Goal: Task Accomplishment & Management: Complete application form

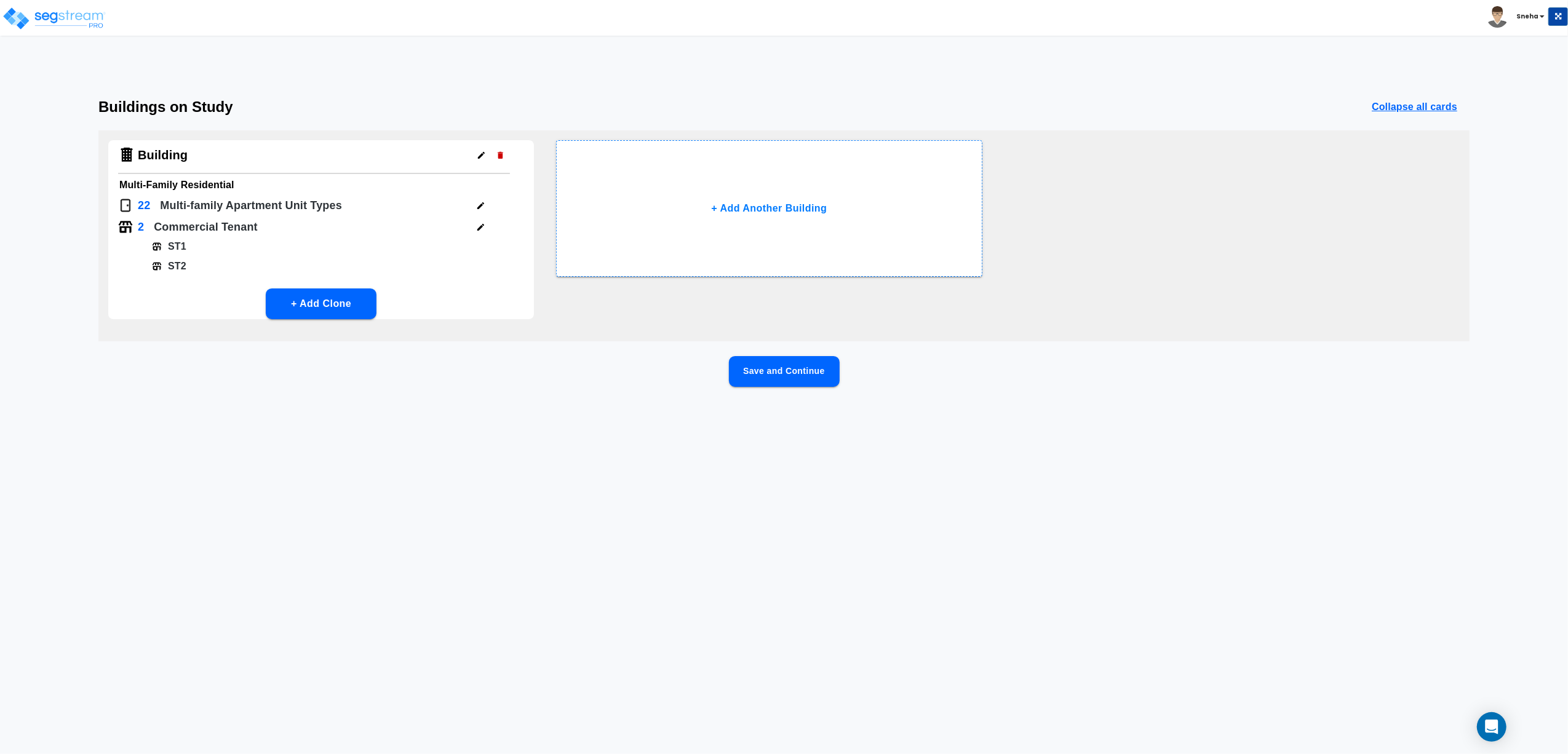
click at [767, 369] on button "Save and Continue" at bounding box center [784, 371] width 111 height 31
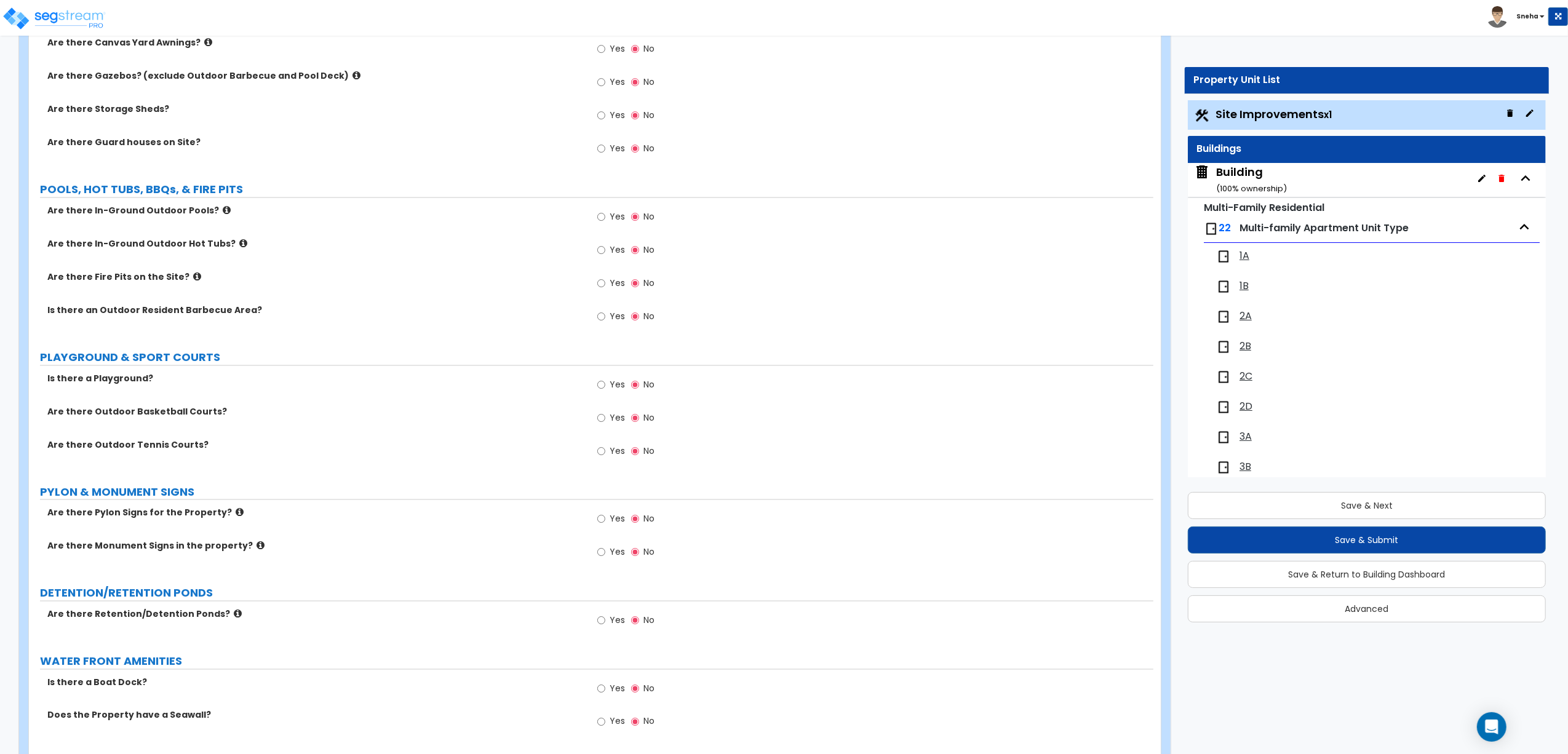
scroll to position [1857, 0]
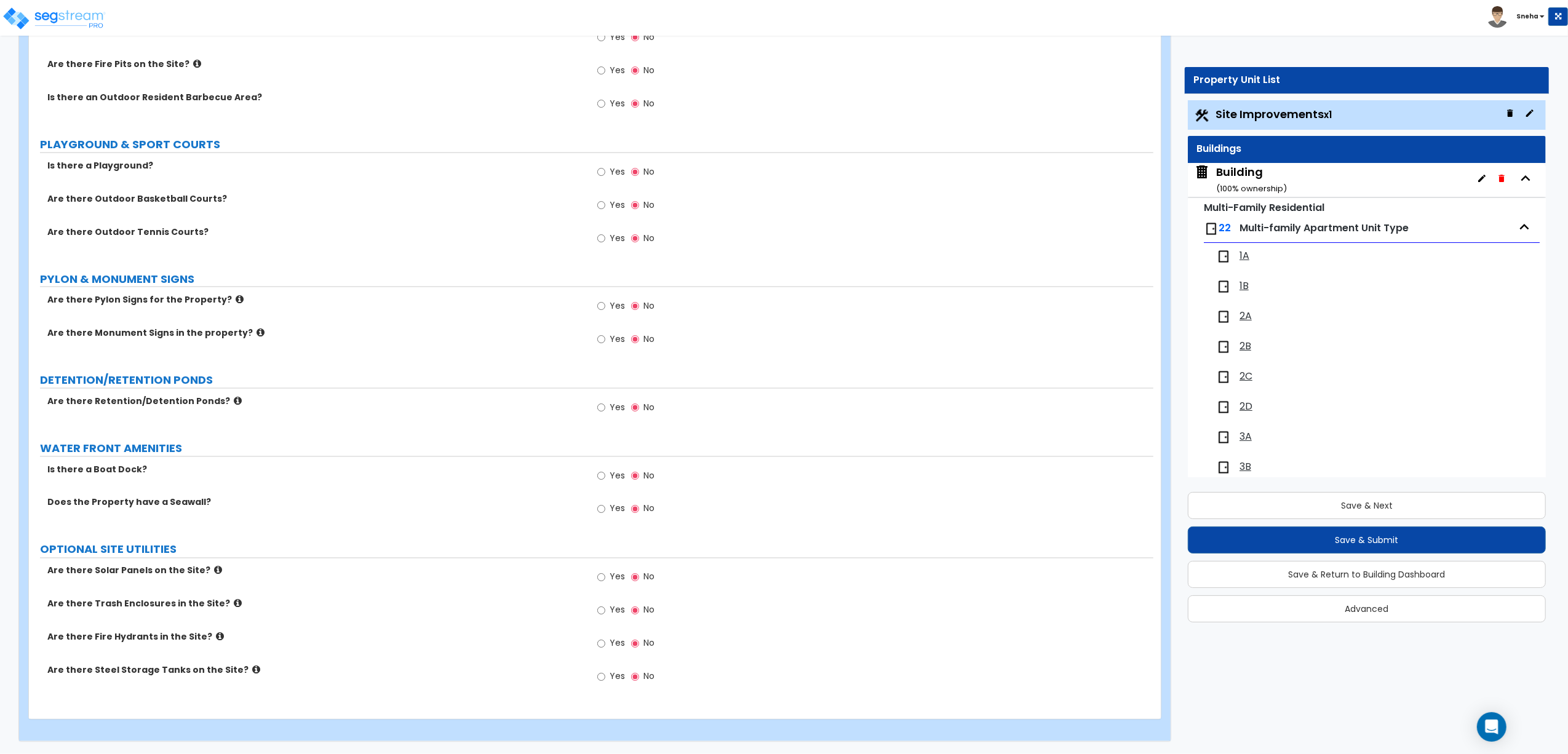
click at [1236, 172] on div "Building ( 100 % ownership)" at bounding box center [1251, 180] width 71 height 32
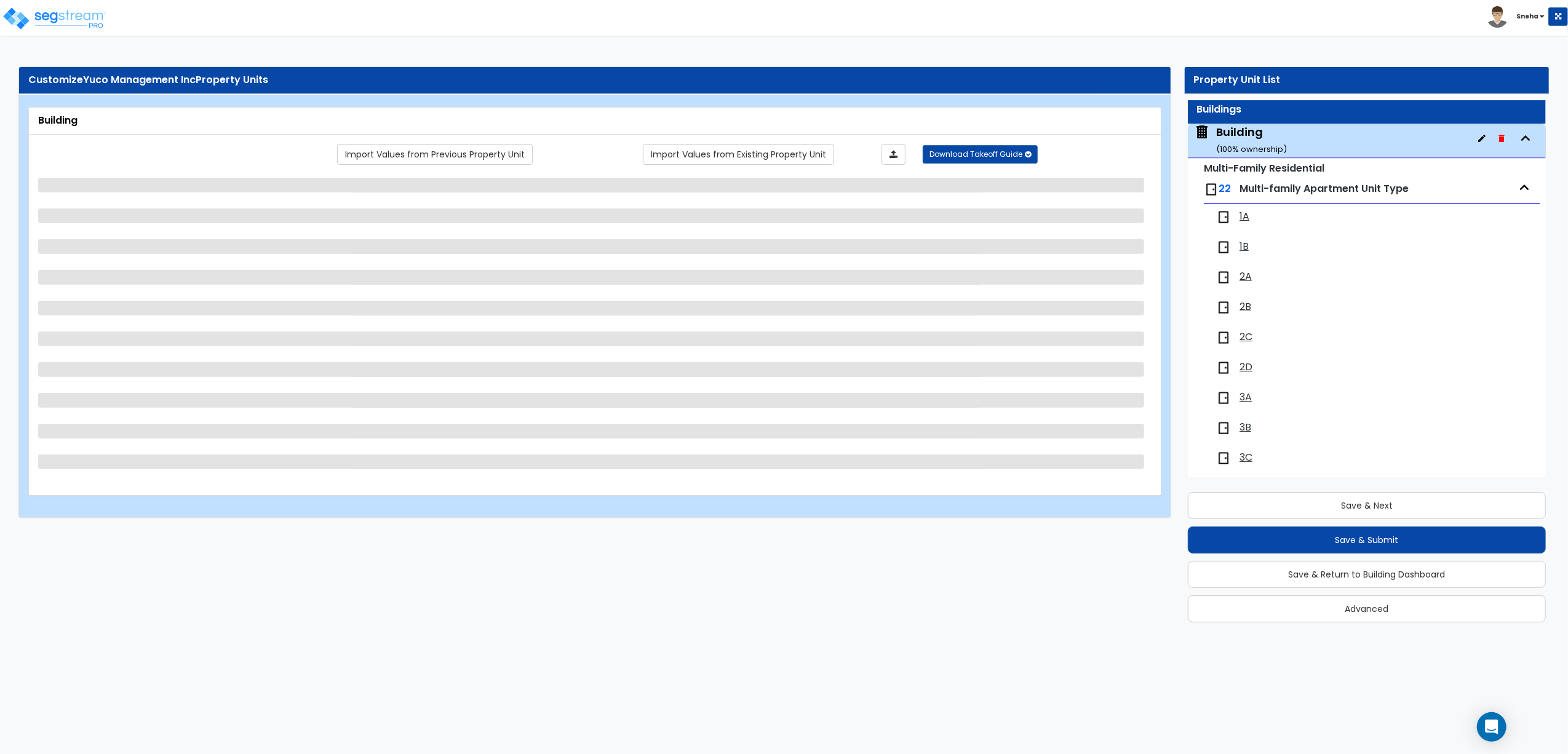
scroll to position [63, 0]
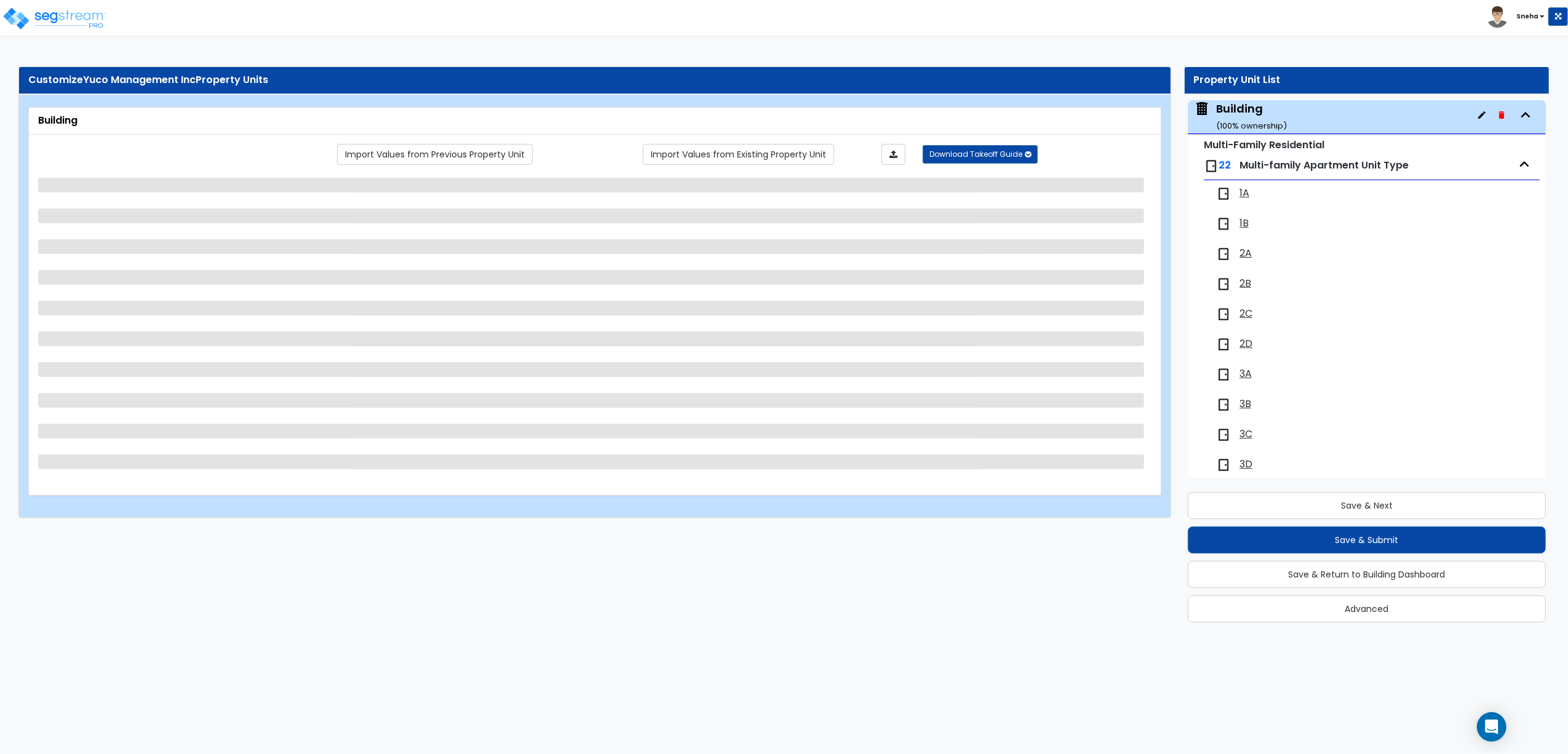
select select "7"
select select "1"
select select "2"
select select "3"
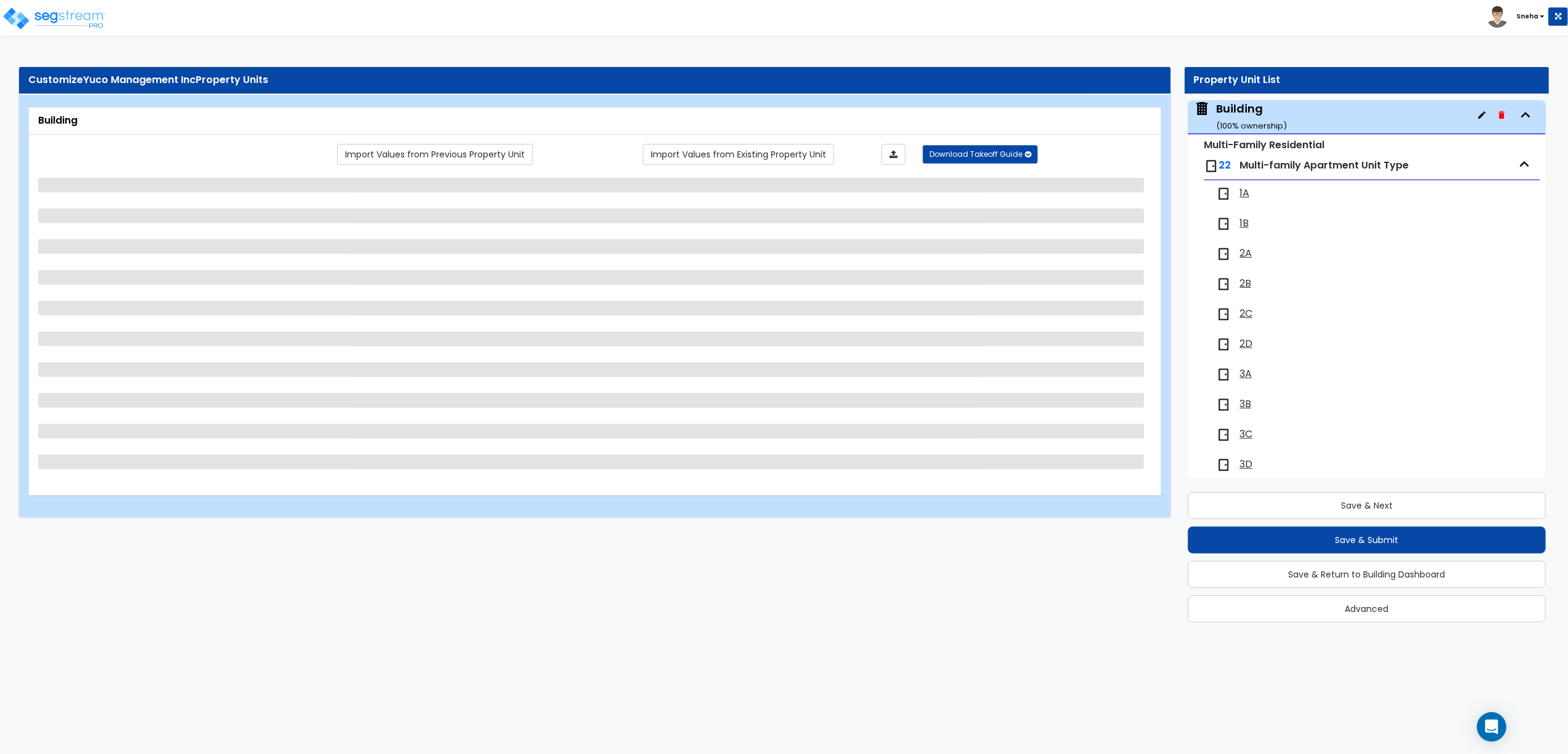
select select "6"
select select "4"
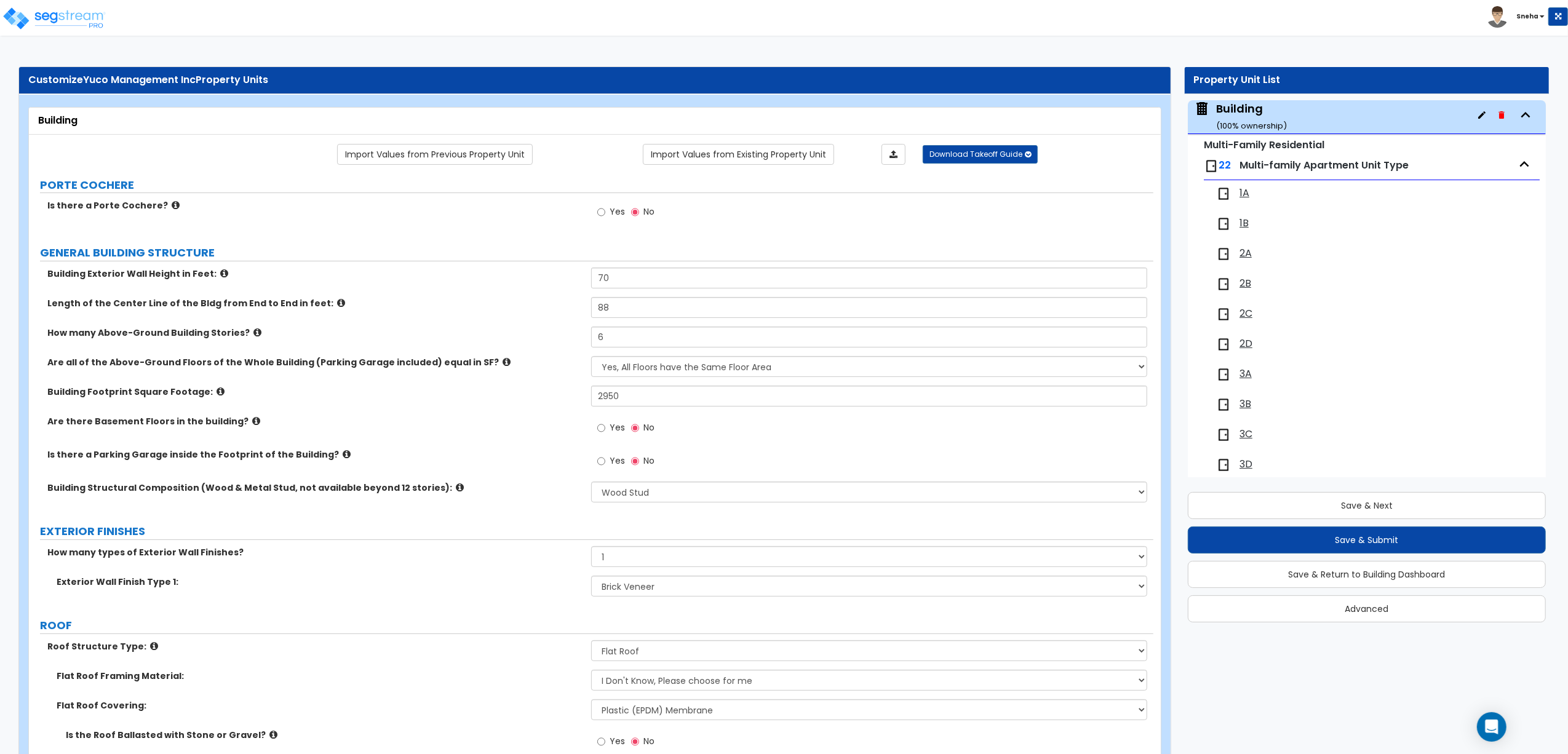
click at [48, 301] on label "Length of the Center Line of the Bldg from End to End in feet:" at bounding box center [315, 303] width 534 height 12
click at [490, 429] on div "Are there Basement Floors in the building? Yes No" at bounding box center [591, 432] width 1124 height 33
click at [493, 454] on label "Is there a Parking Garage inside the Footprint of the Building?" at bounding box center [315, 454] width 534 height 12
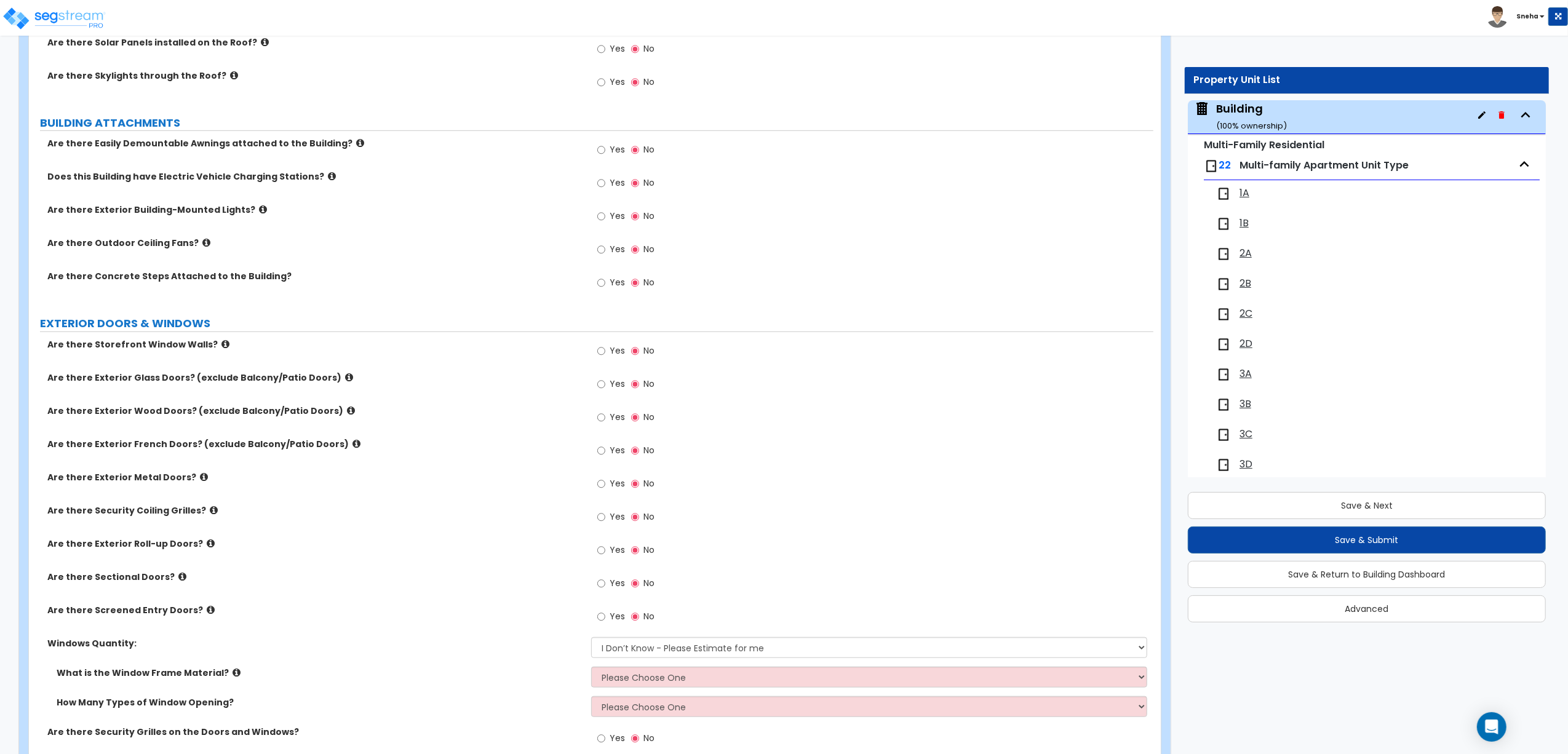
scroll to position [919, 0]
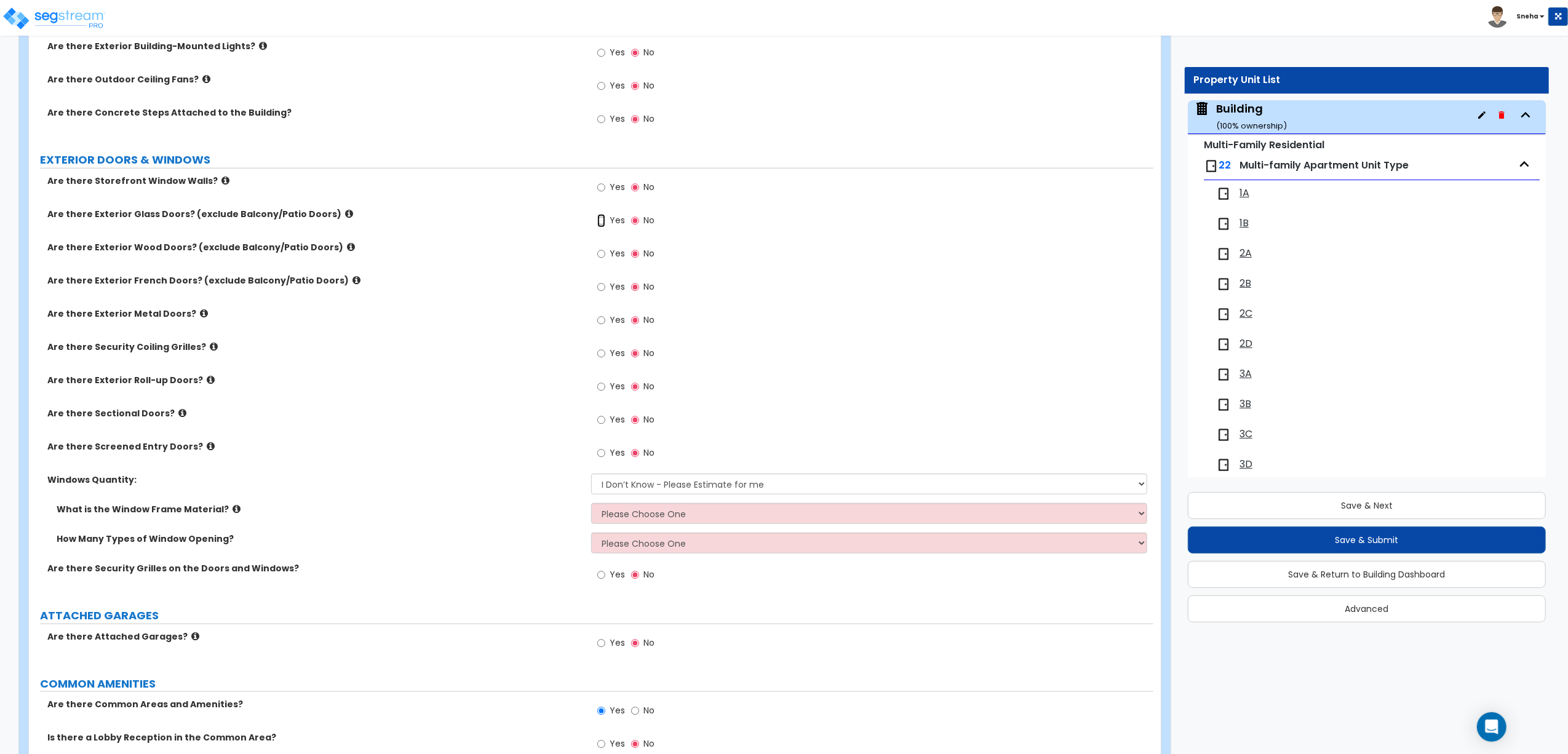
click at [604, 224] on input "Yes" at bounding box center [601, 221] width 8 height 14
radio input "true"
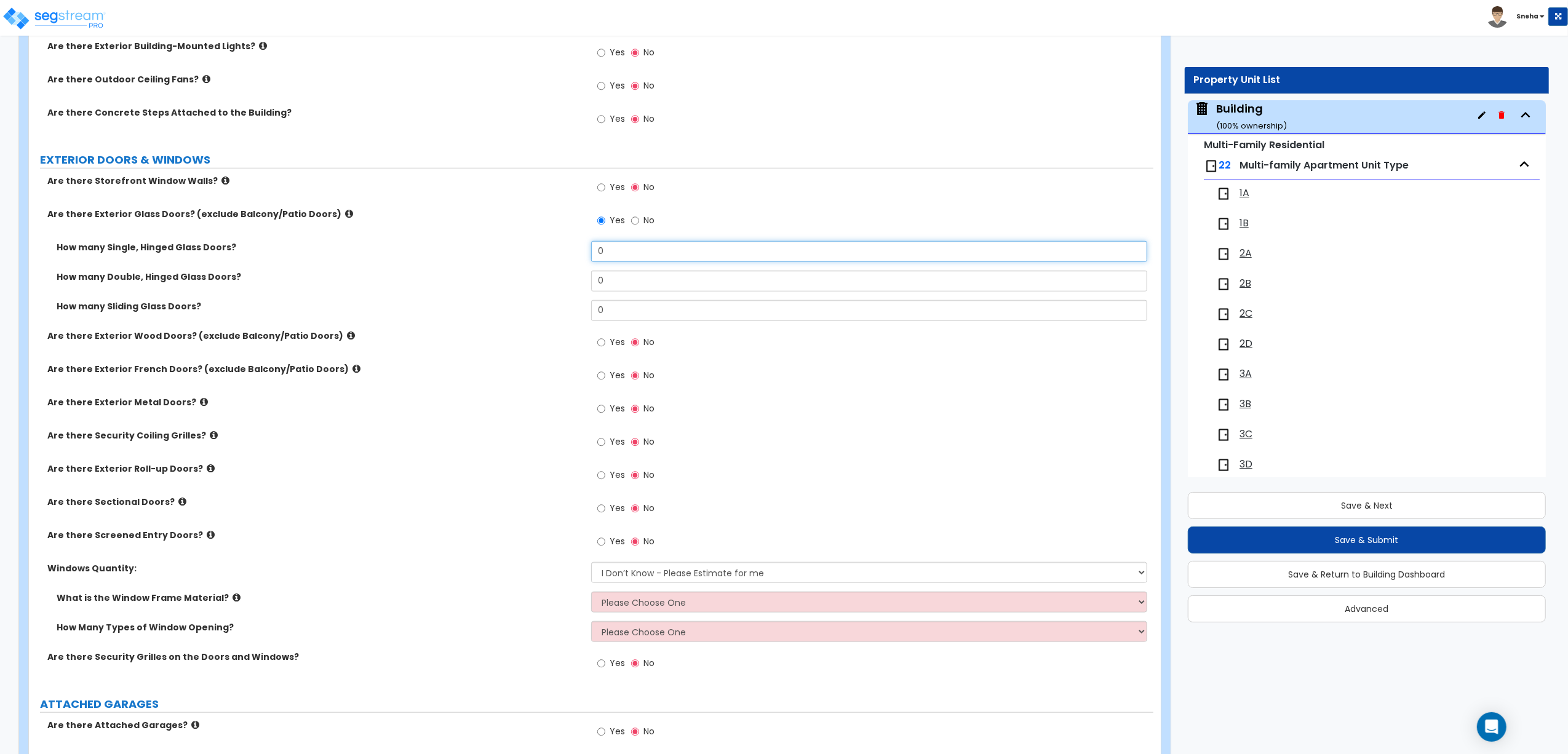
drag, startPoint x: 610, startPoint y: 250, endPoint x: 560, endPoint y: 259, distance: 50.8
click at [560, 259] on div "How many Single, Hinged Glass Doors? 0" at bounding box center [591, 255] width 1124 height 29
type input "1"
drag, startPoint x: 611, startPoint y: 288, endPoint x: 549, endPoint y: 288, distance: 62.0
click at [549, 288] on div "How many Double, Hinged Glass Doors? 0" at bounding box center [591, 285] width 1124 height 29
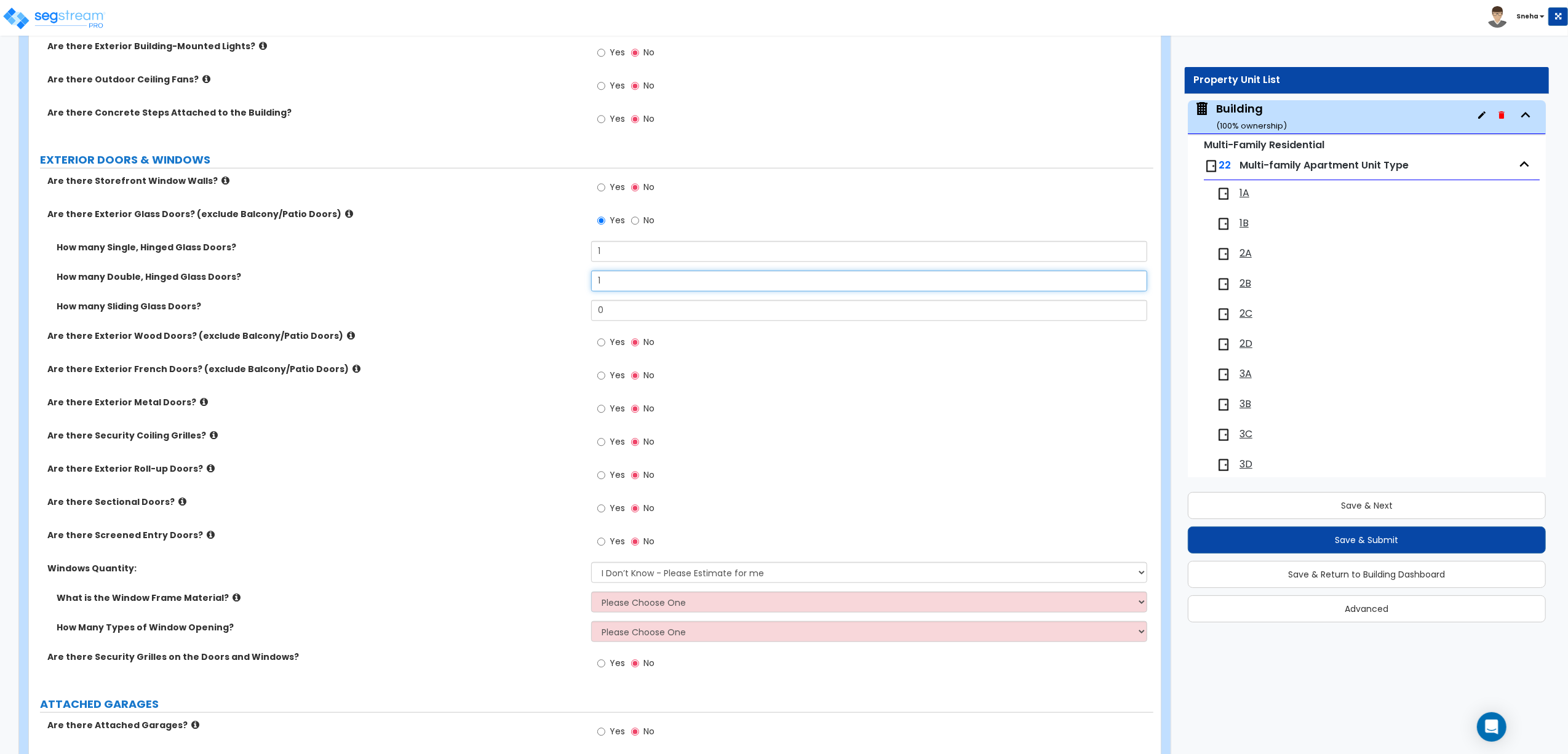
type input "1"
click at [546, 291] on div "How many Double, Hinged Glass Doors? 1" at bounding box center [591, 285] width 1124 height 29
click at [619, 605] on select "Please Choose One Vinyl Aluminum Wood" at bounding box center [869, 602] width 556 height 21
select select "2"
click at [591, 594] on select "Please Choose One Vinyl Aluminum Wood" at bounding box center [869, 602] width 556 height 21
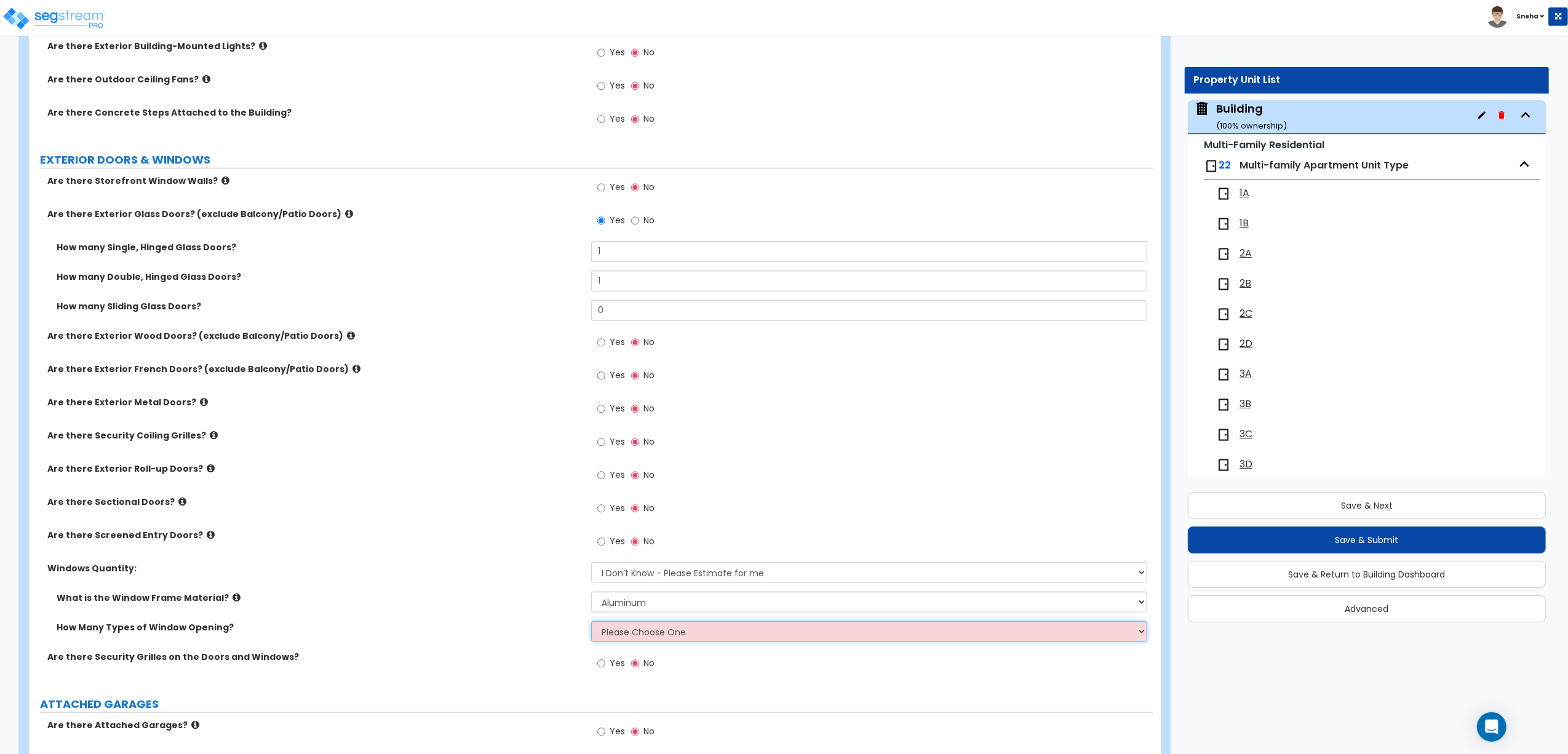
click at [613, 640] on select "Please Choose One 1 2 3 4" at bounding box center [869, 632] width 556 height 21
select select "1"
click at [591, 623] on select "Please Choose One 1 2 3 4" at bounding box center [869, 632] width 556 height 21
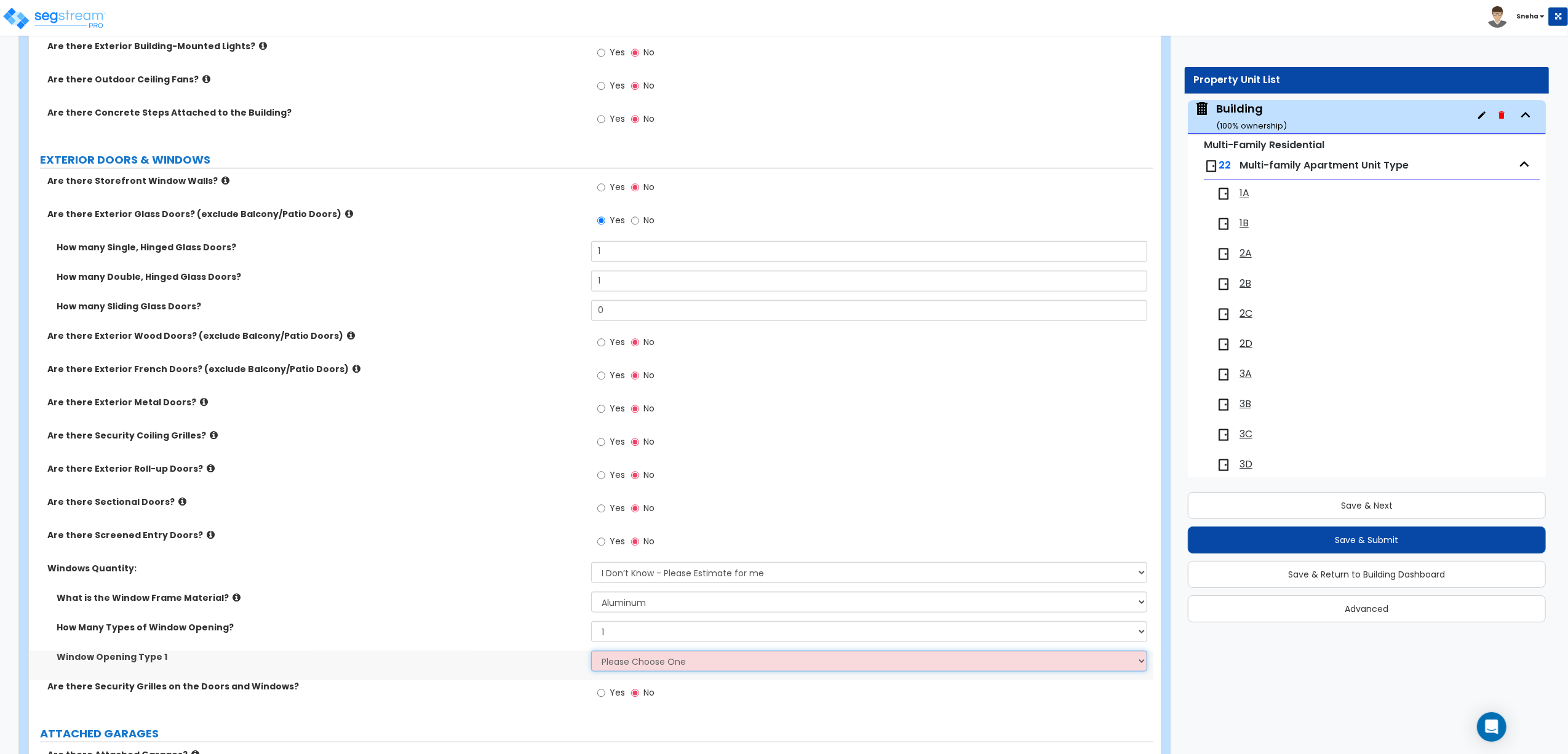
click at [619, 666] on select "Please Choose One Sliding Picture/Fixed Double/Single Hung Awning Swing" at bounding box center [869, 661] width 556 height 21
select select "2"
click at [591, 653] on select "Please Choose One Sliding Picture/Fixed Double/Single Hung Awning Swing" at bounding box center [869, 661] width 556 height 21
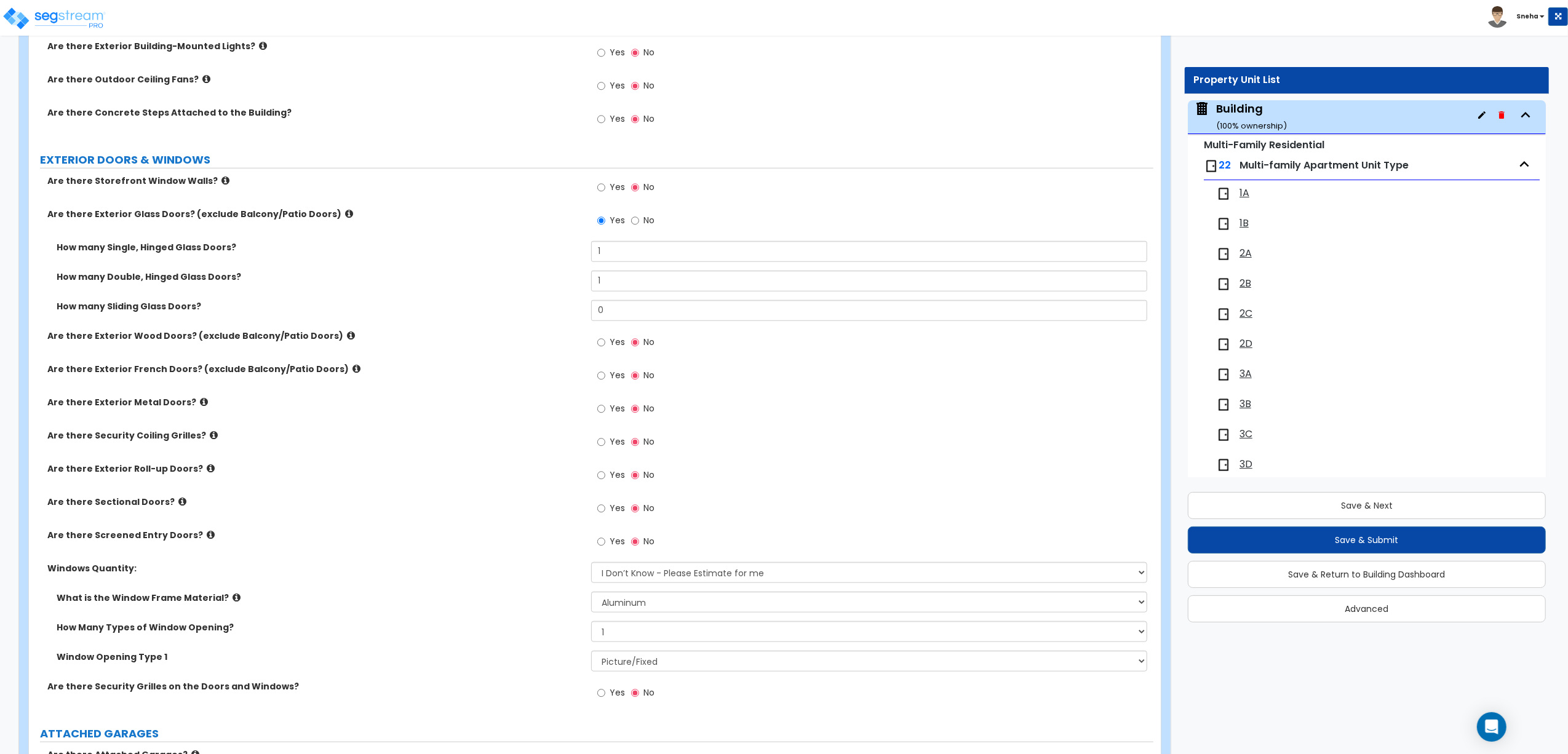
click at [547, 623] on label "How Many Types of Window Opening?" at bounding box center [319, 627] width 525 height 12
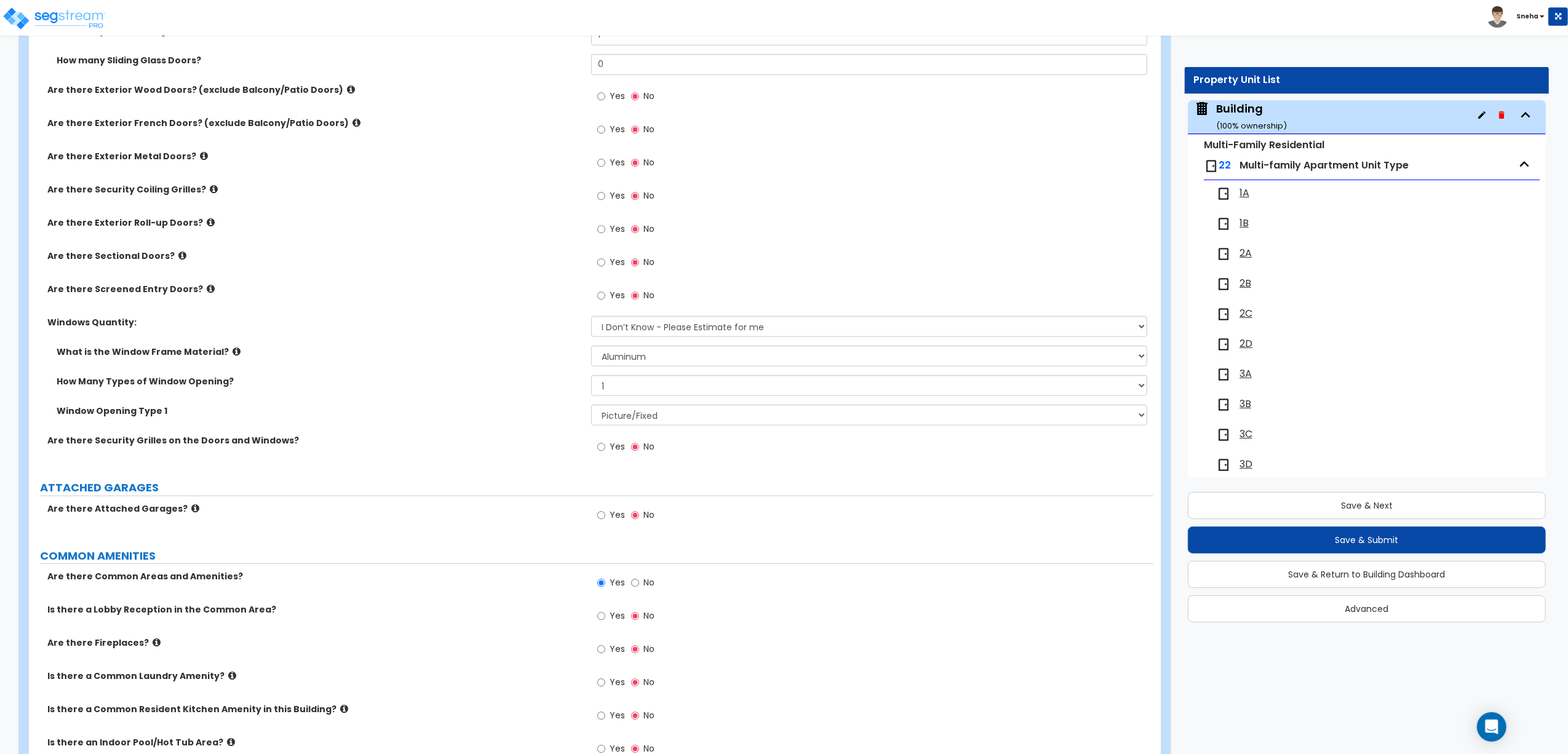
click at [619, 449] on span "Yes" at bounding box center [617, 447] width 15 height 12
click at [605, 449] on input "Yes" at bounding box center [601, 448] width 8 height 14
radio input "true"
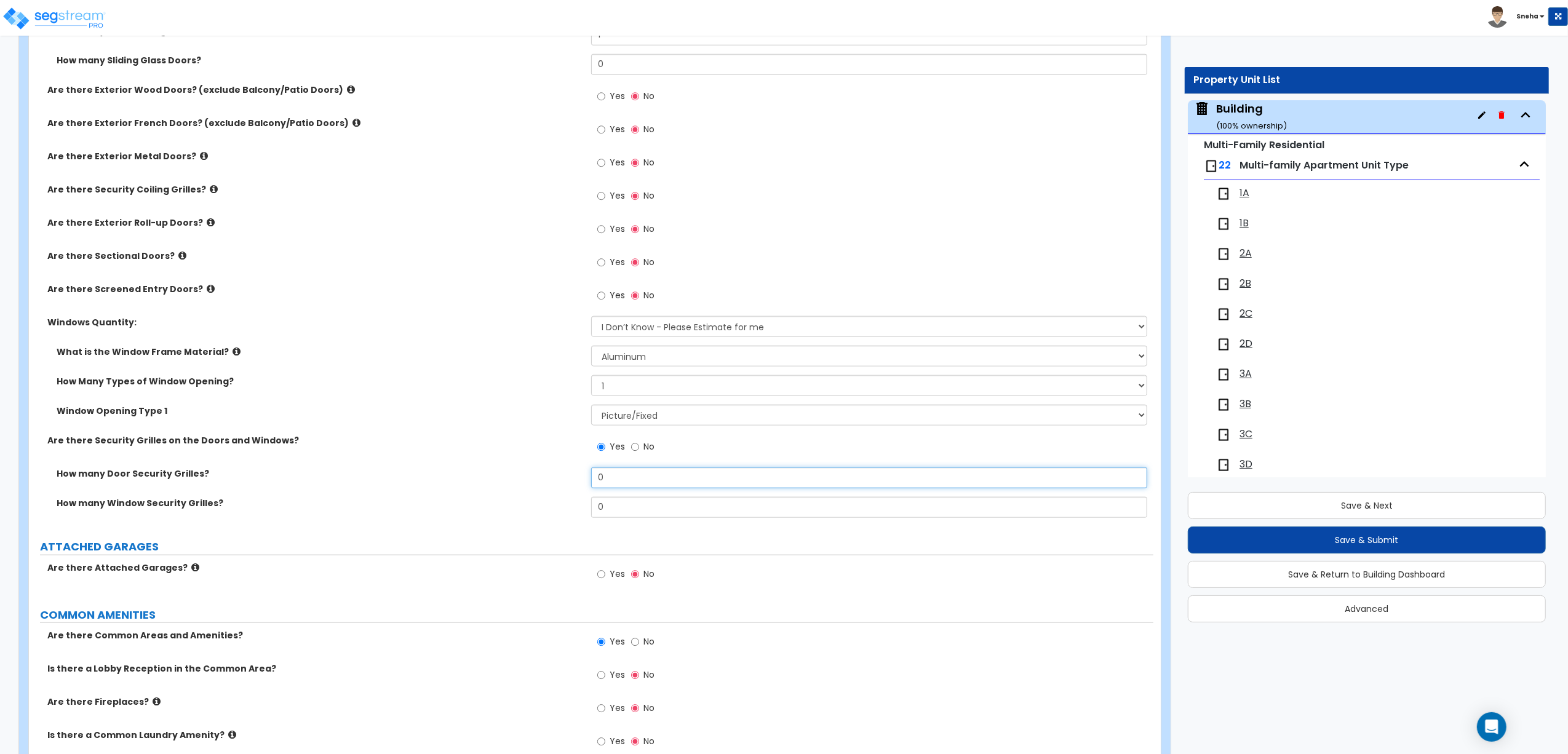
drag, startPoint x: 613, startPoint y: 476, endPoint x: 583, endPoint y: 478, distance: 30.1
click at [583, 478] on div "How many Door Security Grilles? 0" at bounding box center [591, 482] width 1124 height 29
type input "1"
click at [445, 479] on label "How many Door Security Grilles?" at bounding box center [319, 473] width 525 height 12
click at [421, 373] on div "What is the Window Frame Material? Please Choose One Vinyl Aluminum Wood" at bounding box center [591, 360] width 1124 height 29
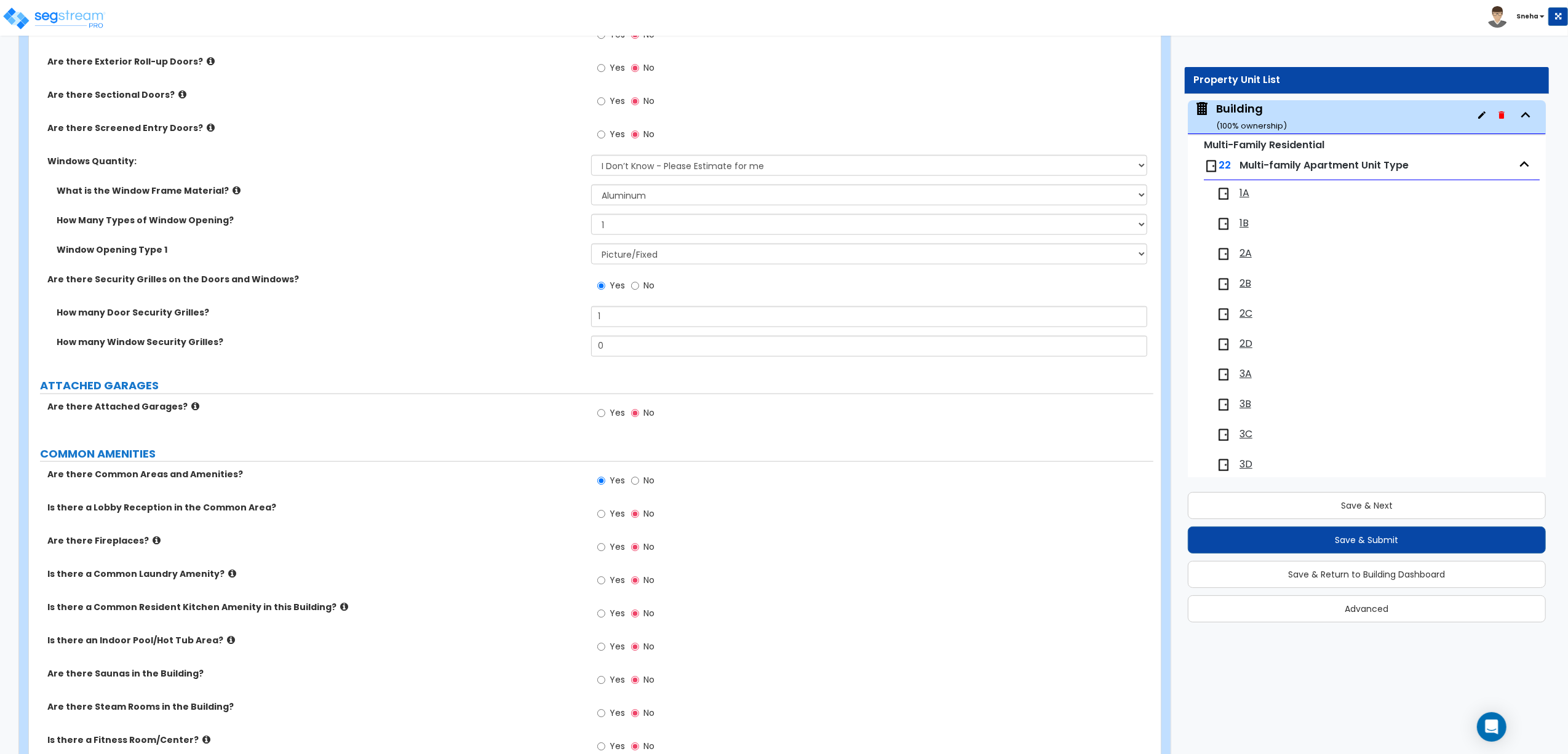
scroll to position [1494, 0]
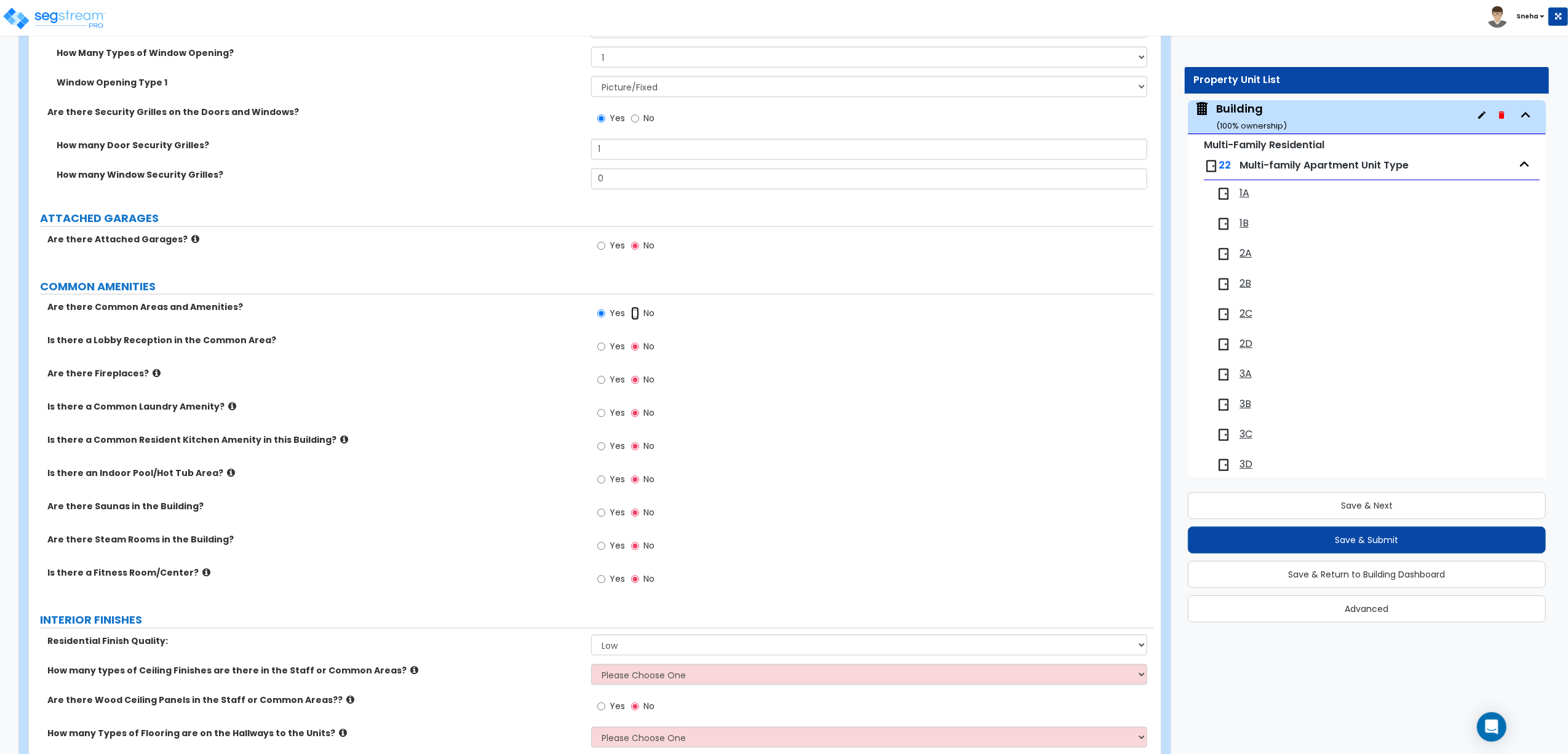
click at [635, 315] on input "No" at bounding box center [635, 314] width 8 height 14
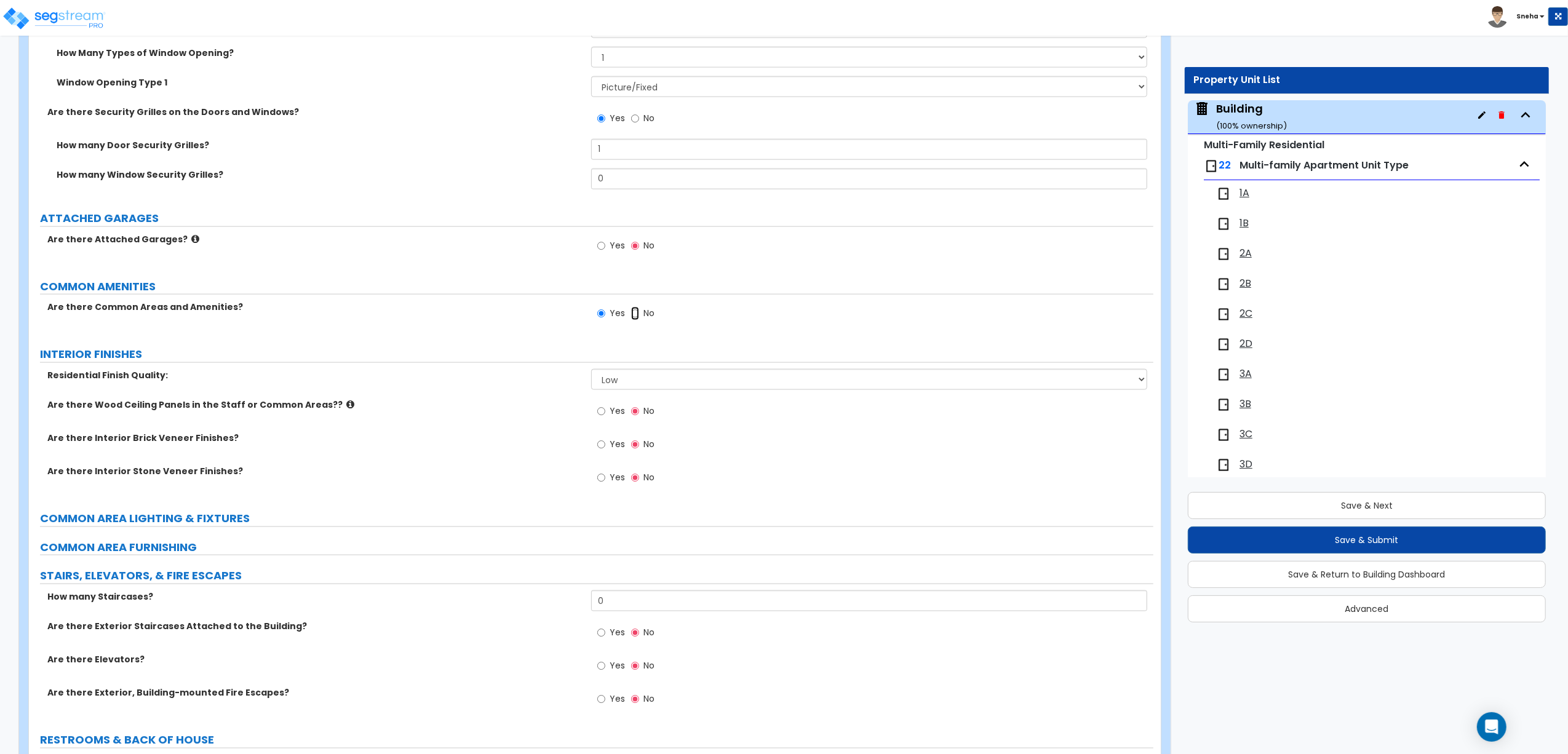
radio input "false"
radio input "true"
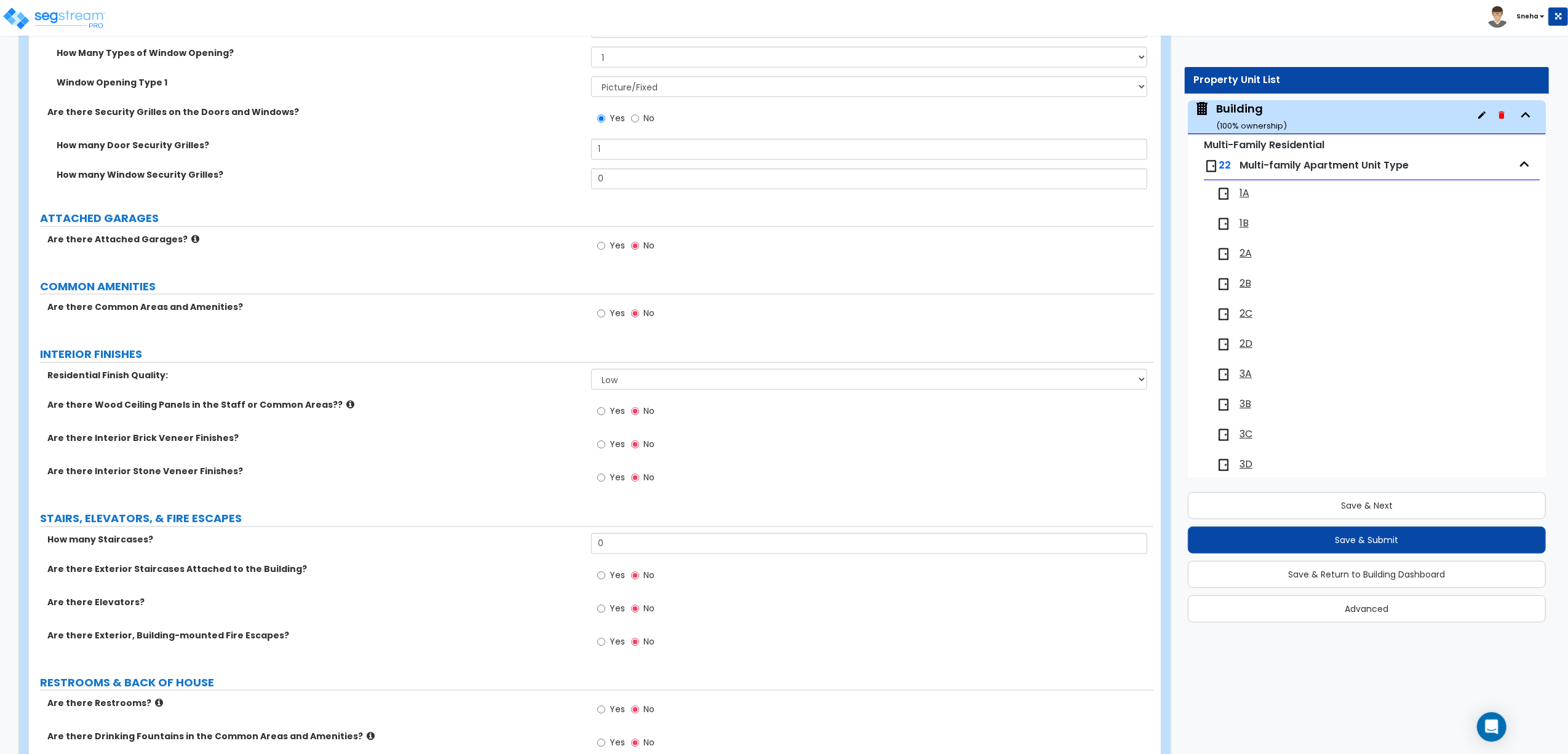
click at [620, 315] on span "Yes" at bounding box center [617, 313] width 15 height 12
click at [605, 315] on input "Yes" at bounding box center [601, 314] width 8 height 14
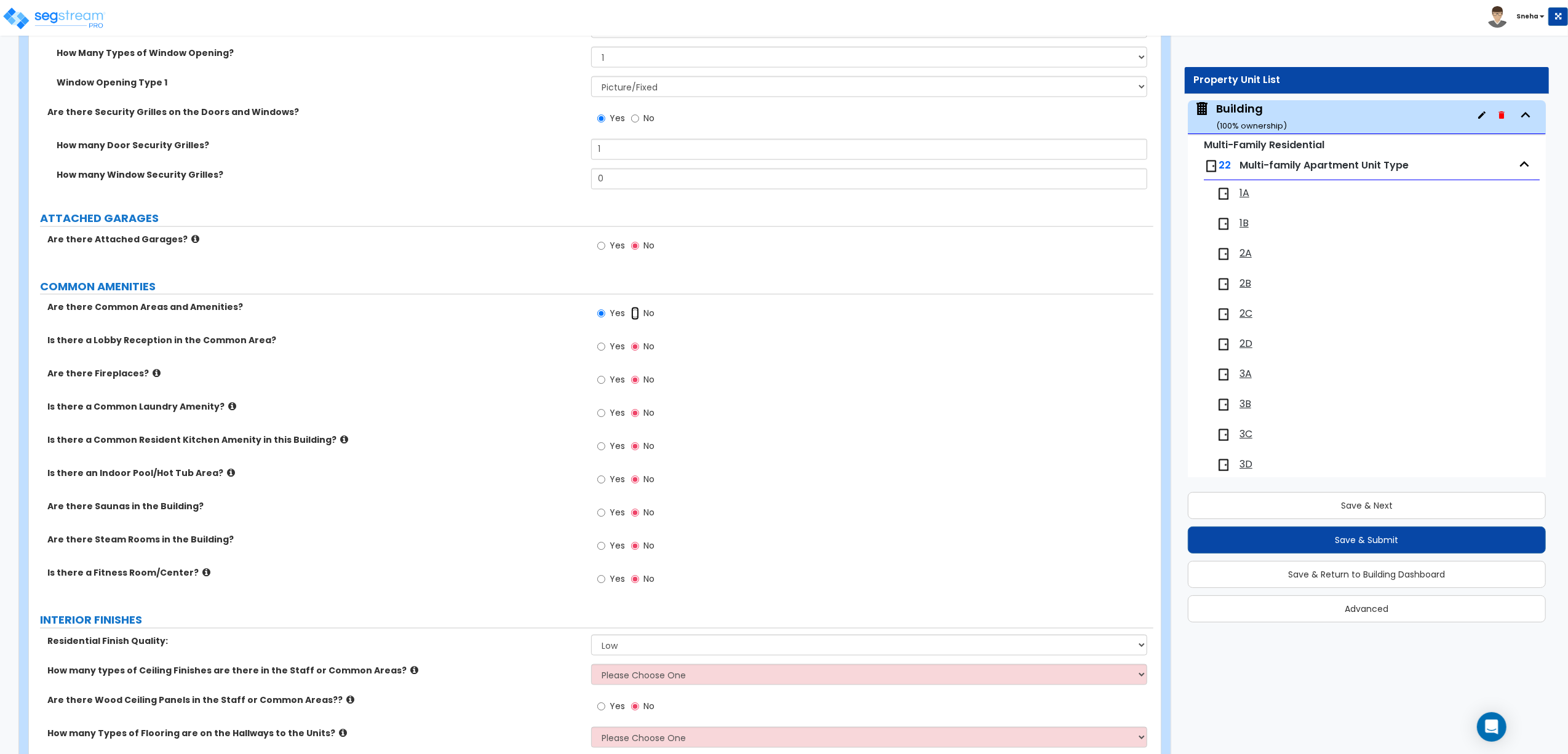
click at [631, 314] on input "No" at bounding box center [635, 314] width 8 height 14
radio input "false"
radio input "true"
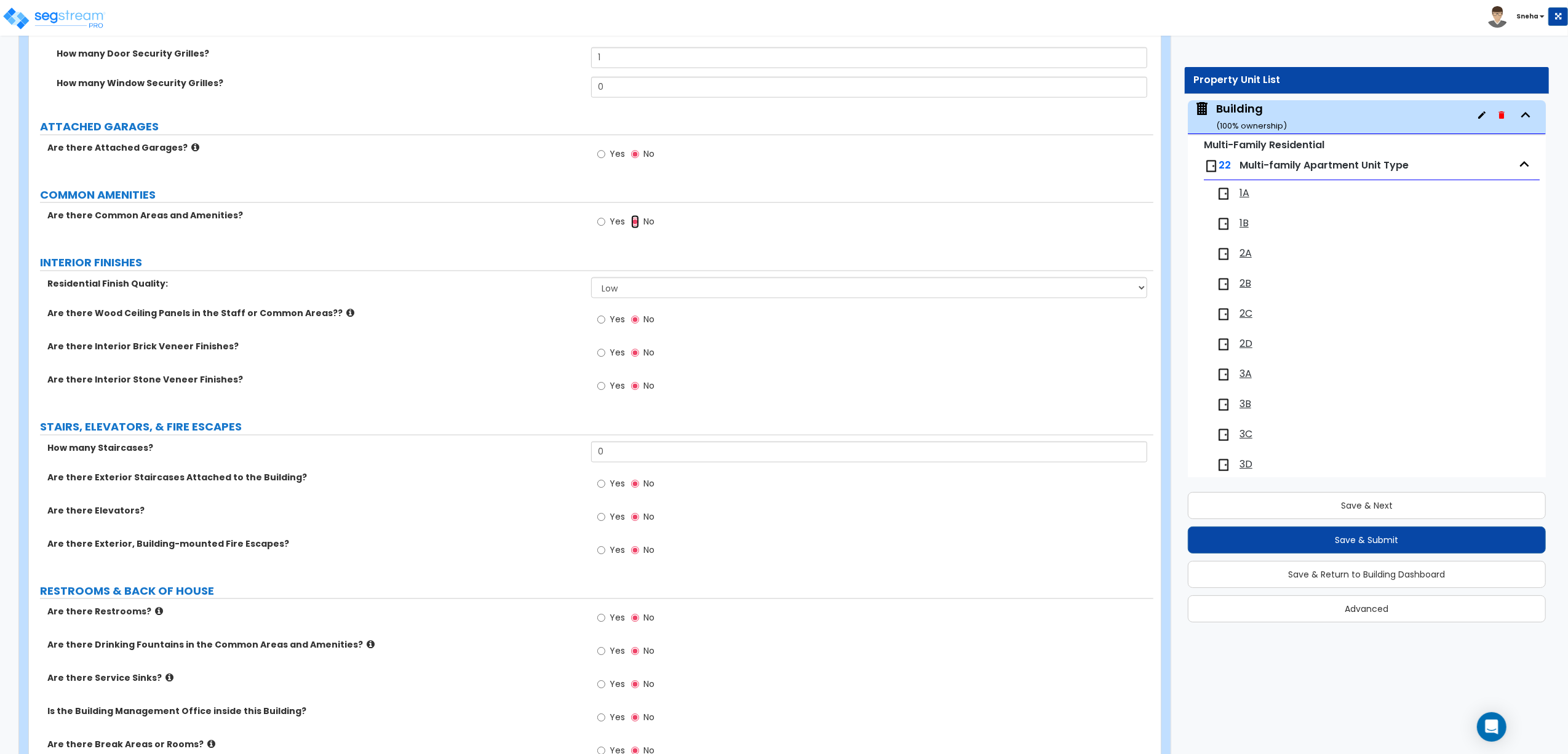
scroll to position [1740, 0]
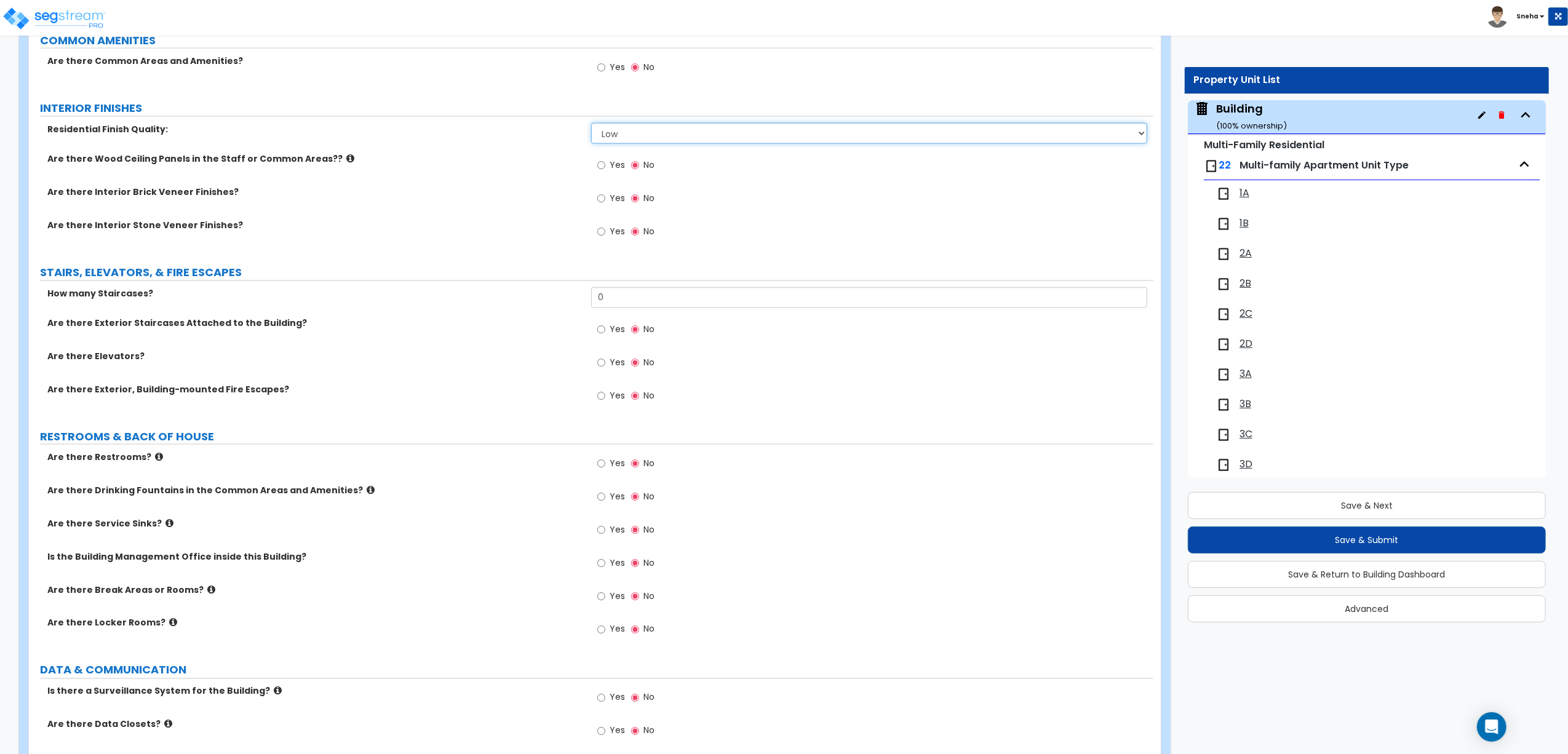
click at [626, 141] on select "Low Average High" at bounding box center [869, 134] width 556 height 21
select select "1"
click at [591, 126] on select "Low Average High" at bounding box center [869, 134] width 556 height 21
click at [619, 170] on span "Yes" at bounding box center [617, 165] width 15 height 12
click at [605, 170] on input "Yes" at bounding box center [601, 165] width 8 height 14
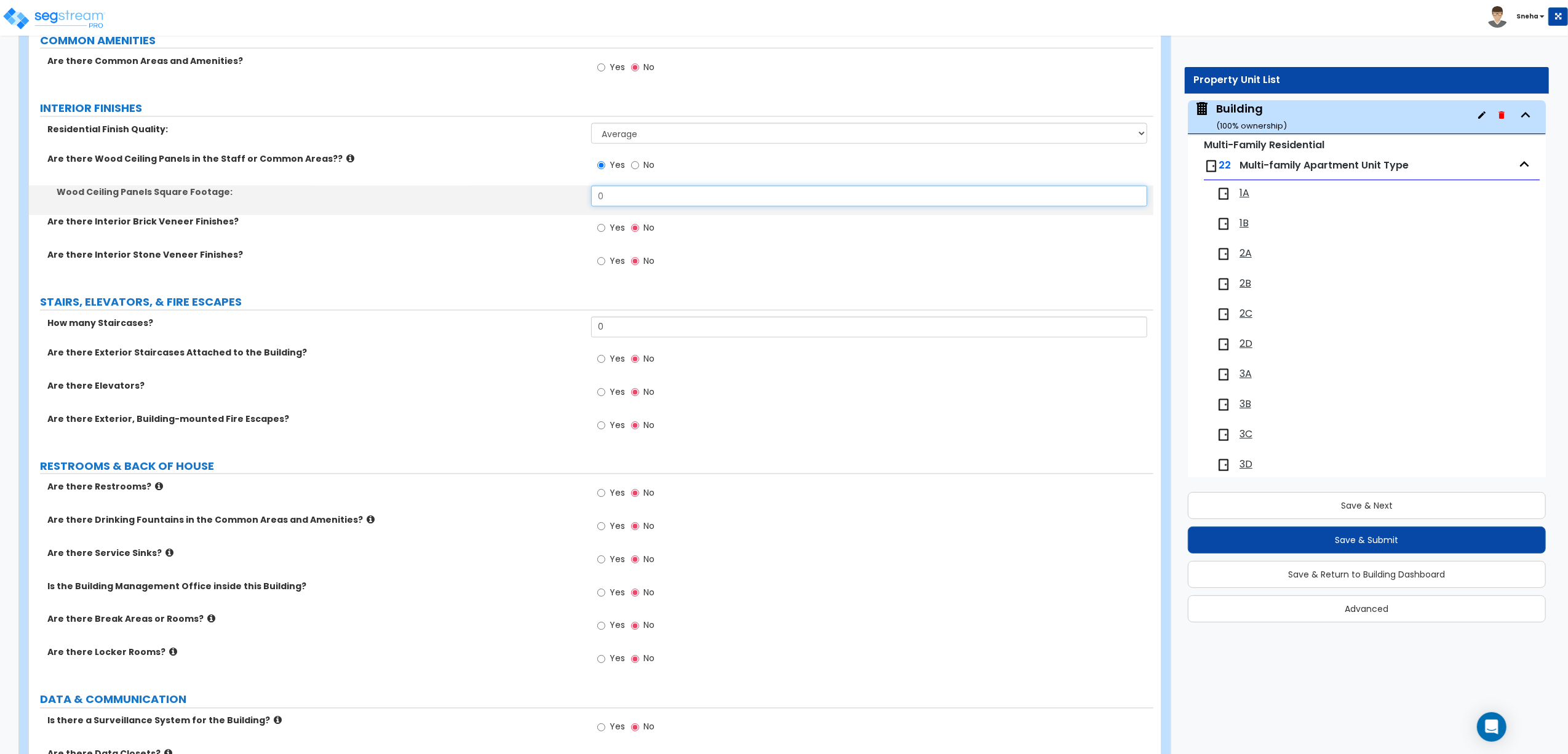
click at [618, 192] on input "0" at bounding box center [869, 196] width 556 height 21
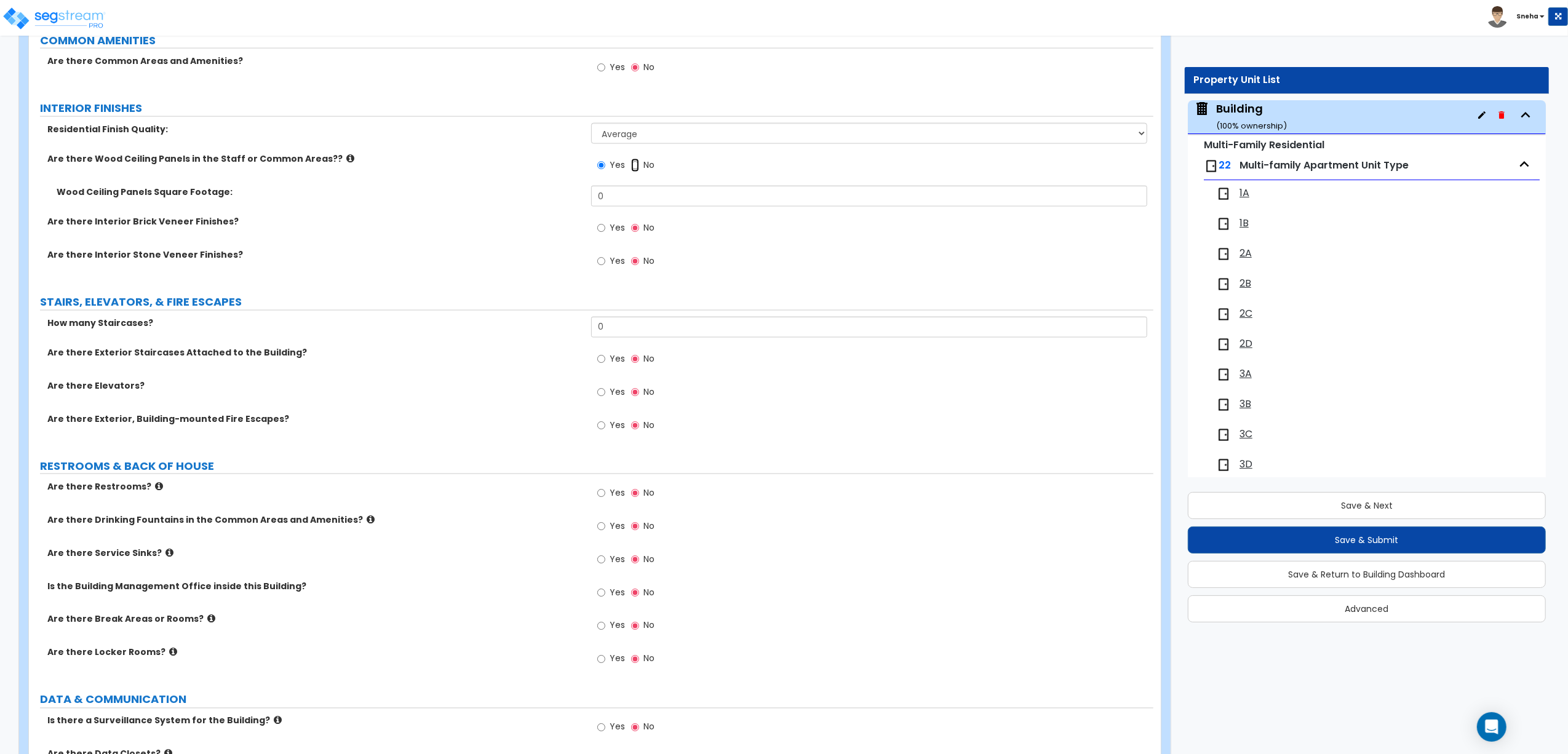
click at [633, 166] on input "No" at bounding box center [635, 165] width 8 height 14
radio input "false"
radio input "true"
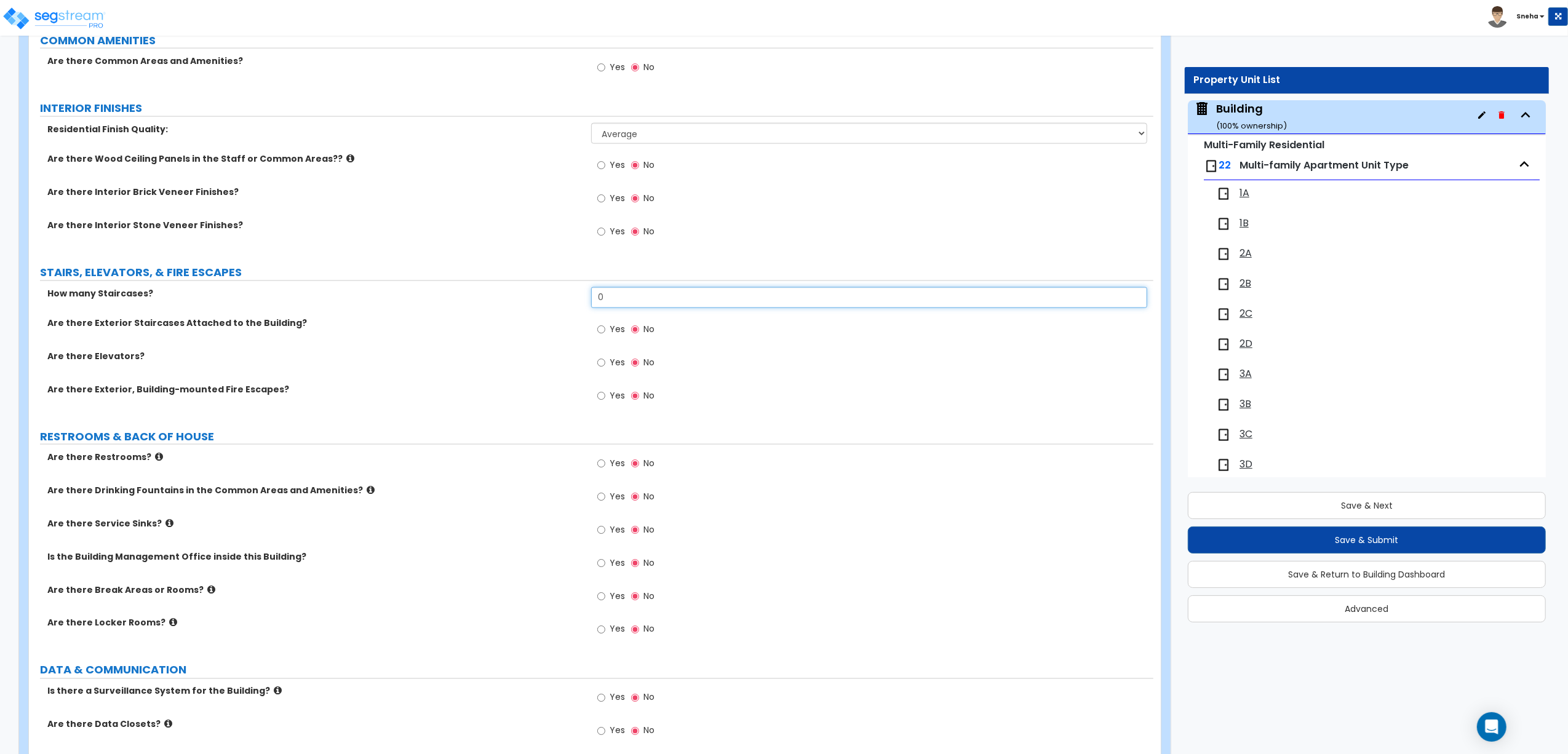
drag, startPoint x: 607, startPoint y: 306, endPoint x: 592, endPoint y: 308, distance: 15.1
click at [592, 308] on input "0" at bounding box center [869, 298] width 556 height 21
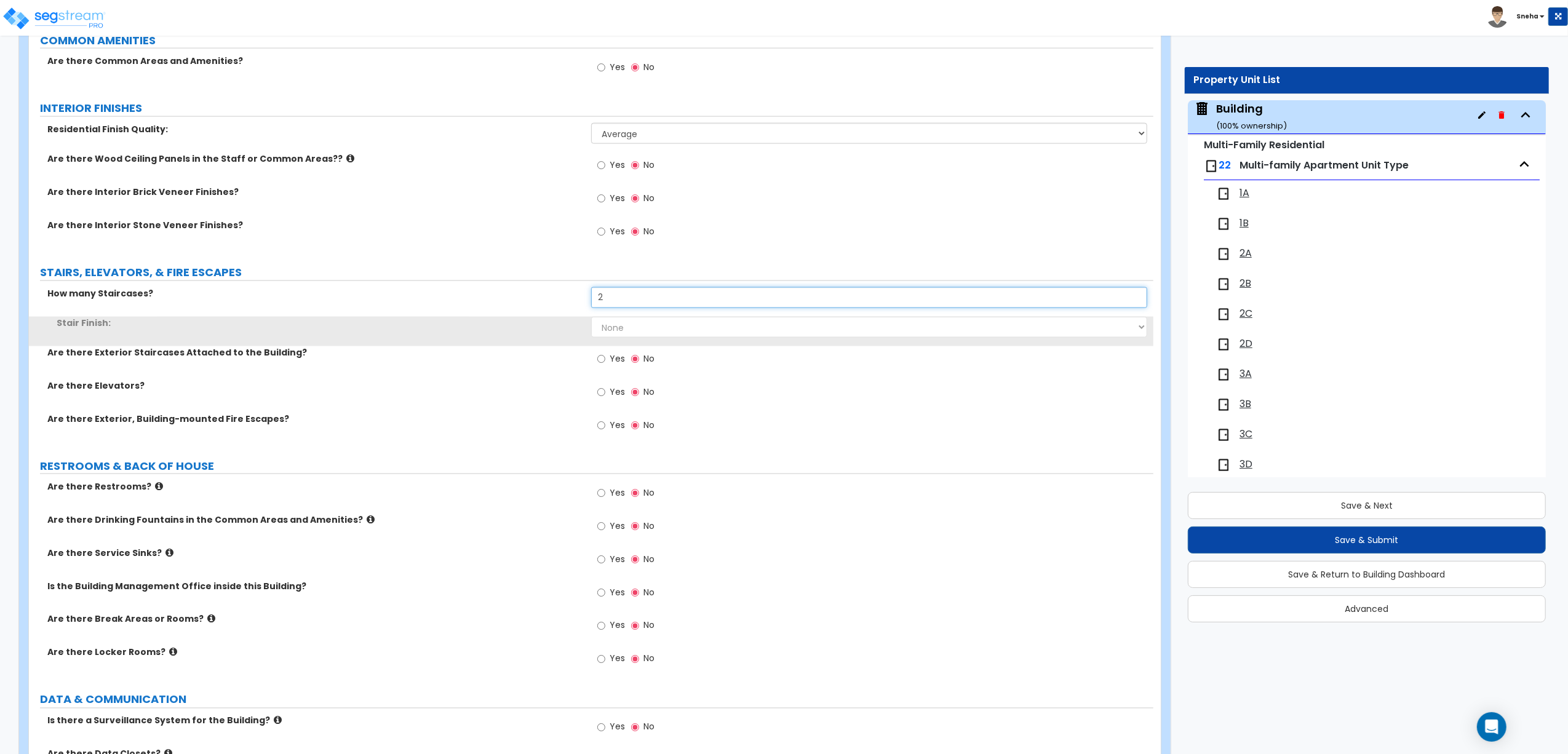
type input "2"
click at [543, 329] on label "Stair Finish:" at bounding box center [319, 323] width 525 height 12
click at [620, 330] on select "None Tile Wood Laminate VCT Sheet Carpet Sheet Vinyl Carpet Tile" at bounding box center [869, 328] width 556 height 21
select select "1"
click at [591, 320] on select "None Tile Wood Laminate VCT Sheet Carpet Sheet Vinyl Carpet Tile" at bounding box center [869, 328] width 556 height 21
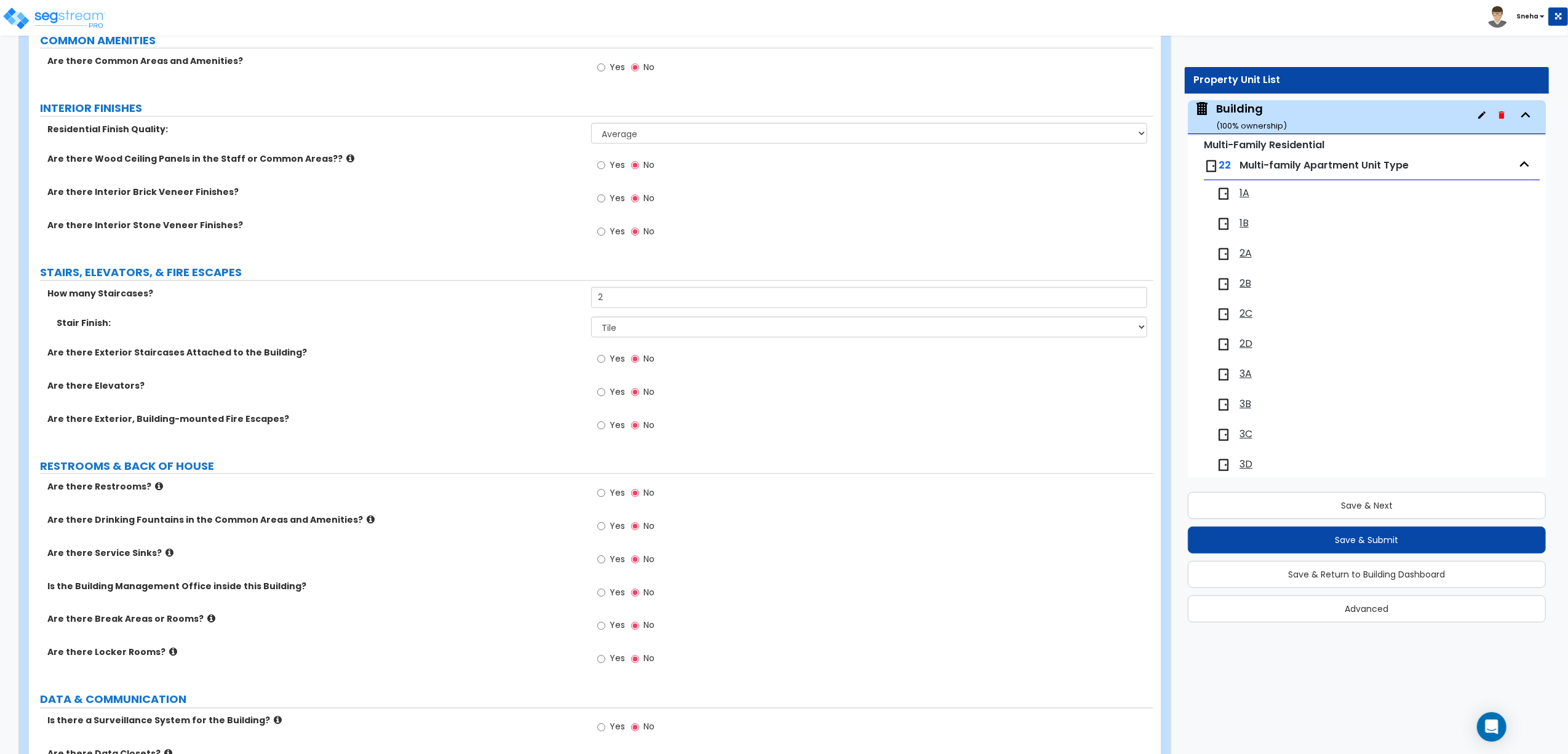
click at [541, 371] on div "Are there Exterior Staircases Attached to the Building? Yes No" at bounding box center [591, 363] width 1124 height 33
click at [606, 431] on label "Yes" at bounding box center [610, 427] width 28 height 21
click at [605, 431] on input "Yes" at bounding box center [601, 426] width 8 height 14
radio input "true"
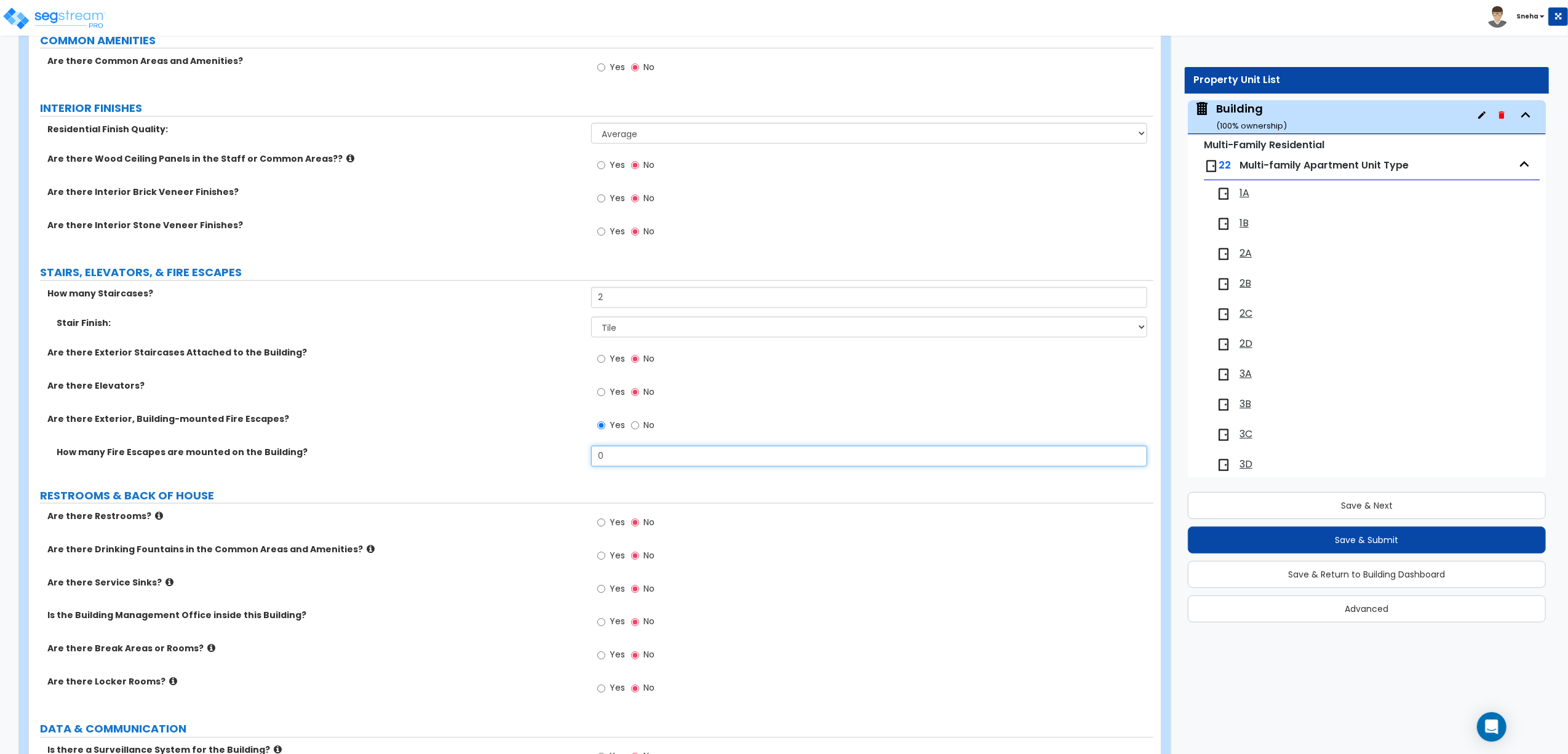
drag, startPoint x: 608, startPoint y: 456, endPoint x: 554, endPoint y: 464, distance: 54.6
click at [554, 464] on div "How many Fire Escapes are mounted on the Building? 0" at bounding box center [591, 460] width 1124 height 29
type input "4"
click at [527, 473] on div "How many Fire Escapes are mounted on the Building? 4" at bounding box center [591, 460] width 1124 height 29
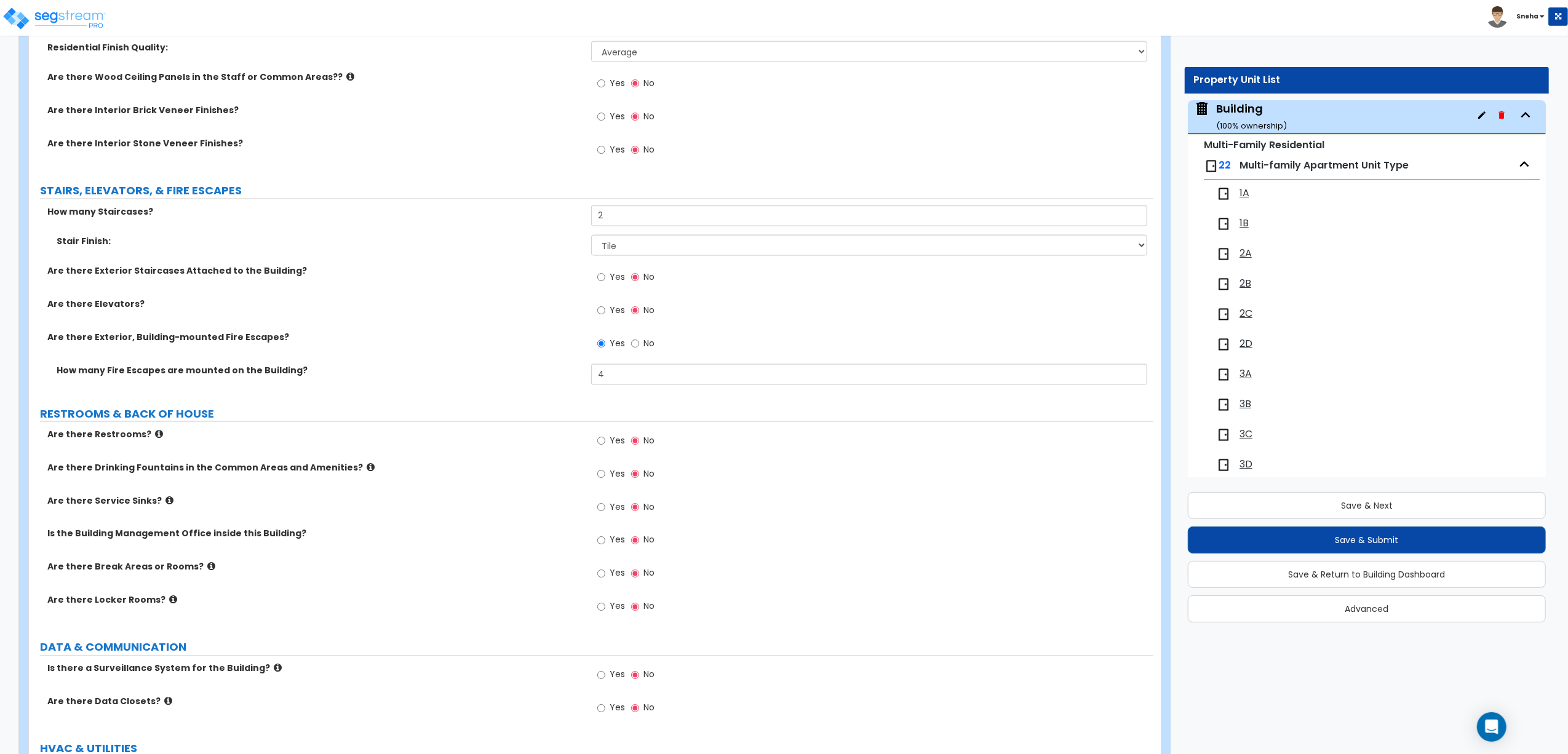
scroll to position [2020, 0]
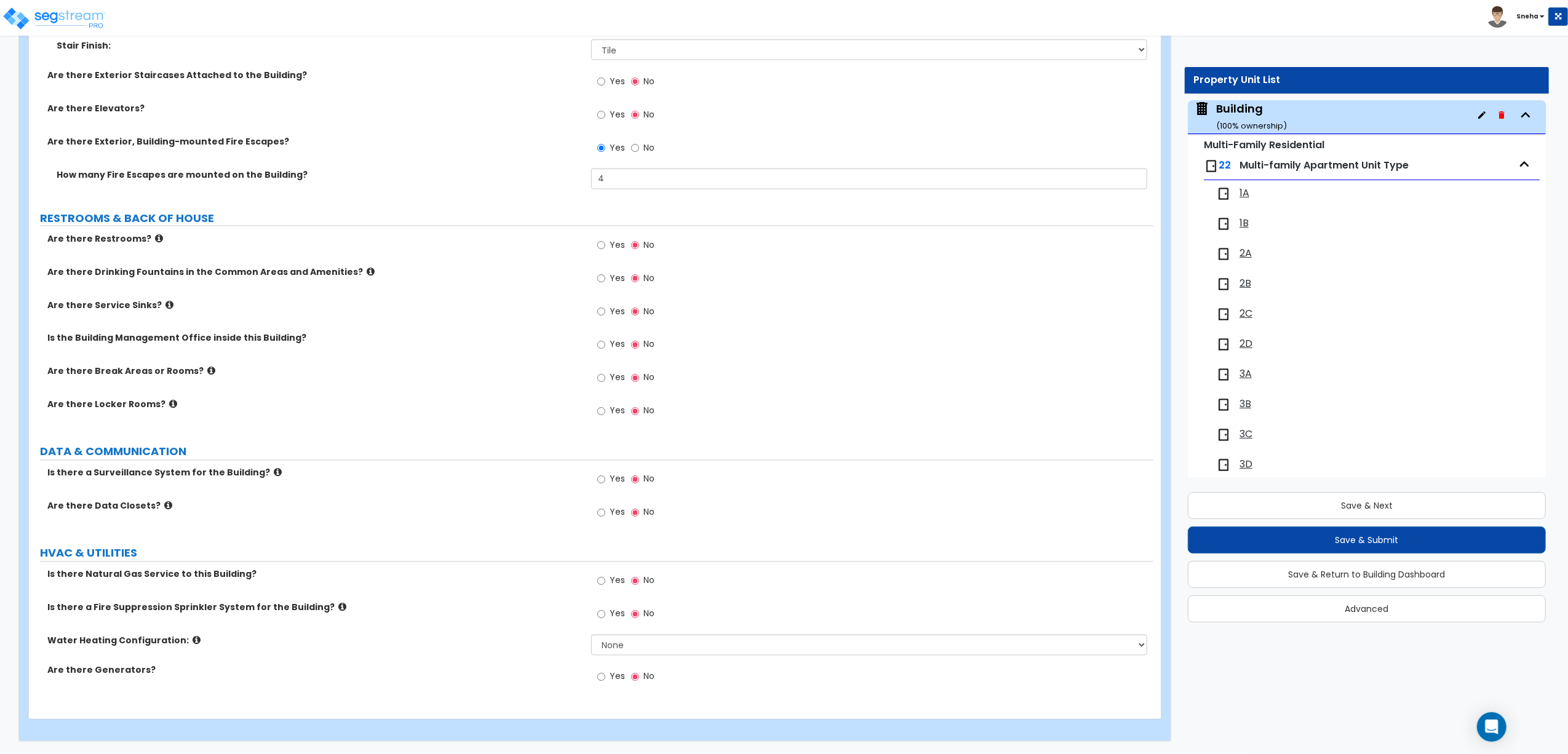
click at [621, 478] on span "Yes" at bounding box center [617, 479] width 15 height 12
click at [605, 478] on input "Yes" at bounding box center [601, 480] width 8 height 14
radio input "true"
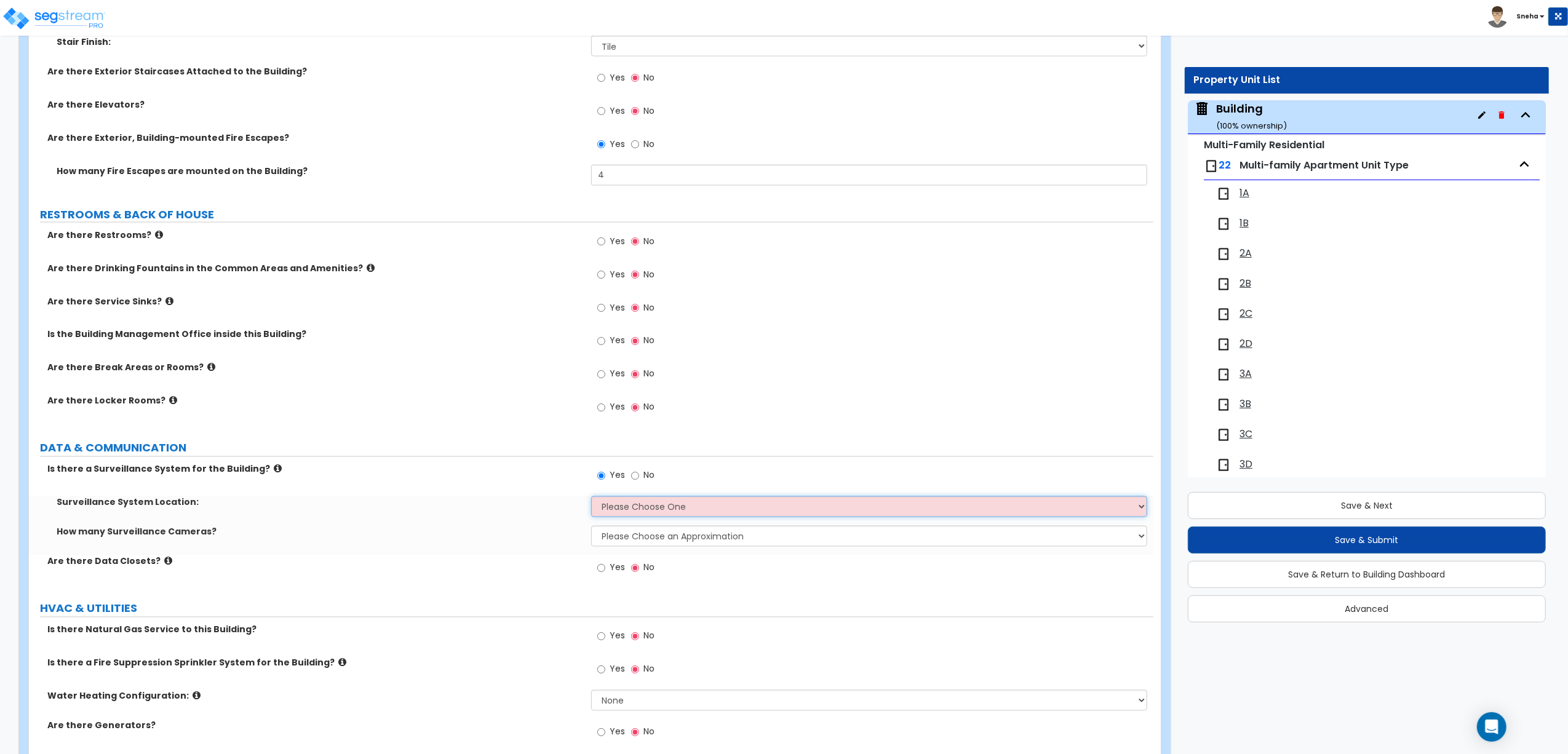
click at [626, 512] on select "Please Choose One Inside the Building Outside the Building Both Inside & Outside" at bounding box center [869, 507] width 556 height 21
select select "3"
click at [591, 500] on select "Please Choose One Inside the Building Outside the Building Both Inside & Outside" at bounding box center [869, 507] width 556 height 21
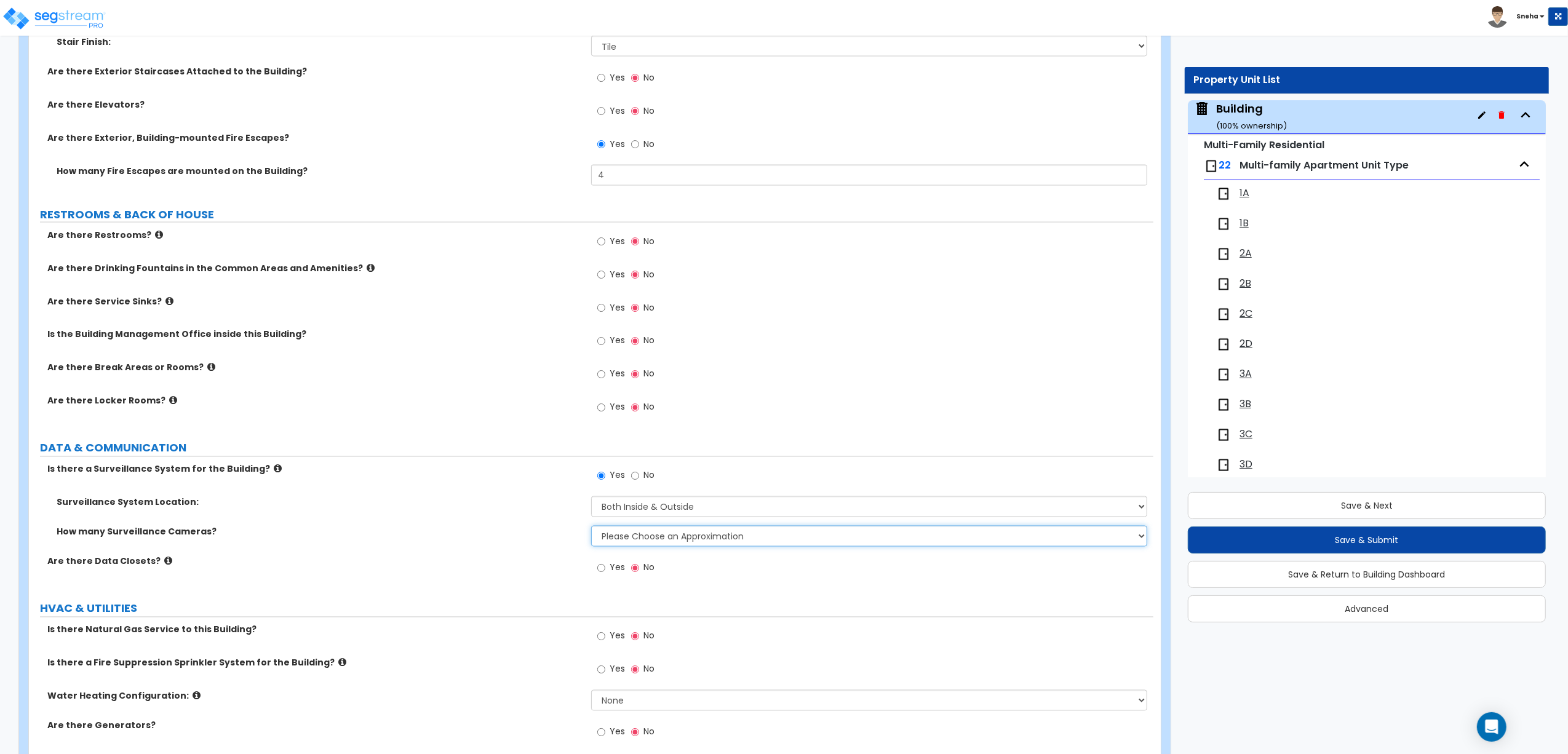
drag, startPoint x: 608, startPoint y: 540, endPoint x: 608, endPoint y: 549, distance: 9.0
click at [608, 540] on select "Please Choose an Approximation Barely Noticed Any Noticed a Couple Frequently S…" at bounding box center [869, 537] width 556 height 21
select select "2"
click at [591, 529] on select "Please Choose an Approximation Barely Noticed Any Noticed a Couple Frequently S…" at bounding box center [869, 537] width 556 height 21
click at [531, 574] on div "Are there Data Closets? Yes No" at bounding box center [591, 572] width 1124 height 33
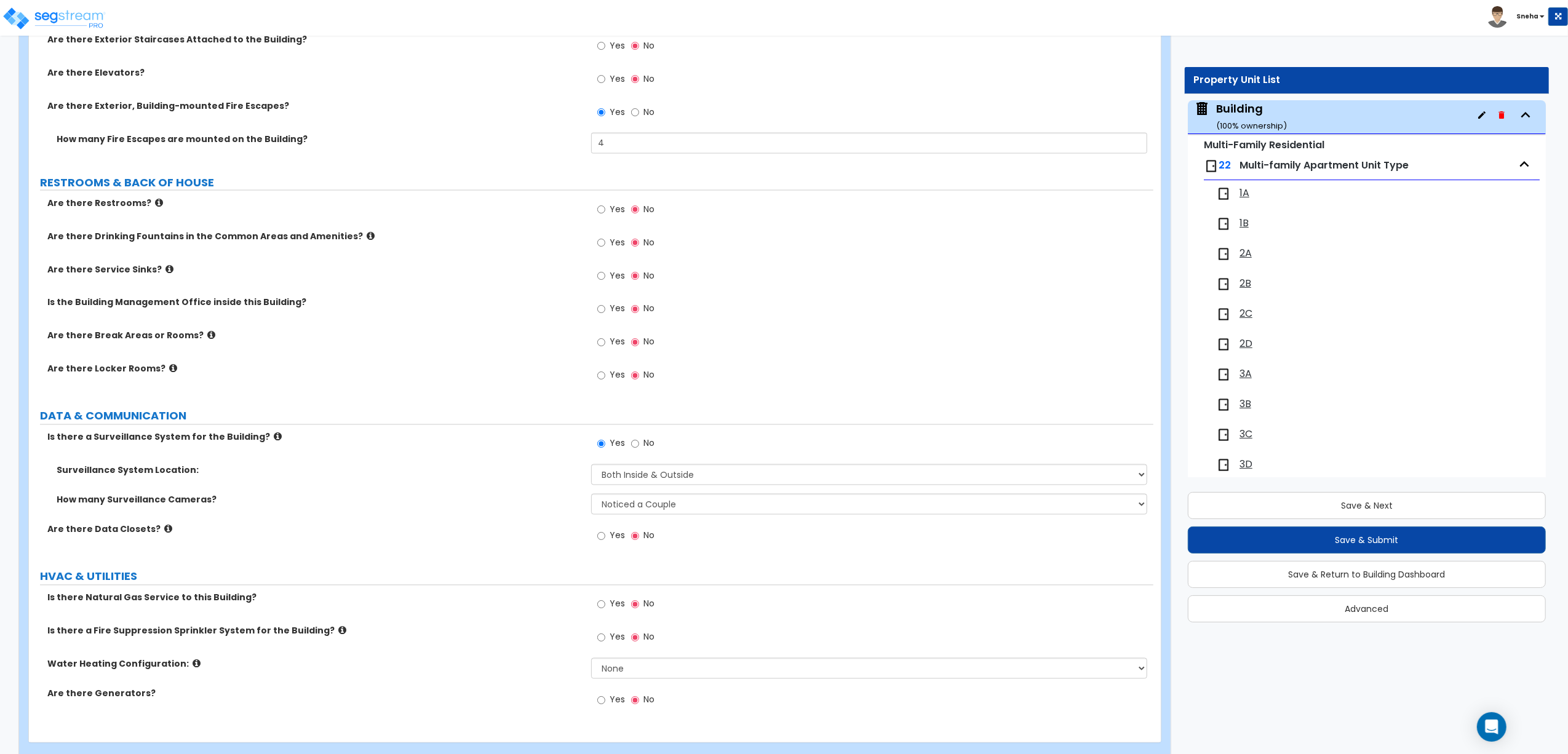
scroll to position [2080, 0]
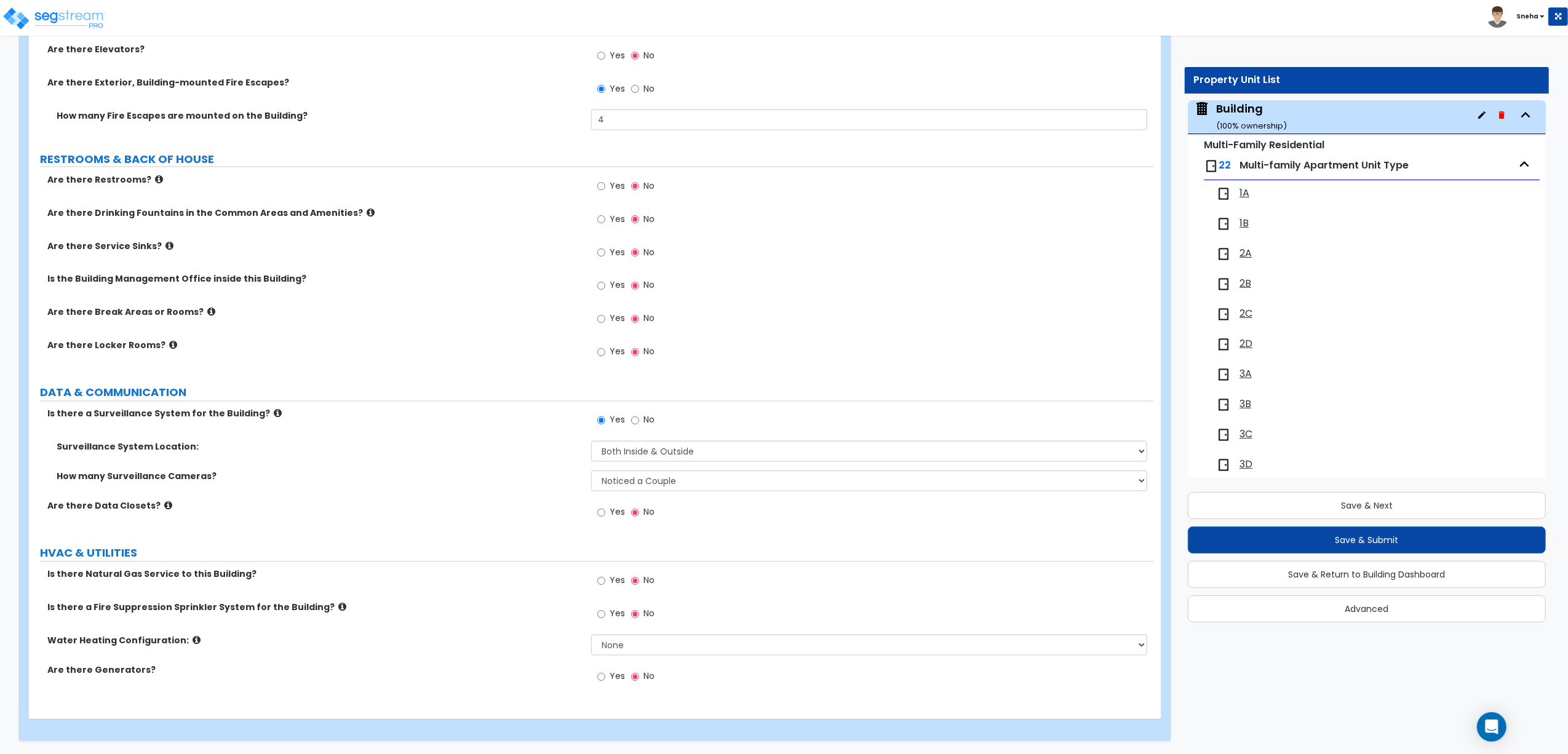
click at [613, 580] on span "Yes" at bounding box center [617, 580] width 15 height 12
click at [605, 580] on input "Yes" at bounding box center [601, 581] width 8 height 14
radio input "true"
click at [620, 641] on select "None Water Heater for Multiple Units Water Heater for Individual Units" at bounding box center [869, 645] width 556 height 21
click at [549, 639] on label "Water Heating Configuration:" at bounding box center [315, 641] width 534 height 12
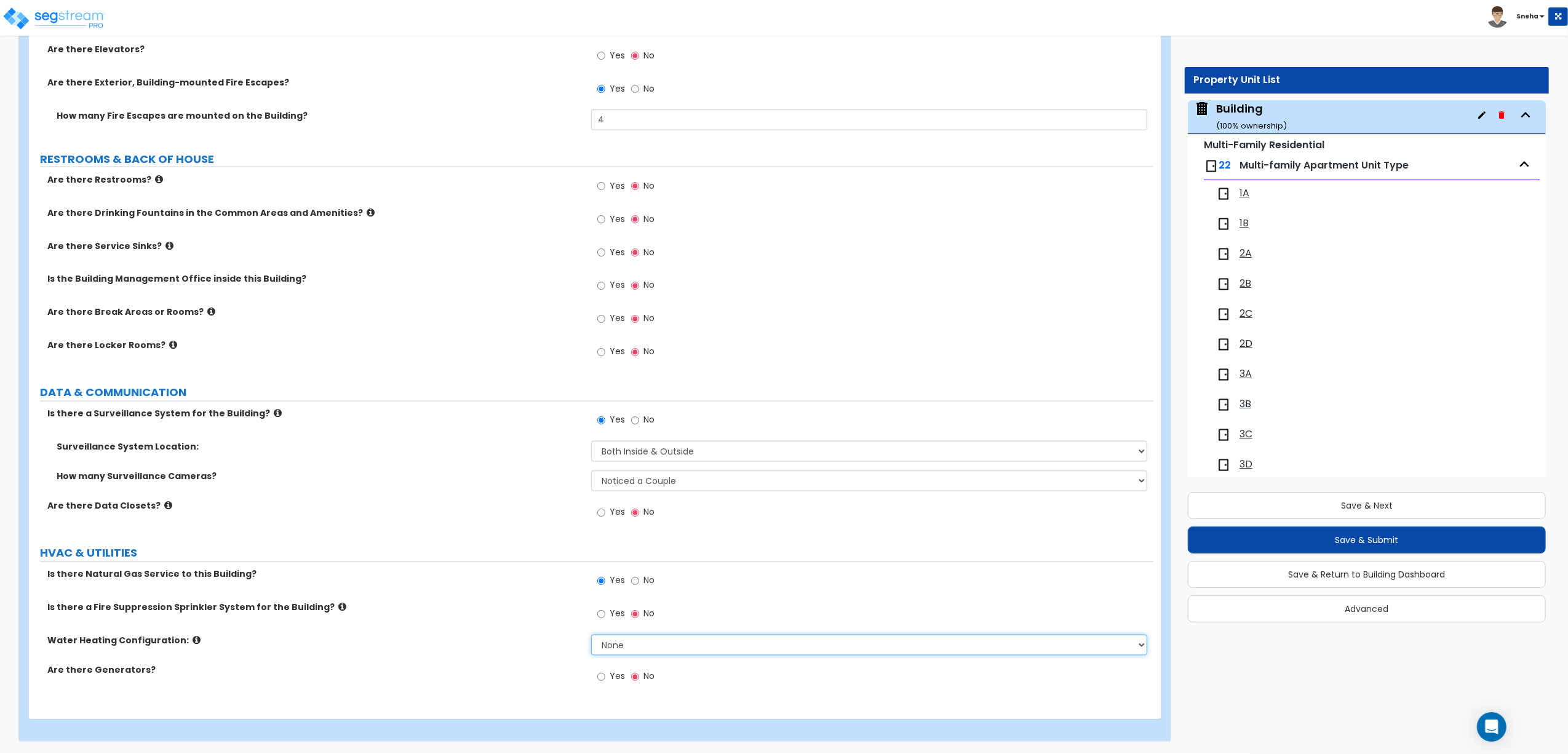
click at [630, 645] on select "None Water Heater for Multiple Units Water Heater for Individual Units" at bounding box center [869, 645] width 556 height 21
select select "2"
click at [591, 635] on select "None Water Heater for Multiple Units Water Heater for Individual Units" at bounding box center [869, 645] width 556 height 21
click at [534, 651] on div "Water Heating Configuration: None Water Heater for Multiple Units Water Heater …" at bounding box center [591, 649] width 1124 height 29
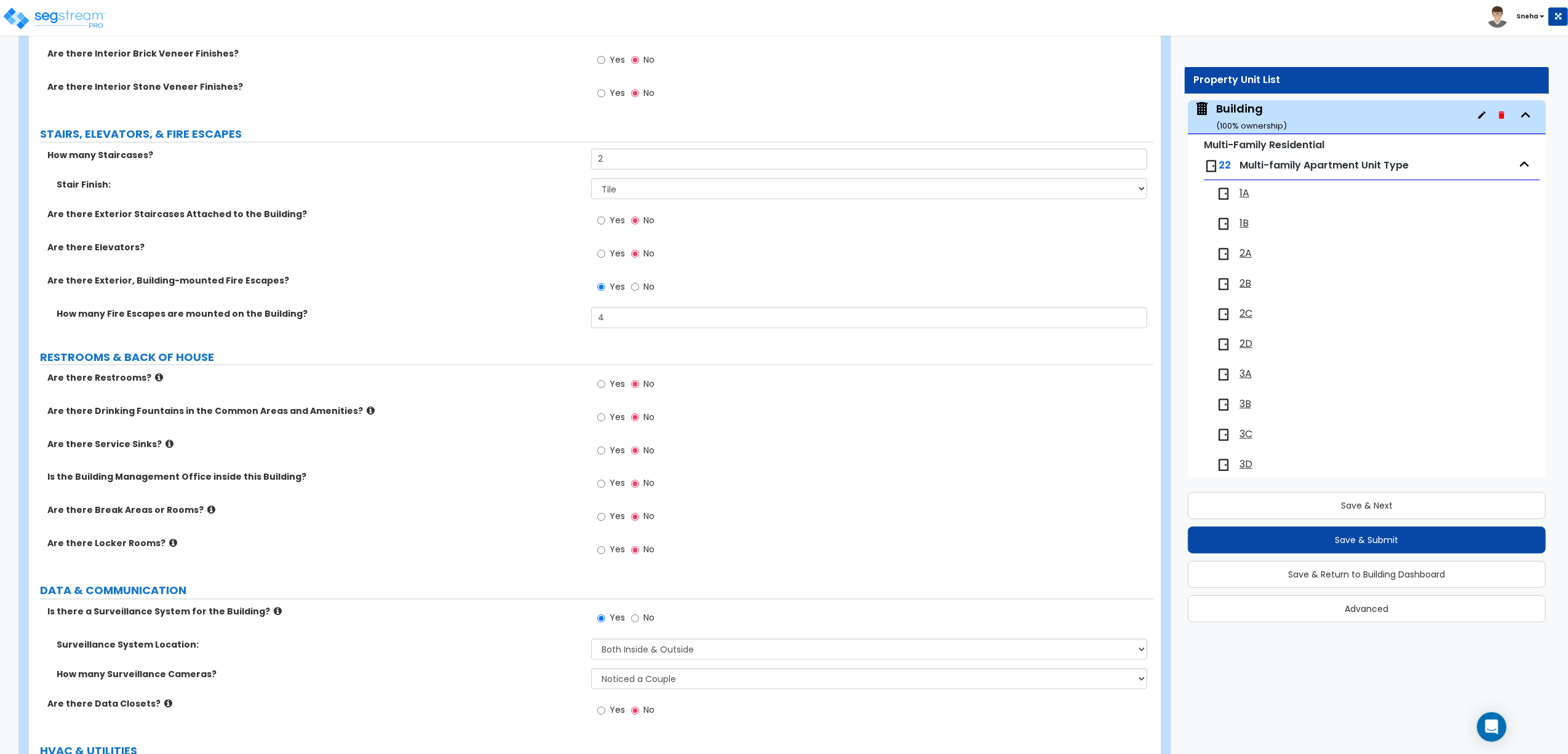
scroll to position [1834, 0]
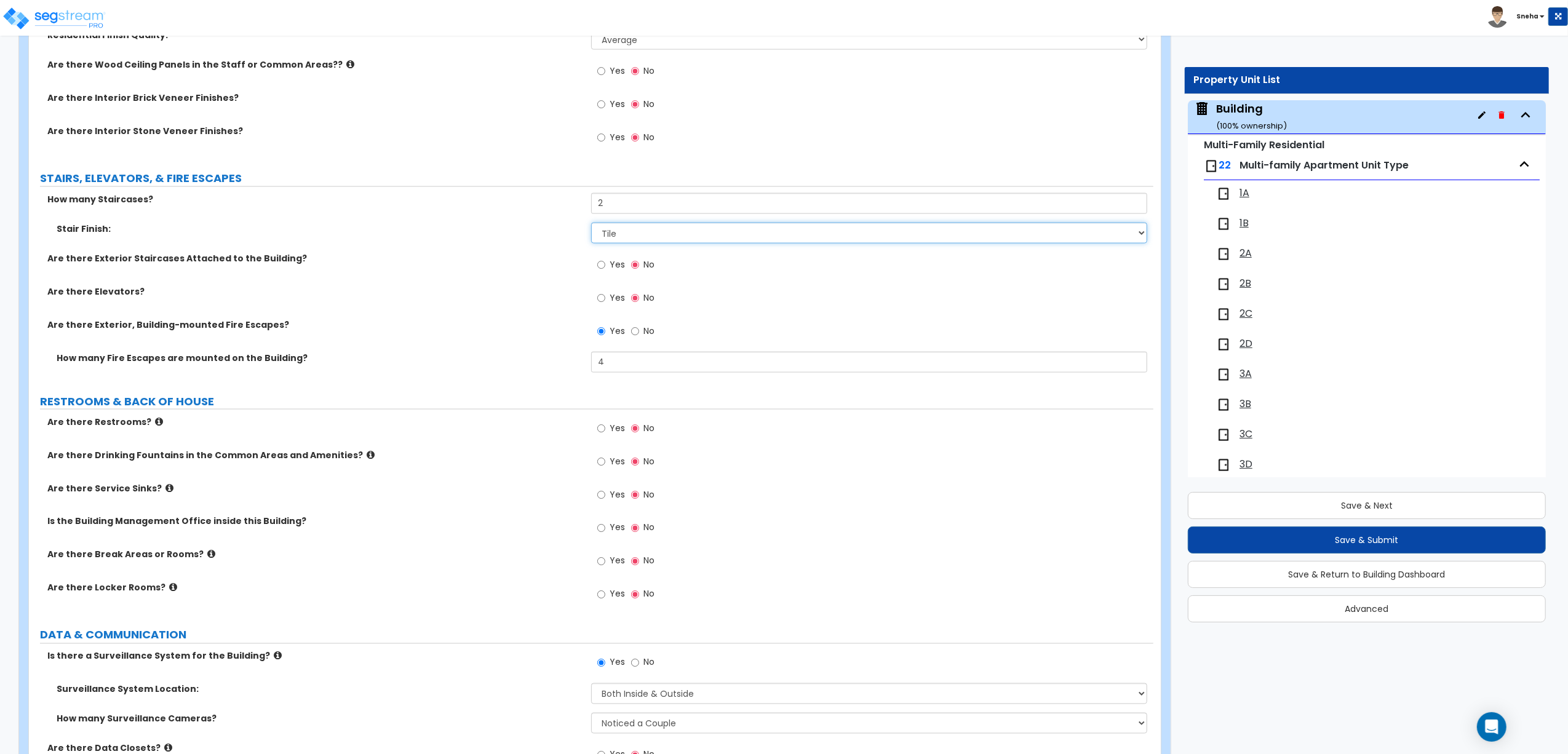
click at [723, 237] on select "None Tile Wood Laminate VCT Sheet Carpet Sheet Vinyl Carpet Tile" at bounding box center [869, 233] width 556 height 21
select select "2"
click at [591, 225] on select "None Tile Wood Laminate VCT Sheet Carpet Sheet Vinyl Carpet Tile" at bounding box center [869, 233] width 556 height 21
click at [525, 295] on label "Are there Elevators?" at bounding box center [315, 291] width 534 height 12
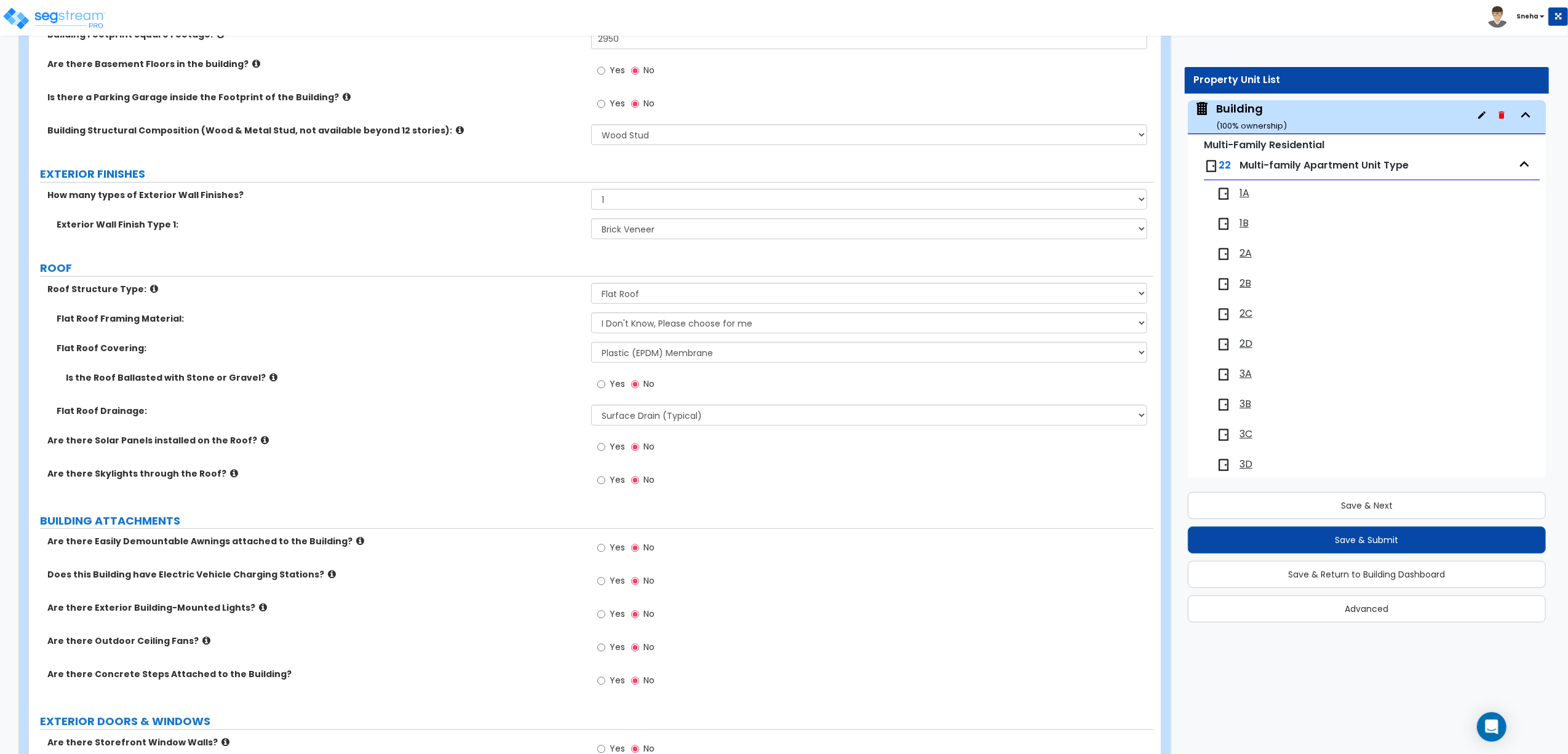
scroll to position [522, 0]
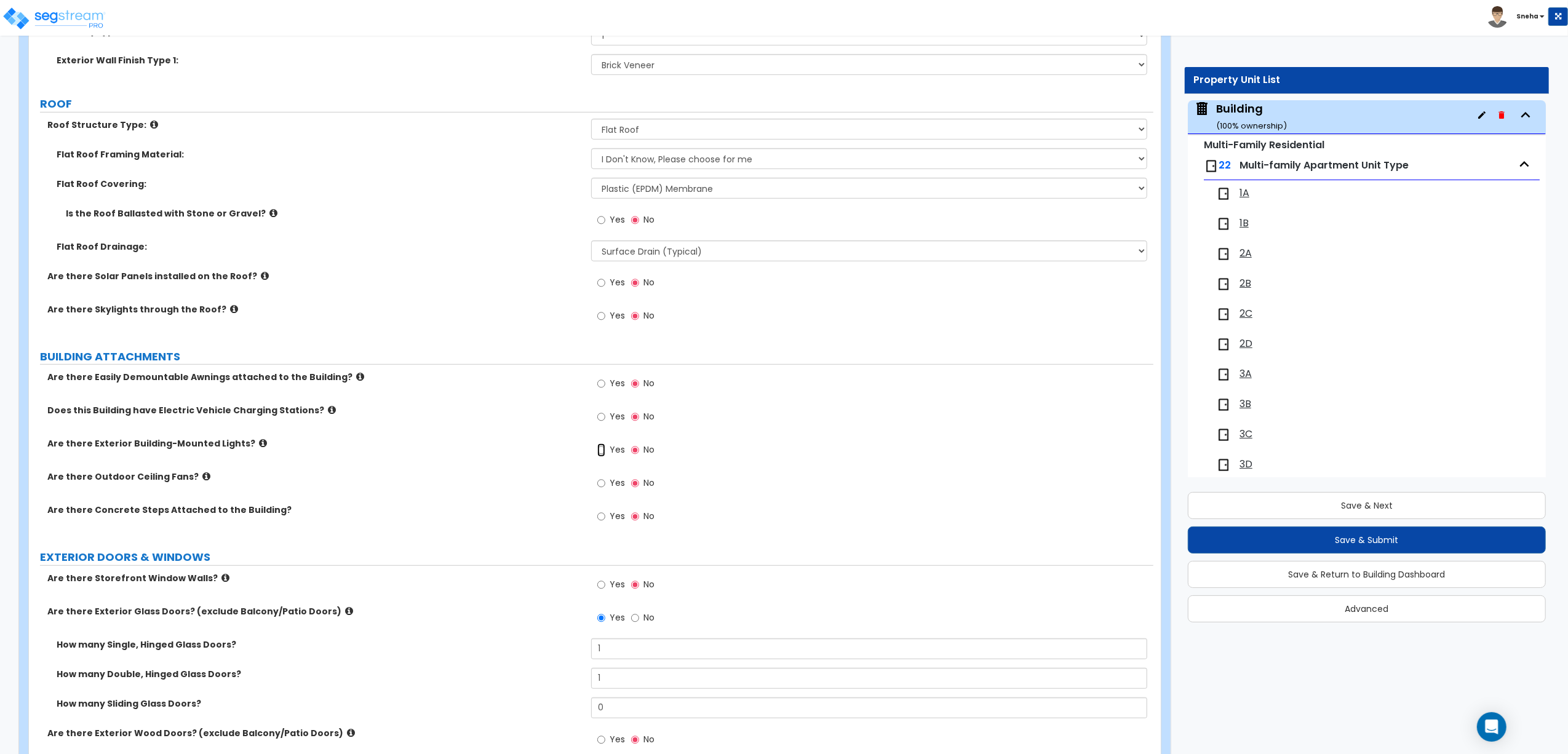
click at [603, 451] on input "Yes" at bounding box center [601, 451] width 8 height 14
radio input "true"
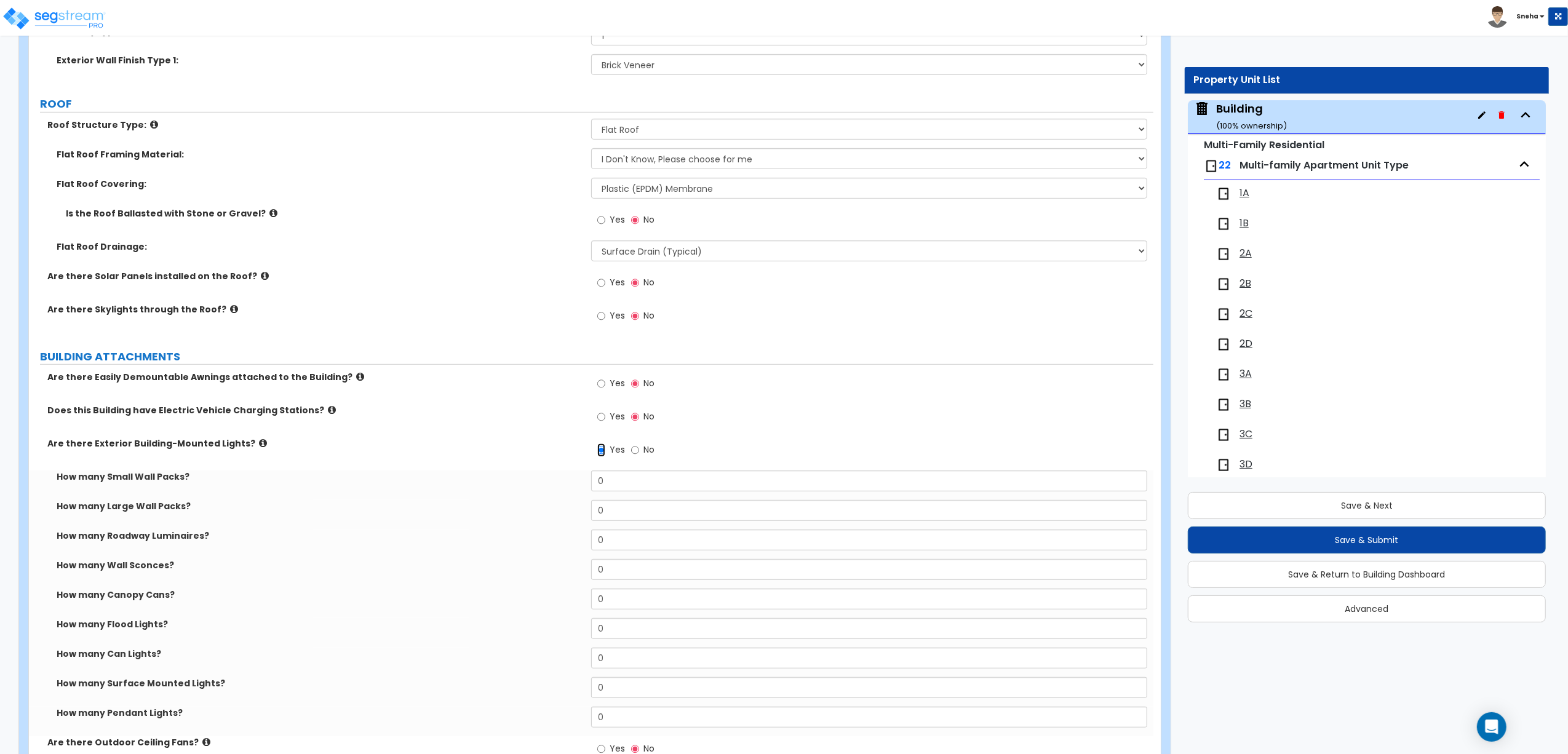
scroll to position [685, 0]
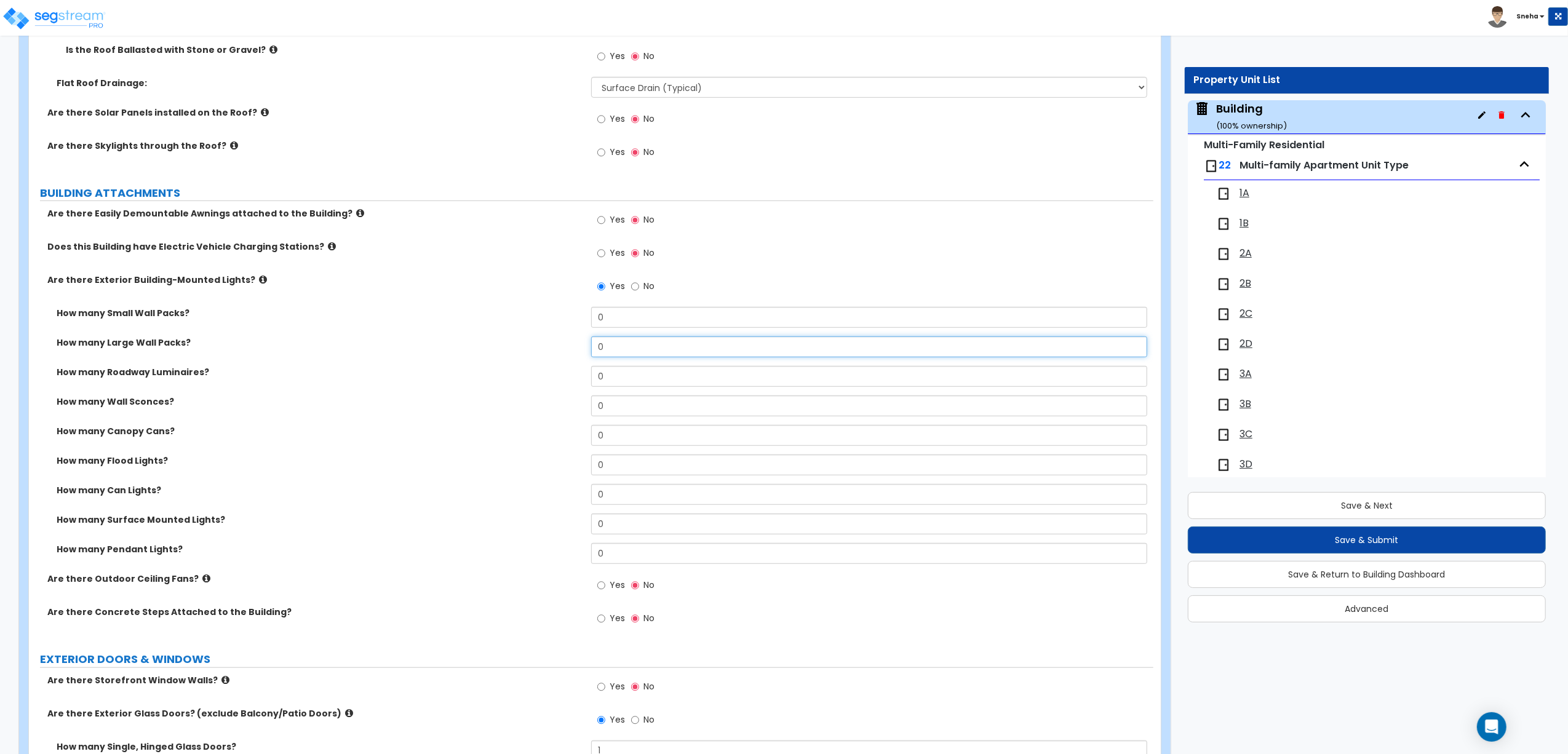
drag, startPoint x: 618, startPoint y: 349, endPoint x: 559, endPoint y: 358, distance: 59.7
click at [559, 358] on div "How many Large Wall Packs? 0" at bounding box center [591, 351] width 1124 height 29
type input "2"
drag, startPoint x: 604, startPoint y: 315, endPoint x: 592, endPoint y: 315, distance: 12.0
click at [592, 315] on input "0" at bounding box center [869, 318] width 556 height 21
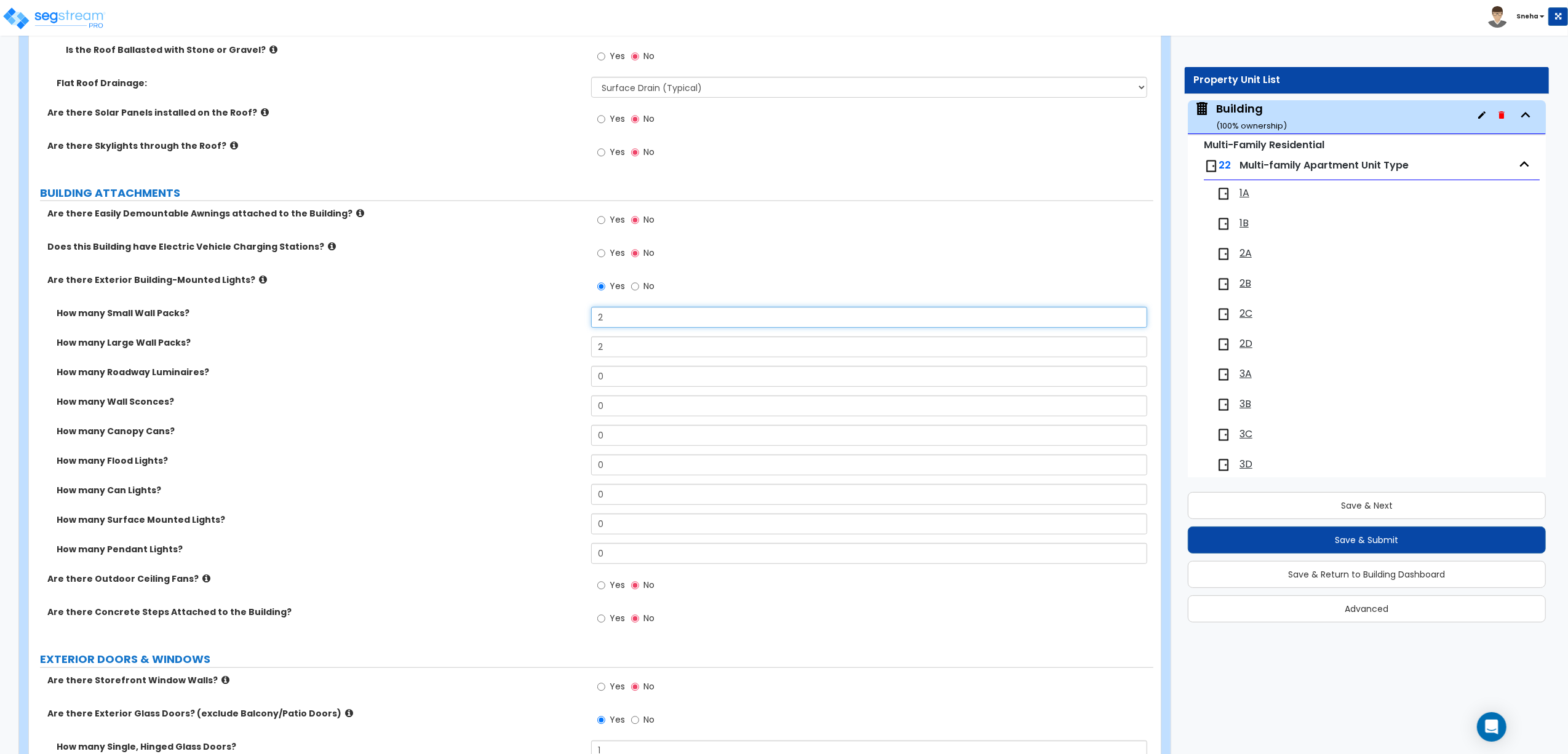
type input "2"
click at [490, 383] on div "How many Roadway Luminaires? 0" at bounding box center [591, 380] width 1124 height 29
click at [492, 467] on label "How many Flood Lights?" at bounding box center [319, 460] width 525 height 12
click at [417, 410] on div "How many Wall Sconces? 0" at bounding box center [591, 410] width 1124 height 29
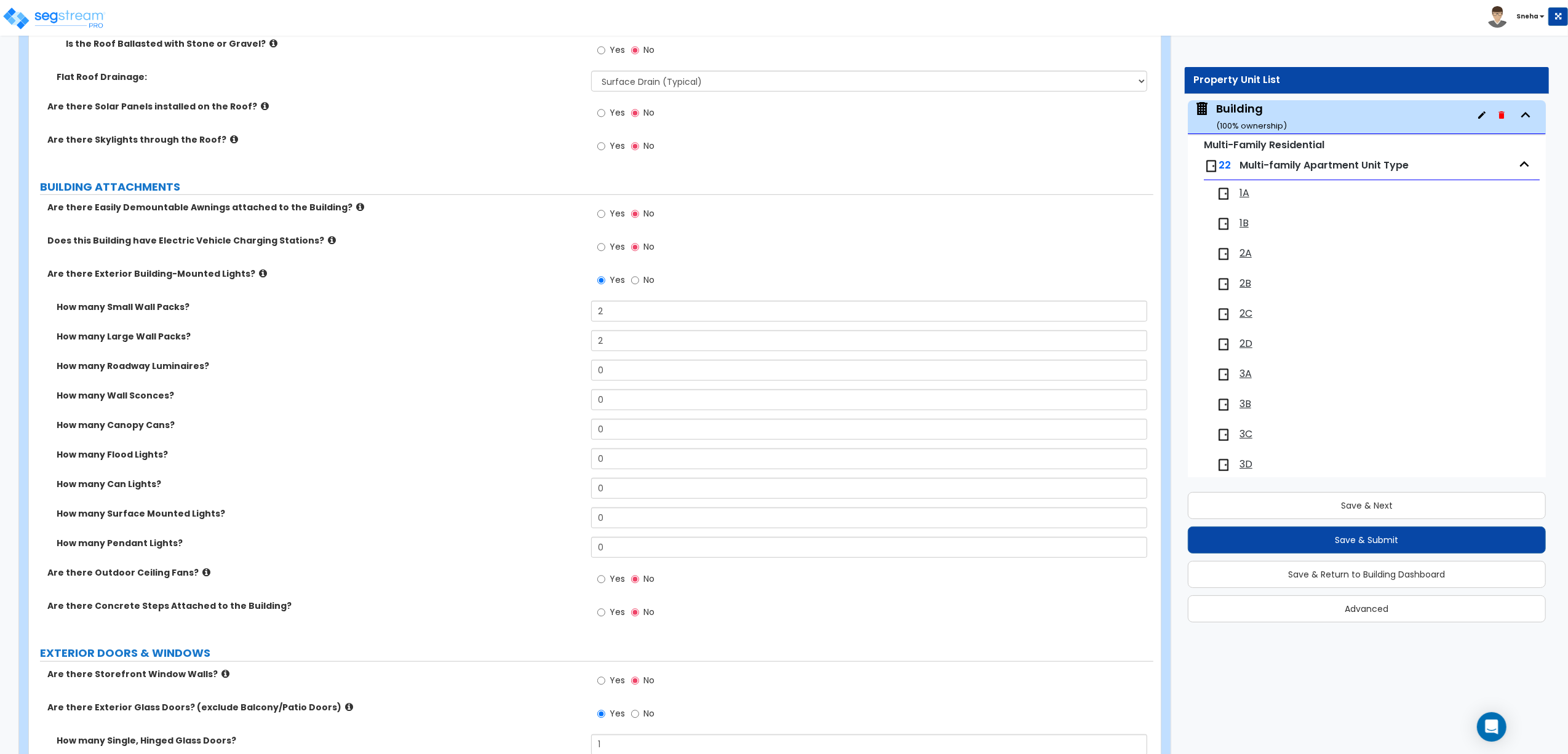
scroll to position [768, 0]
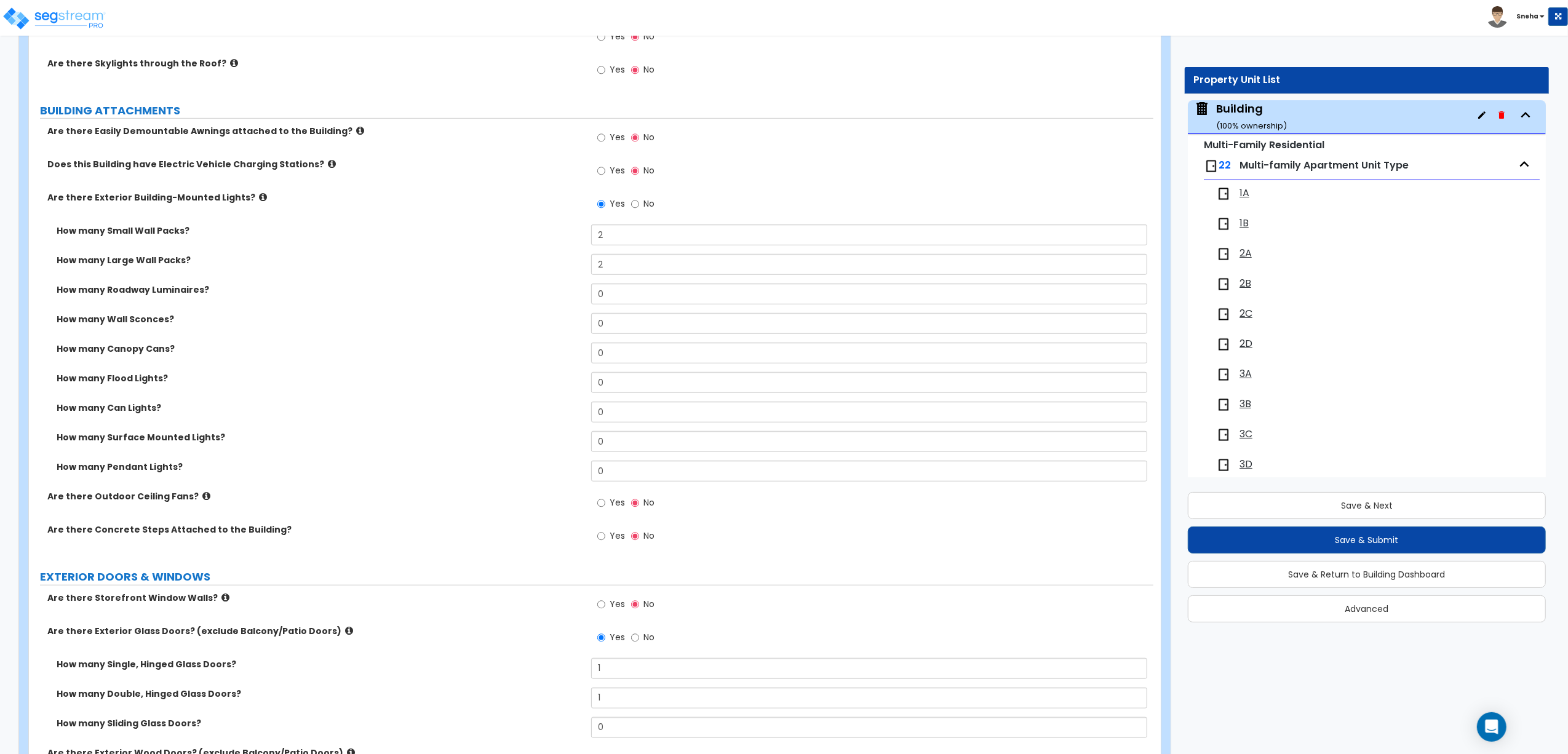
click at [227, 428] on div "How many Can Lights? 0" at bounding box center [591, 416] width 1124 height 29
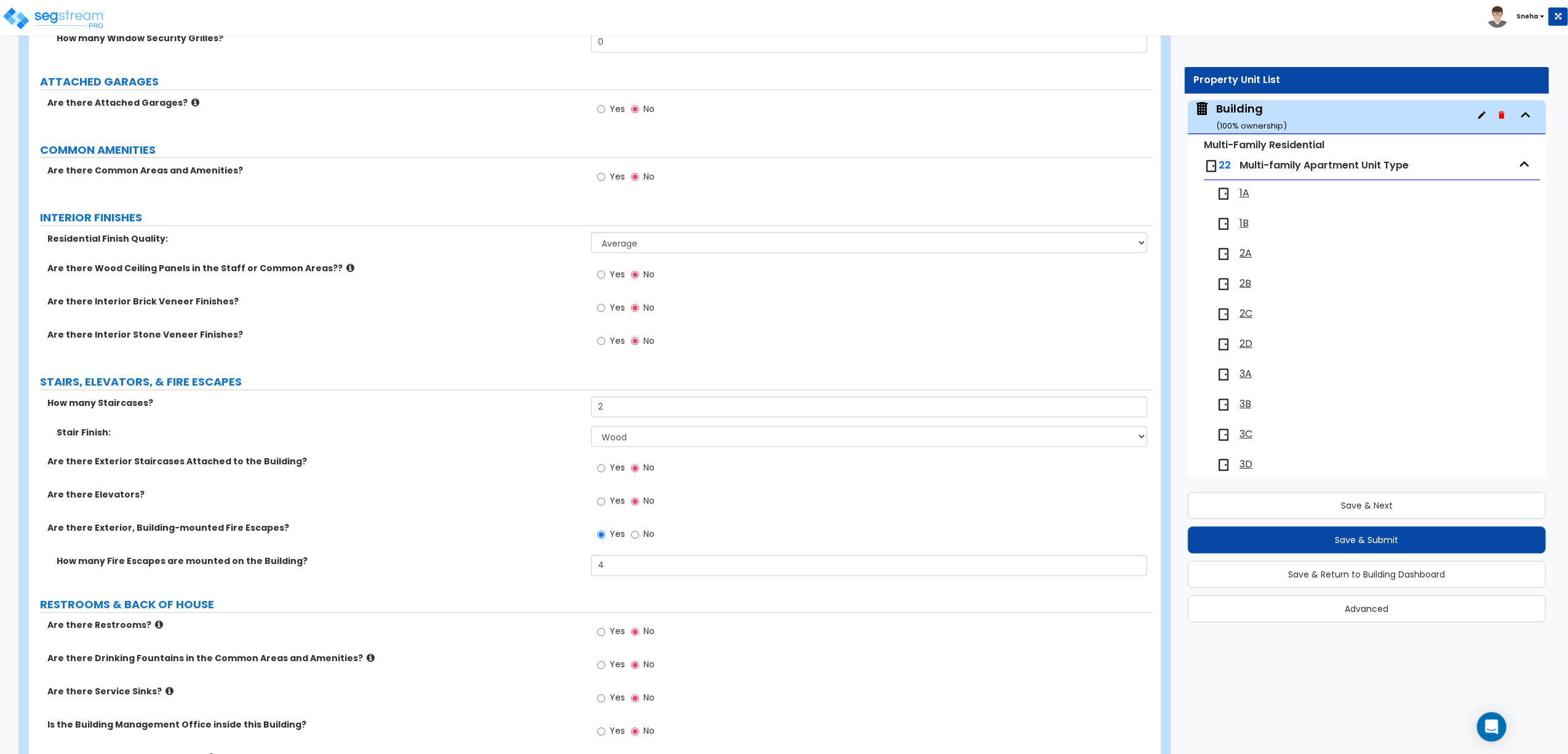
scroll to position [1916, 0]
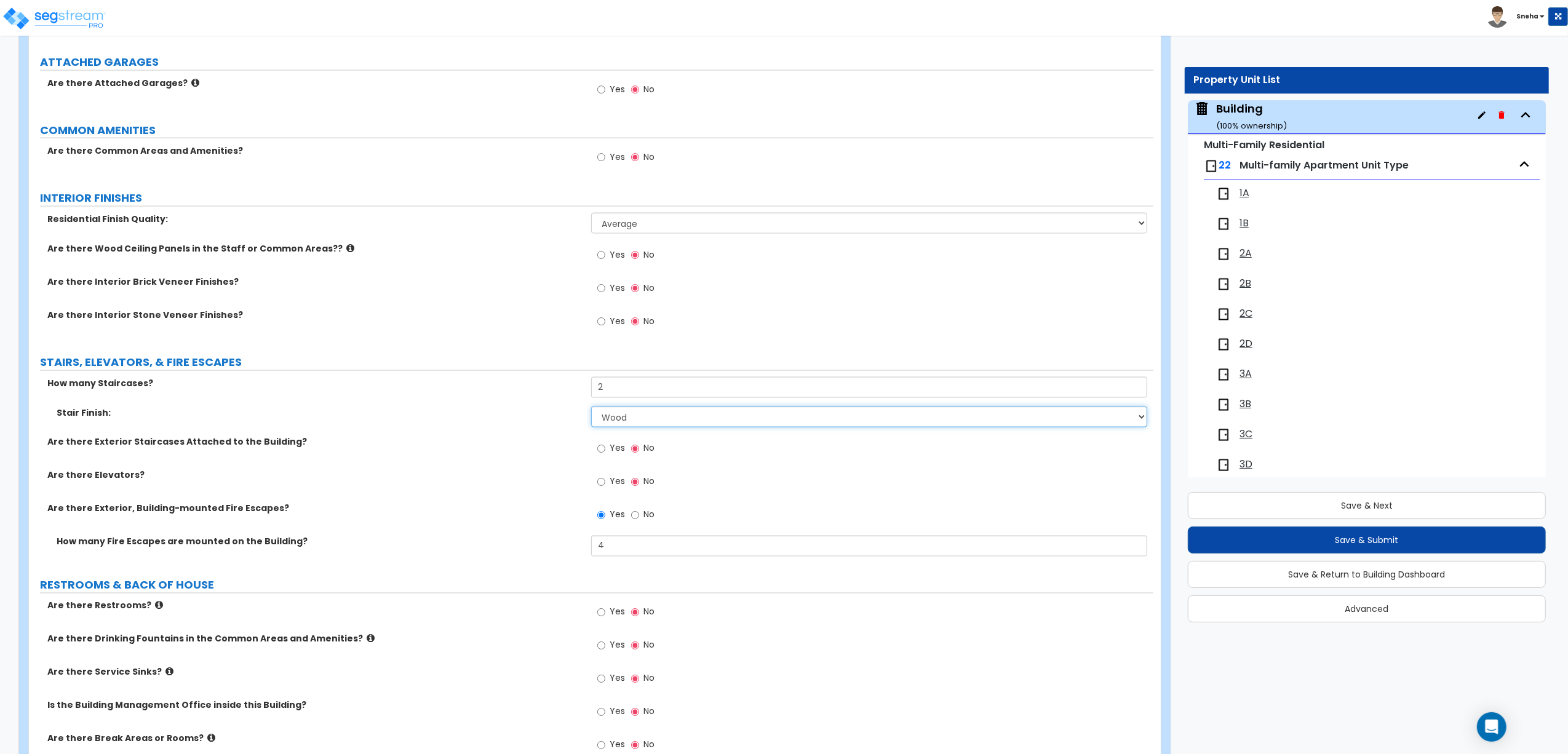
click at [630, 417] on select "None Tile Wood Laminate VCT Sheet Carpet Sheet Vinyl Carpet Tile" at bounding box center [869, 417] width 556 height 21
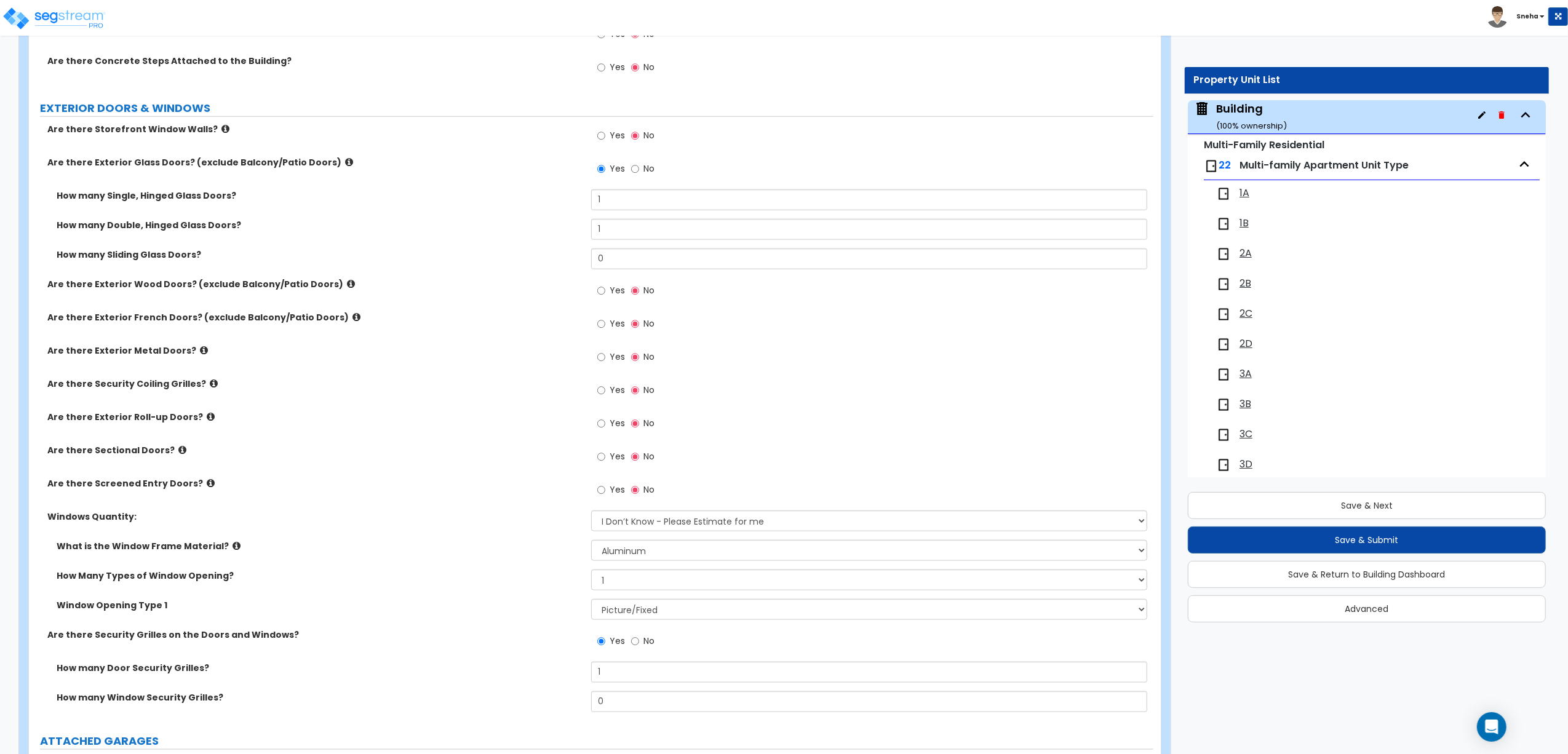
scroll to position [1342, 0]
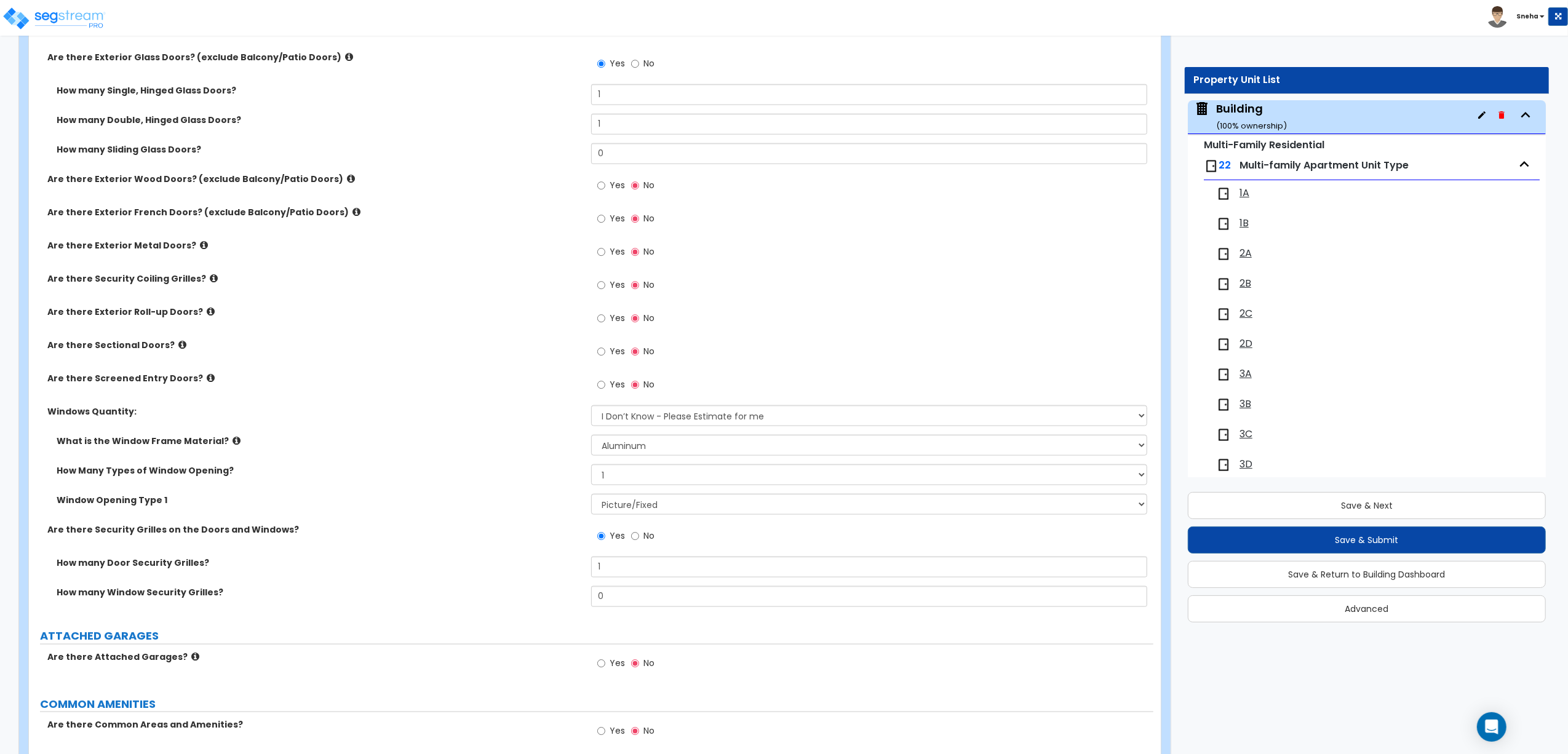
click at [562, 471] on label "How Many Types of Window Opening?" at bounding box center [319, 470] width 525 height 12
drag, startPoint x: 611, startPoint y: 89, endPoint x: 570, endPoint y: 103, distance: 43.3
click at [570, 103] on div "How many Single, Hinged Glass Doors? 1" at bounding box center [591, 99] width 1124 height 29
type input "2"
click at [552, 195] on div "Are there Exterior Wood Doors? (exclude Balcony/Patio Doors) Yes No" at bounding box center [591, 189] width 1124 height 33
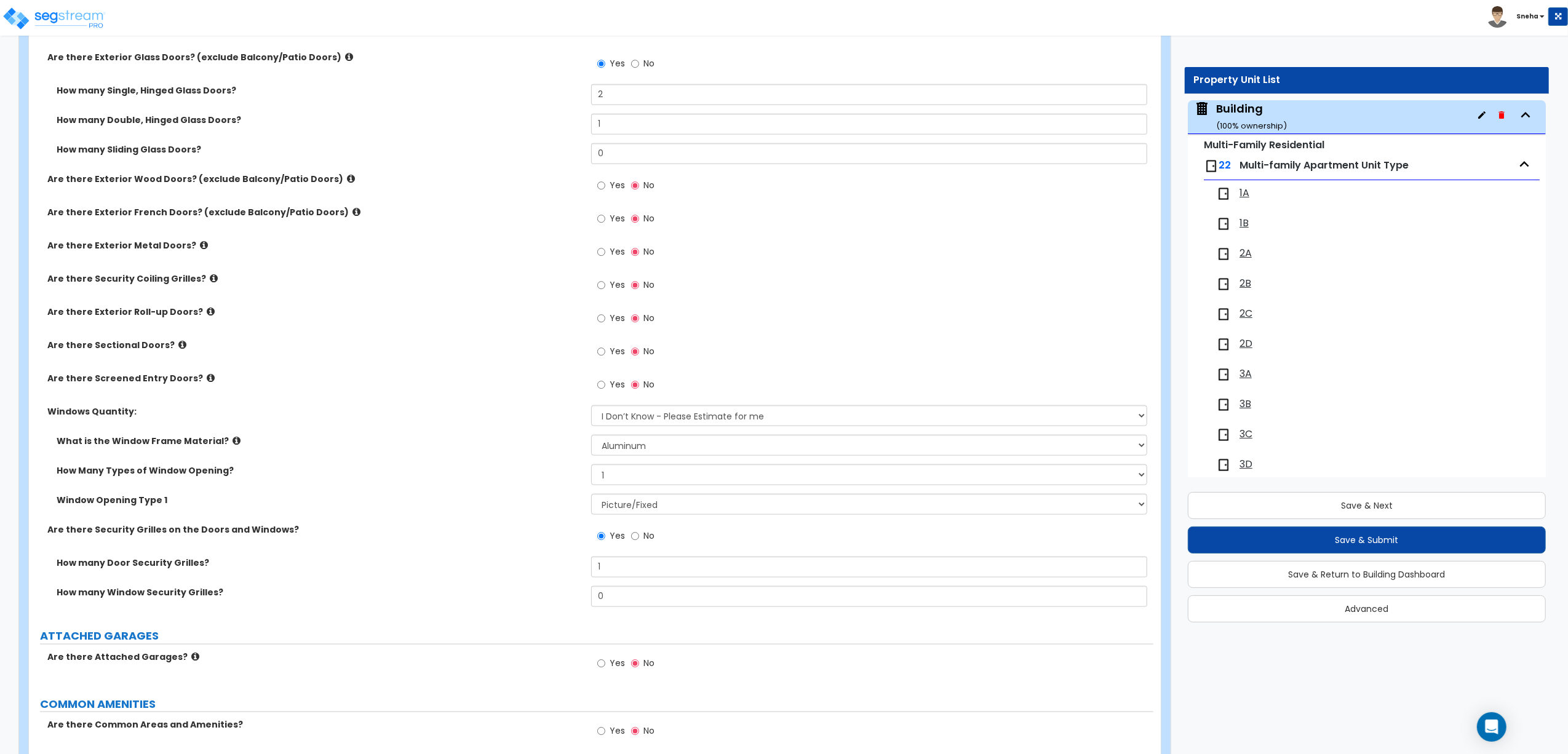
click at [527, 477] on label "How Many Types of Window Opening?" at bounding box center [319, 470] width 525 height 12
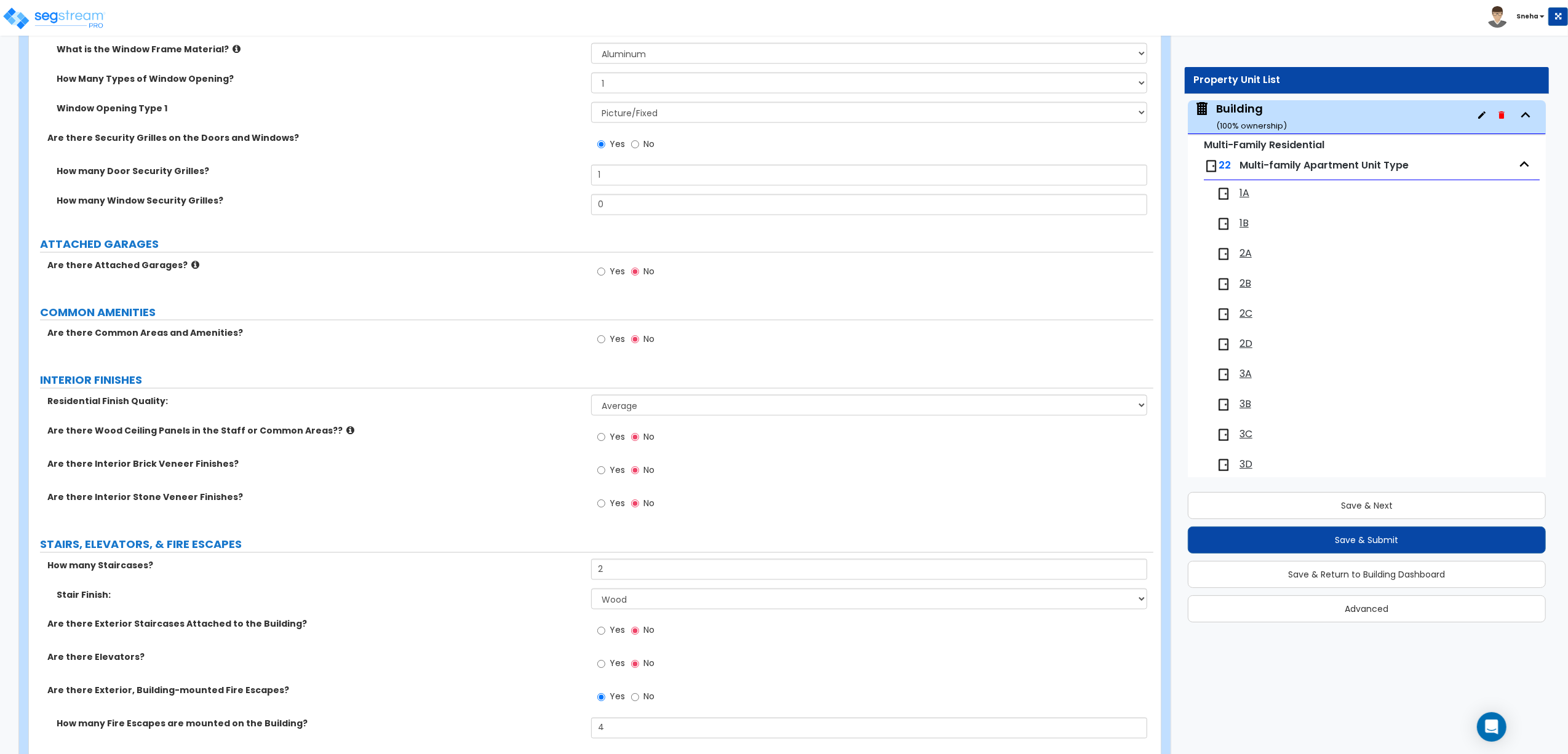
scroll to position [1588, 0]
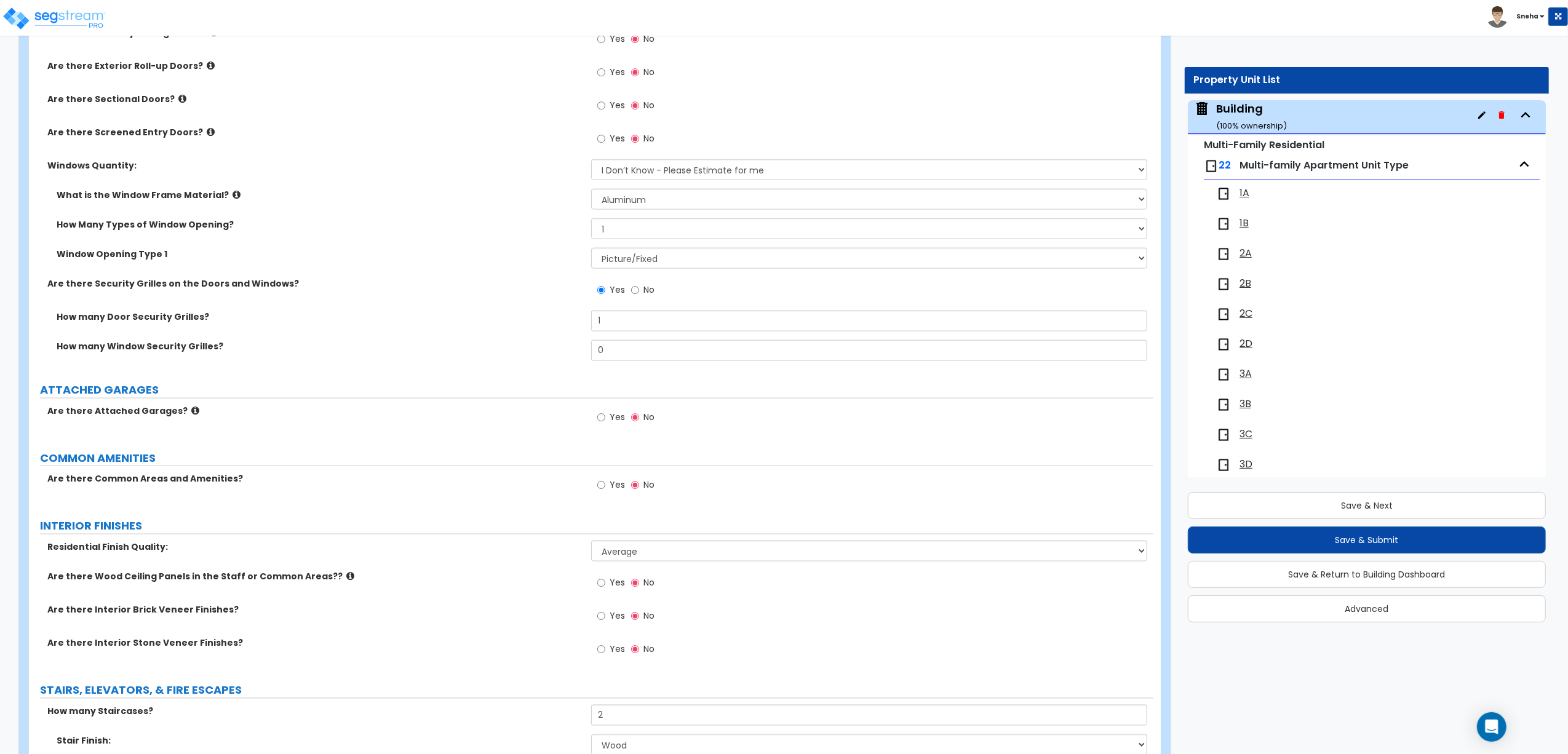
click at [607, 481] on label "Yes" at bounding box center [610, 487] width 28 height 21
click at [605, 481] on input "Yes" at bounding box center [601, 485] width 8 height 14
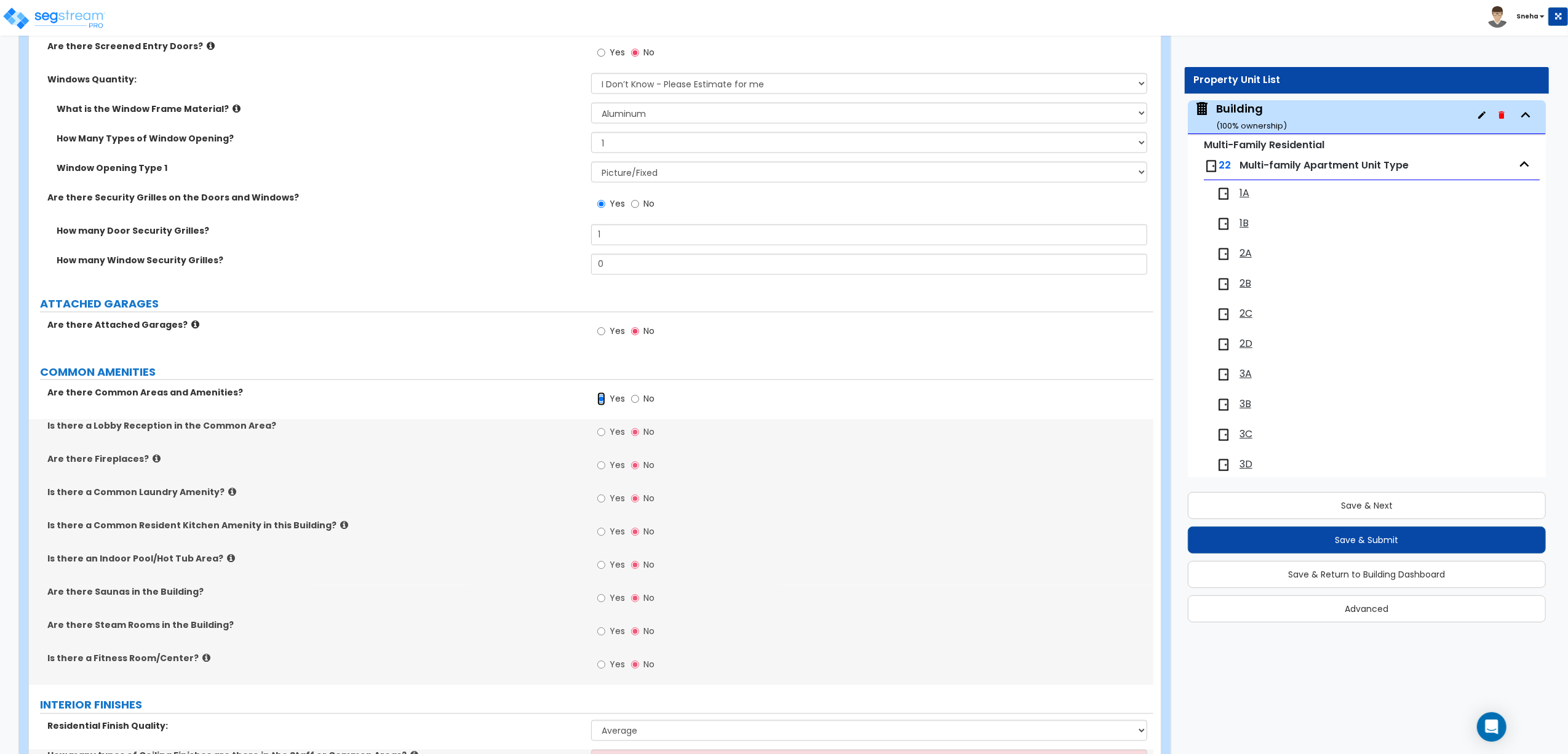
scroll to position [1752, 0]
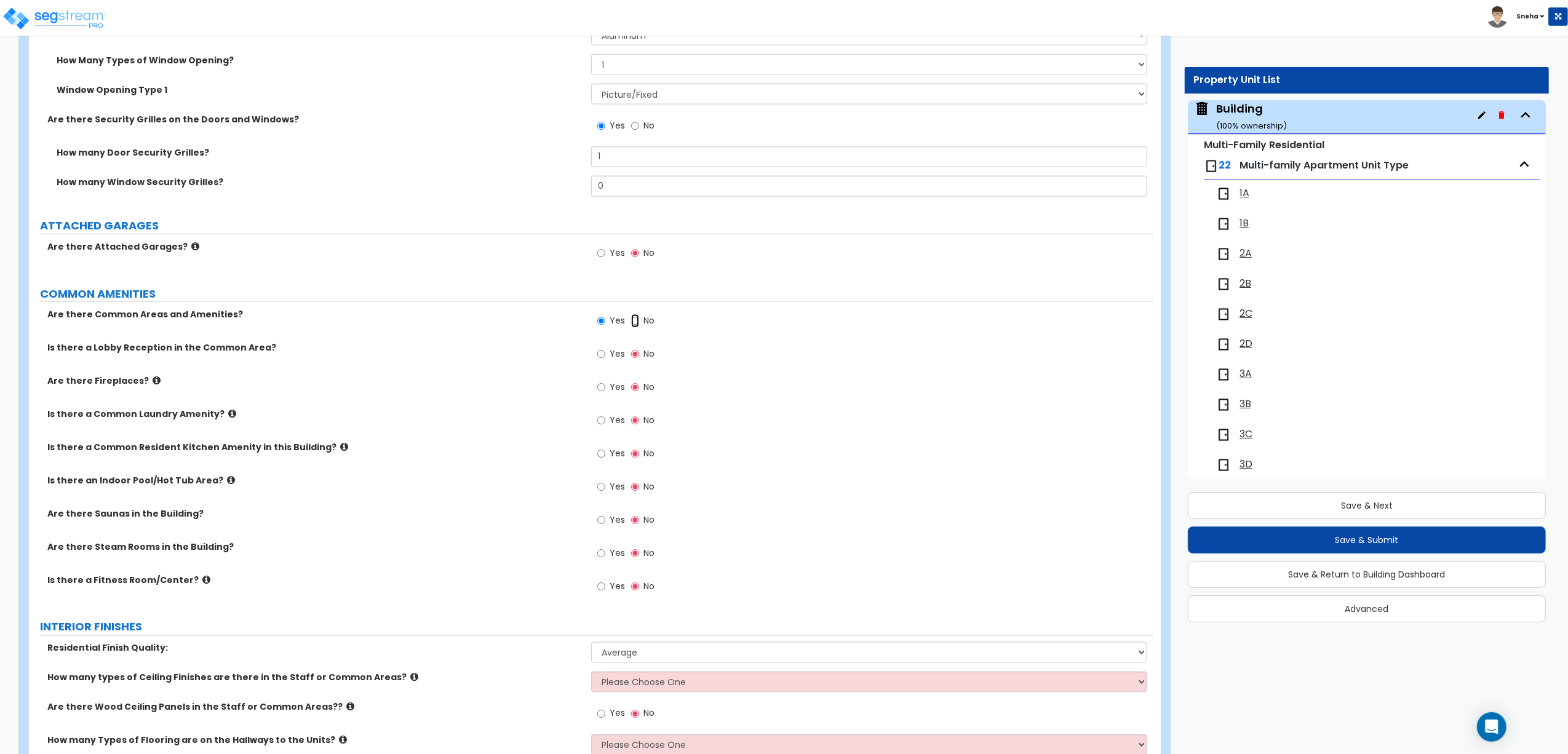
click at [633, 325] on input "No" at bounding box center [635, 321] width 8 height 14
radio input "false"
radio input "true"
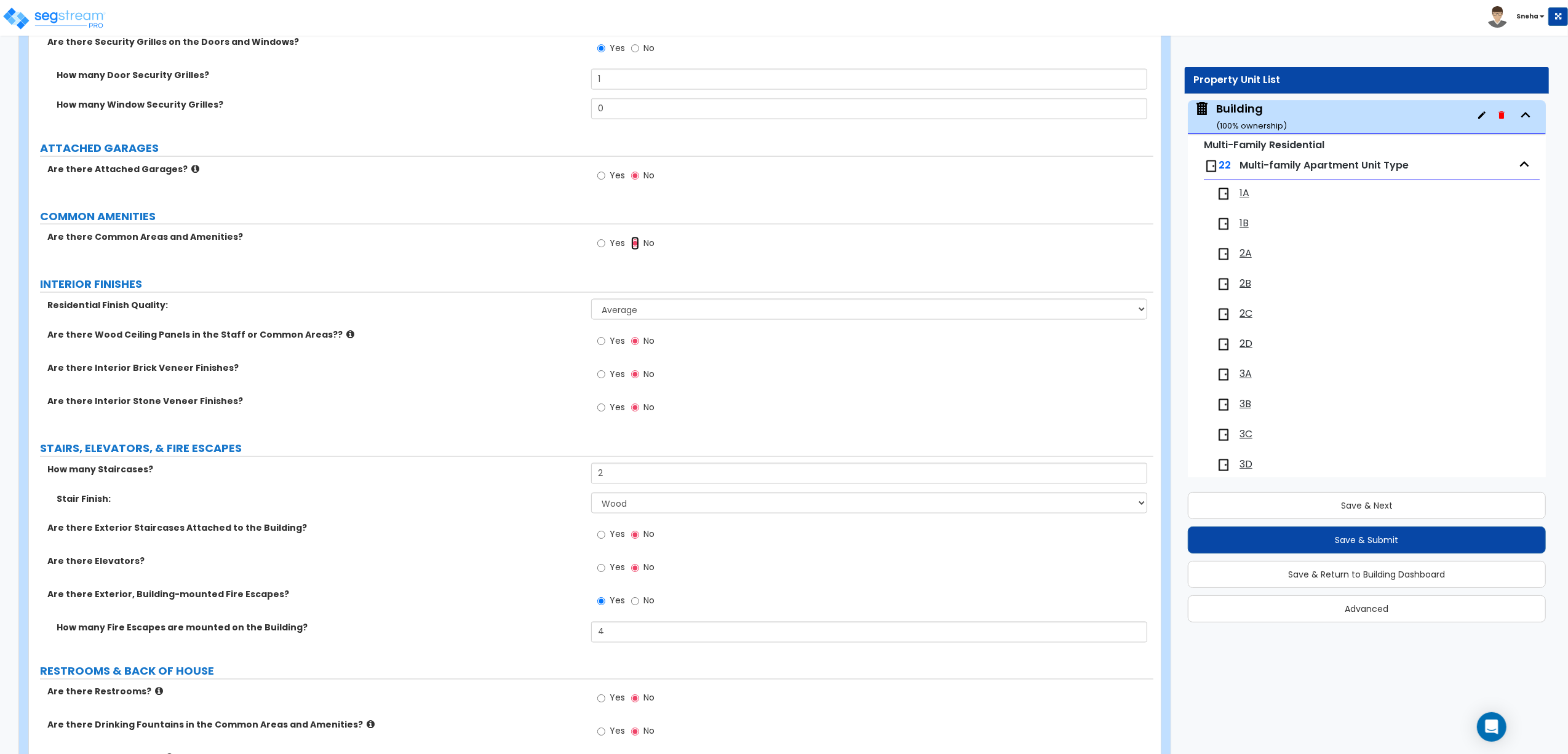
scroll to position [1771, 0]
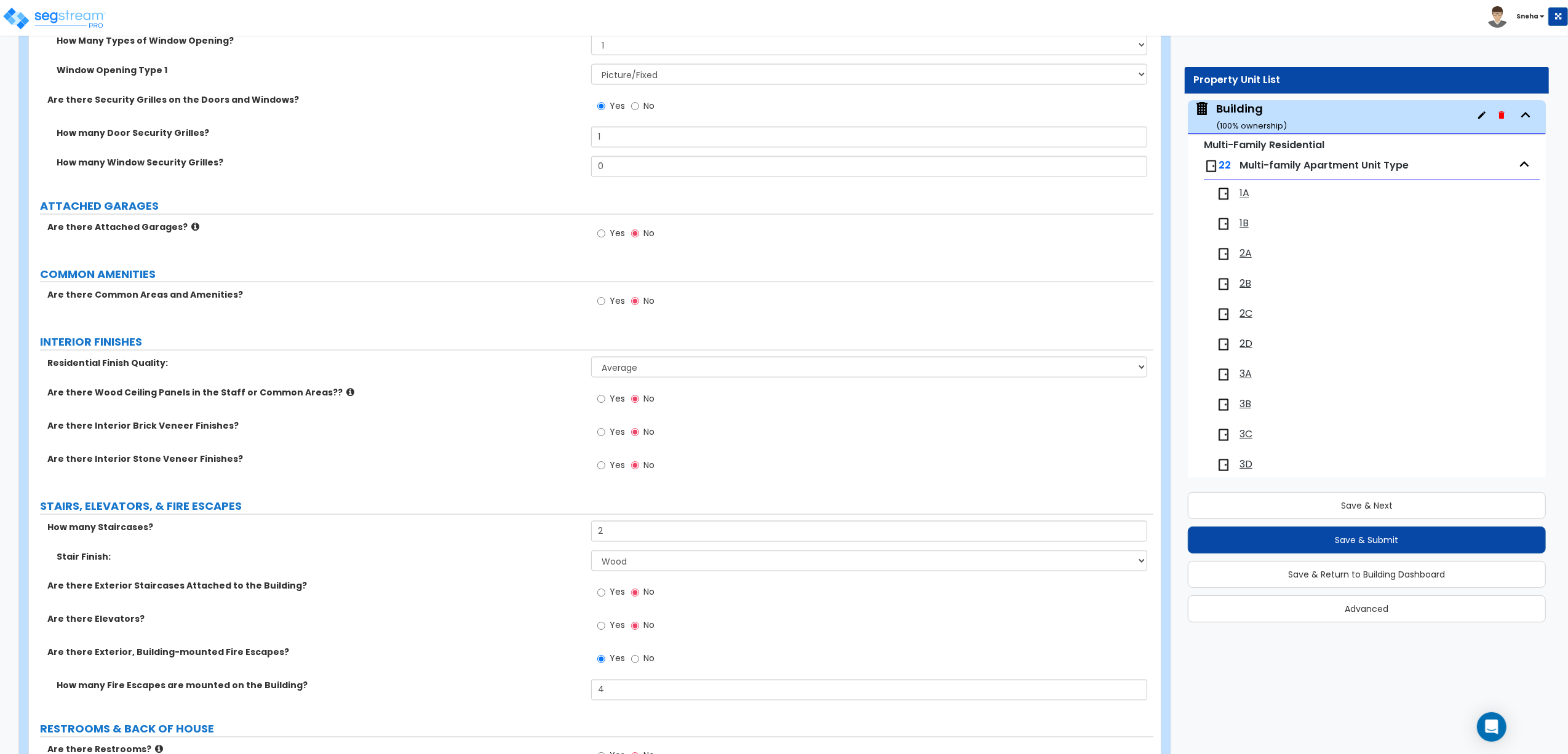
click at [477, 271] on label "COMMON AMENITIES" at bounding box center [596, 274] width 1113 height 16
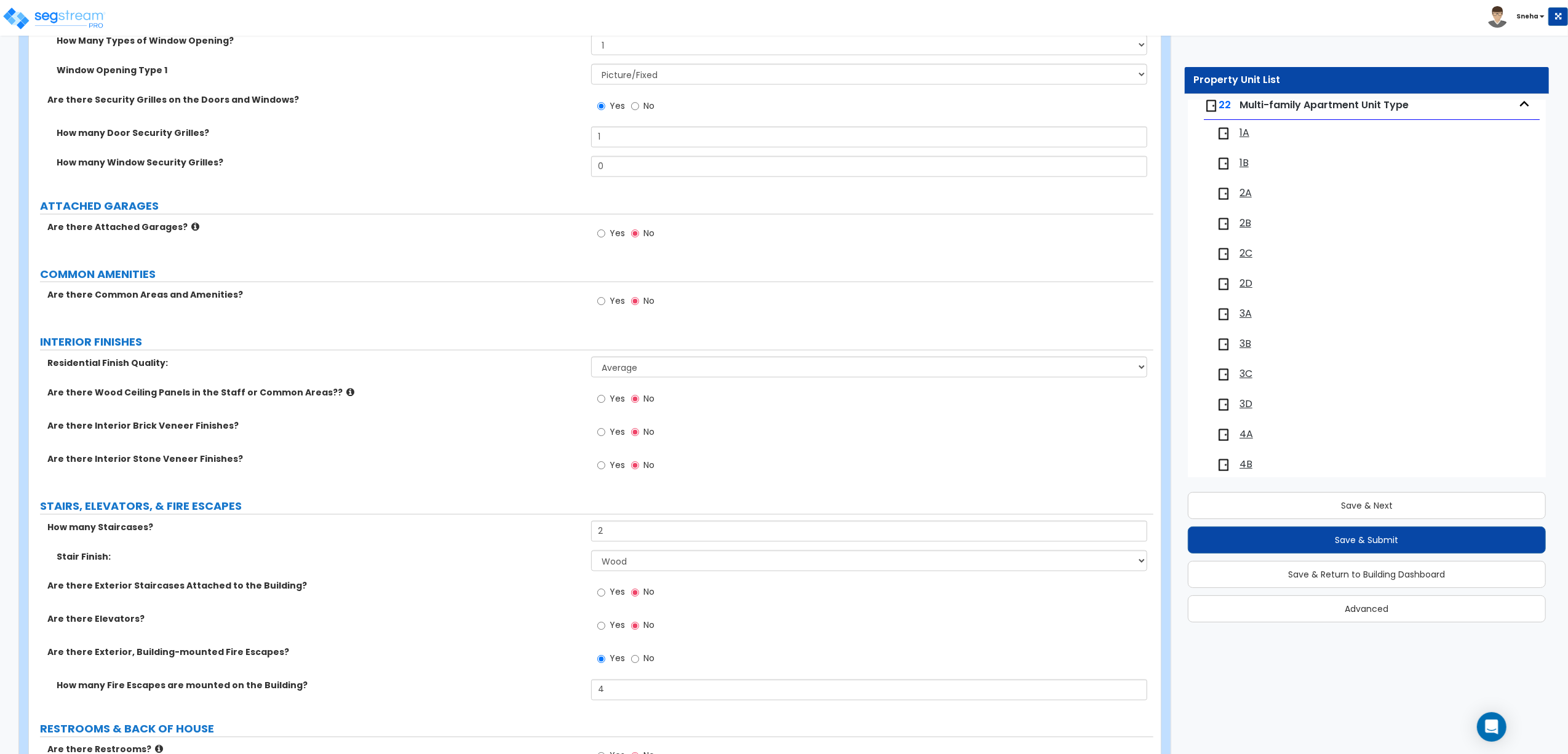
scroll to position [0, 0]
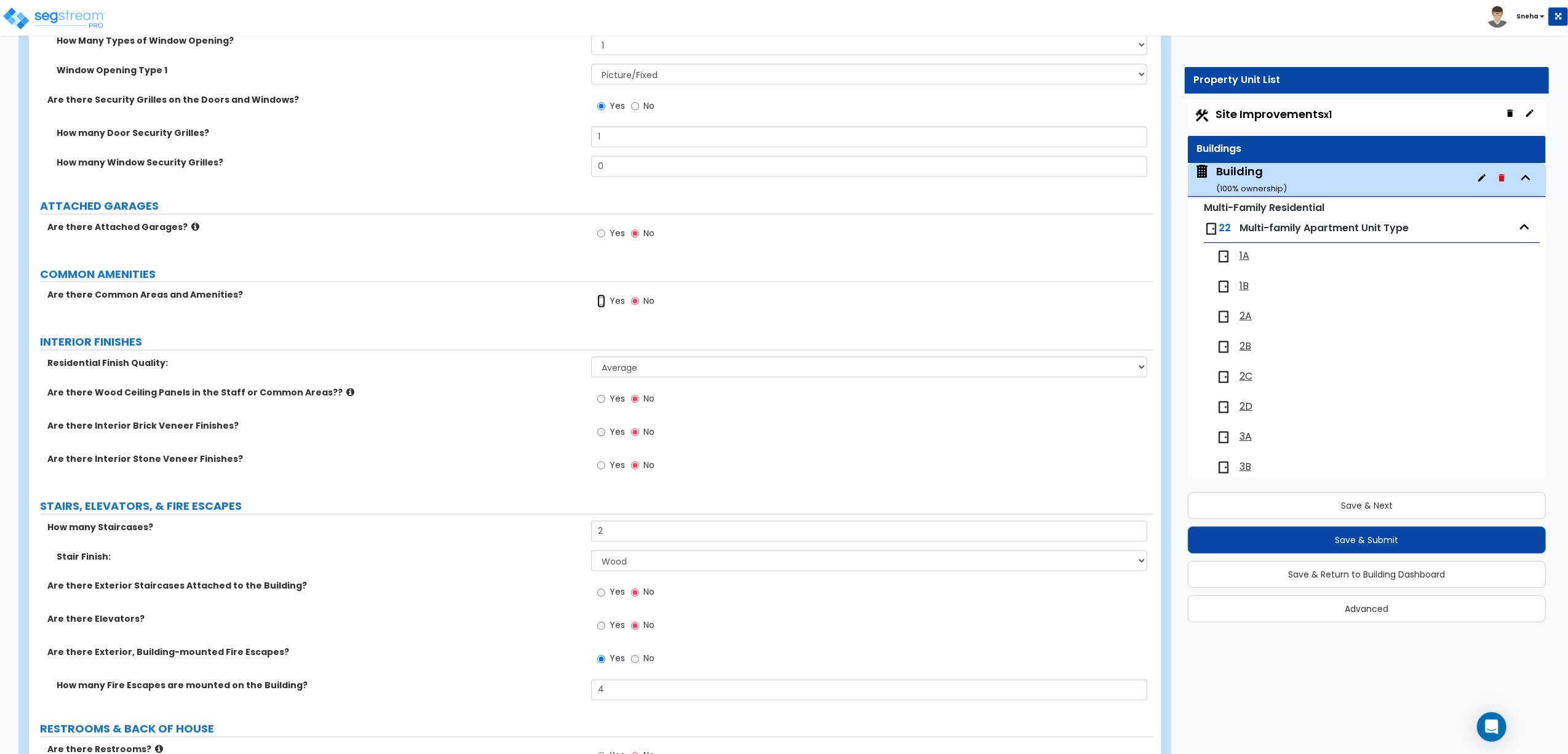
click at [604, 305] on input "Yes" at bounding box center [601, 301] width 8 height 14
radio input "true"
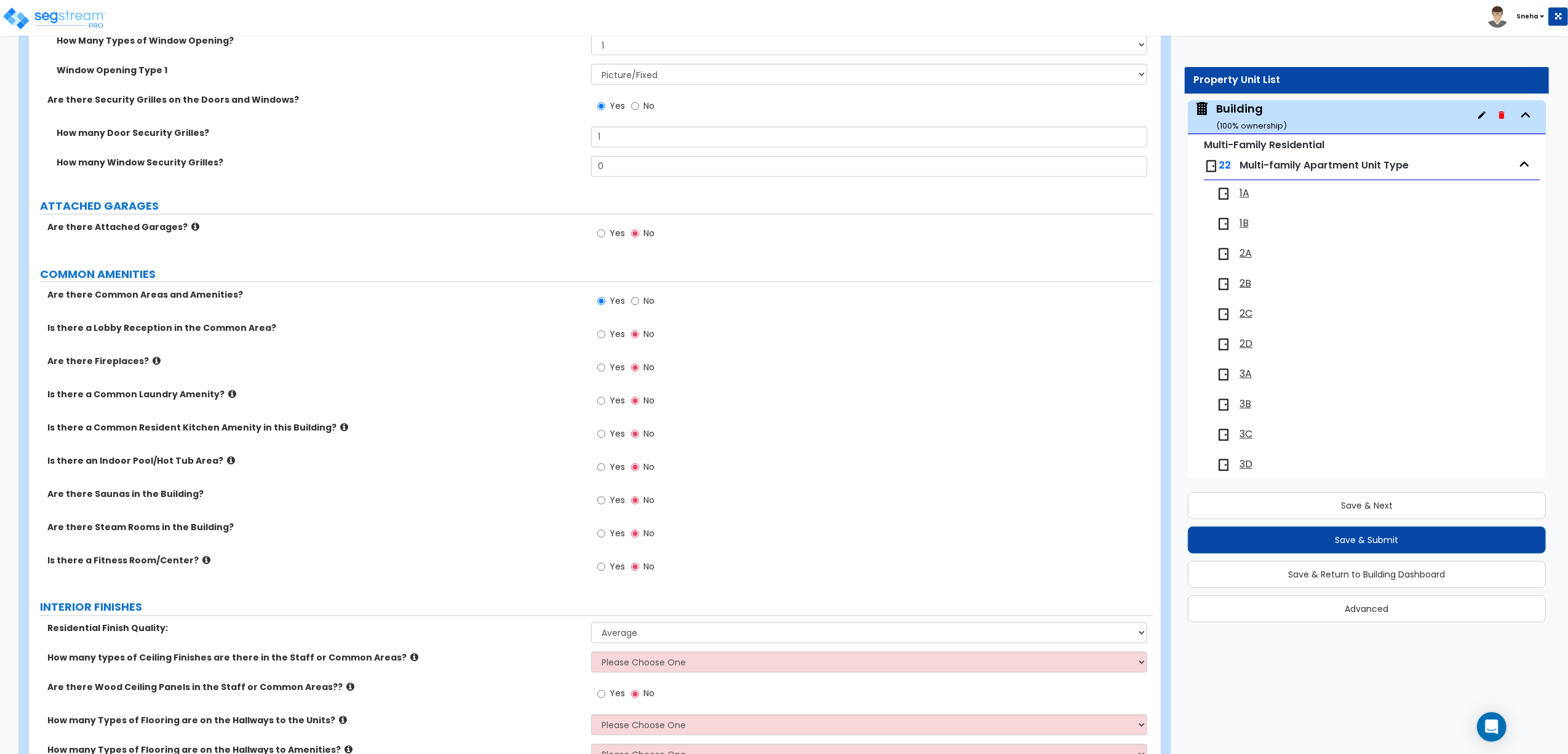
scroll to position [3067, 0]
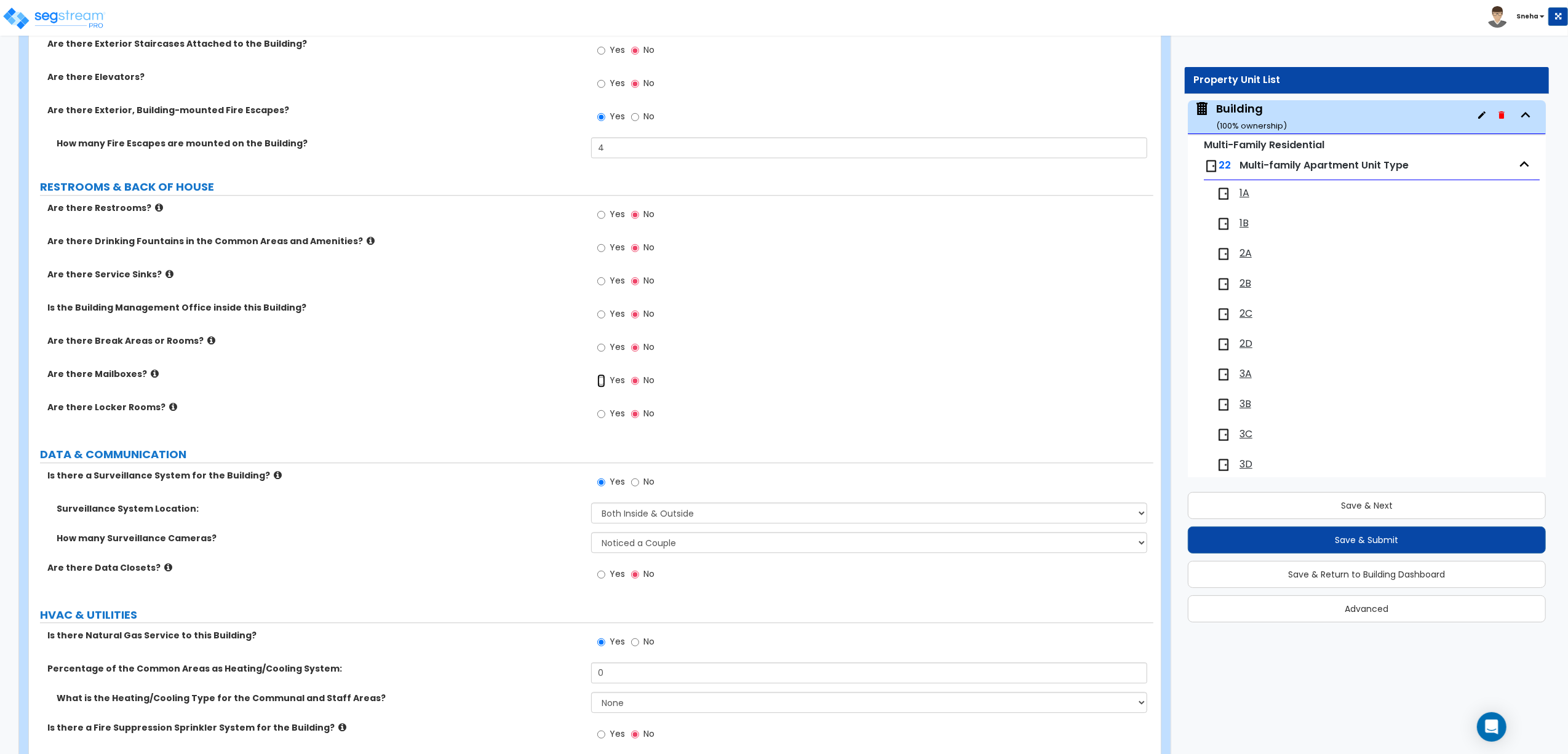
click at [605, 385] on input "Yes" at bounding box center [601, 381] width 8 height 14
radio input "true"
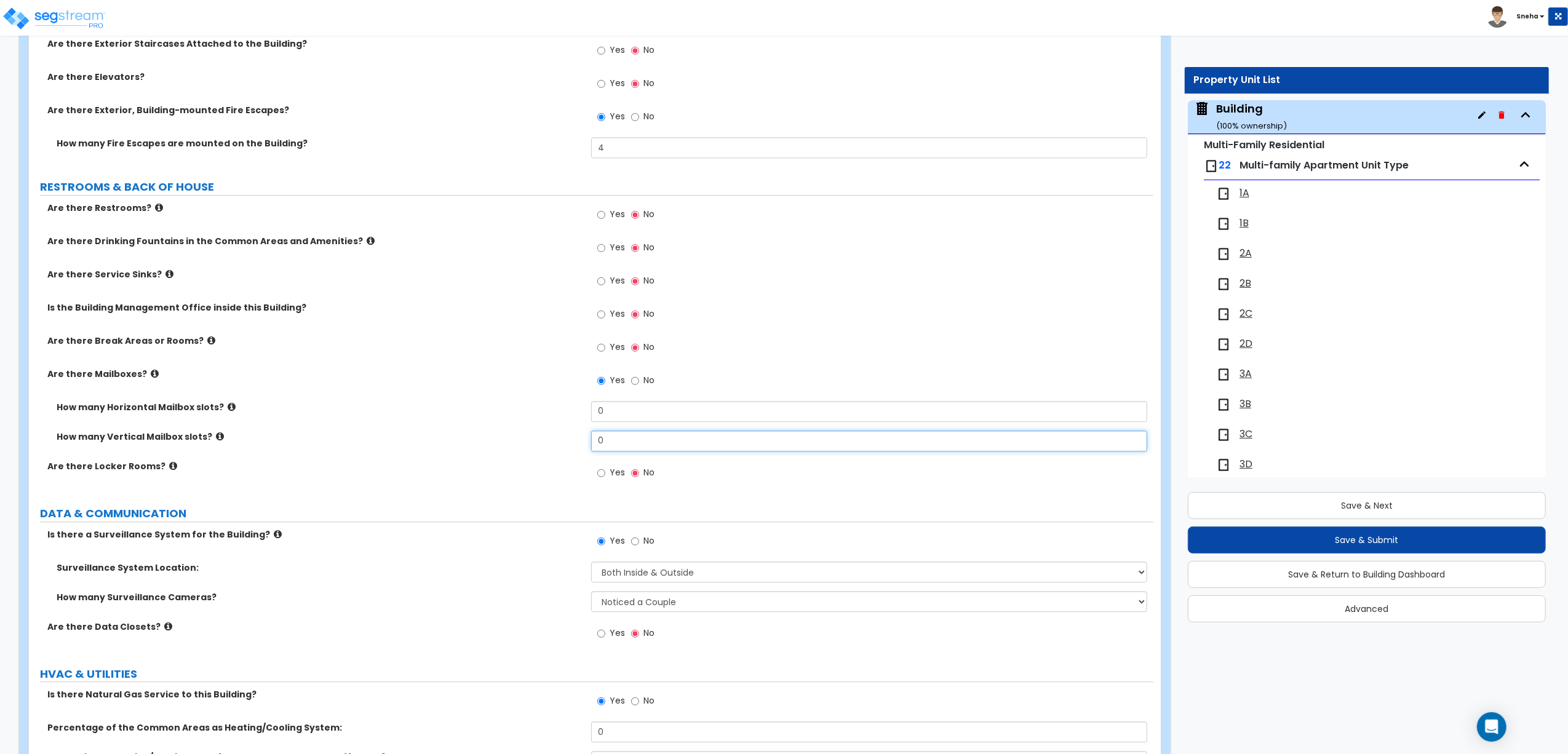
drag, startPoint x: 628, startPoint y: 448, endPoint x: 567, endPoint y: 451, distance: 61.1
click at [567, 451] on div "How many Vertical Mailbox slots? 0" at bounding box center [591, 445] width 1124 height 29
type input "22"
click at [561, 431] on div "How many Horizontal Mailbox slots? 0" at bounding box center [591, 415] width 1124 height 29
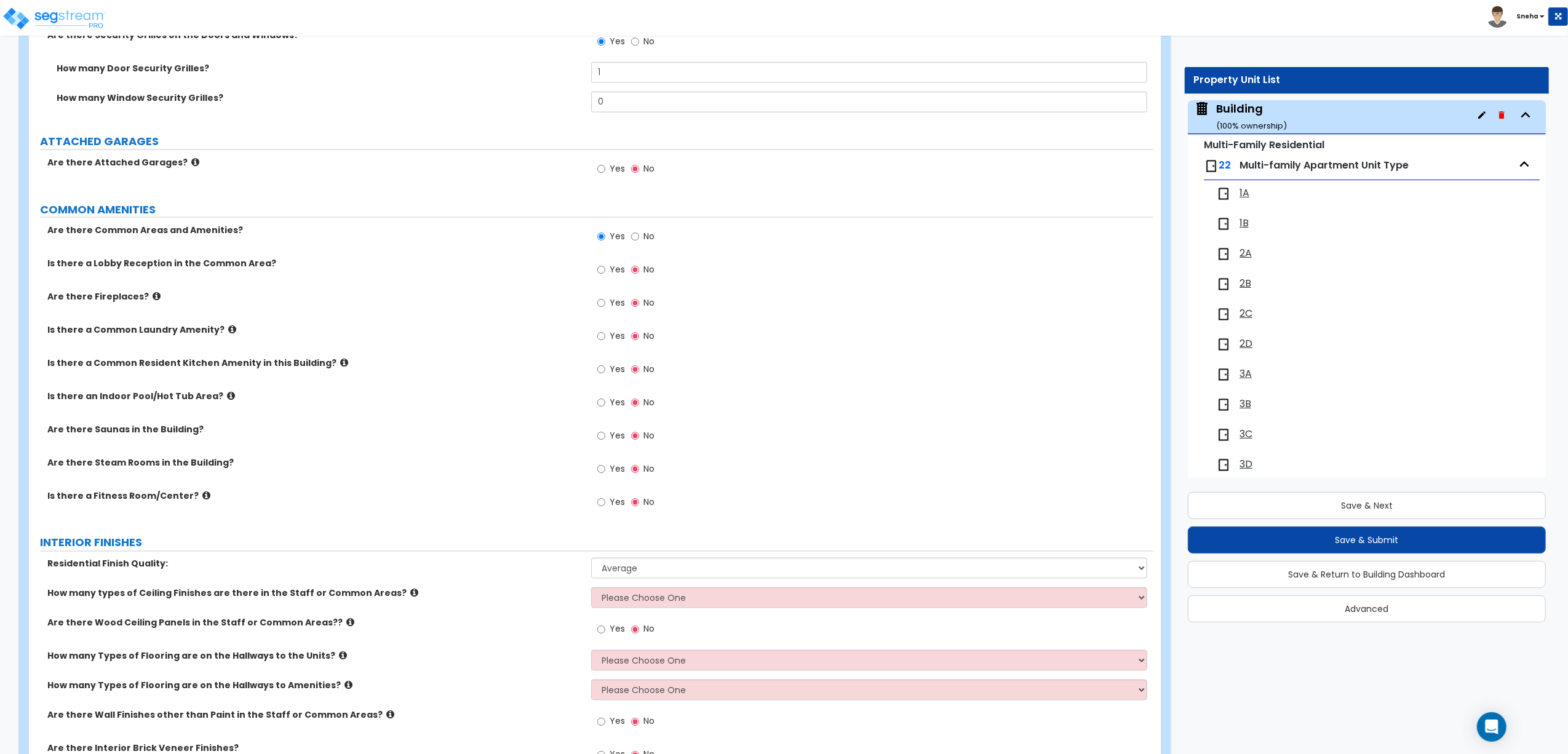
scroll to position [2000, 0]
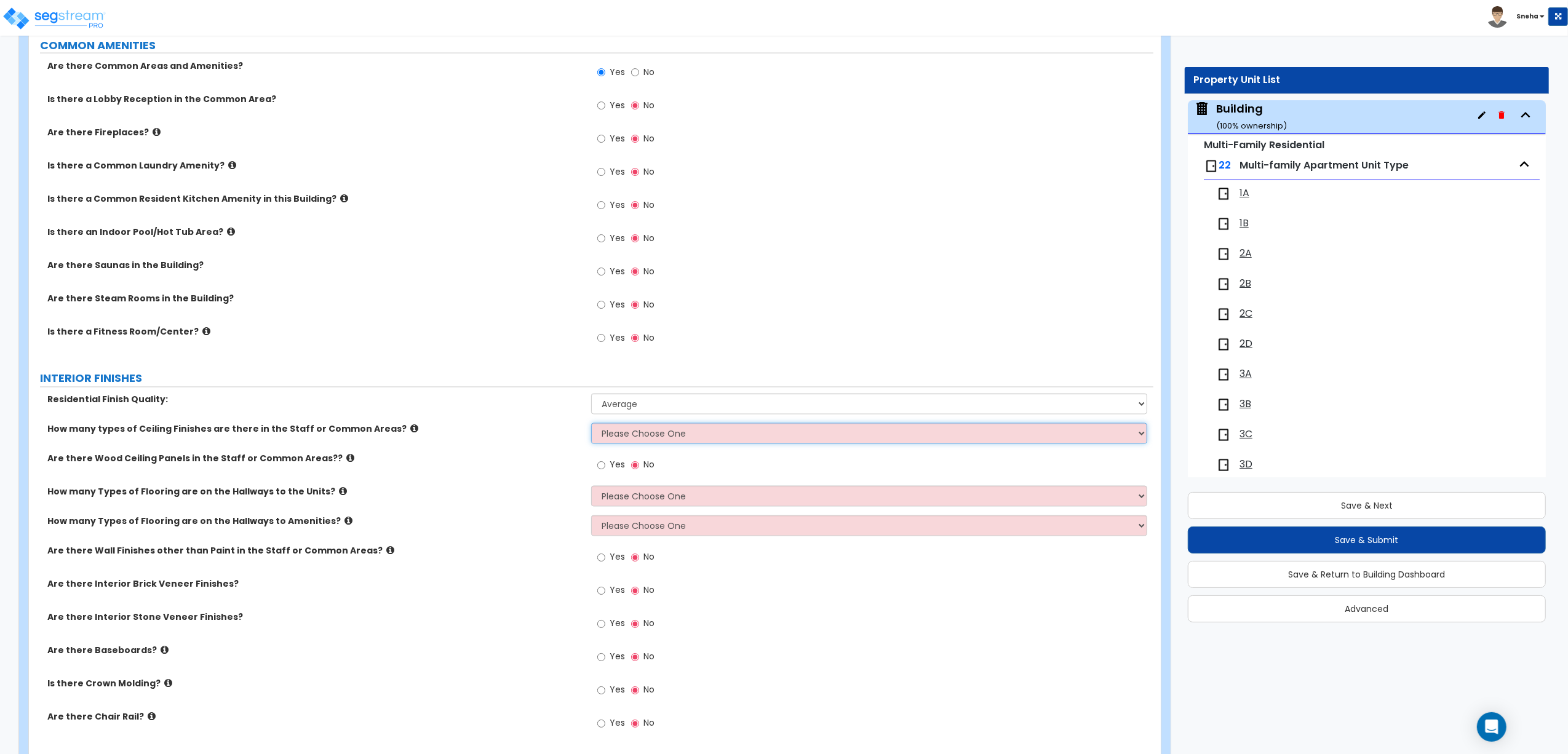
click at [630, 441] on select "Please Choose One 1 2 3" at bounding box center [869, 434] width 556 height 21
select select "1"
click at [591, 426] on select "Please Choose One 1 2 3" at bounding box center [869, 434] width 556 height 21
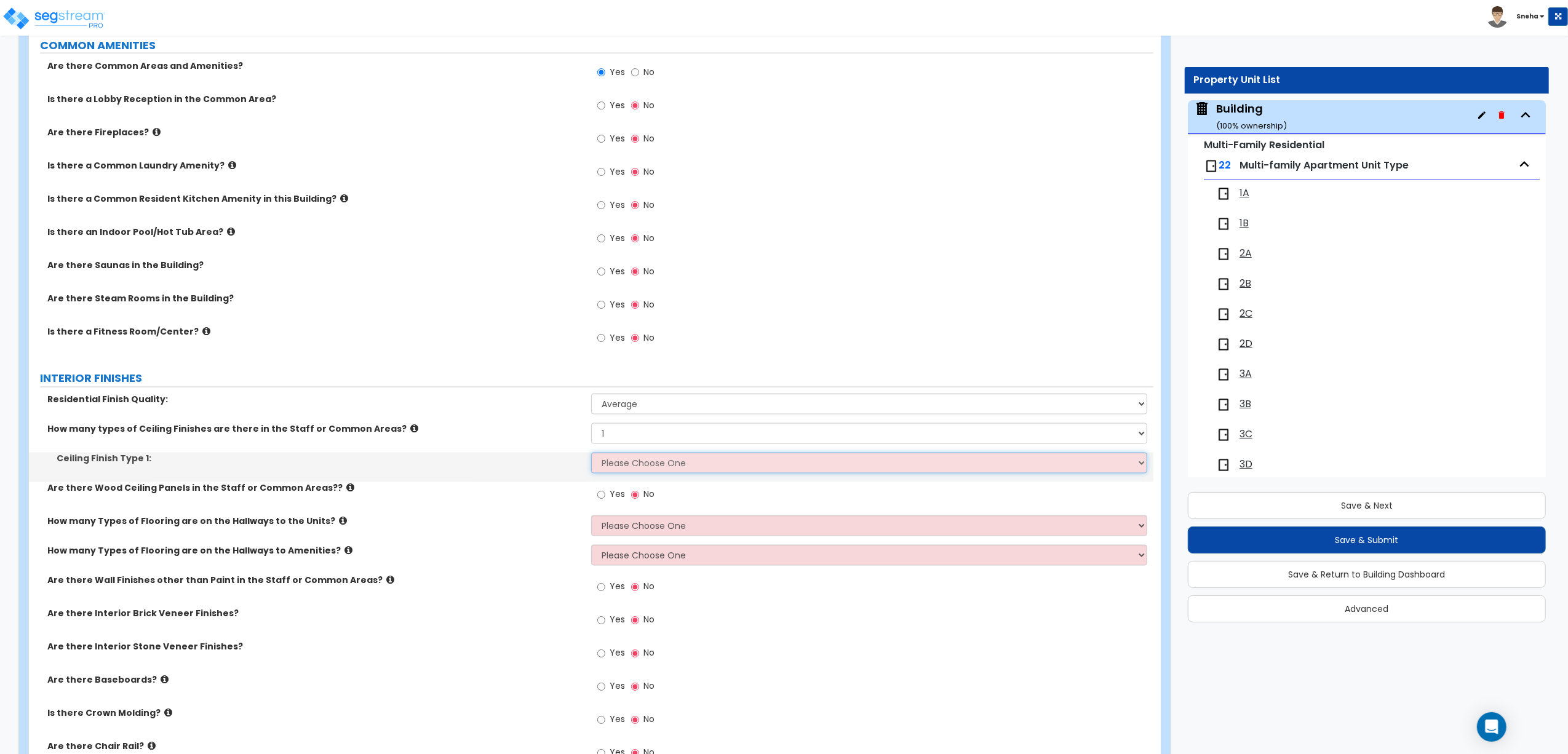
click at [626, 463] on select "Please Choose One Drop Ceiling Drywall Ceiling Open Ceiling" at bounding box center [869, 463] width 556 height 21
select select "2"
click at [591, 456] on select "Please Choose One Drop Ceiling Drywall Ceiling Open Ceiling" at bounding box center [869, 463] width 556 height 21
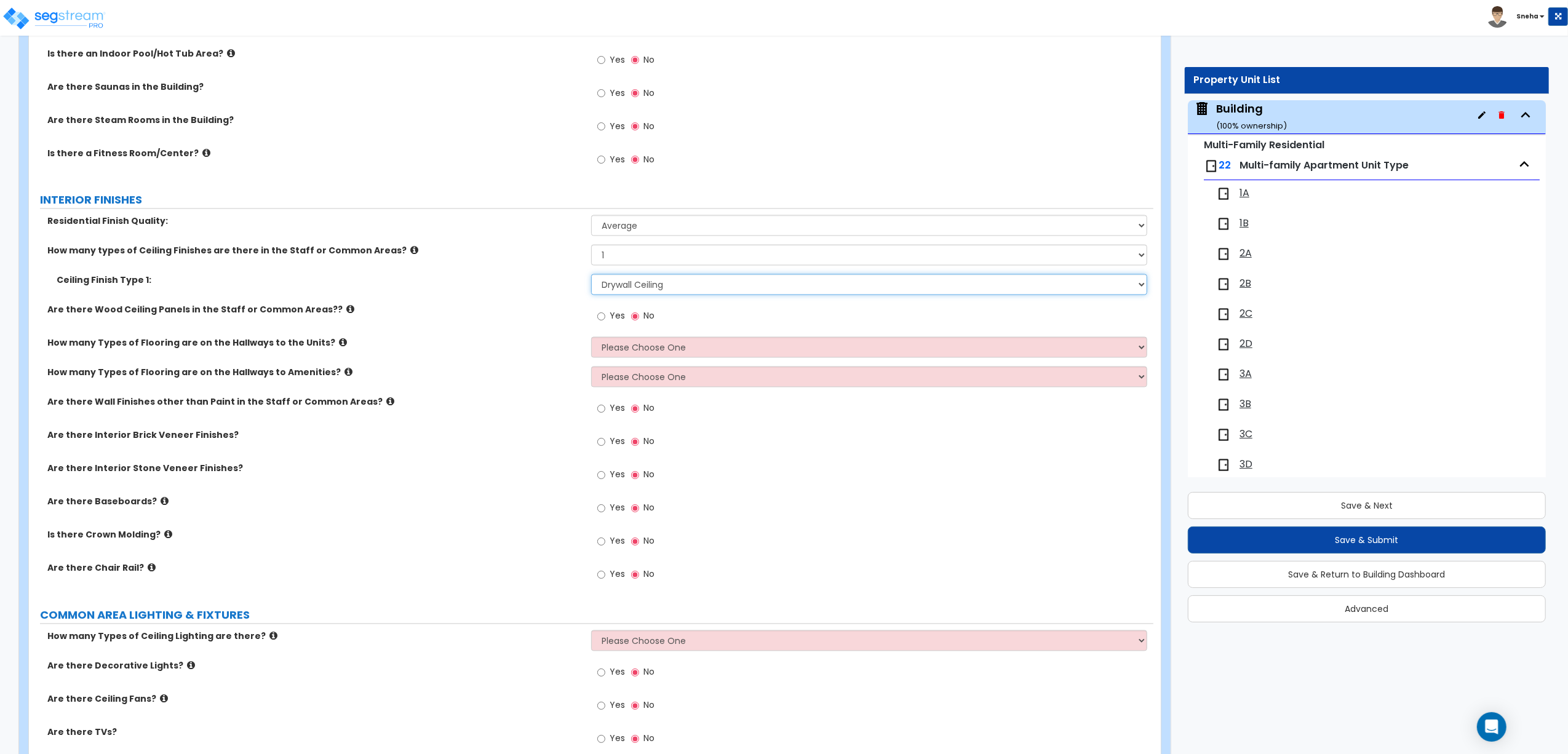
scroll to position [2247, 0]
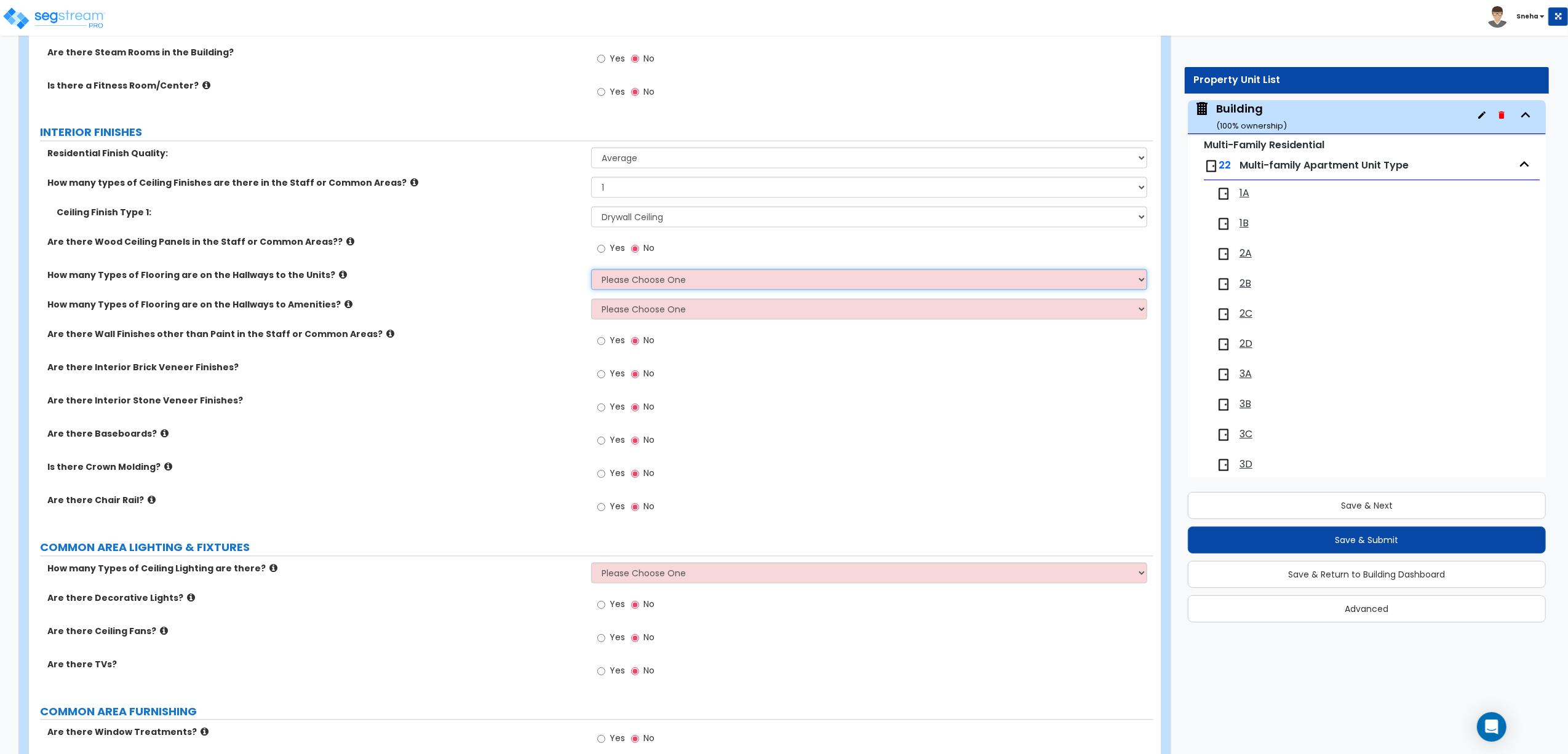
click at [631, 291] on select "Please Choose One 1 2 3" at bounding box center [869, 280] width 556 height 21
select select "1"
click at [591, 272] on select "Please Choose One 1 2 3" at bounding box center [869, 280] width 556 height 21
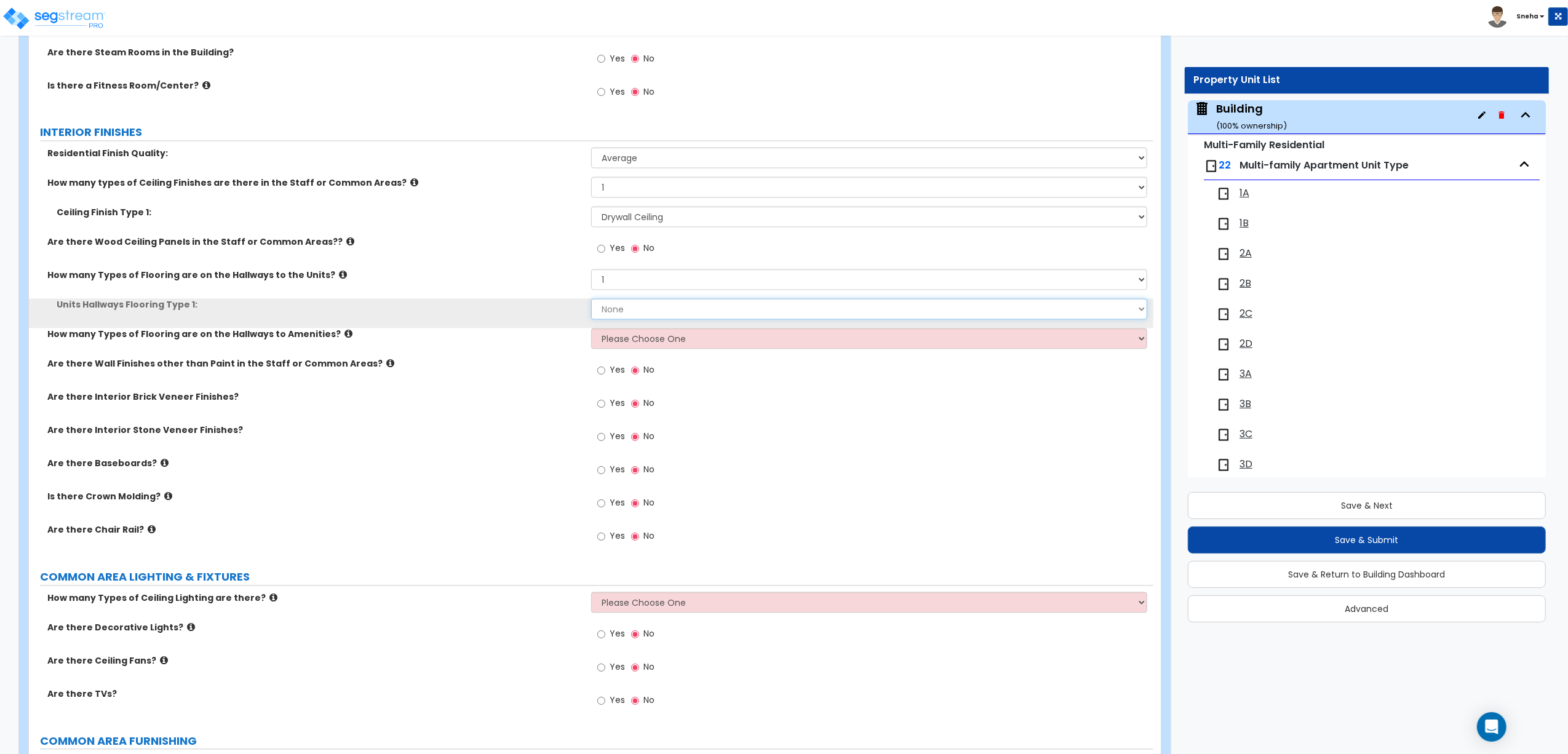
click at [630, 316] on select "None Tile Flooring Hardwood Flooring Resilient Laminate Flooring VCT Flooring S…" at bounding box center [869, 309] width 556 height 21
select select "1"
click at [591, 302] on select "None Tile Flooring Hardwood Flooring Resilient Laminate Flooring VCT Flooring S…" at bounding box center [869, 309] width 556 height 21
click at [613, 341] on select "Please Choose One 1 2 3" at bounding box center [869, 339] width 556 height 21
select select "1"
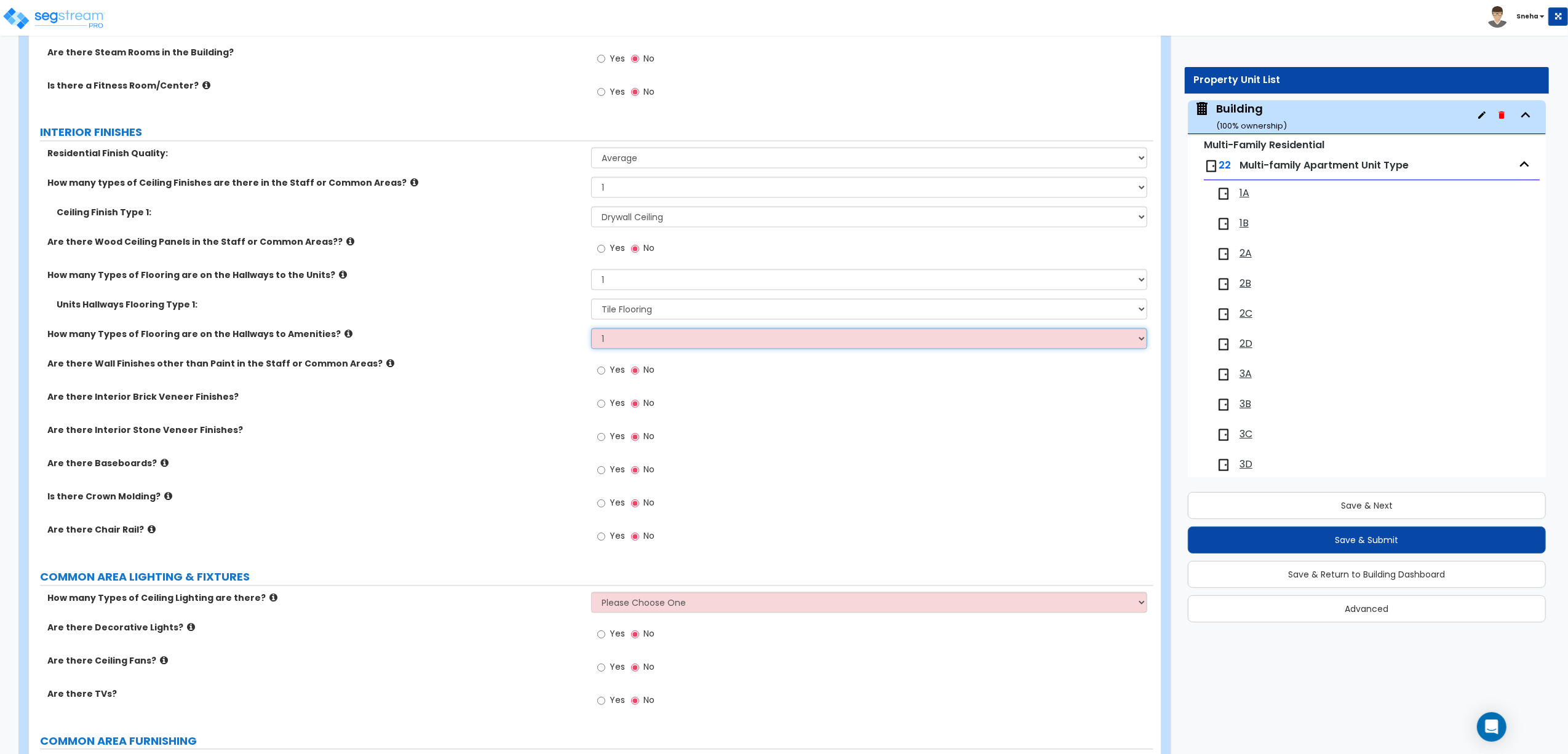
click at [591, 331] on select "Please Choose One 1 2 3" at bounding box center [869, 339] width 556 height 21
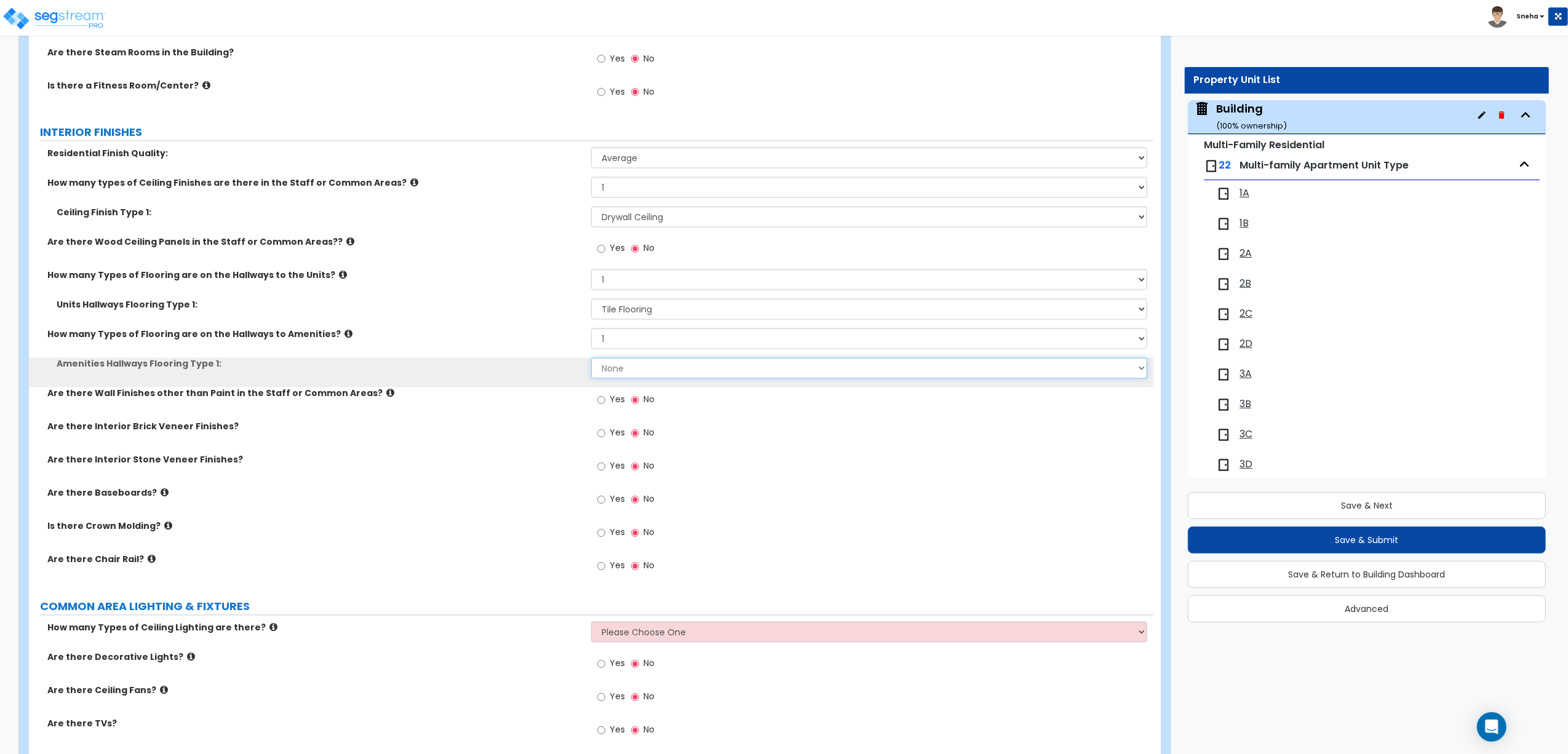
click at [613, 377] on select "None Tile Flooring Hardwood Flooring Resilient Laminate Flooring VCT Flooring S…" at bounding box center [869, 368] width 556 height 21
select select "1"
click at [591, 361] on select "None Tile Flooring Hardwood Flooring Resilient Laminate Flooring VCT Flooring S…" at bounding box center [869, 368] width 556 height 21
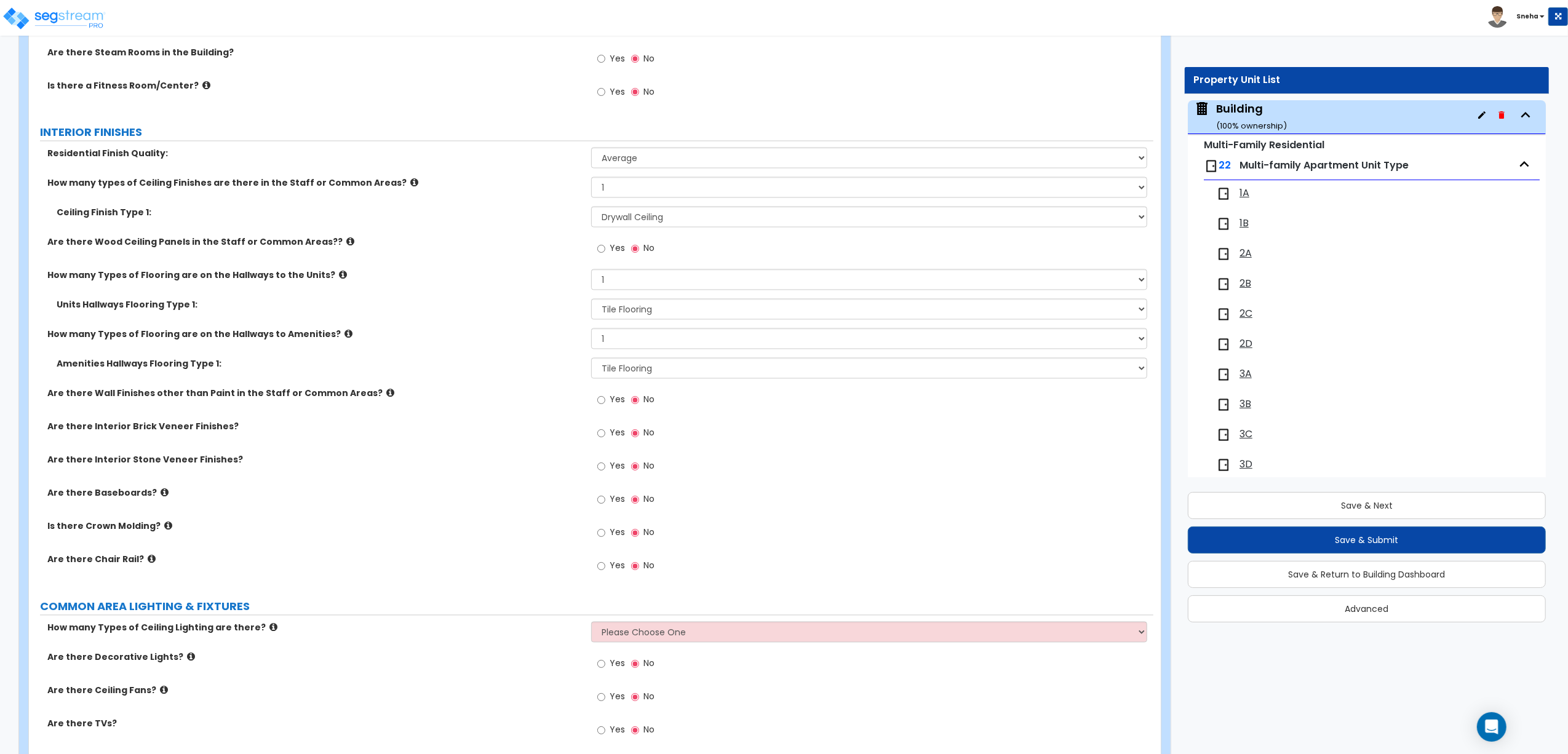
click at [549, 392] on label "Are there Wall Finishes other than Paint in the Staff or Common Areas?" at bounding box center [315, 393] width 534 height 12
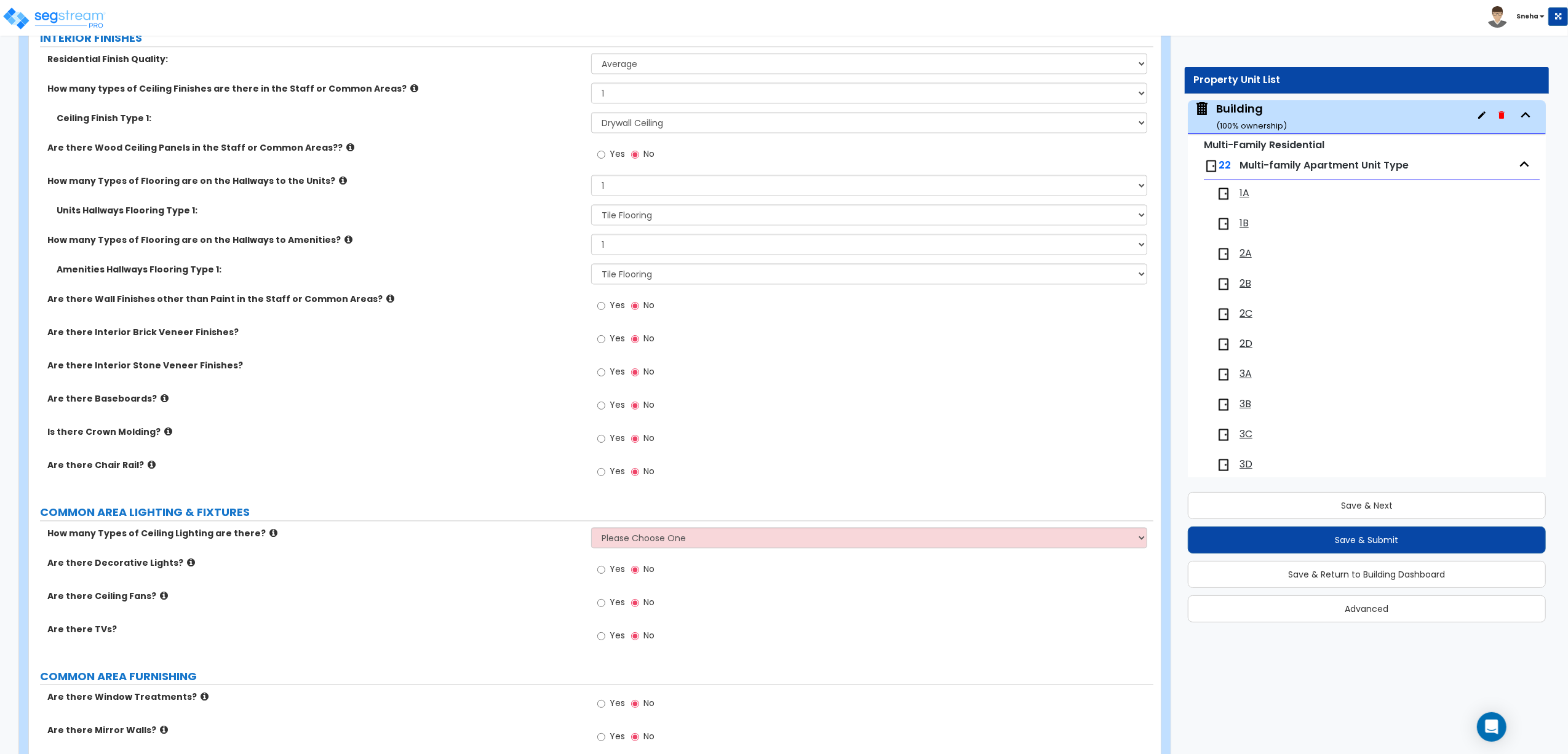
scroll to position [2493, 0]
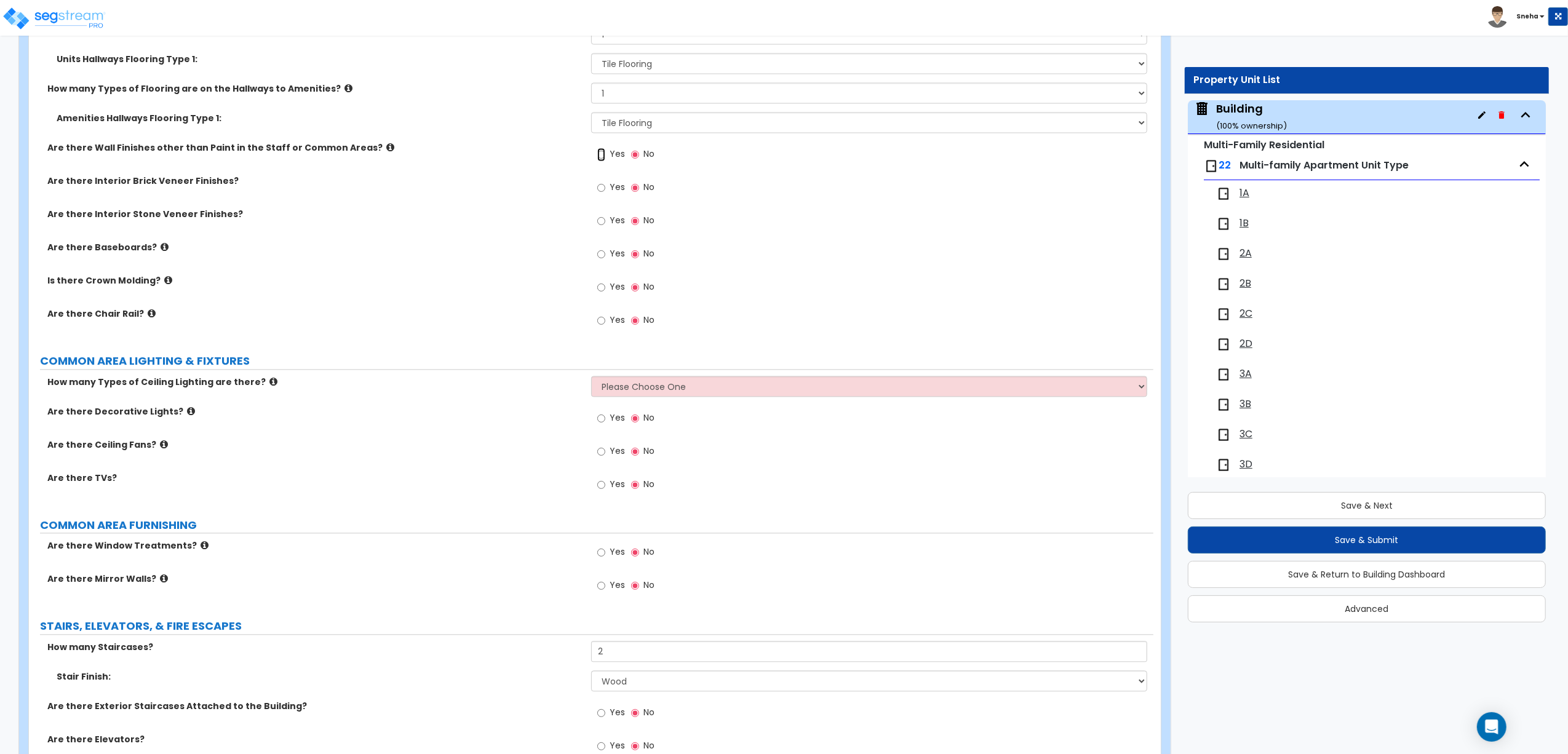
click at [604, 161] on input "Yes" at bounding box center [601, 155] width 8 height 14
radio input "true"
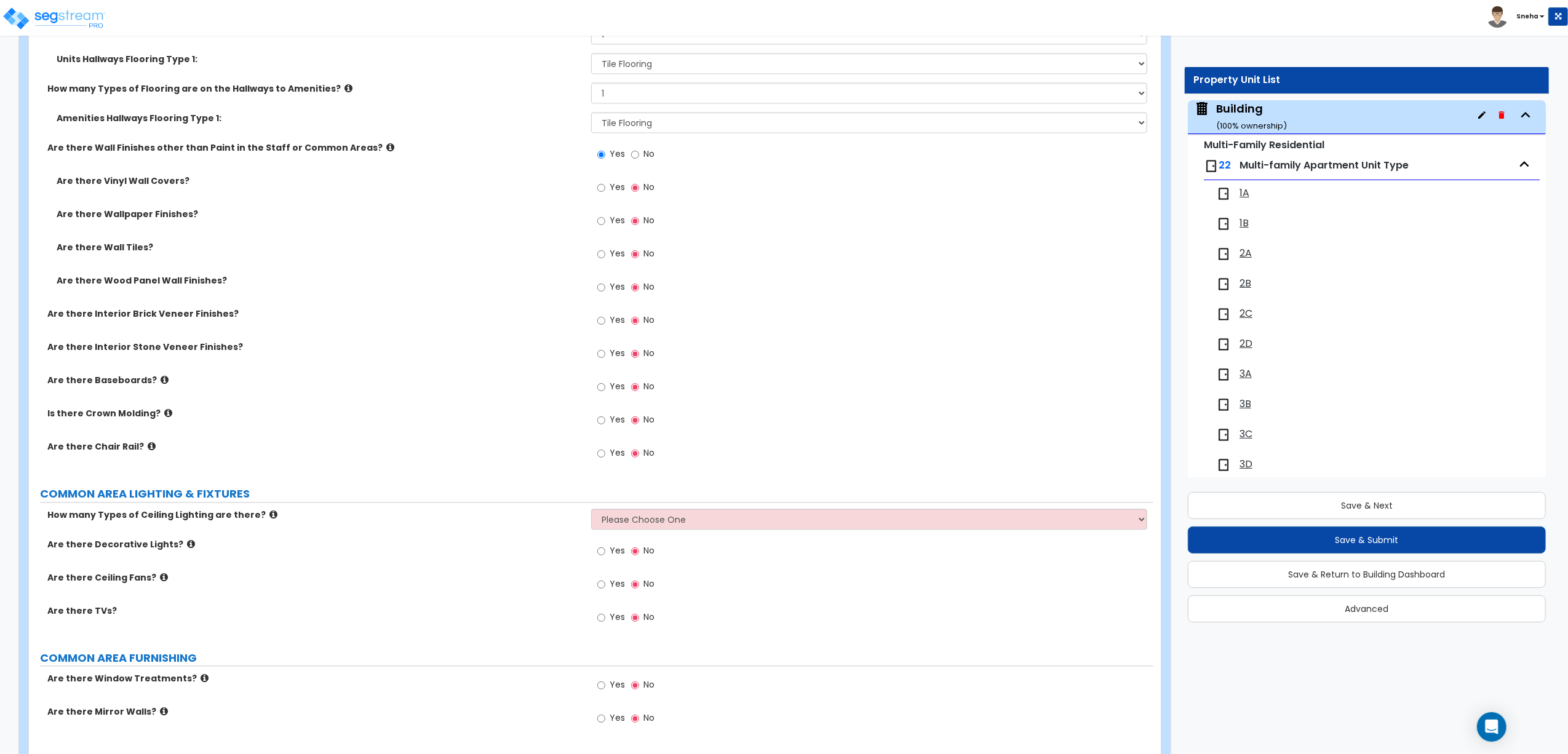
click at [599, 281] on label "Yes" at bounding box center [610, 288] width 28 height 21
click at [599, 281] on input "Yes" at bounding box center [601, 288] width 8 height 14
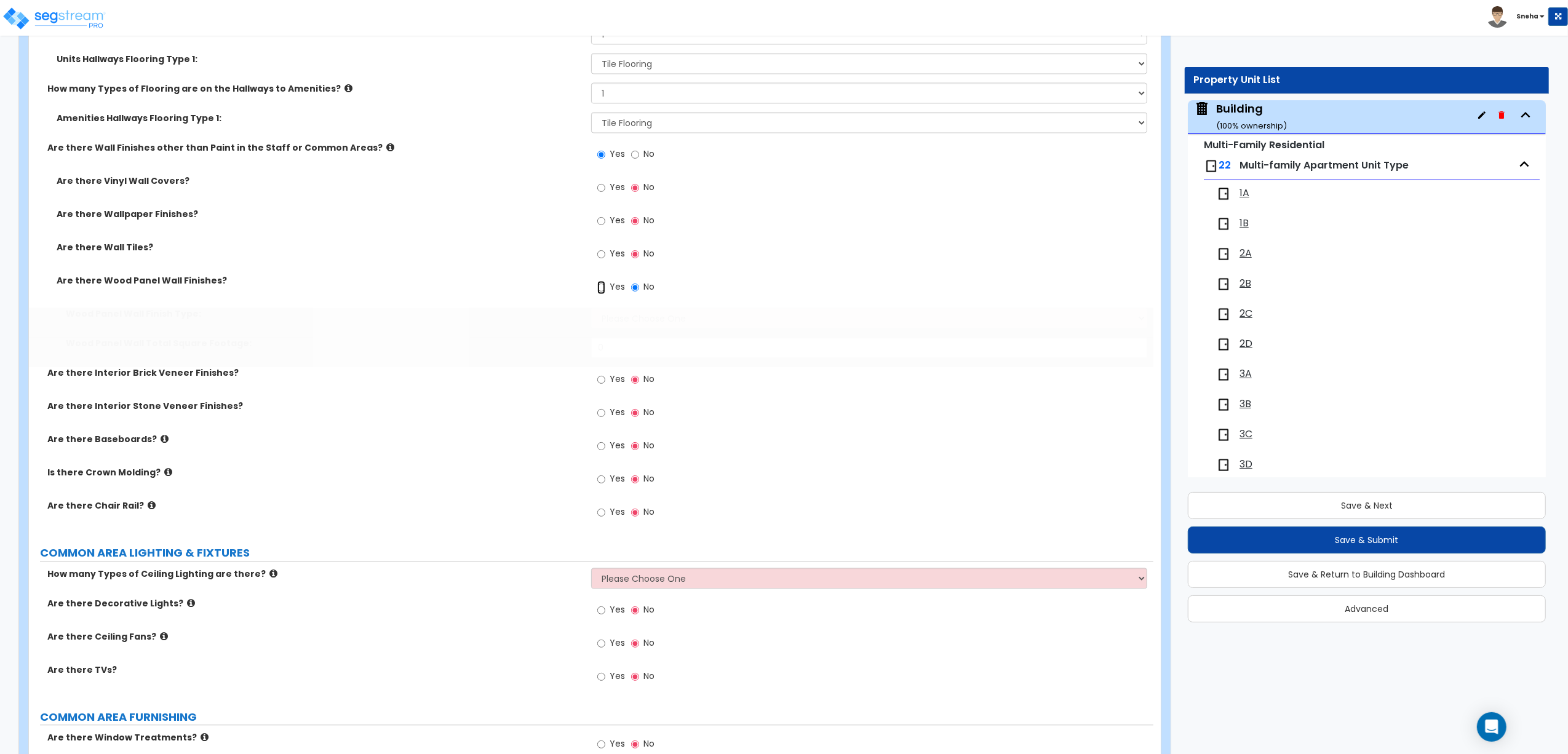
radio input "true"
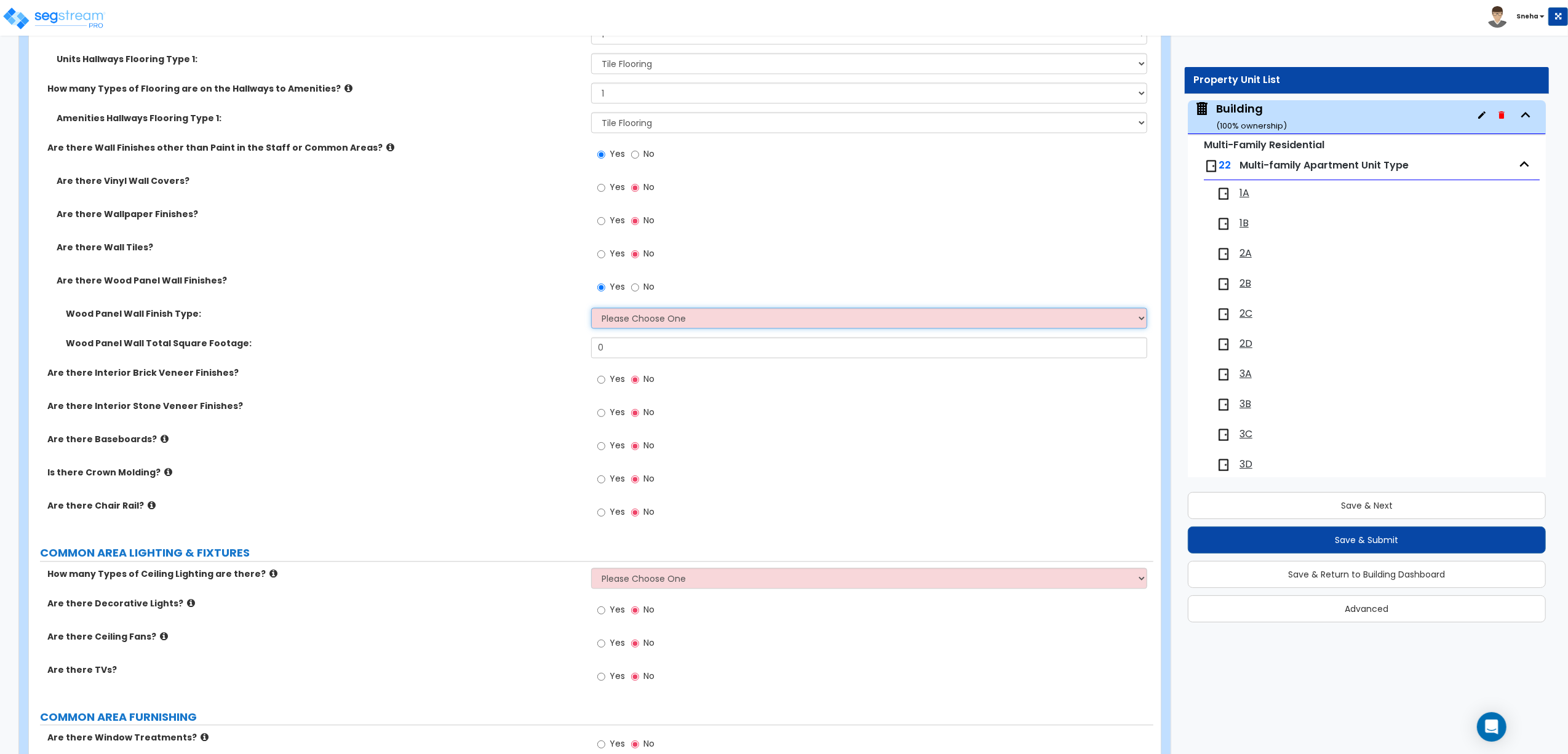
click at [653, 321] on select "Please Choose One Birch Mahogany Oak or Cherry Rosewood Teak I Don't Know, Plea…" at bounding box center [869, 319] width 556 height 21
click at [591, 311] on select "Please Choose One Birch Mahogany Oak or Cherry Rosewood Teak I Don't Know, Plea…" at bounding box center [869, 319] width 556 height 21
drag, startPoint x: 620, startPoint y: 351, endPoint x: 573, endPoint y: 372, distance: 51.5
click at [573, 372] on div "Residential Finish Quality: Low Average High How many types of Ceiling Finishes…" at bounding box center [591, 217] width 1105 height 631
click at [630, 340] on input "0" at bounding box center [869, 348] width 556 height 21
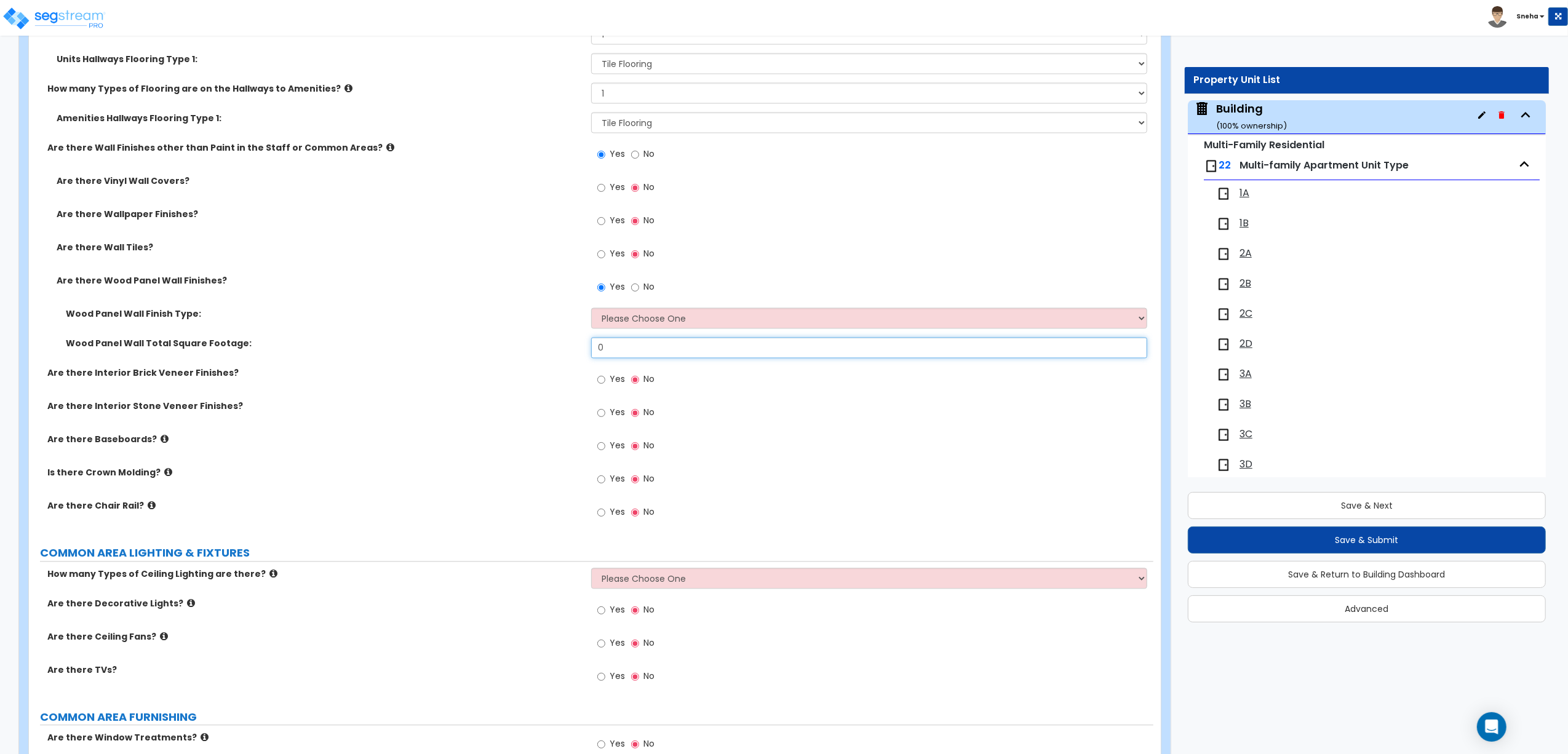
click at [564, 352] on div "Wood Panel Wall Total Square Footage: 0" at bounding box center [591, 352] width 1124 height 29
type input "248"
click at [564, 349] on label "Wood Panel Wall Total Square Footage:" at bounding box center [324, 343] width 516 height 12
click at [643, 316] on select "Please Choose One Birch Mahogany Oak or Cherry Rosewood Teak I Don't Know, Plea…" at bounding box center [869, 319] width 556 height 21
select select "6"
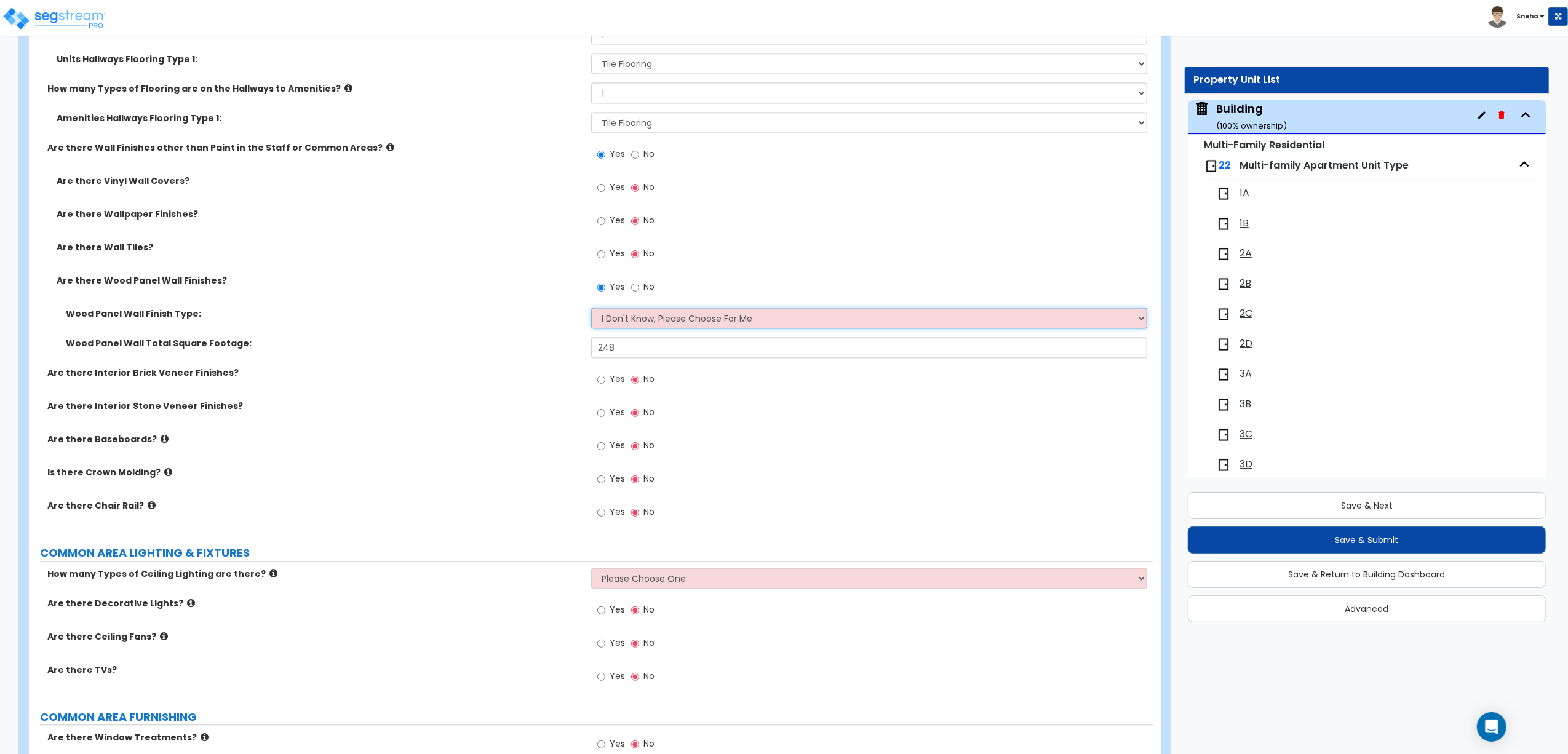
click at [591, 311] on select "Please Choose One Birch Mahogany Oak or Cherry Rosewood Teak I Don't Know, Plea…" at bounding box center [869, 319] width 556 height 21
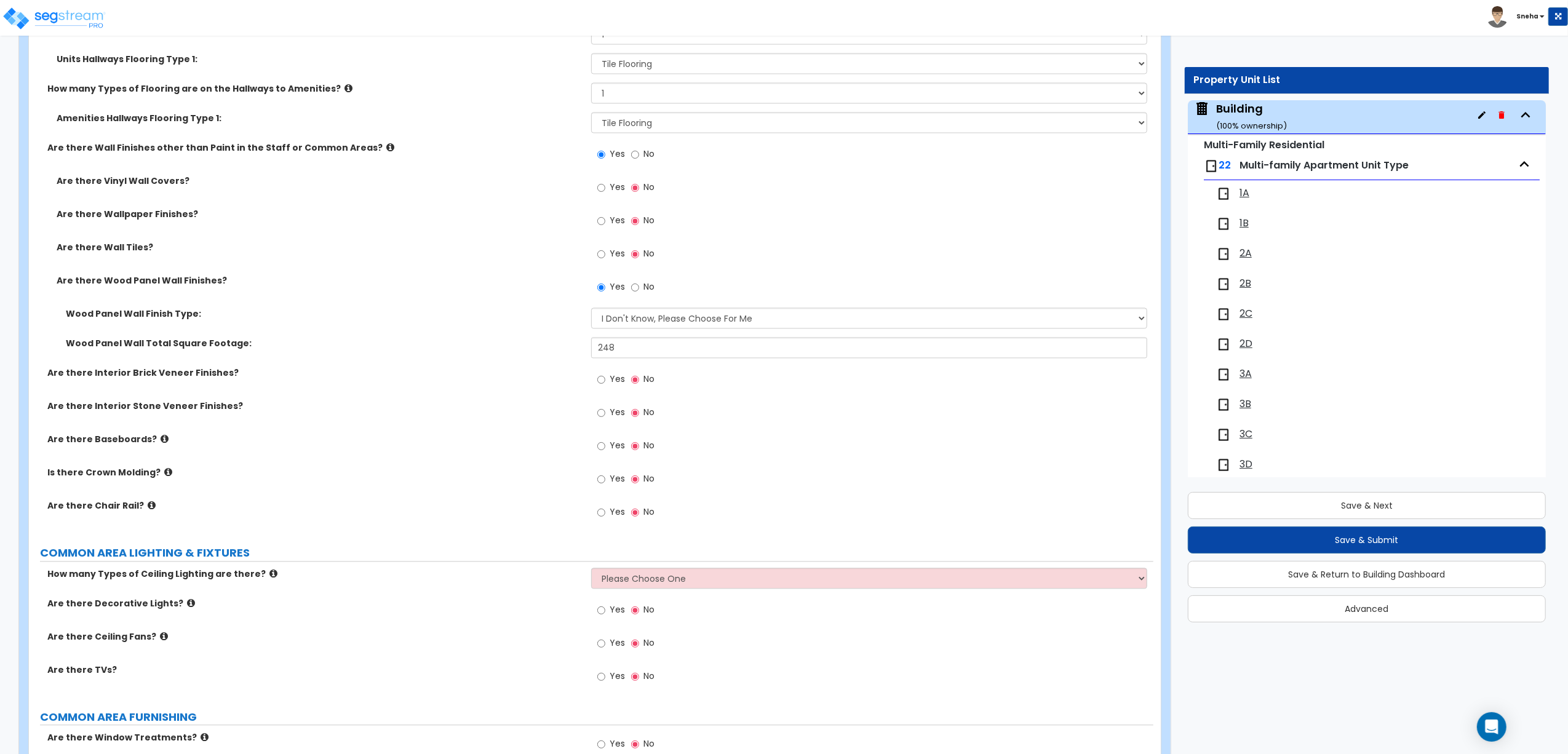
click at [522, 384] on div "Are there Interior Brick Veneer Finishes? Yes No" at bounding box center [591, 383] width 1124 height 33
click at [610, 447] on span "Yes" at bounding box center [617, 445] width 15 height 12
click at [605, 447] on input "Yes" at bounding box center [601, 446] width 8 height 14
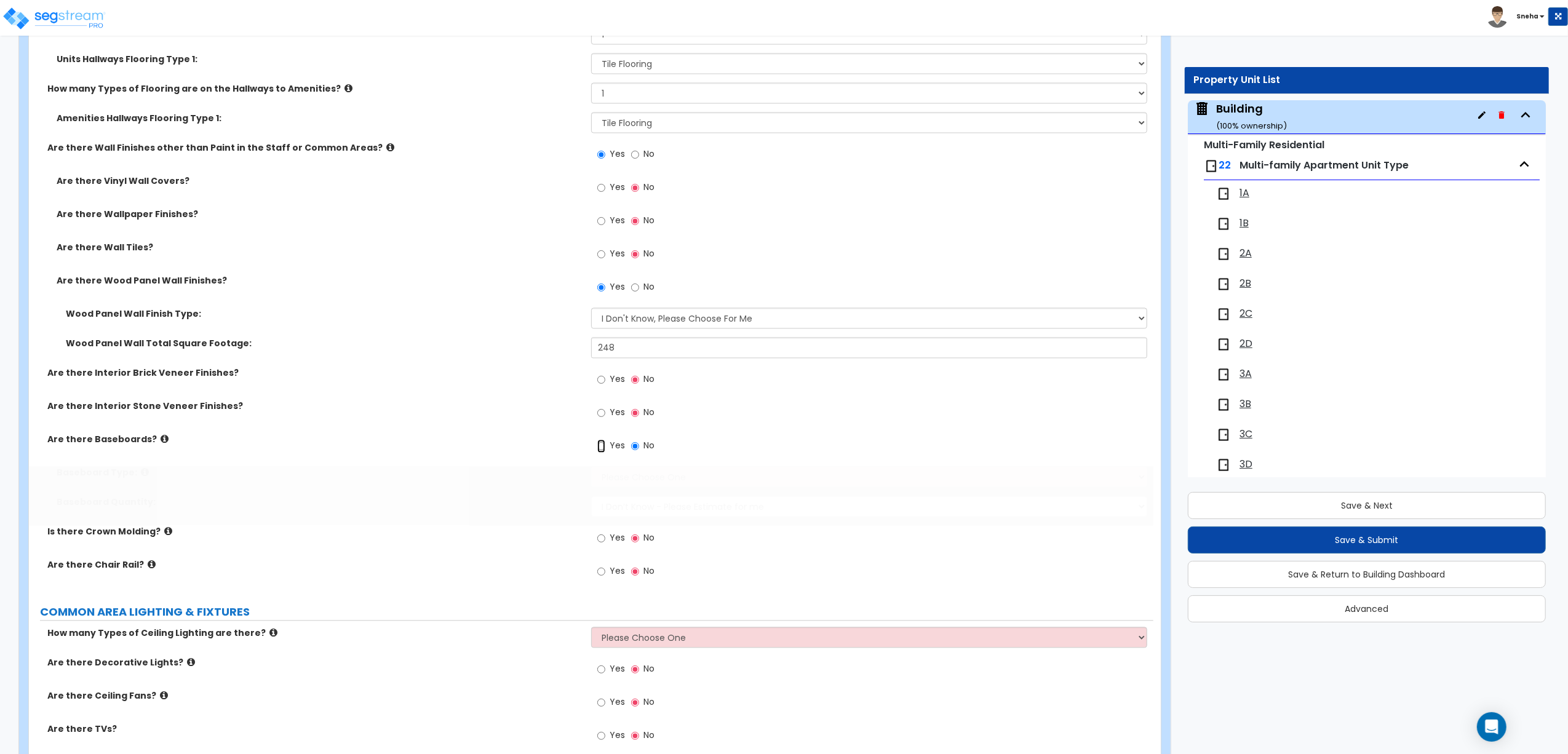
radio input "true"
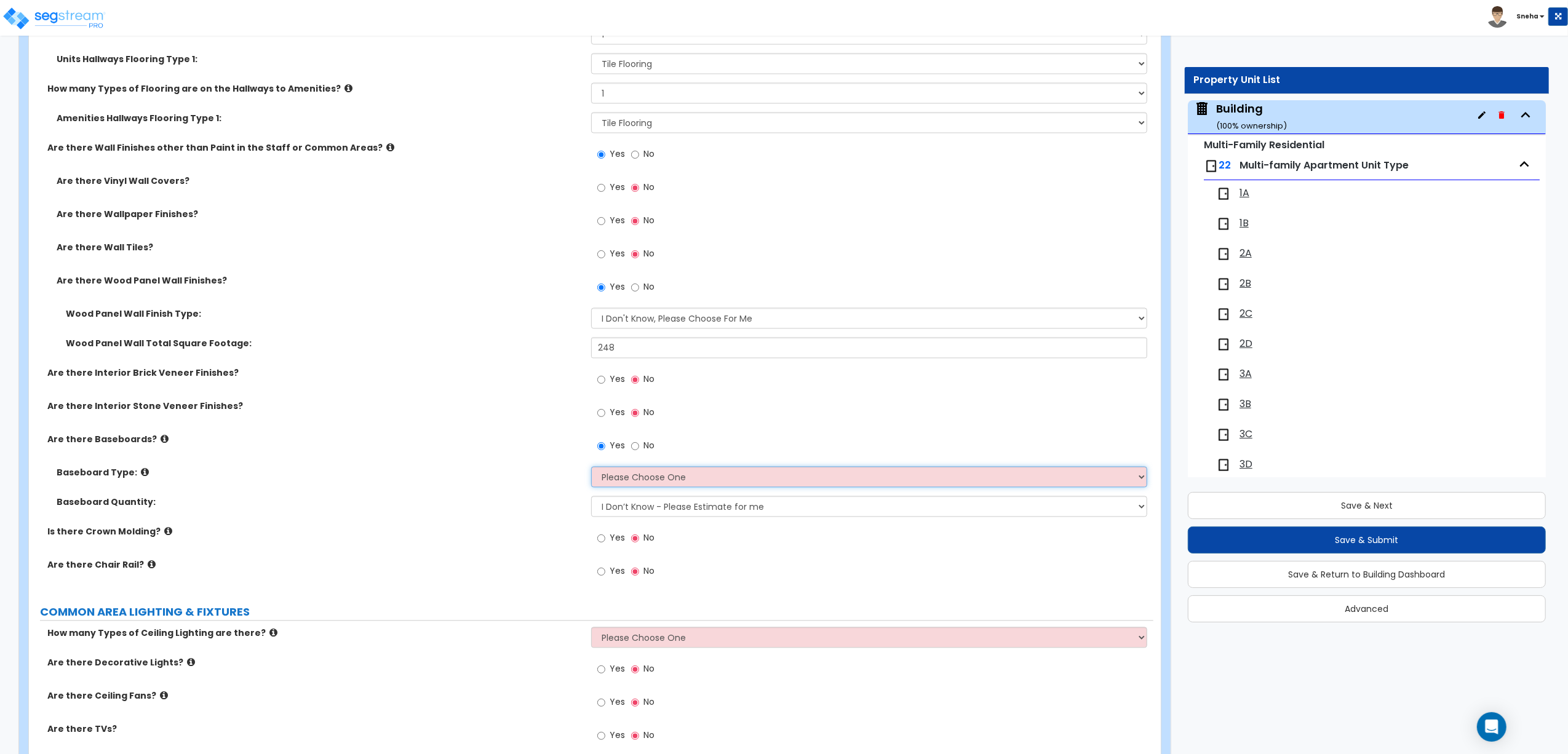
click at [613, 482] on select "Please Choose One Wood Vinyl Carpet Tile" at bounding box center [869, 477] width 556 height 21
select select "4"
click at [591, 469] on select "Please Choose One Wood Vinyl Carpet Tile" at bounding box center [869, 477] width 556 height 21
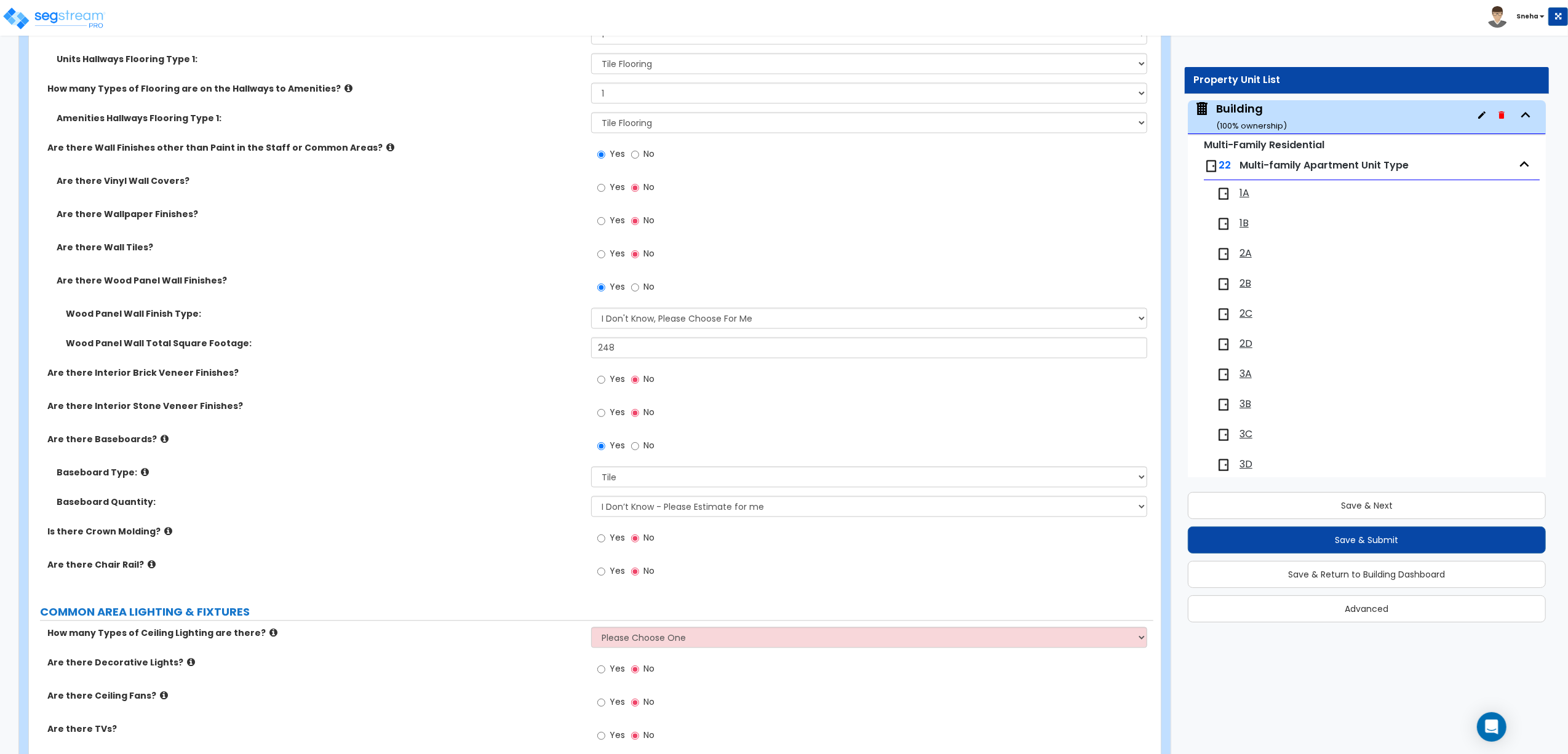
click at [469, 514] on div "Baseboard Quantity: I Don’t Know - Please Estimate for me I want to Enter the L…" at bounding box center [591, 510] width 1124 height 29
click at [606, 537] on label "Yes" at bounding box center [610, 540] width 28 height 21
click at [605, 537] on input "Yes" at bounding box center [601, 538] width 8 height 14
radio input "true"
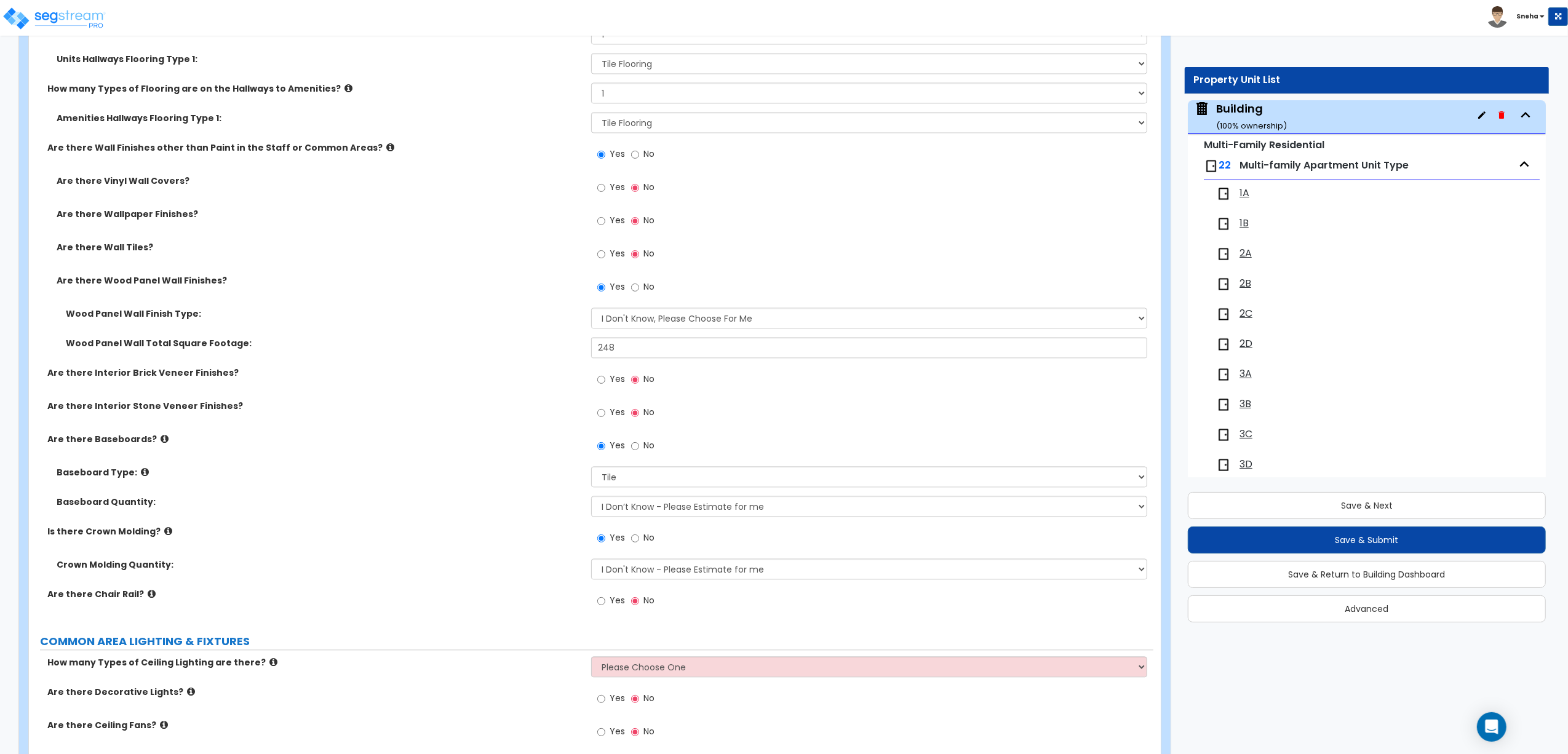
click at [512, 564] on label "Crown Molding Quantity:" at bounding box center [319, 565] width 525 height 12
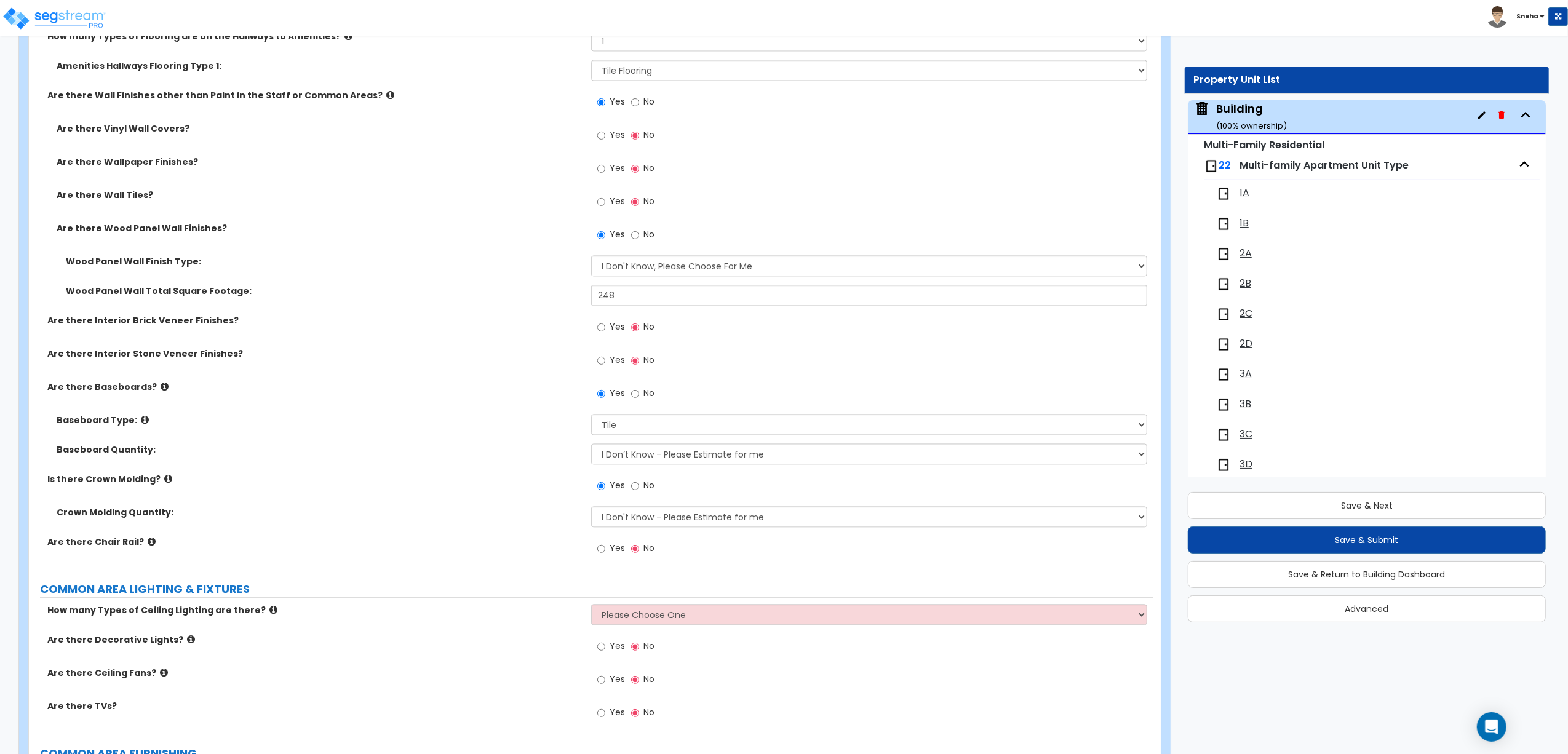
scroll to position [2574, 0]
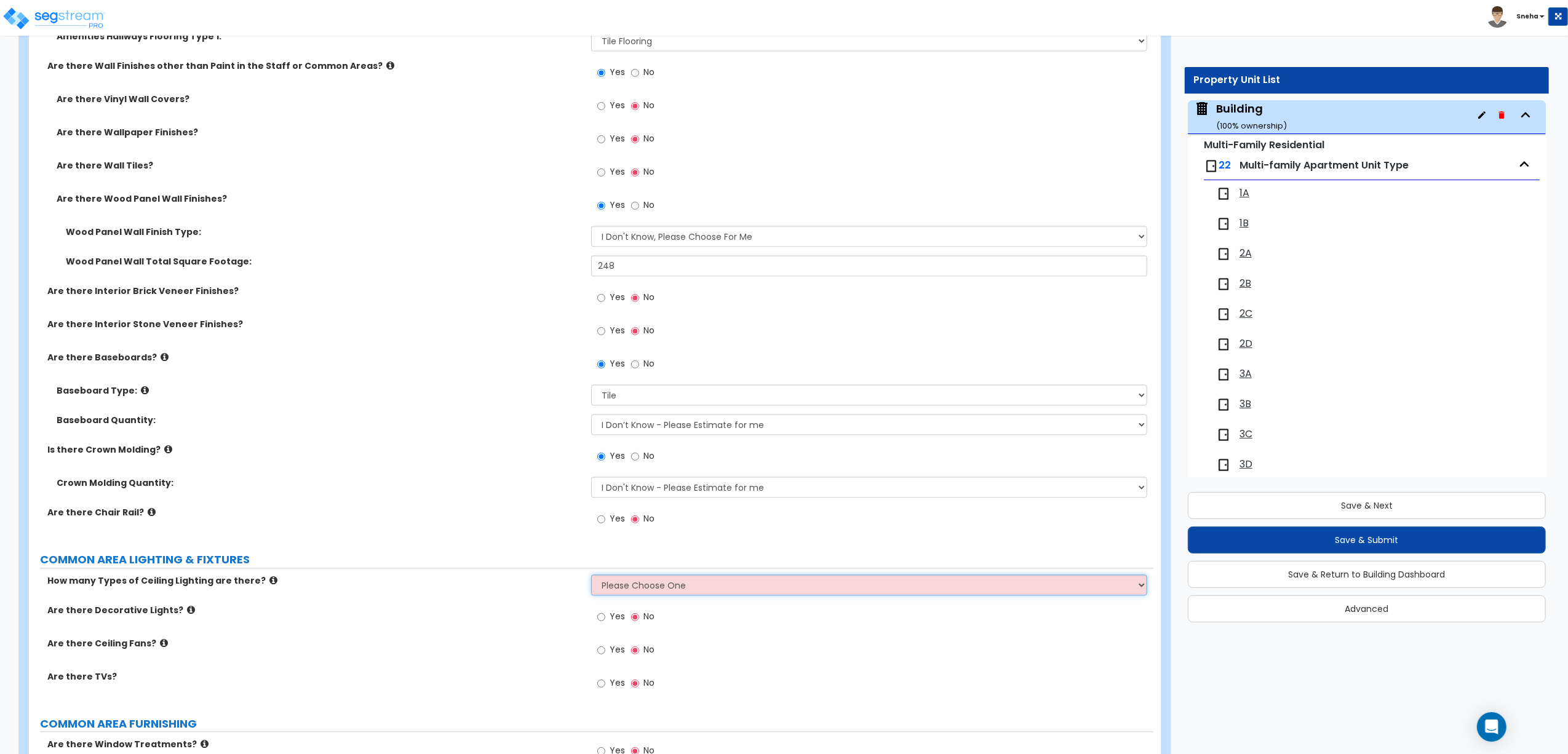
click at [662, 583] on select "Please Choose One 1 2 3" at bounding box center [869, 585] width 556 height 21
select select "1"
click at [591, 577] on select "Please Choose One 1 2 3" at bounding box center [869, 585] width 556 height 21
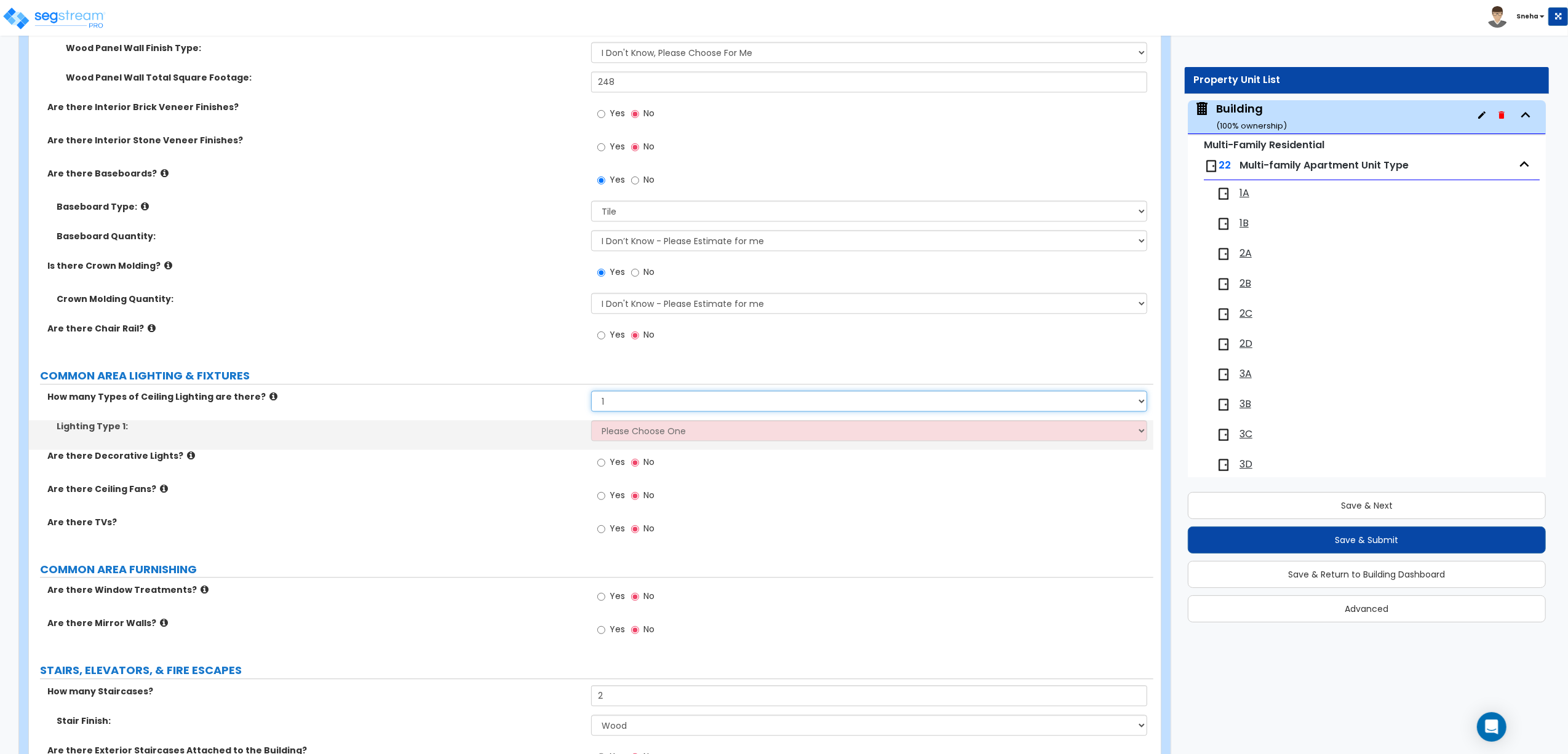
scroll to position [2821, 0]
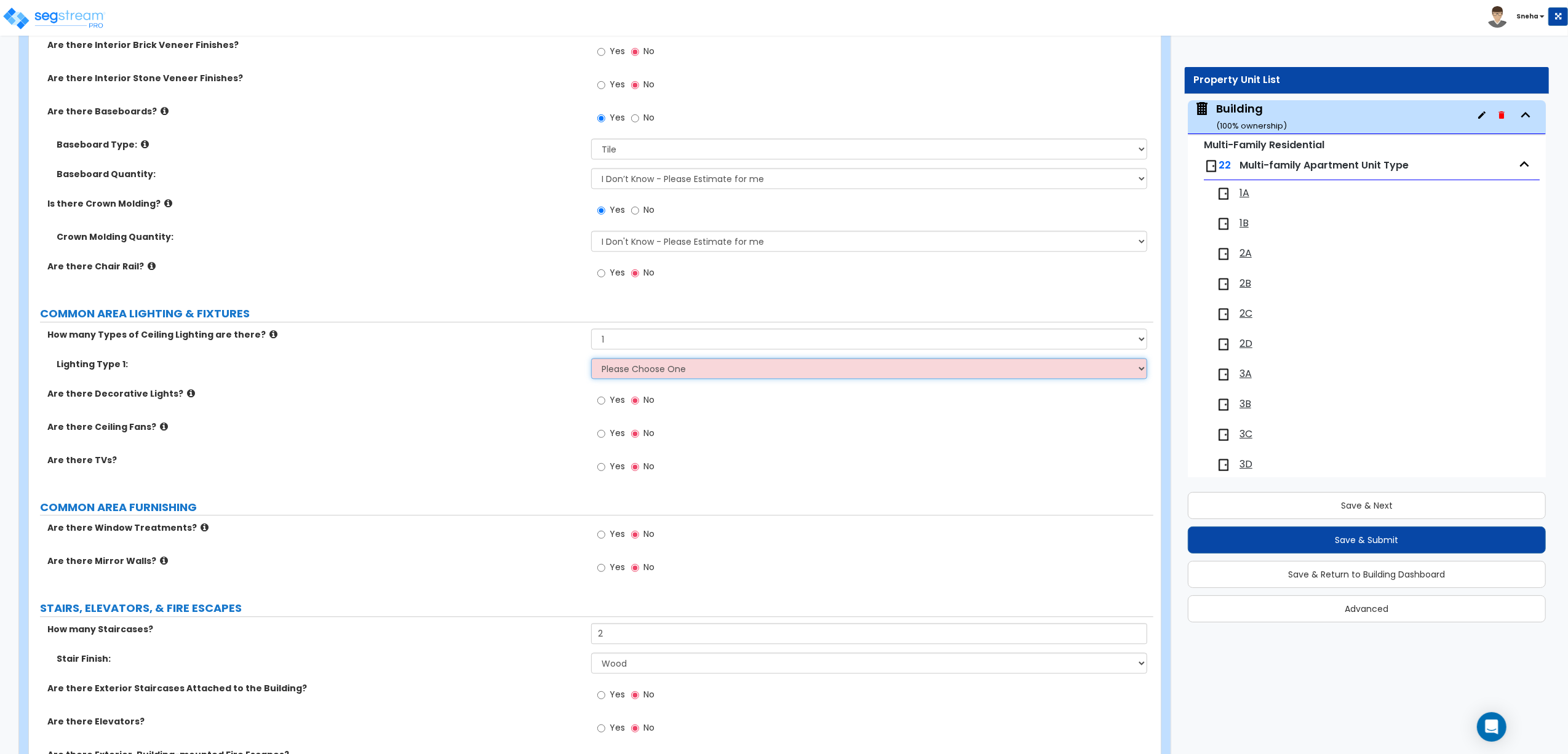
click at [623, 374] on select "Please Choose One LED Surface-Mounted LED Recessed Fluorescent Surface-Mounted …" at bounding box center [869, 368] width 556 height 21
select select "2"
click at [591, 361] on select "Please Choose One LED Surface-Mounted LED Recessed Fluorescent Surface-Mounted …" at bounding box center [869, 368] width 556 height 21
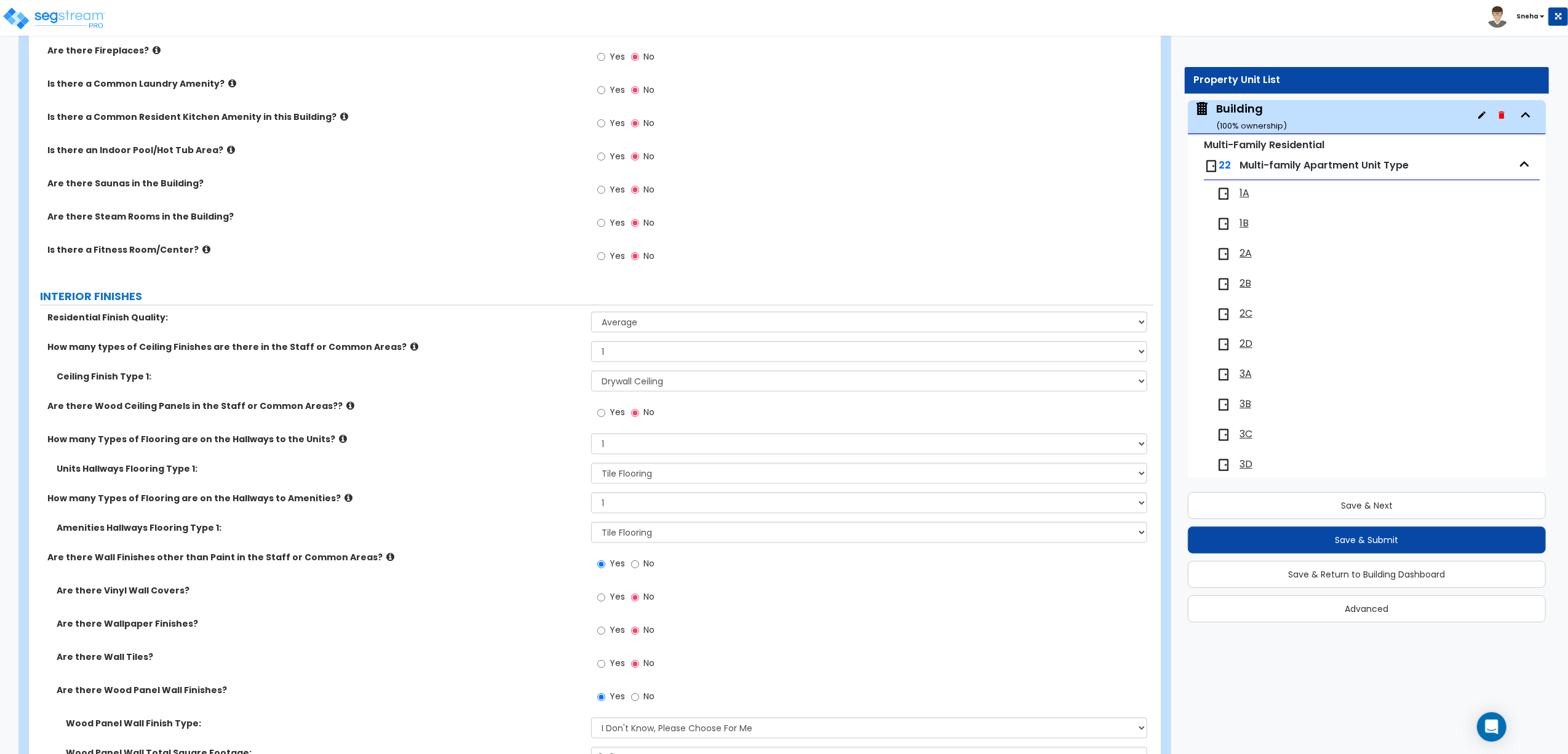
scroll to position [2247, 0]
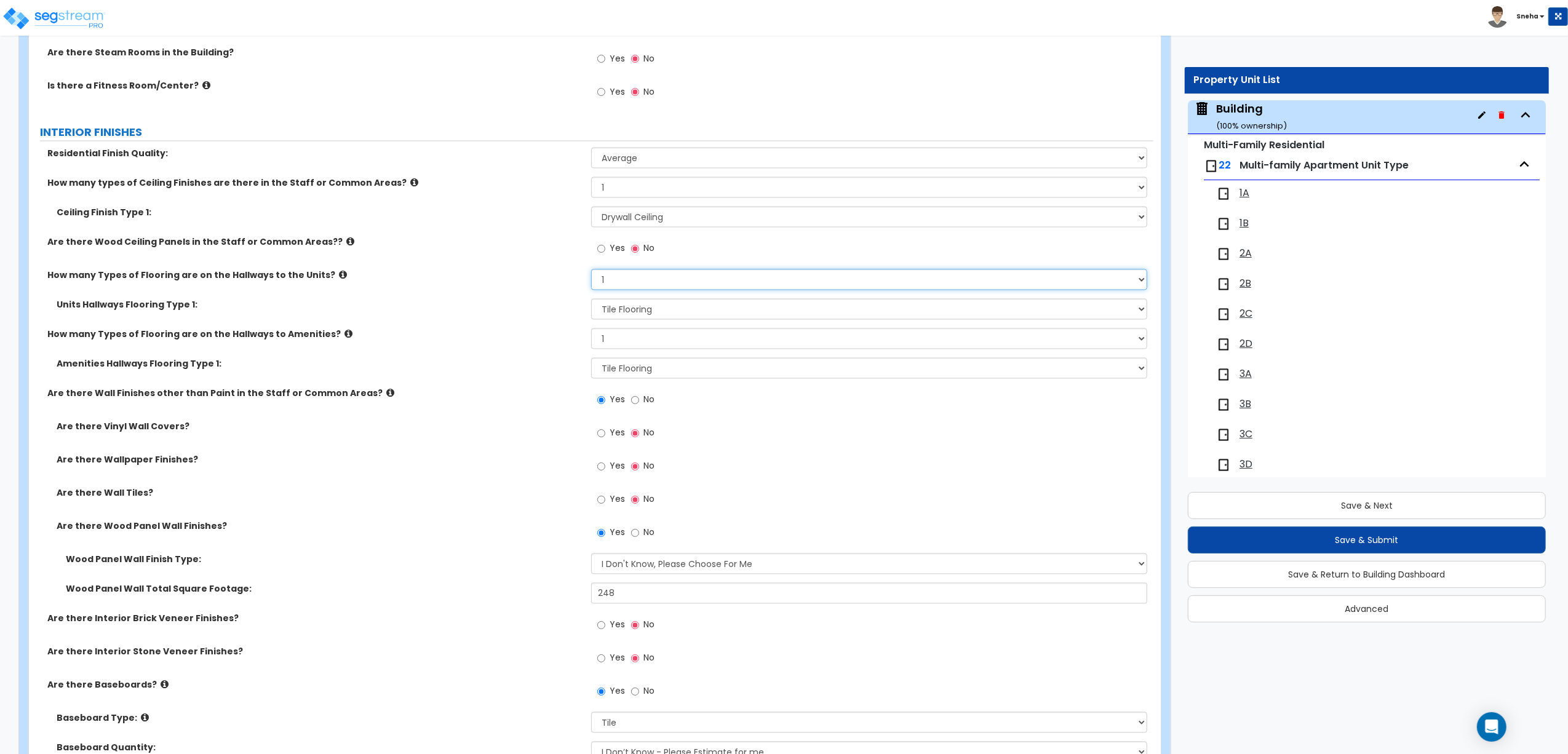
click at [641, 283] on select "Please Choose One 1 2 3" at bounding box center [869, 280] width 556 height 21
click at [469, 261] on div "Are there Wood Ceiling Panels in the Staff or Common Areas?? Yes No" at bounding box center [591, 253] width 1124 height 33
click at [638, 283] on select "Please Choose One 1 2 3" at bounding box center [869, 280] width 556 height 21
click at [591, 272] on select "Please Choose One 1 2 3" at bounding box center [869, 280] width 556 height 21
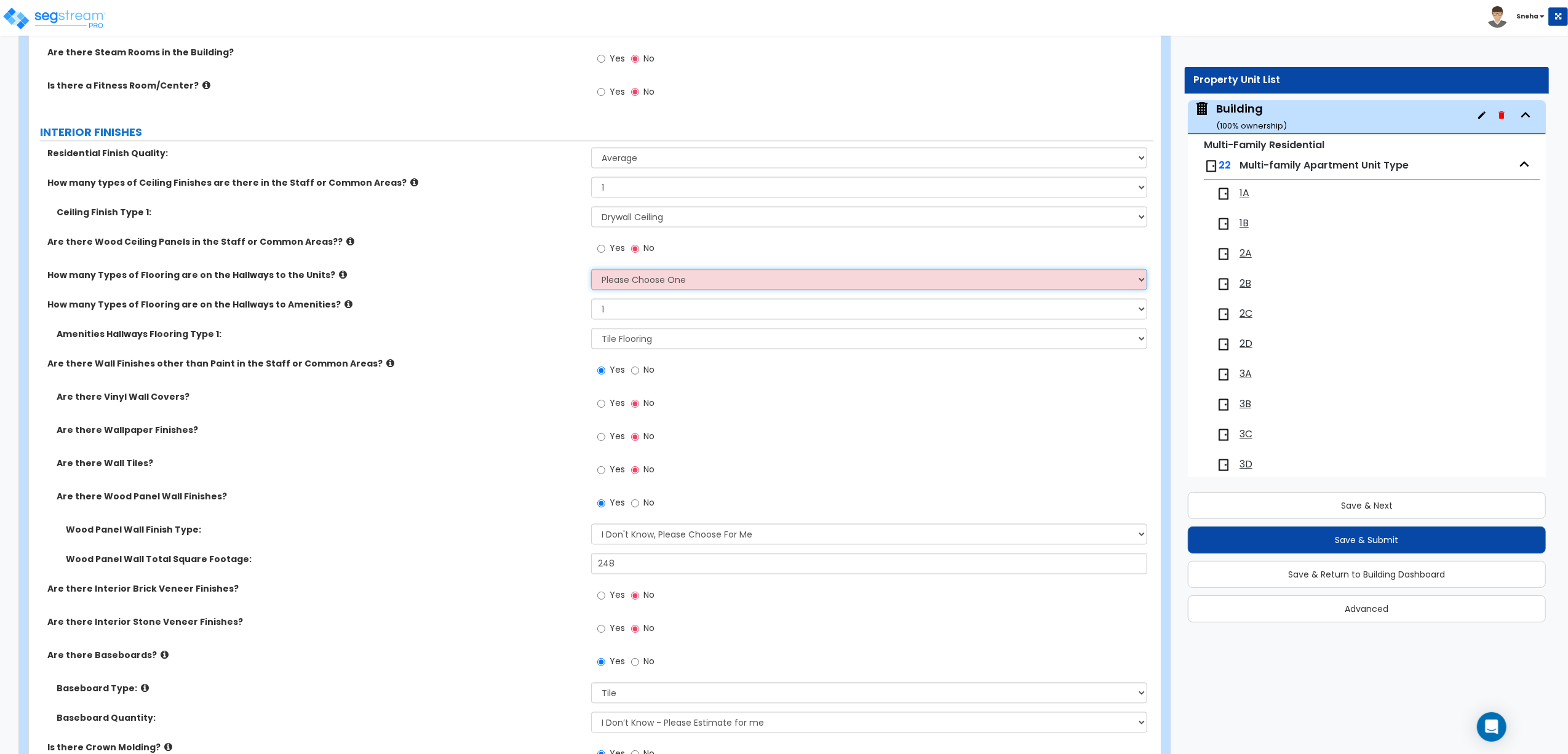
click at [620, 286] on select "Please Choose One 1 2 3" at bounding box center [869, 280] width 556 height 21
select select "1"
click at [591, 272] on select "Please Choose One 1 2 3" at bounding box center [869, 280] width 556 height 21
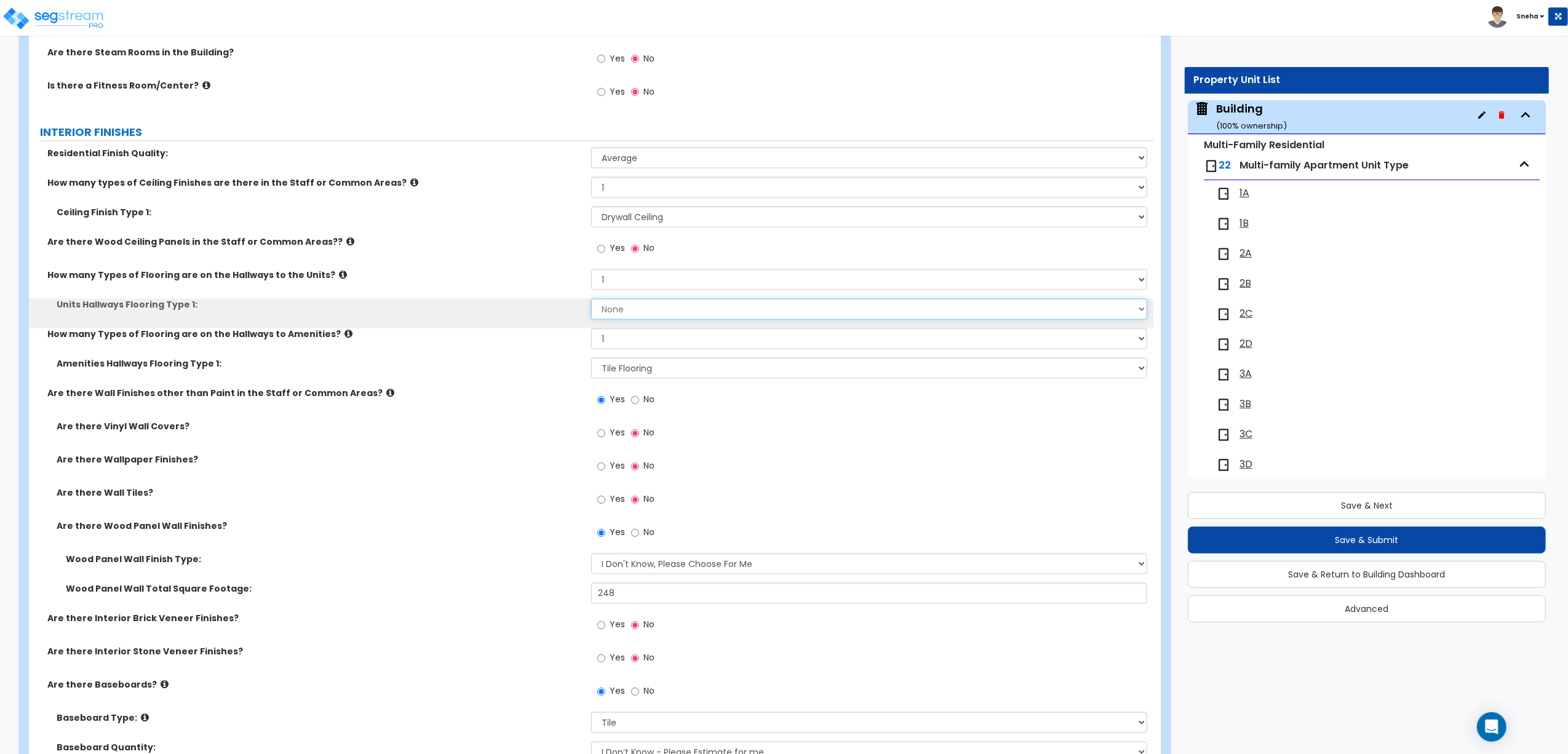
click at [616, 314] on select "None Tile Flooring Hardwood Flooring Resilient Laminate Flooring VCT Flooring S…" at bounding box center [869, 309] width 556 height 21
select select "1"
click at [591, 302] on select "None Tile Flooring Hardwood Flooring Resilient Laminate Flooring VCT Flooring S…" at bounding box center [869, 309] width 556 height 21
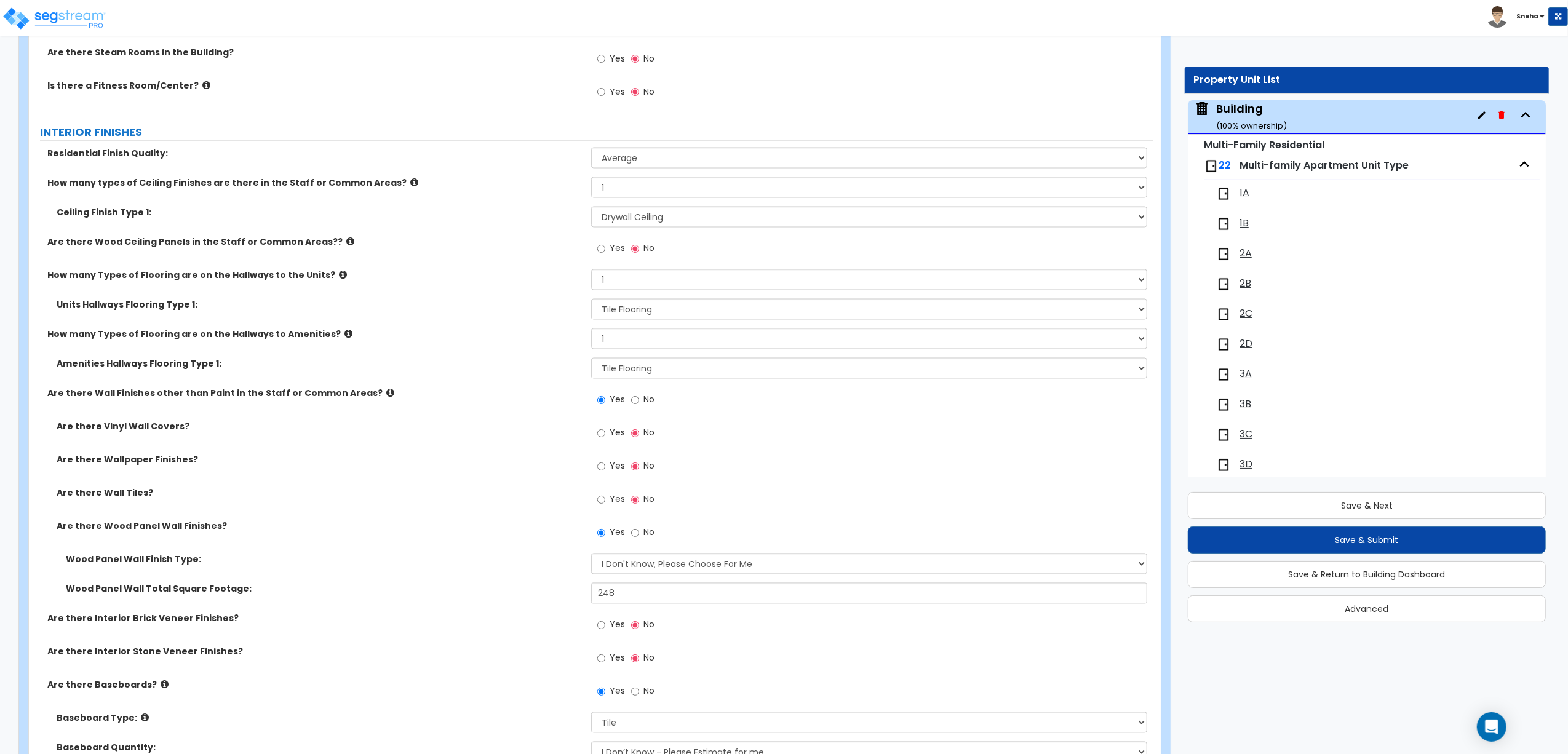
click at [581, 340] on label "How many Types of Flooring are on the Hallways to Amenities?" at bounding box center [315, 334] width 534 height 12
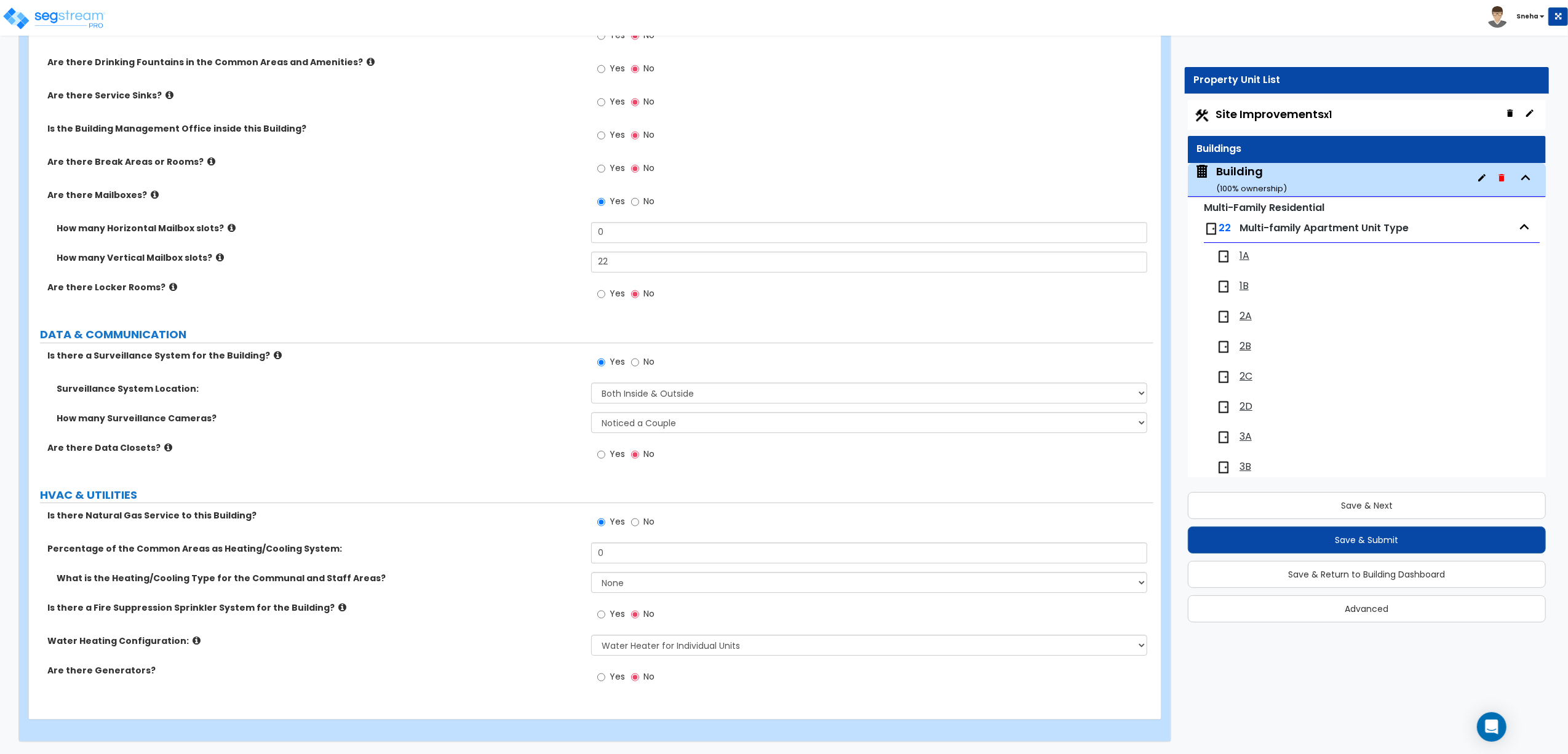
scroll to position [533, 0]
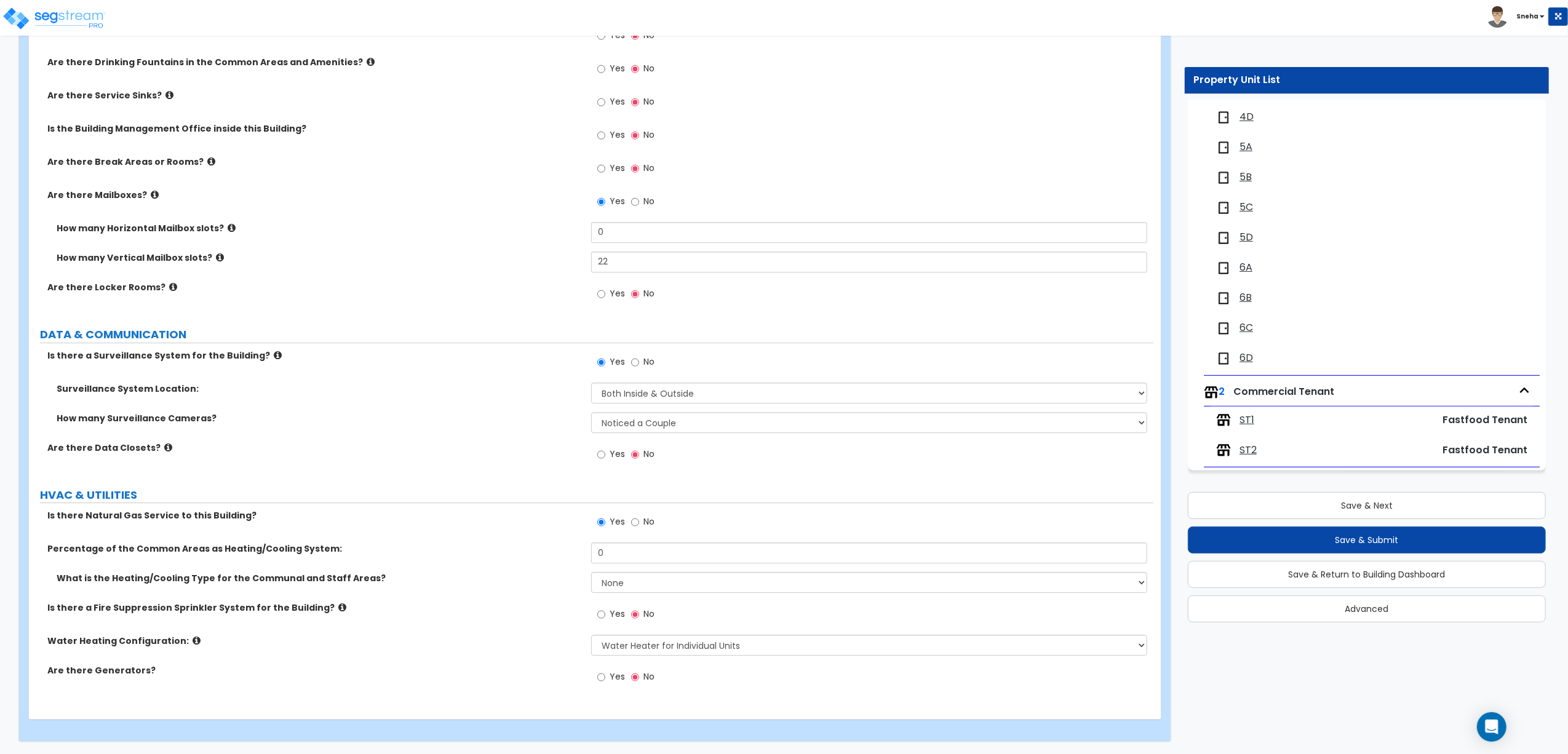
drag, startPoint x: 1253, startPoint y: 447, endPoint x: 1214, endPoint y: 447, distance: 39.0
click at [1253, 447] on span "ST2" at bounding box center [1247, 451] width 17 height 14
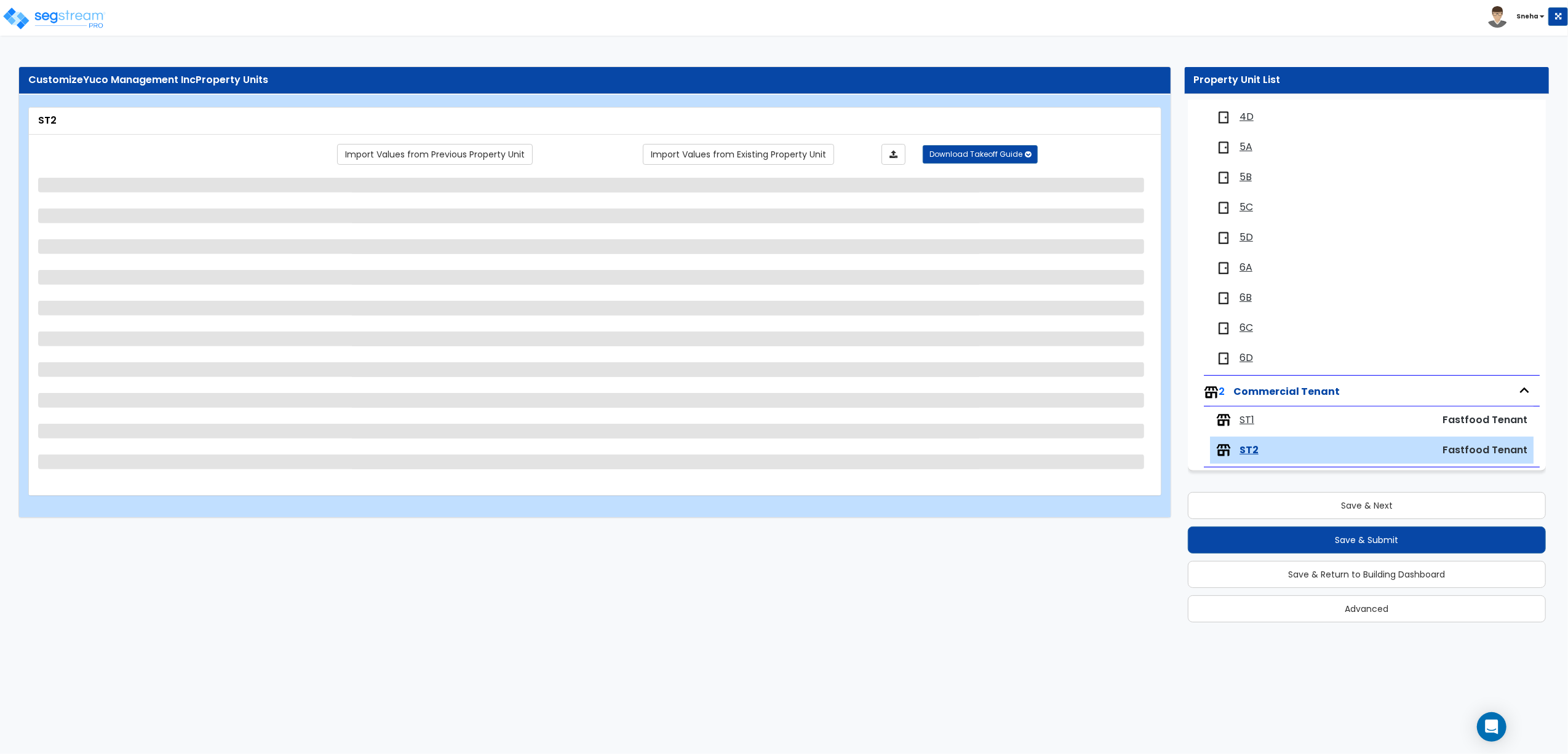
scroll to position [0, 0]
select select "1"
select select "3"
select select "1"
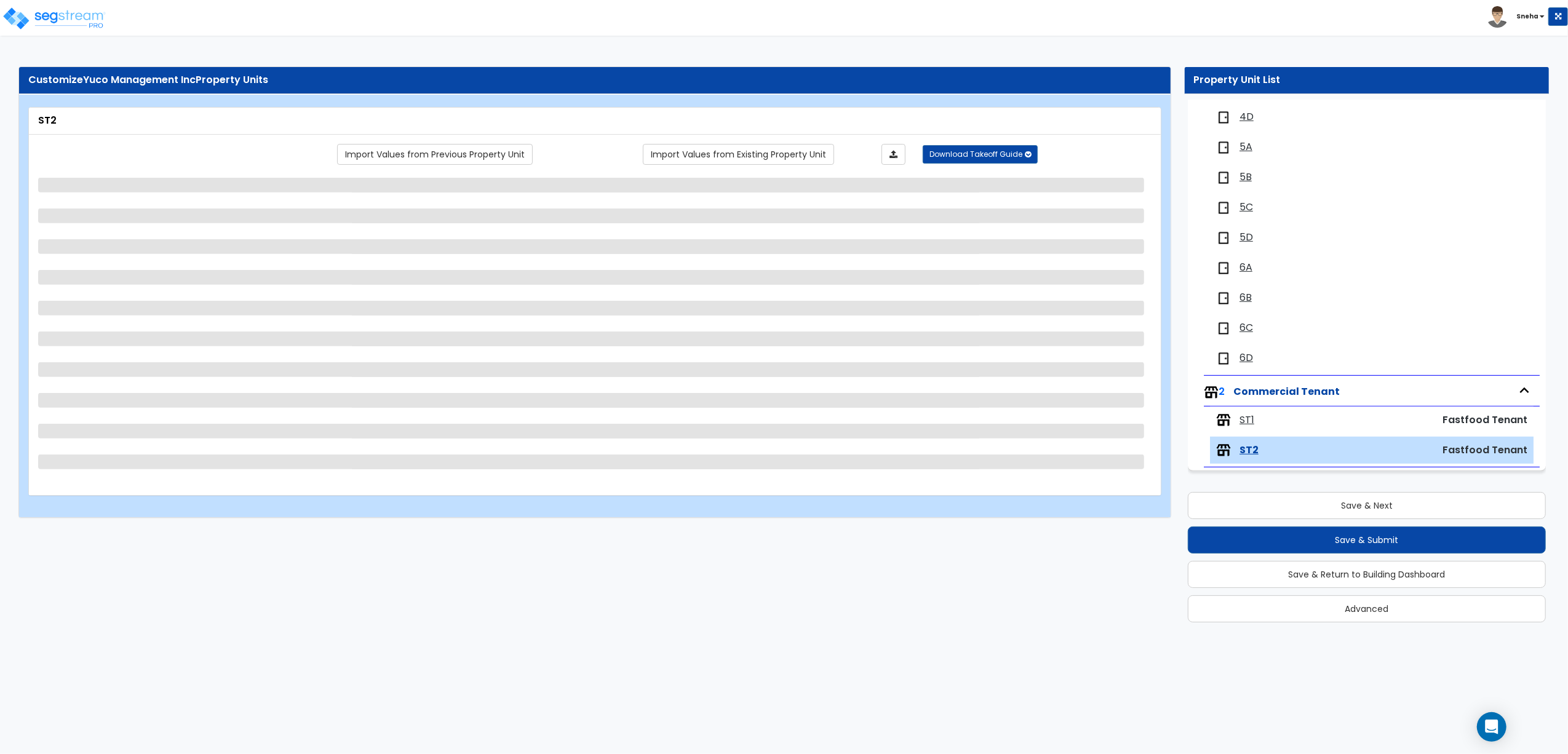
select select "1"
select select "4"
select select "1"
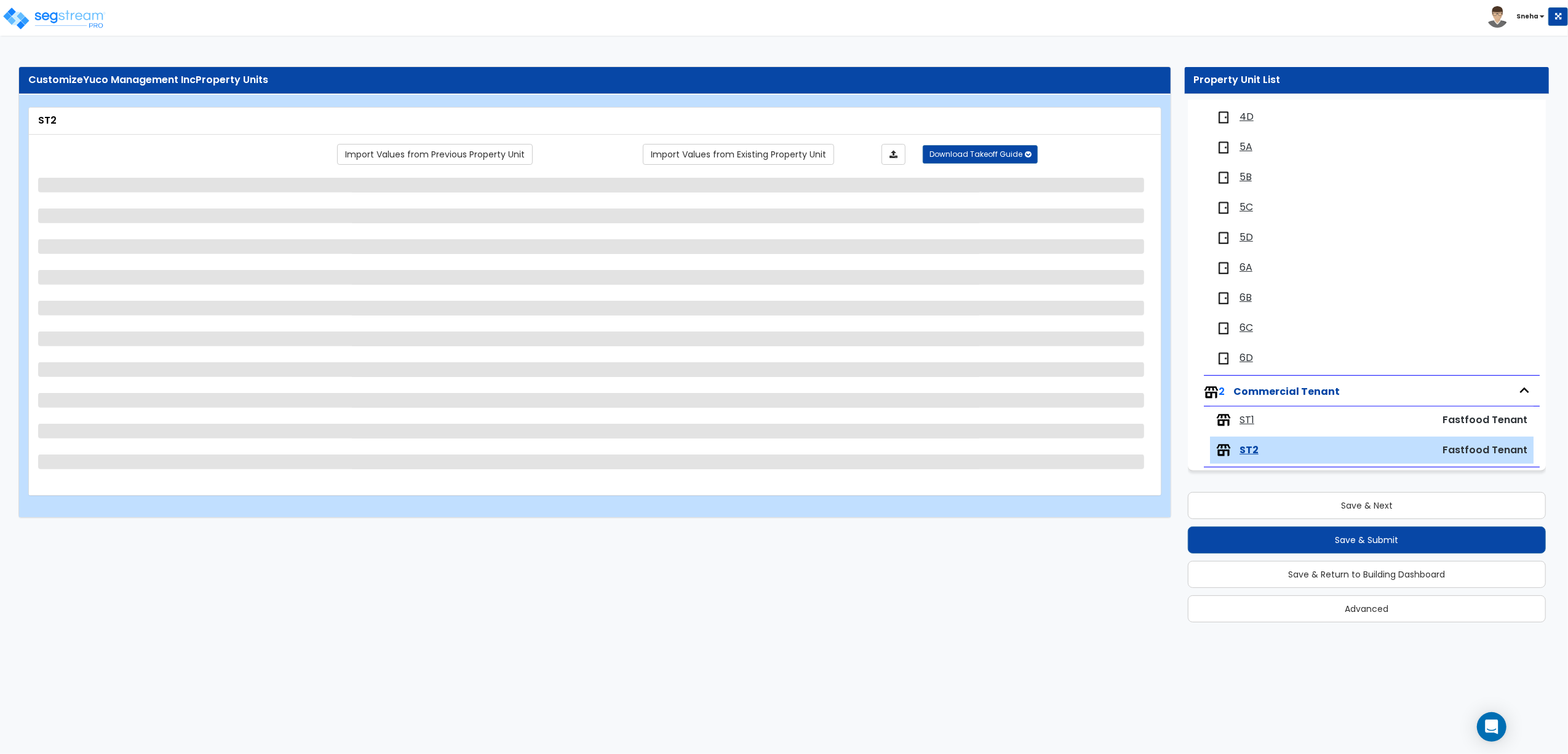
select select "1"
select select "2"
select select "1"
select select "2"
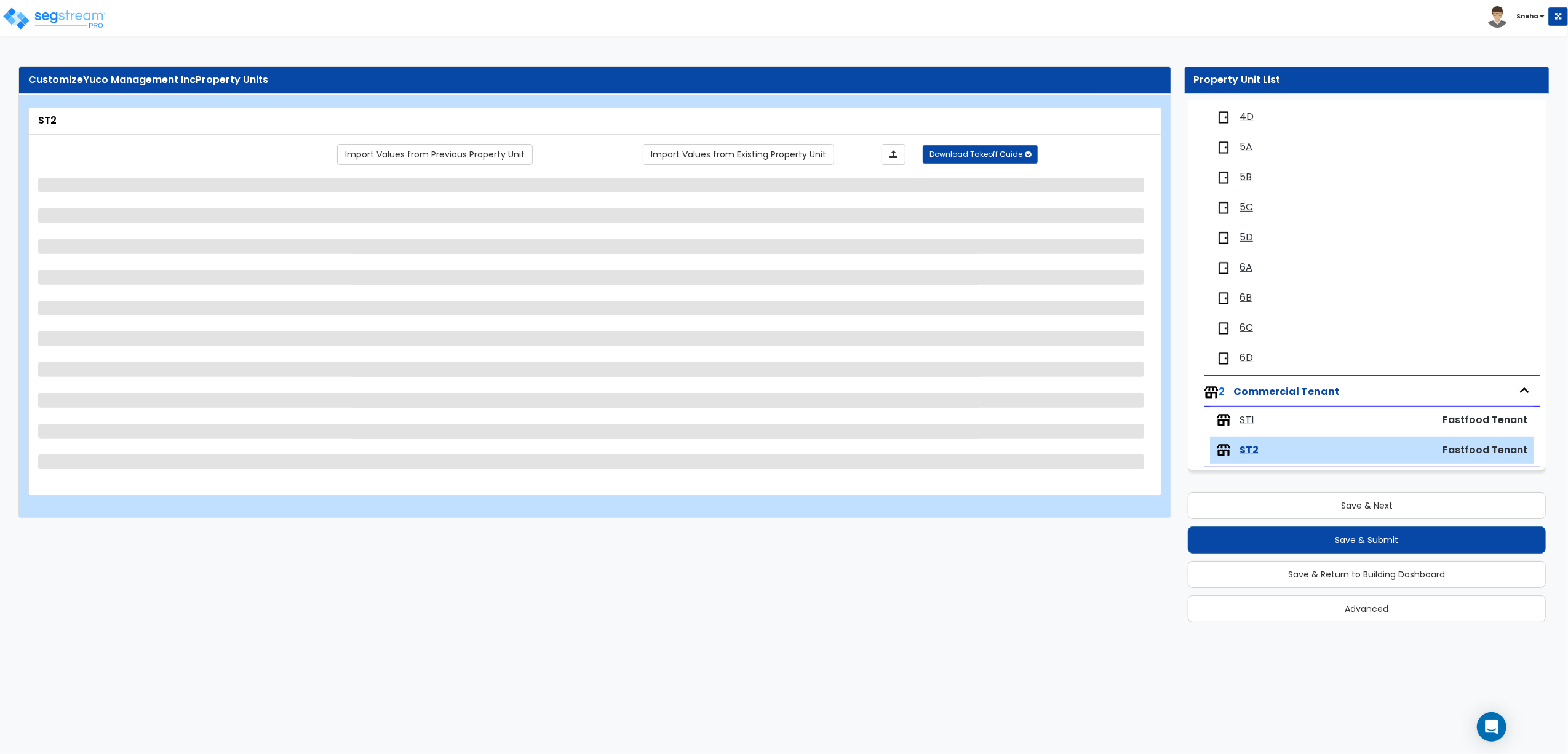
select select "1"
select select "2"
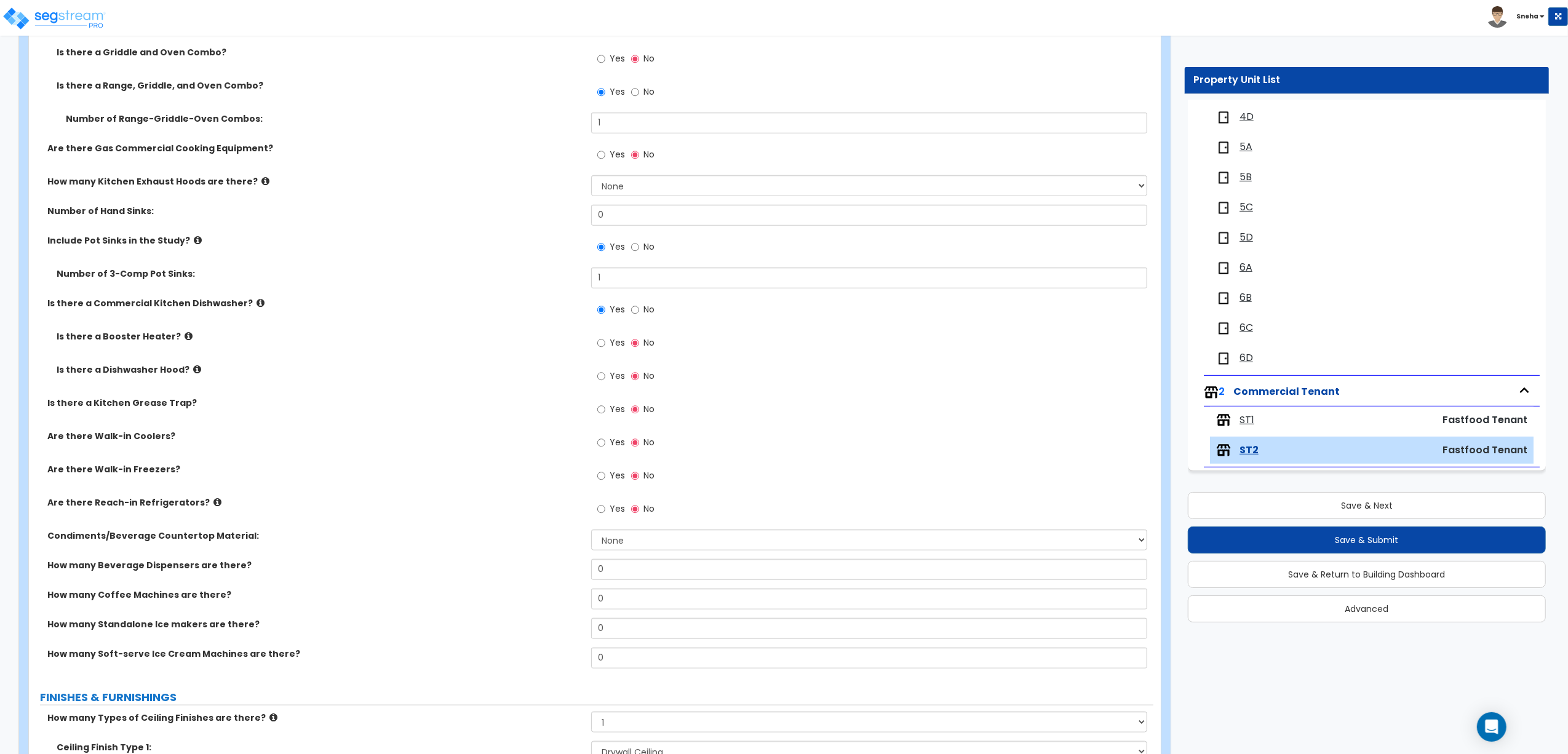
scroll to position [984, 0]
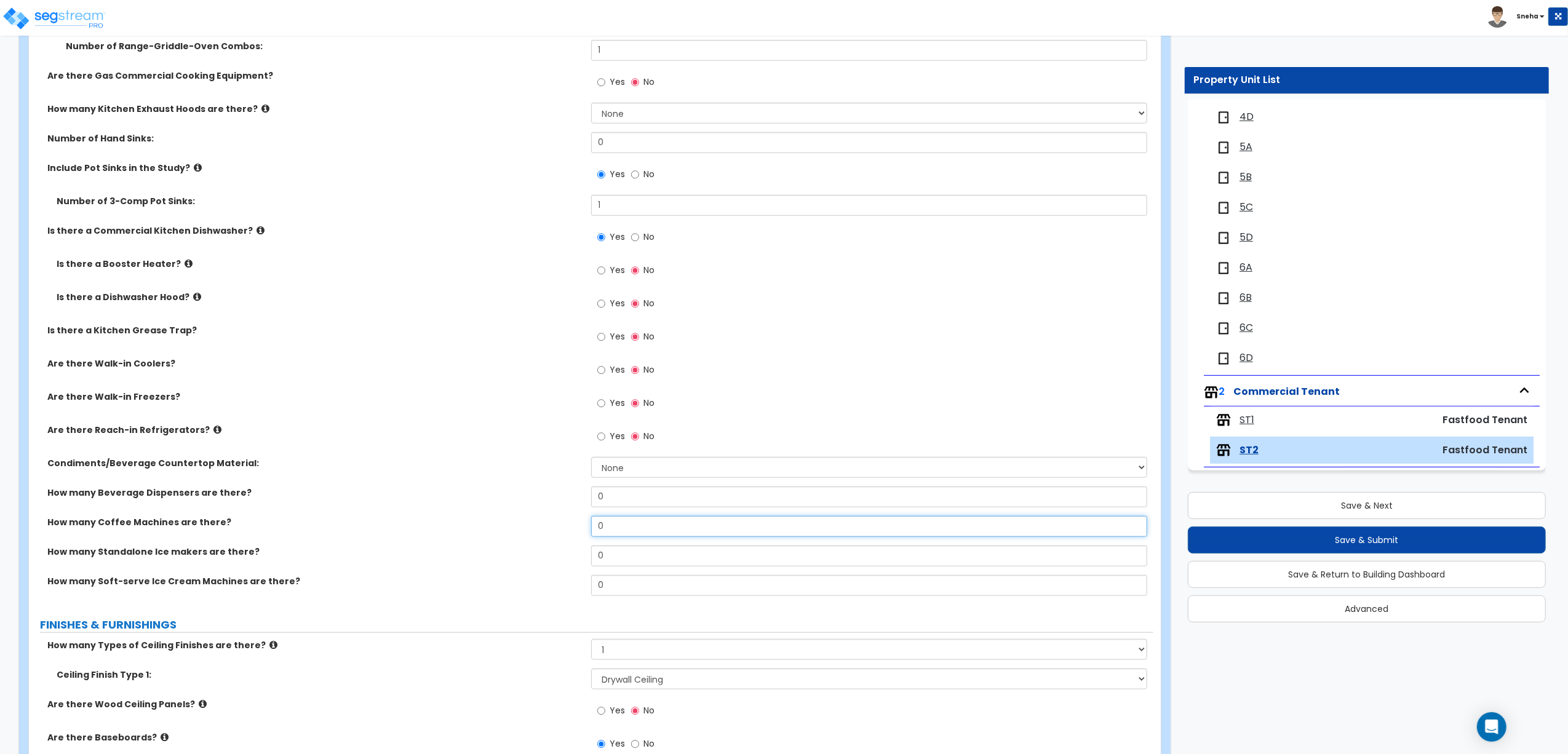
drag, startPoint x: 626, startPoint y: 532, endPoint x: 555, endPoint y: 535, distance: 71.1
click at [555, 535] on div "How many Coffee Machines are there? 0" at bounding box center [591, 531] width 1124 height 29
type input "1"
click at [492, 463] on label "Condiments/Beverage Countertop Material:" at bounding box center [315, 463] width 534 height 12
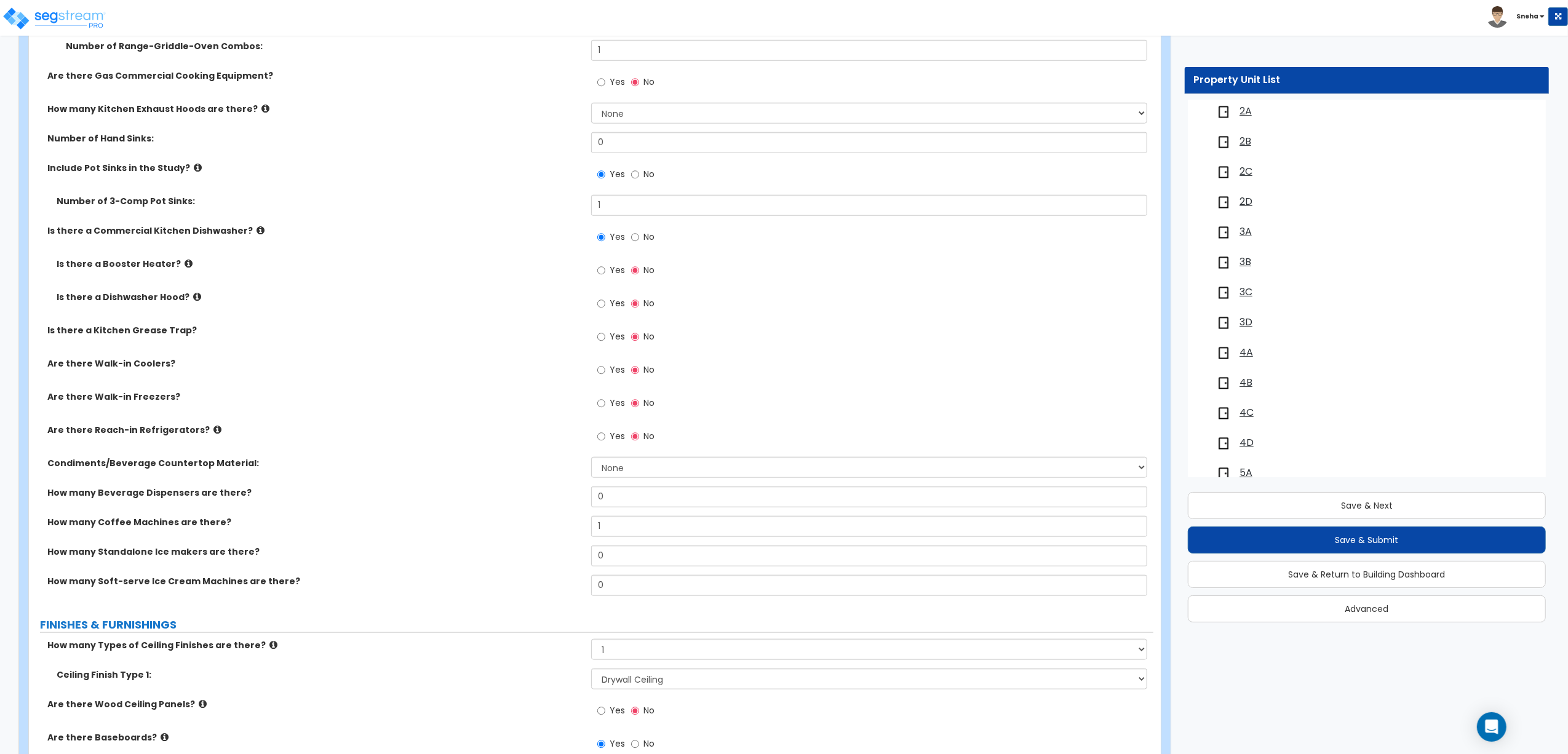
scroll to position [0, 0]
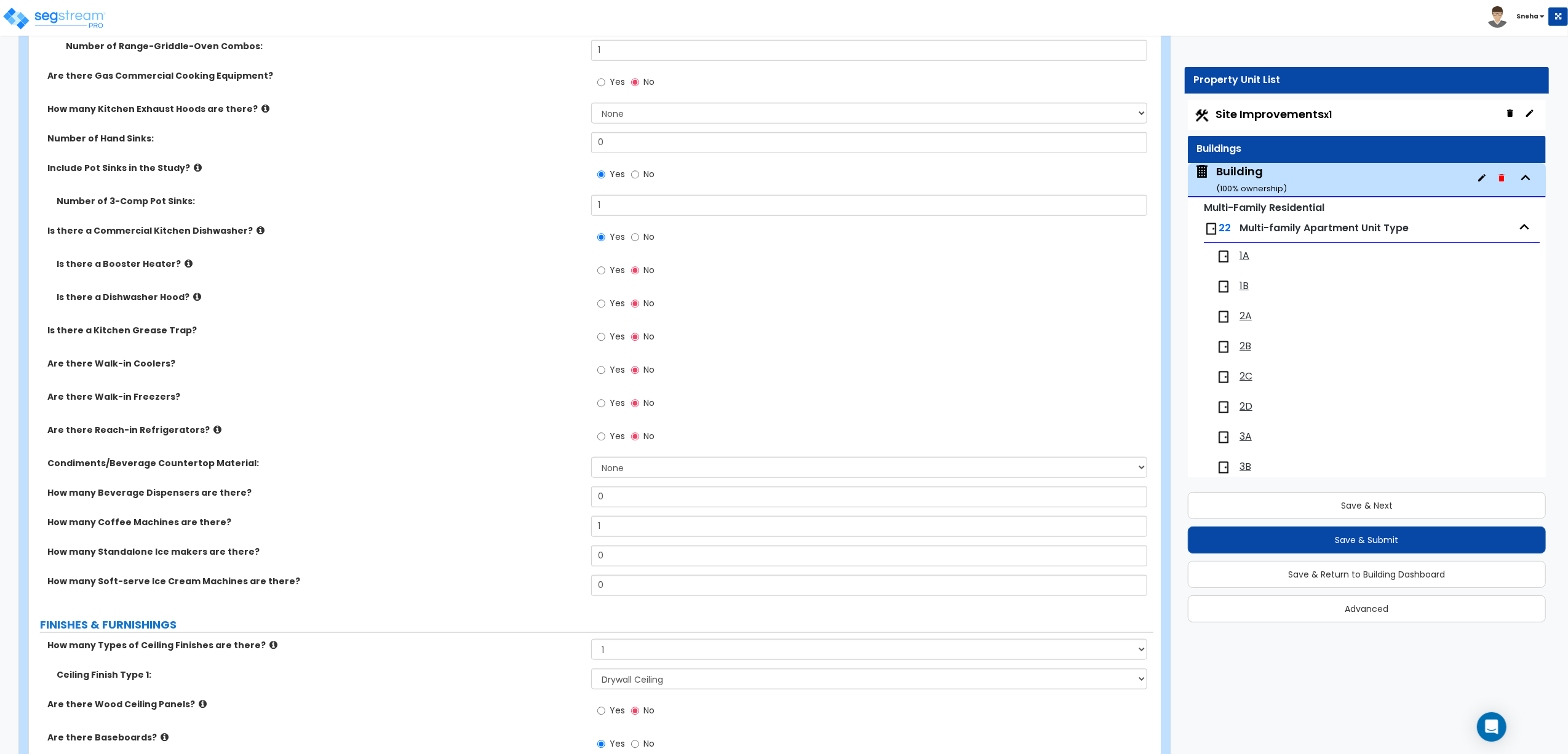
click at [1247, 260] on span "1A" at bounding box center [1244, 256] width 10 height 14
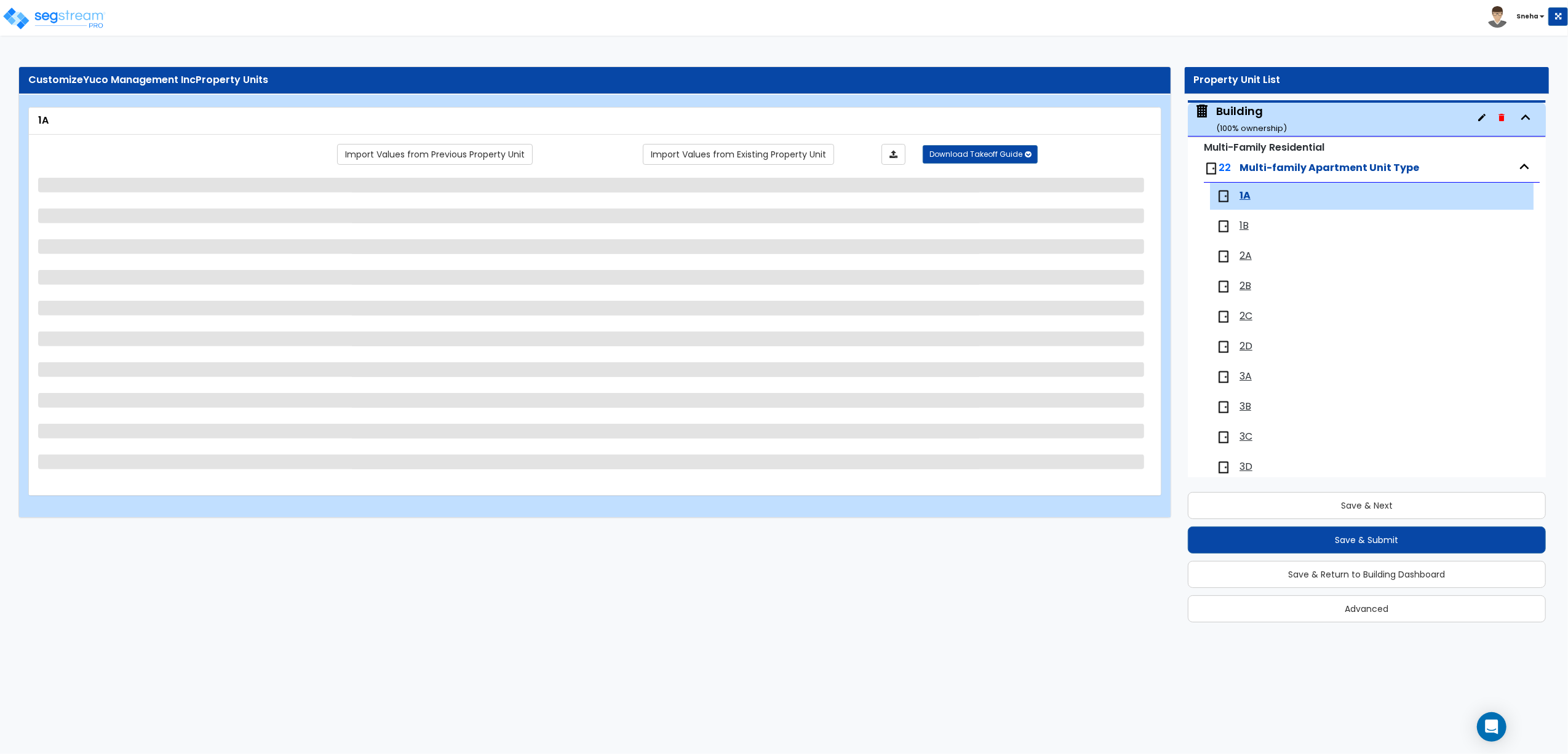
scroll to position [143, 0]
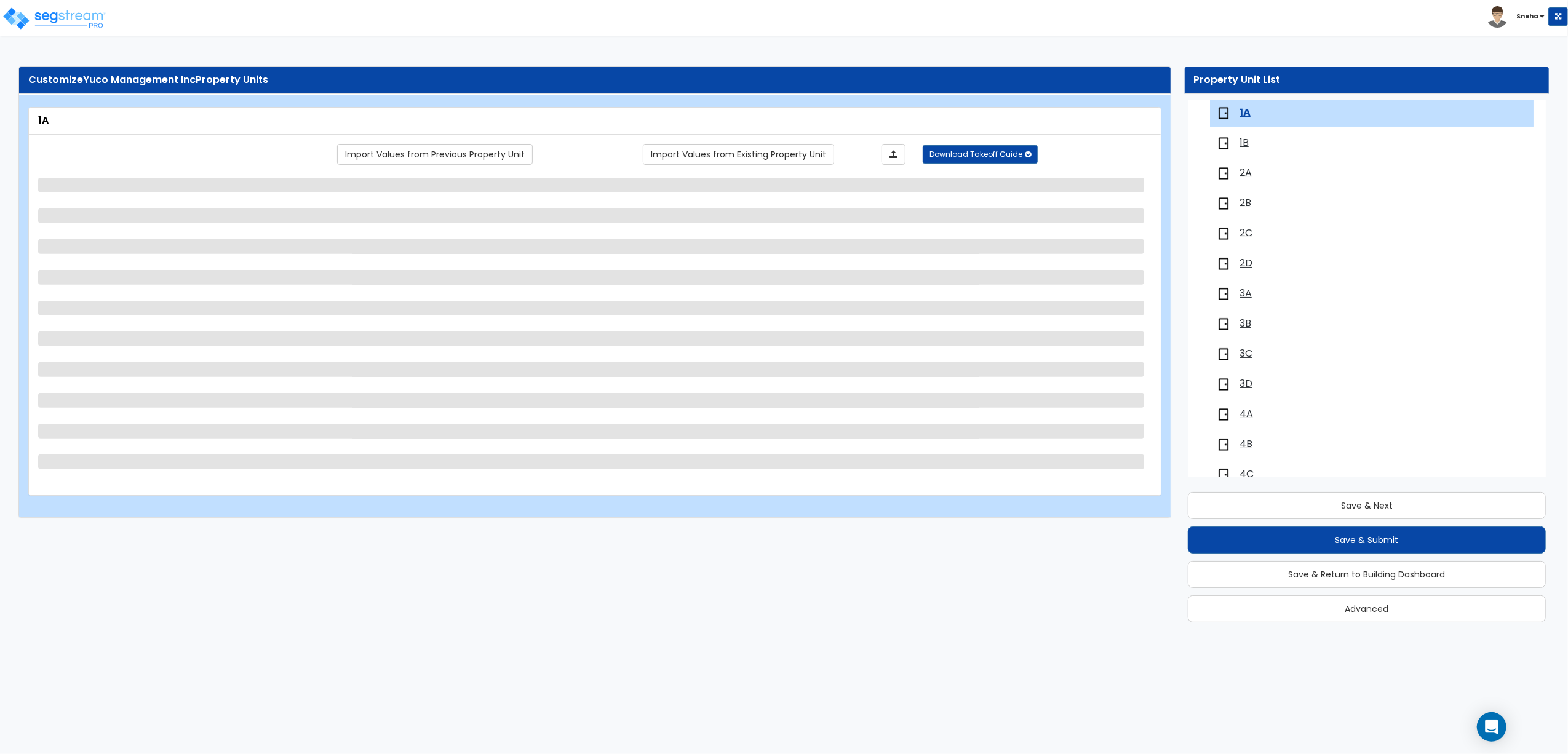
select select "1"
select select "3"
select select "1"
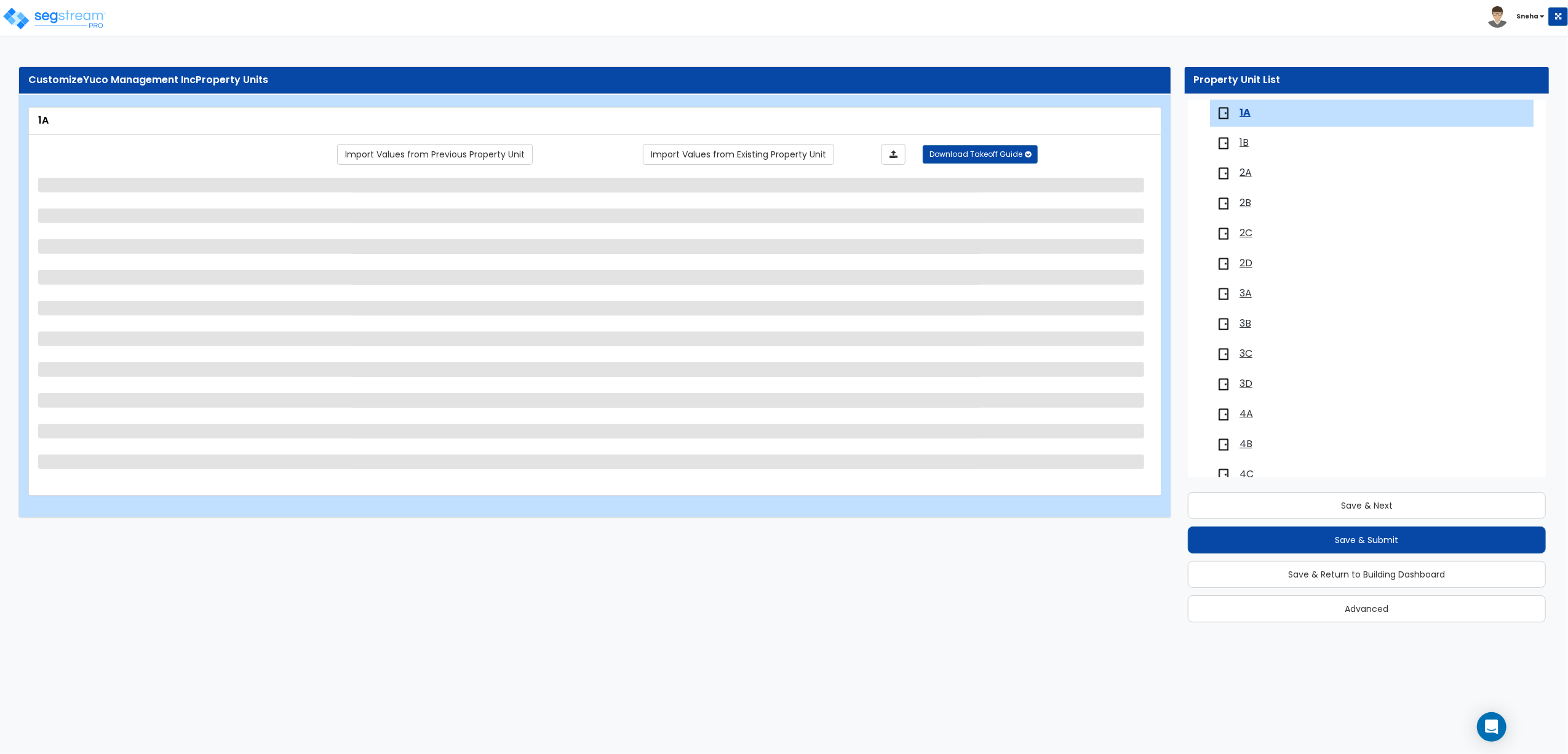
select select "3"
select select "1"
select select "2"
select select "1"
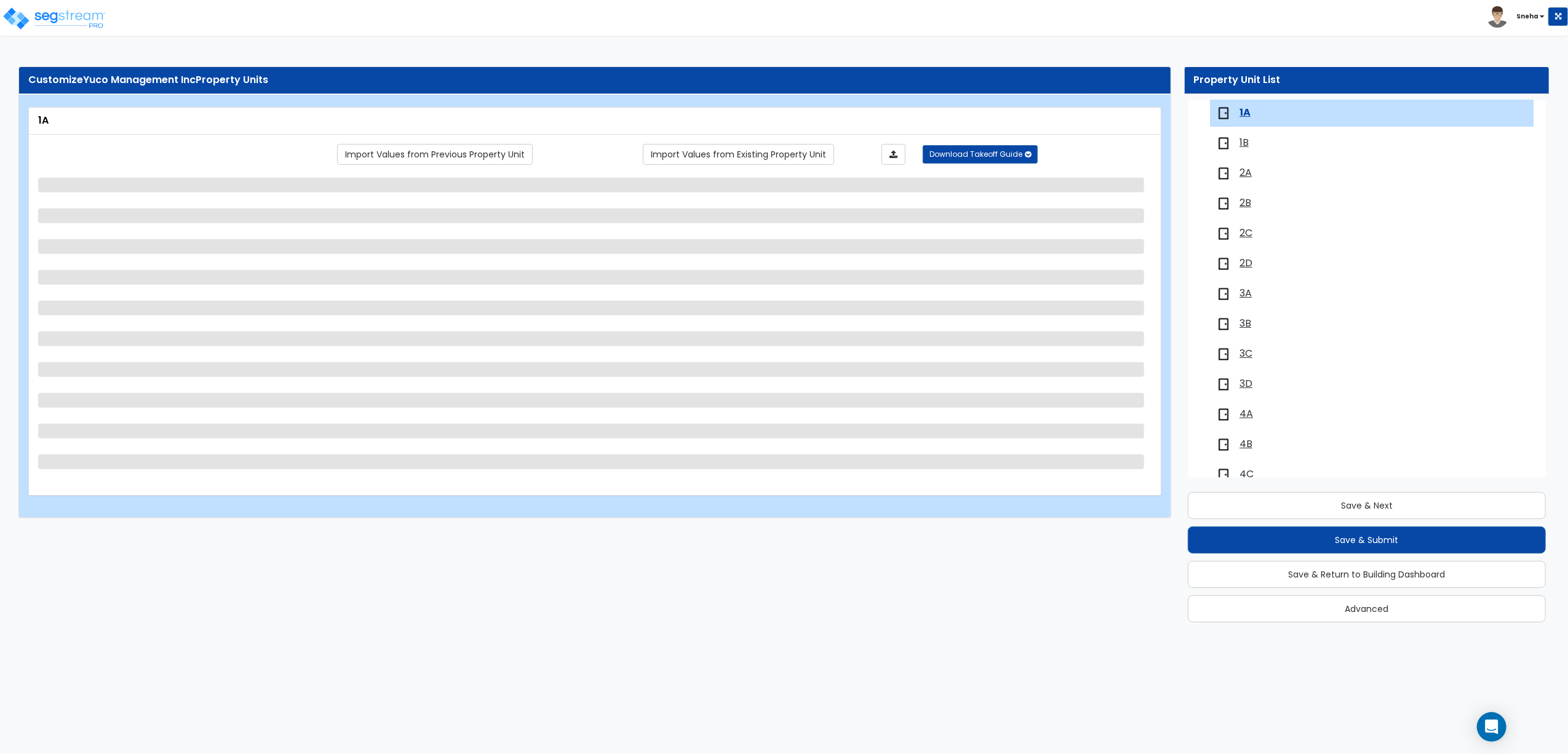
select select "2"
select select "1"
select select "4"
select select "1"
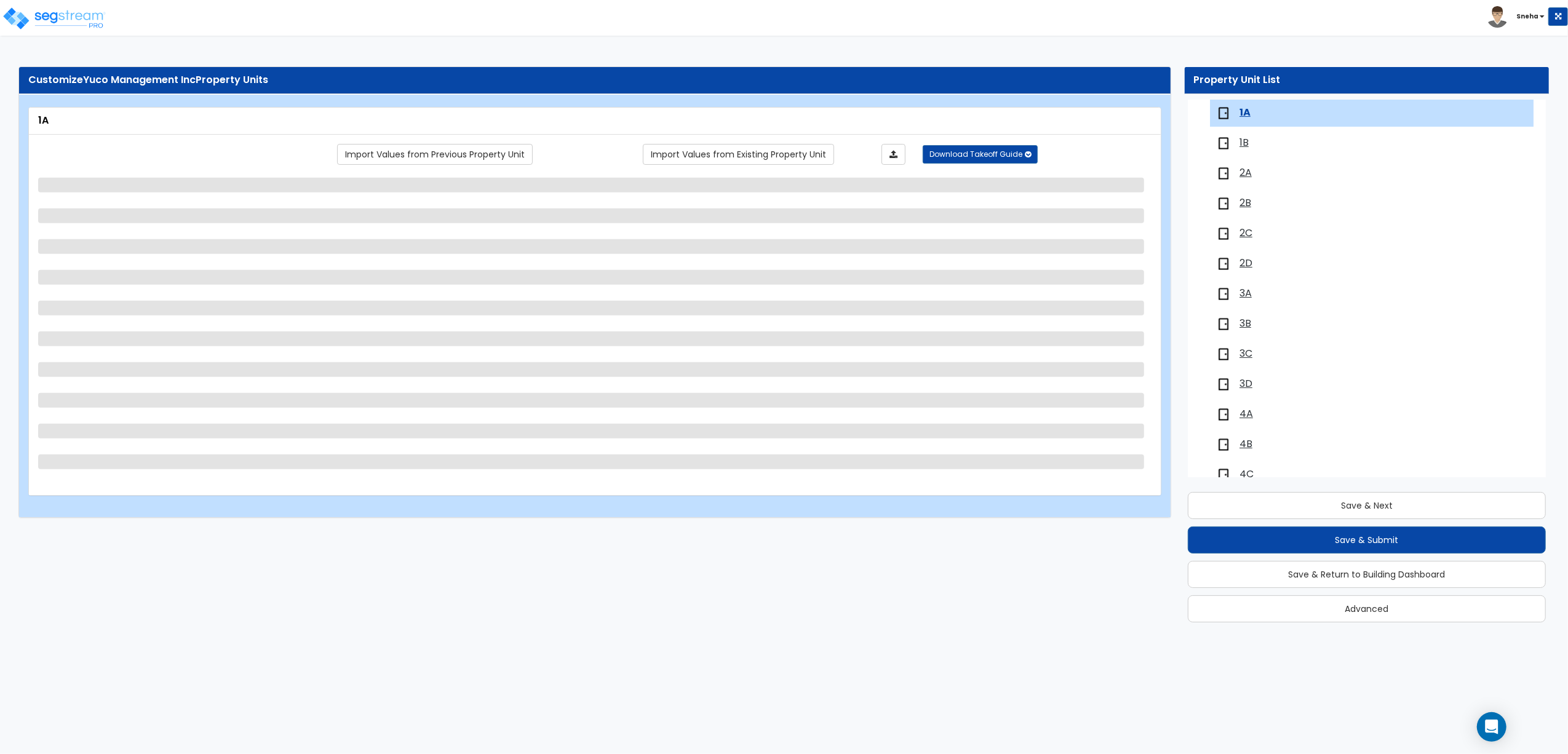
select select "1"
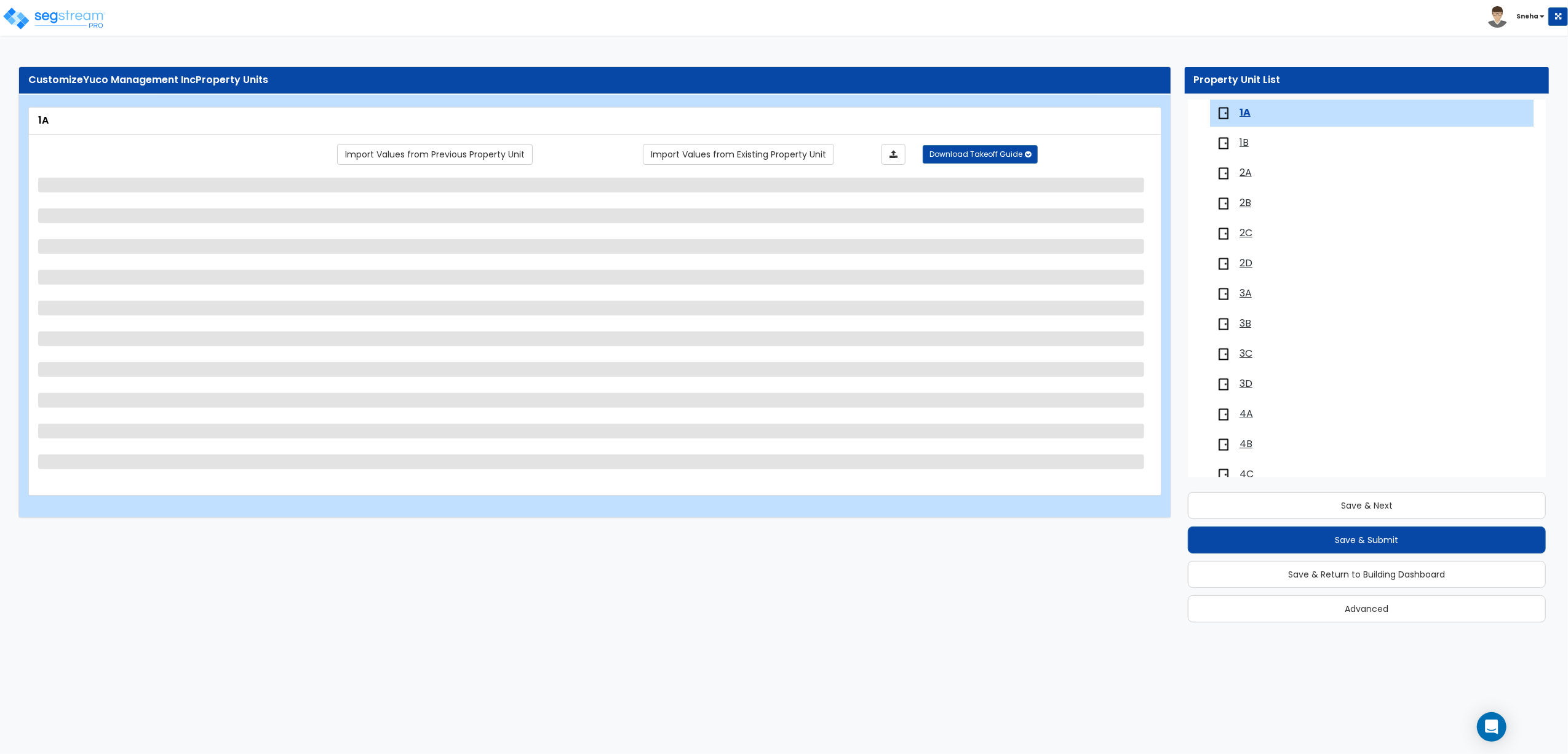
select select "1"
select select "3"
select select "1"
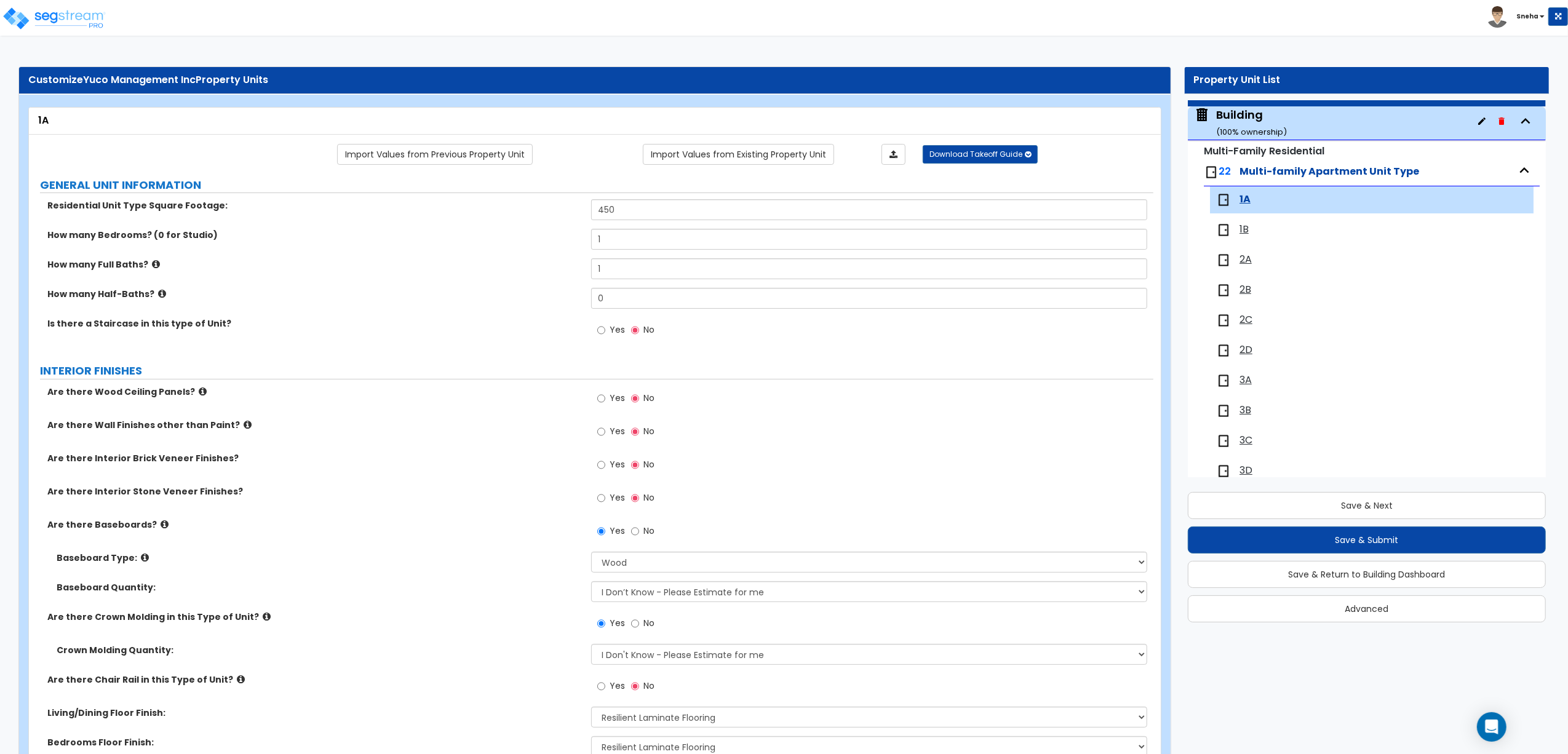
scroll to position [0, 0]
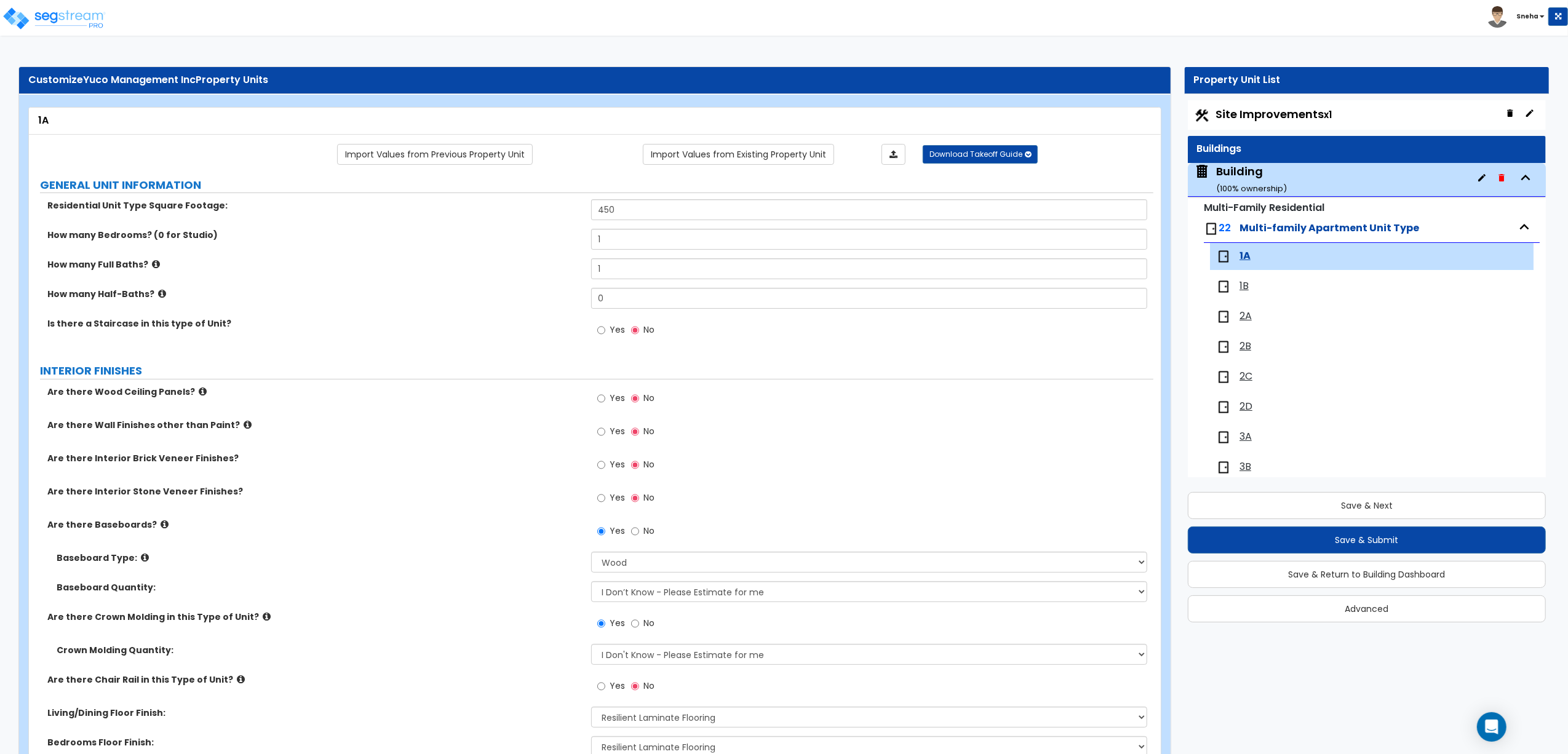
click at [1246, 318] on span "2A" at bounding box center [1245, 316] width 12 height 14
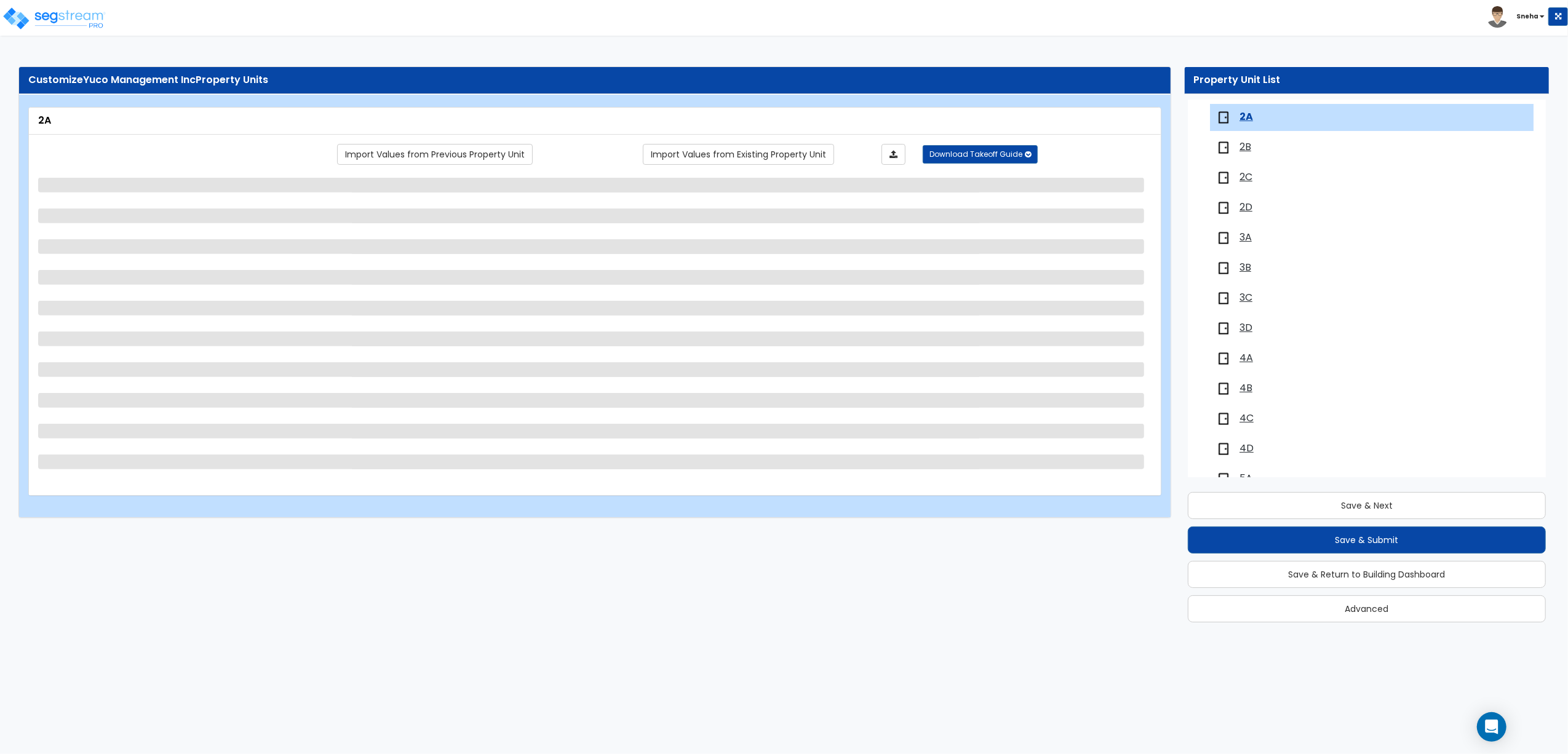
scroll to position [205, 0]
select select "1"
select select "3"
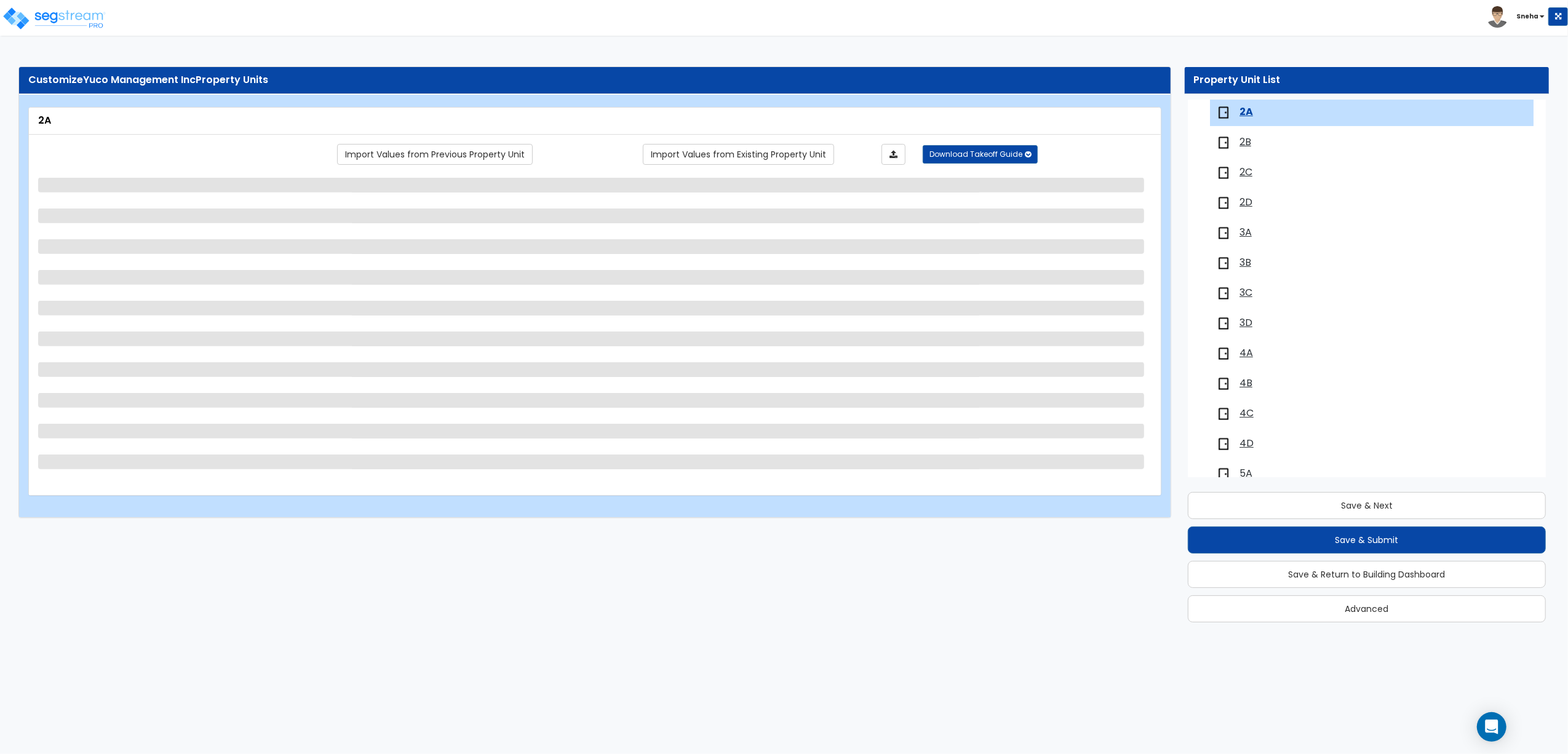
select select "1"
select select "3"
select select "1"
select select "2"
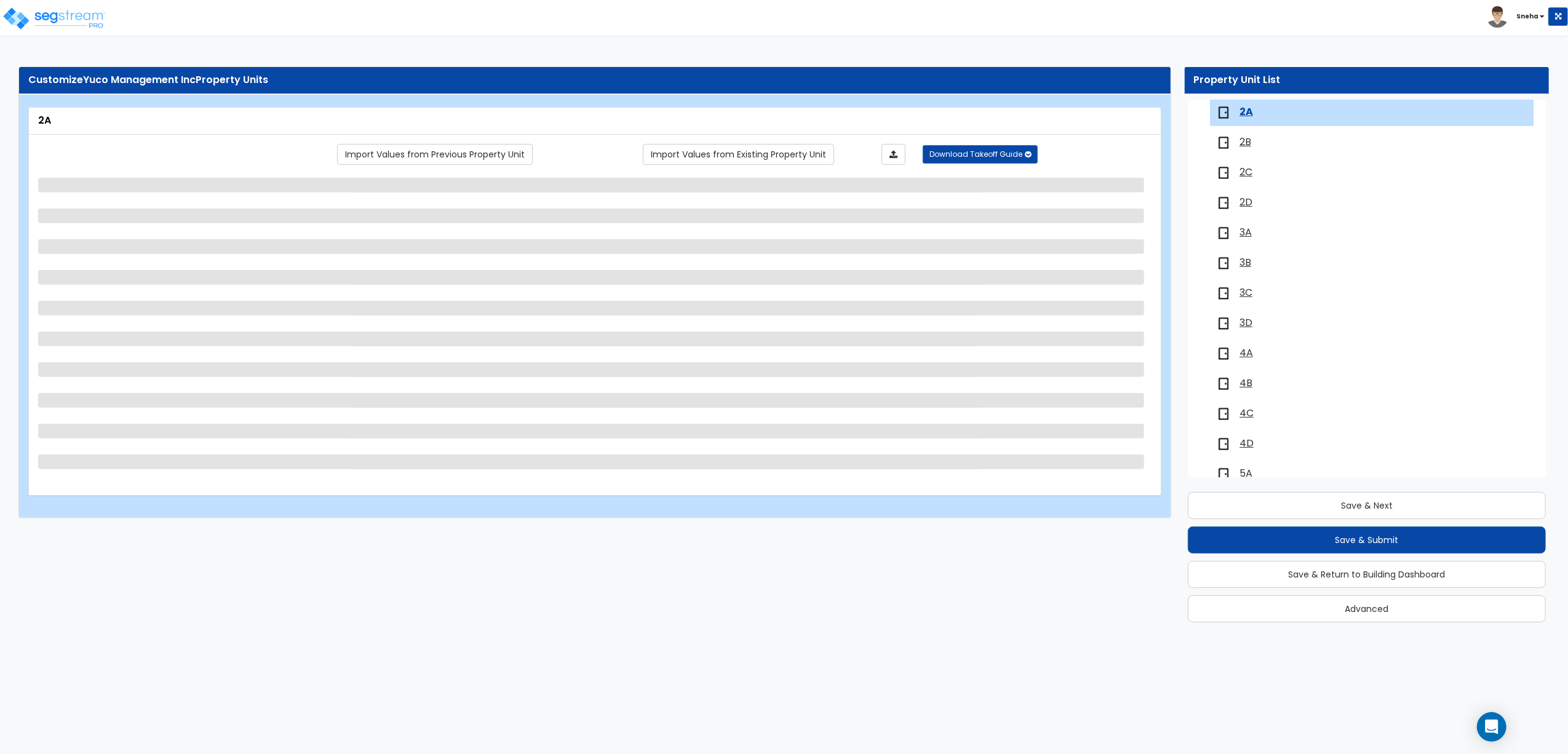
select select "1"
select select "2"
select select "1"
select select "4"
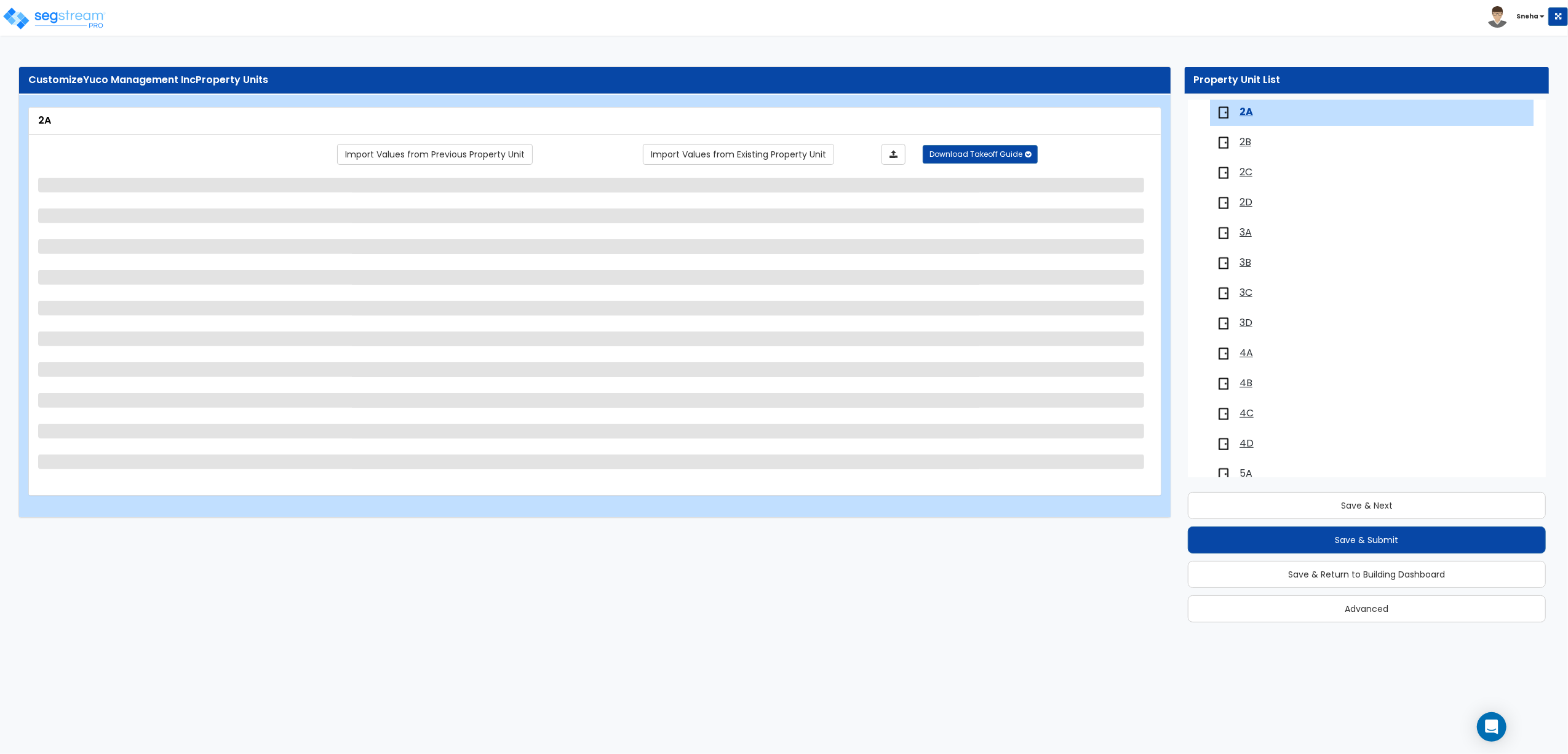
select select "1"
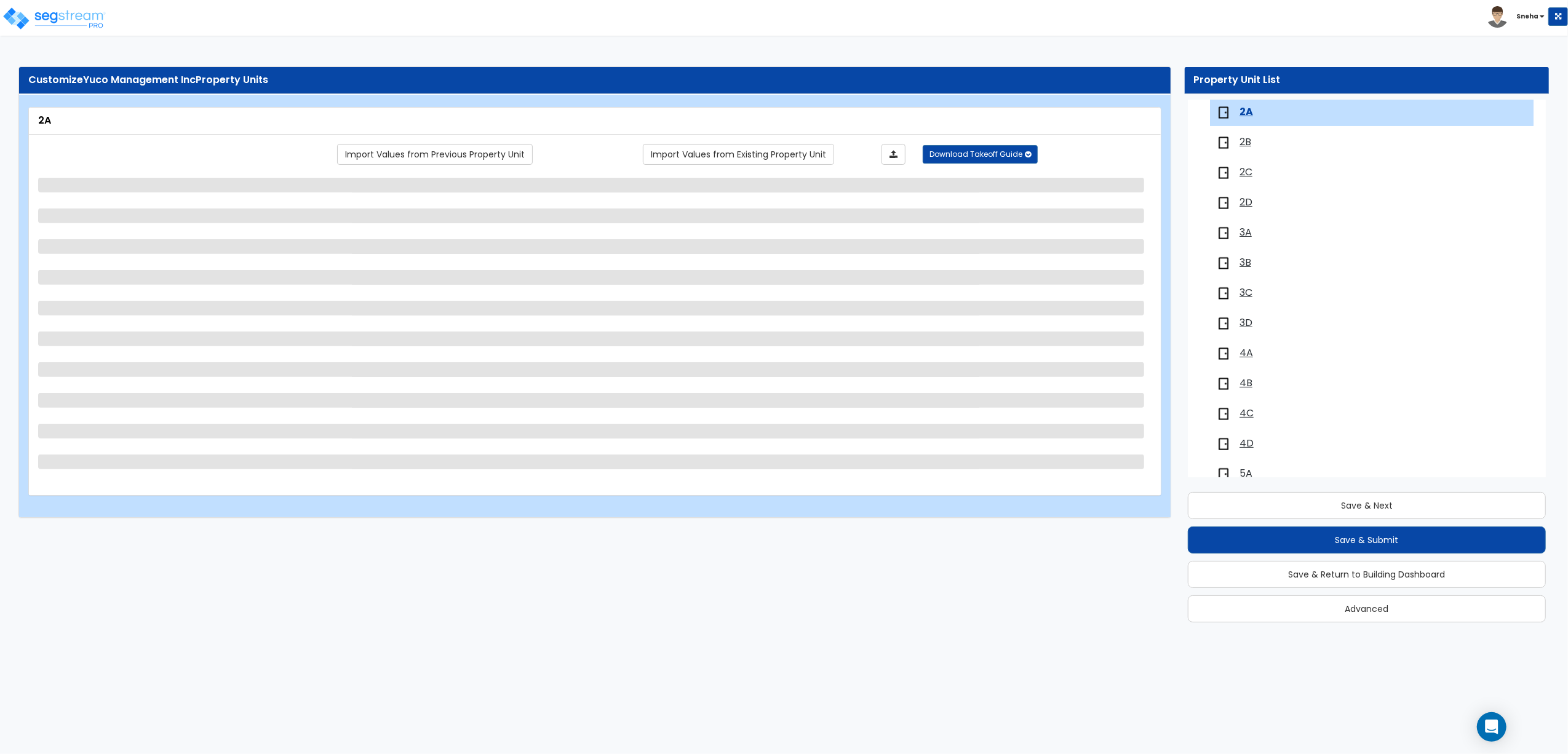
select select "1"
select select "3"
select select "1"
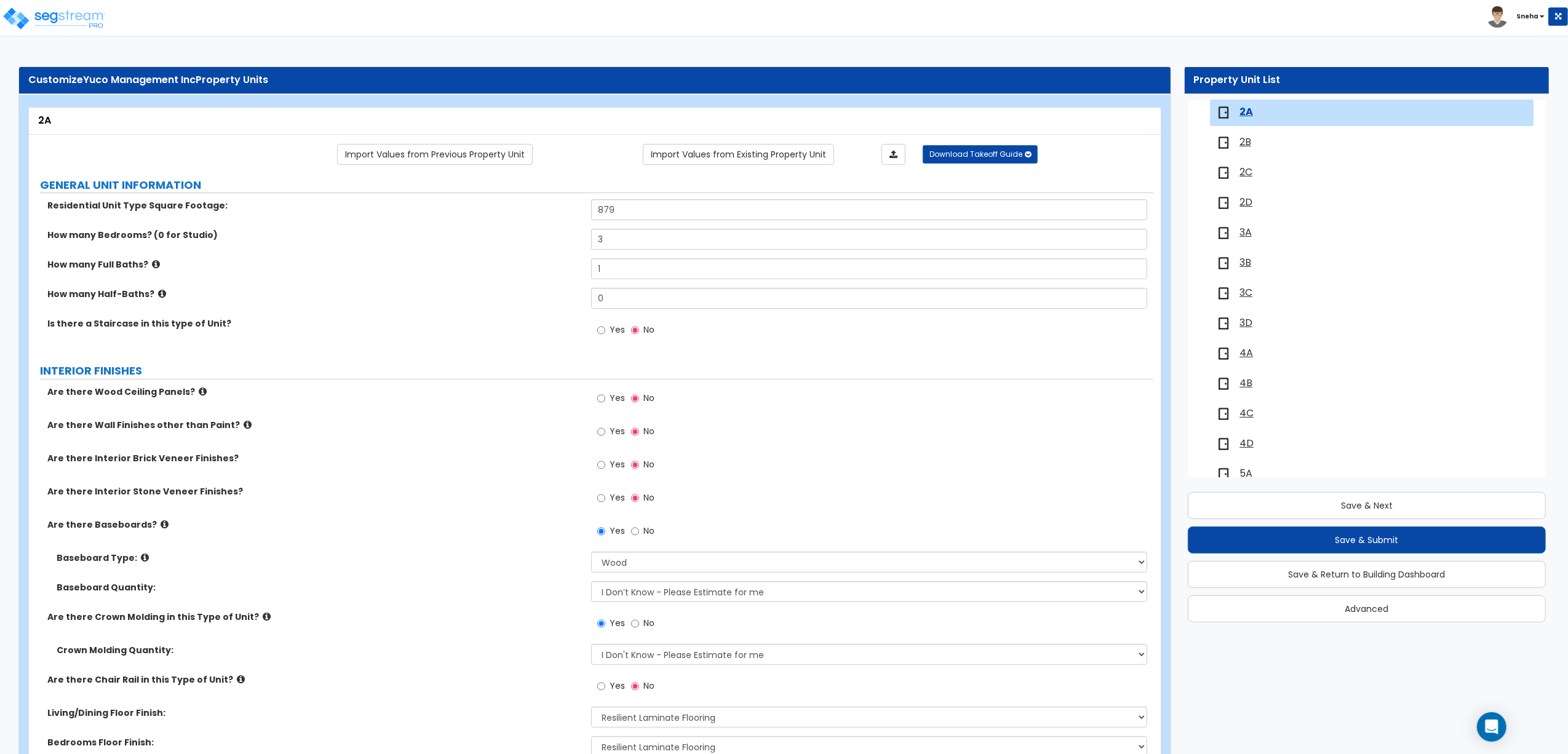
click at [1247, 143] on span "2B" at bounding box center [1244, 142] width 11 height 14
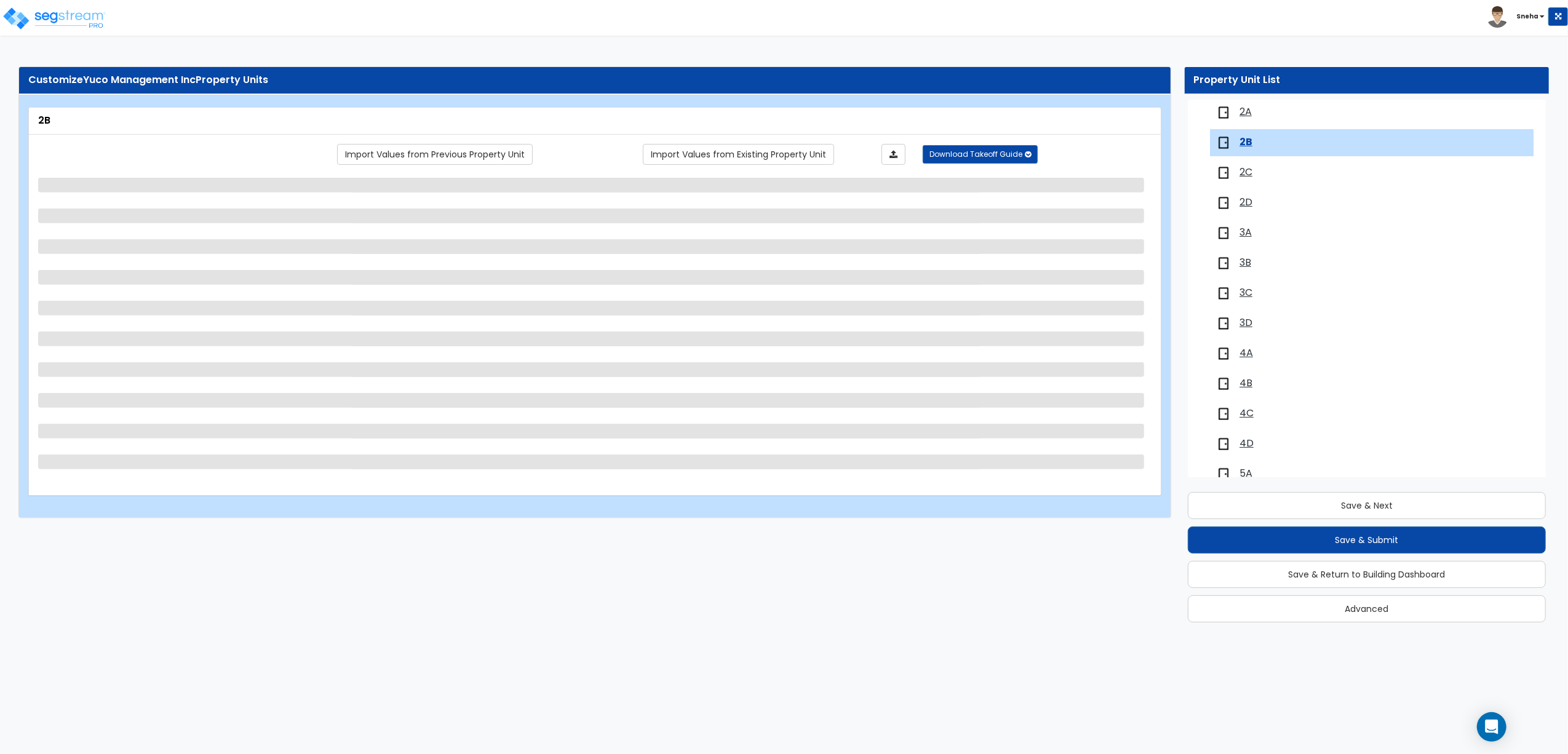
scroll to position [235, 0]
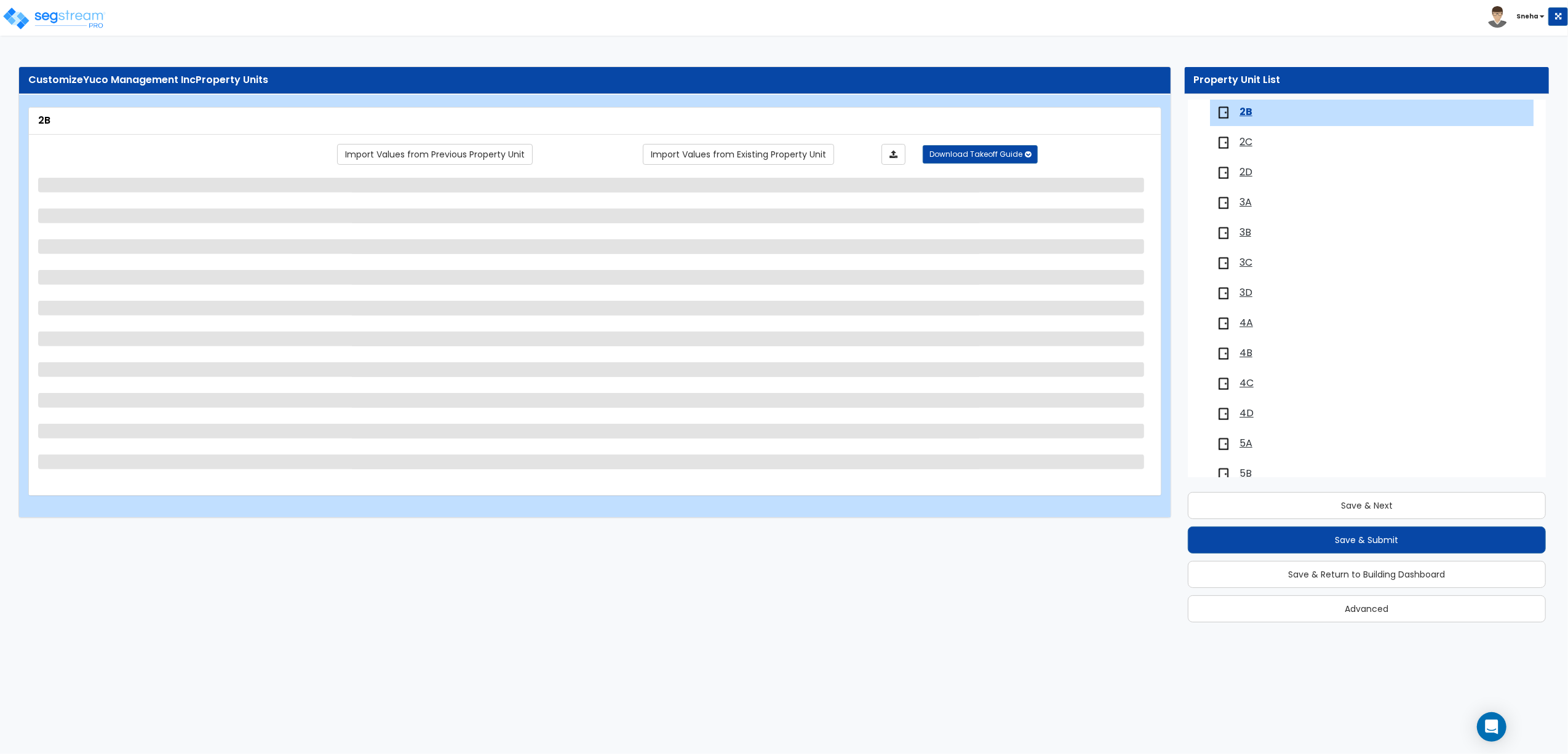
select select "1"
select select "3"
select select "2"
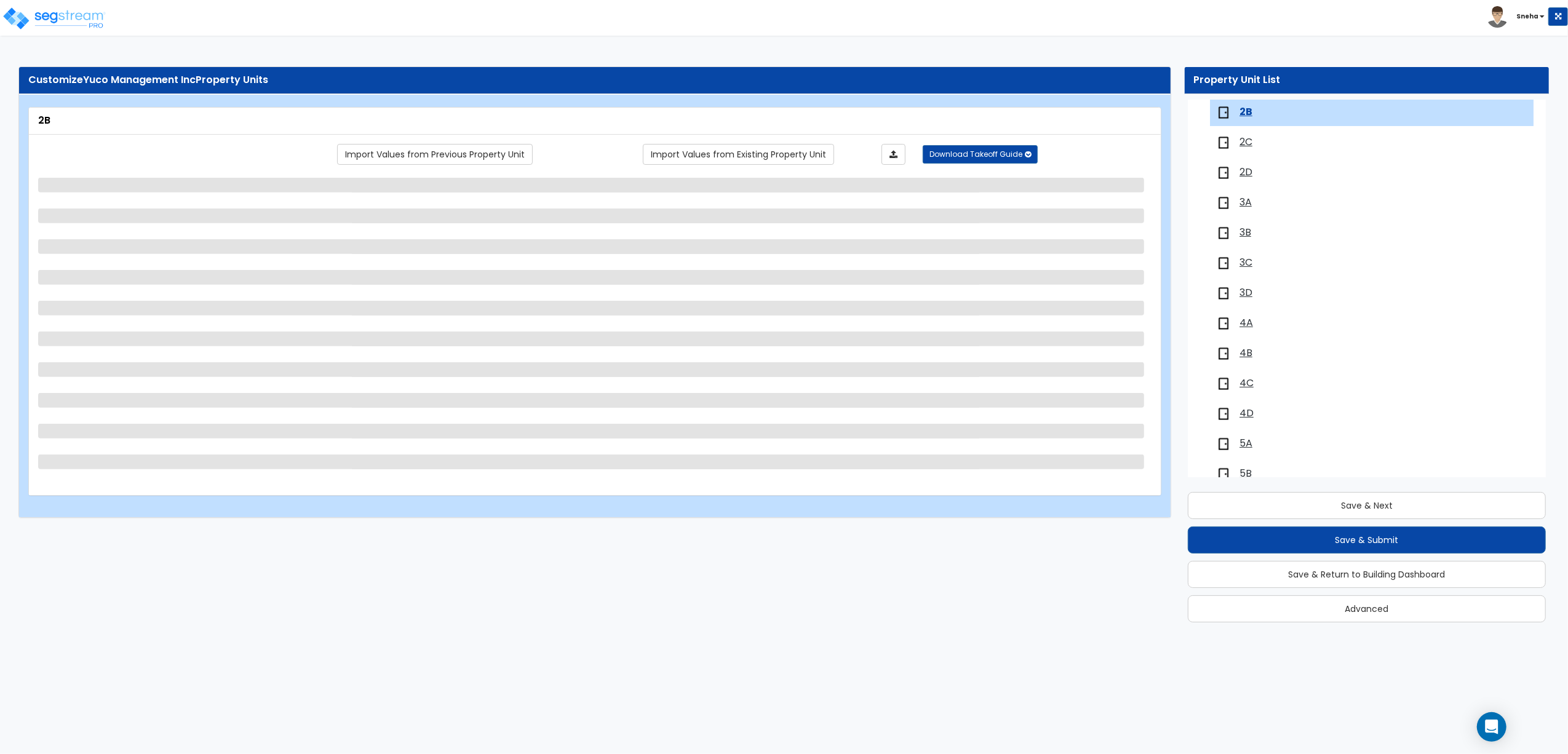
select select "3"
select select "1"
select select "2"
select select "1"
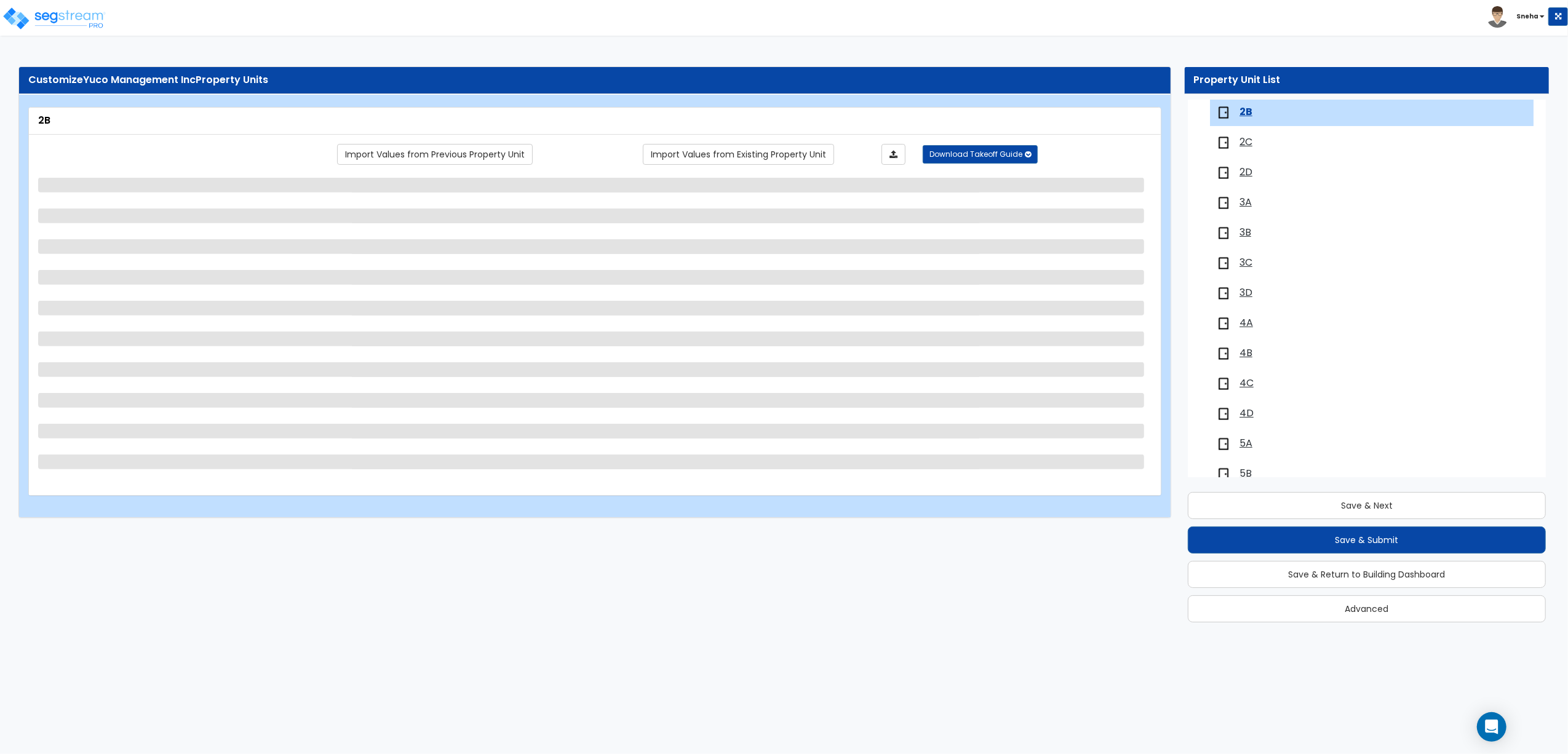
select select "3"
select select "1"
select select "2"
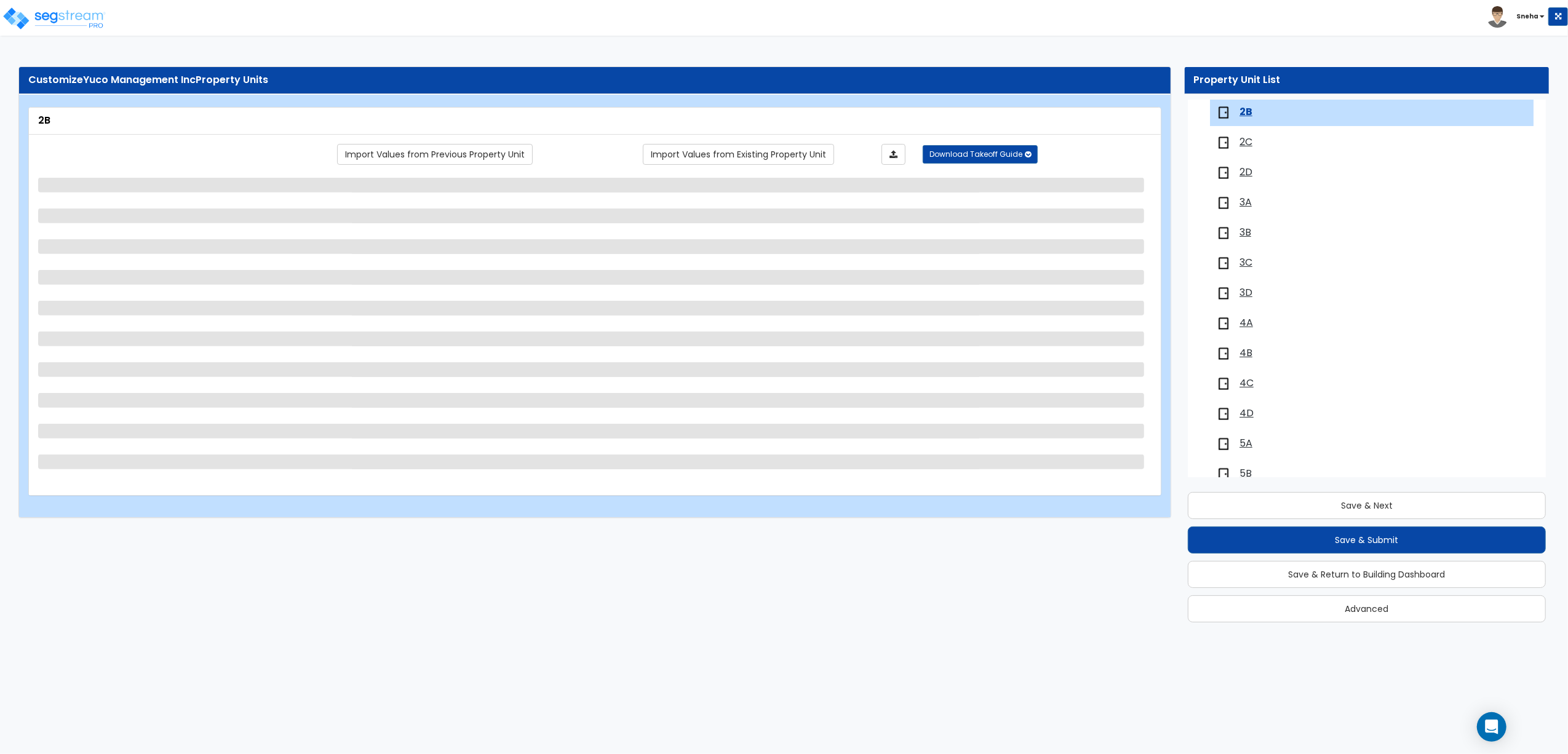
select select "1"
select select "2"
select select "1"
select select "4"
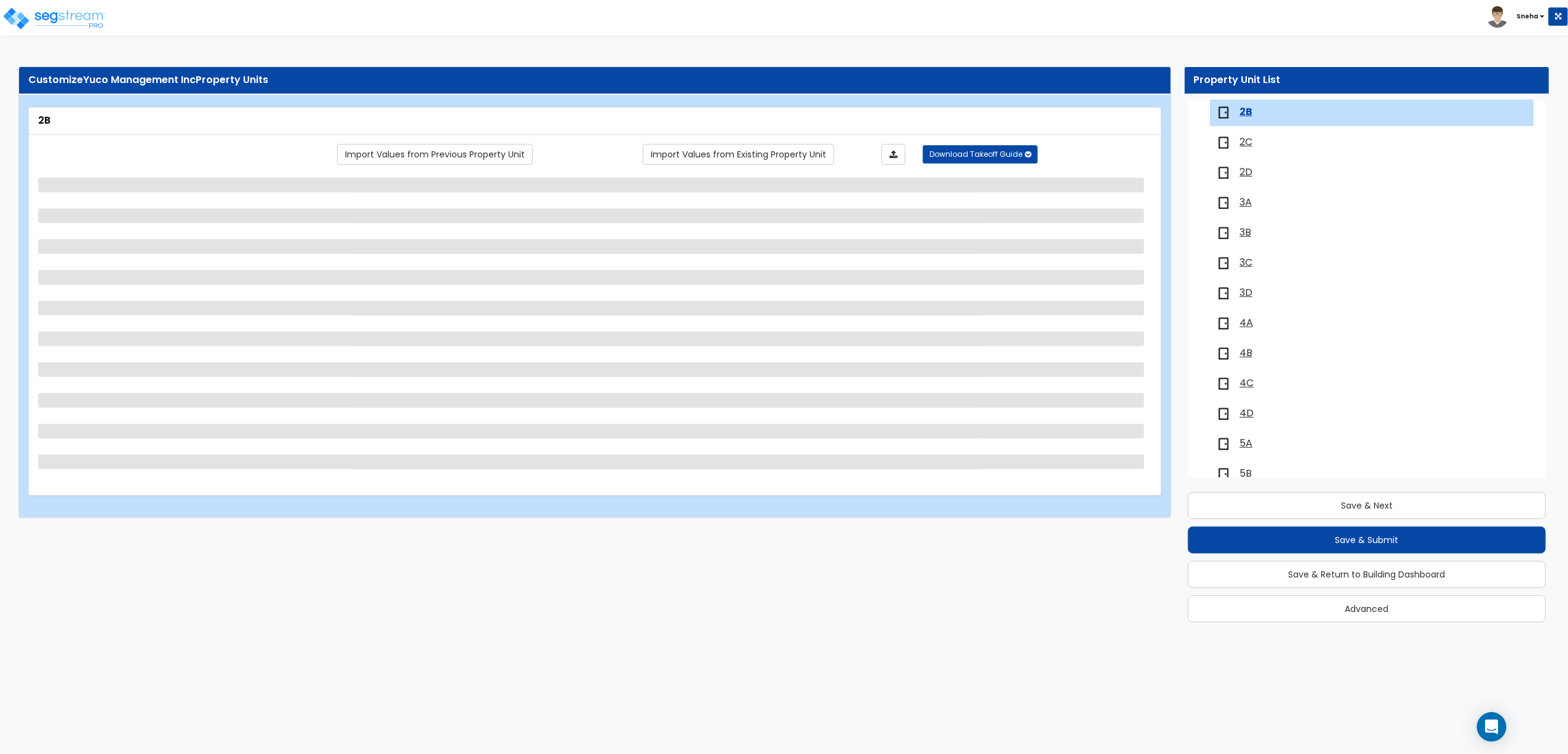
select select "1"
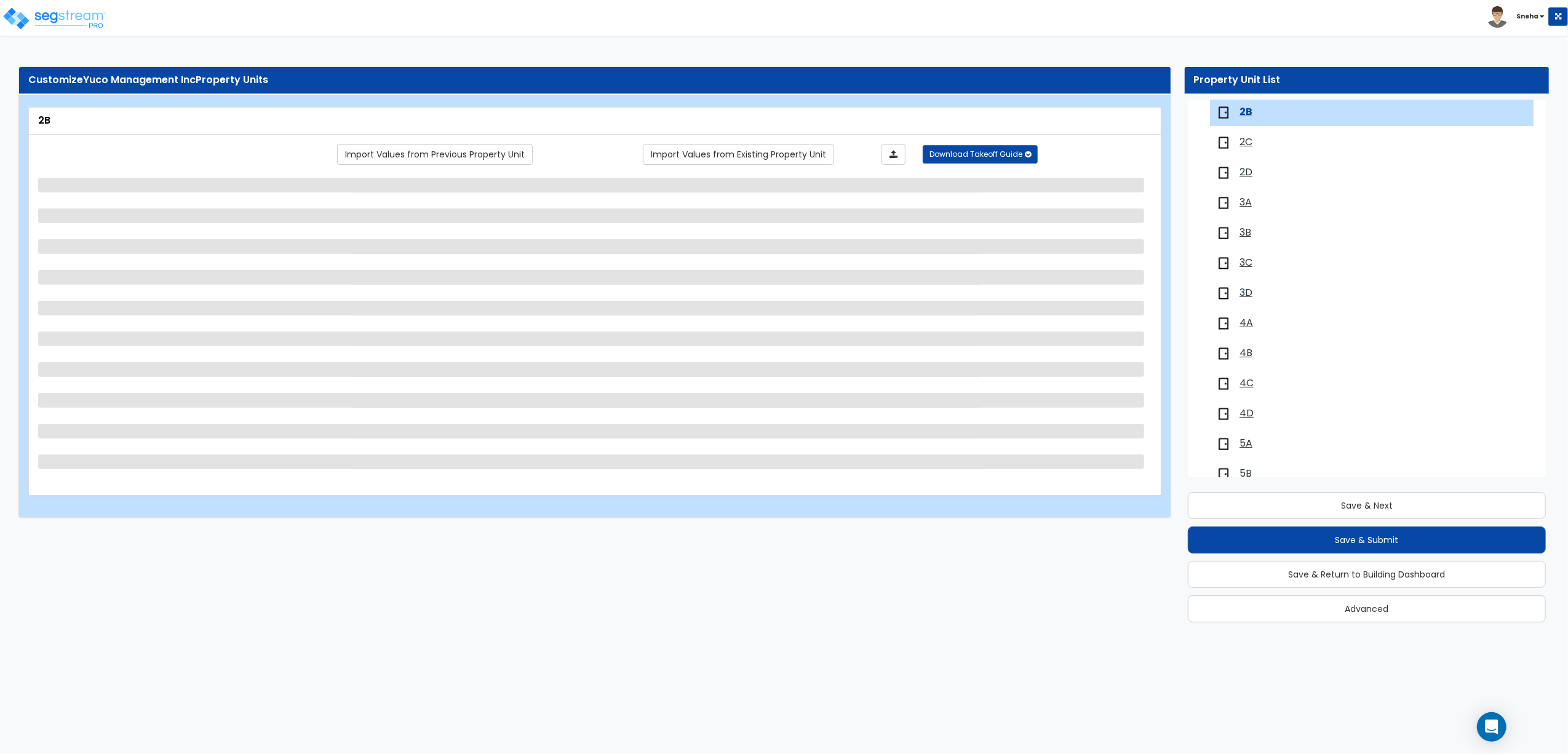
select select "1"
select select "3"
select select "1"
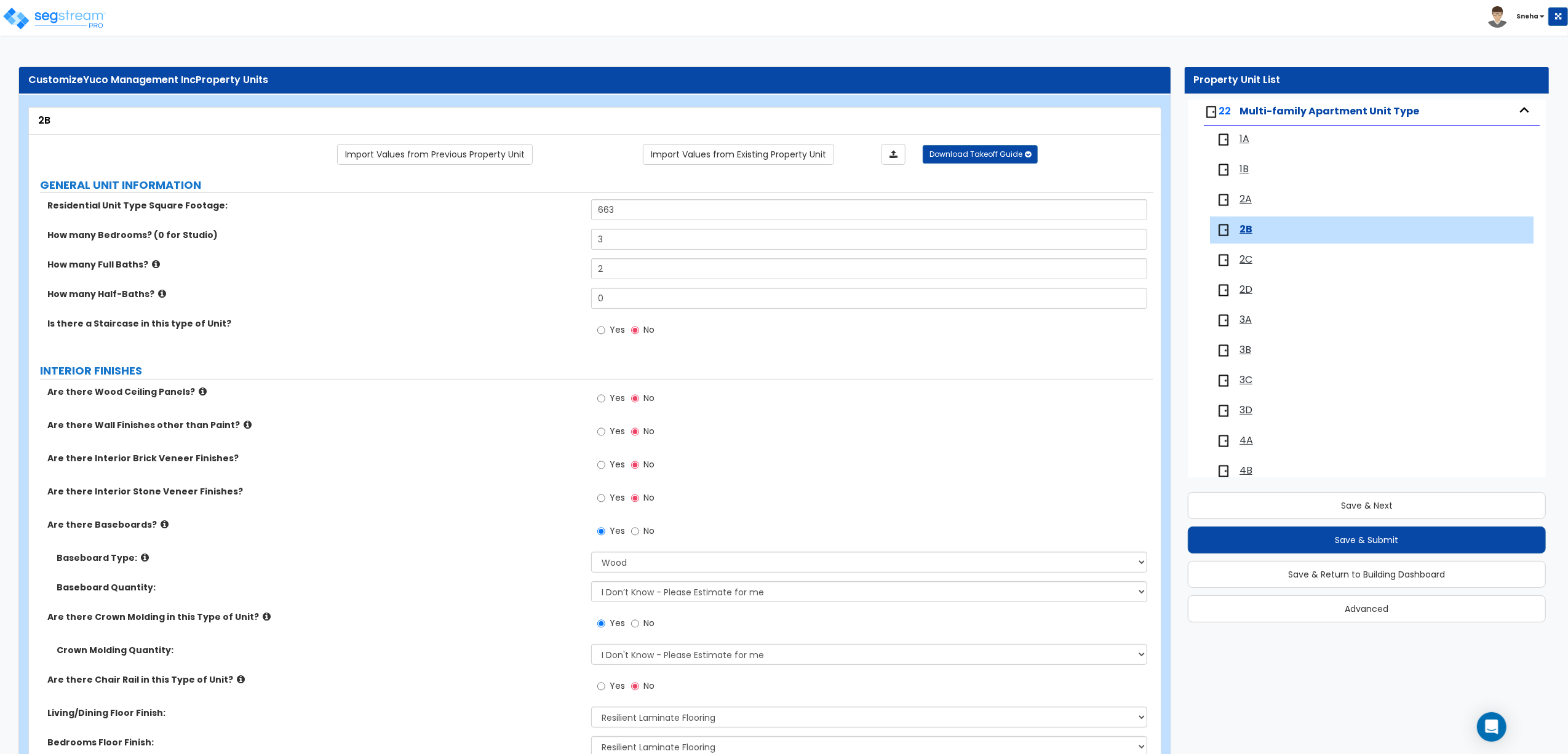
scroll to position [0, 0]
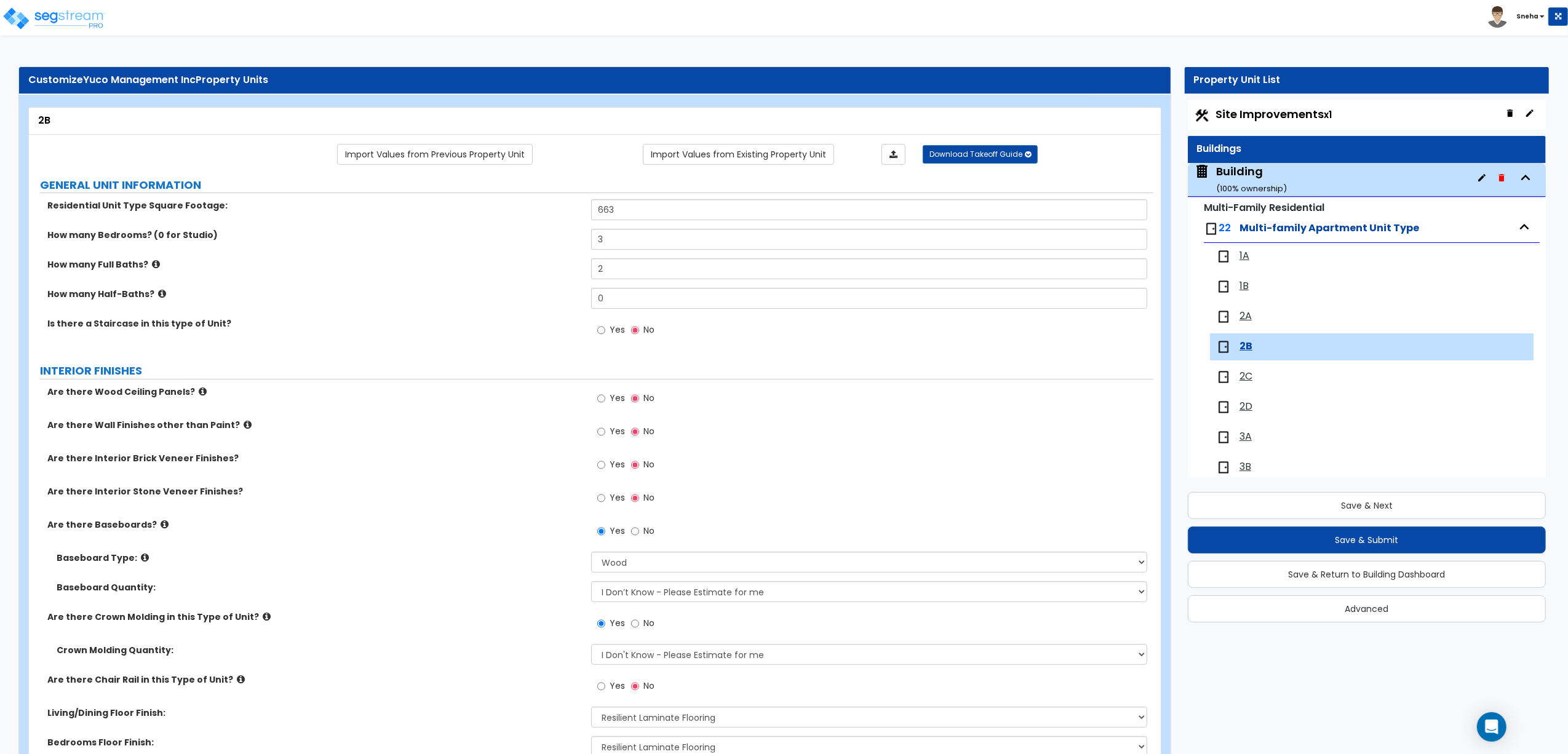
click at [1241, 320] on span "2A" at bounding box center [1245, 316] width 12 height 14
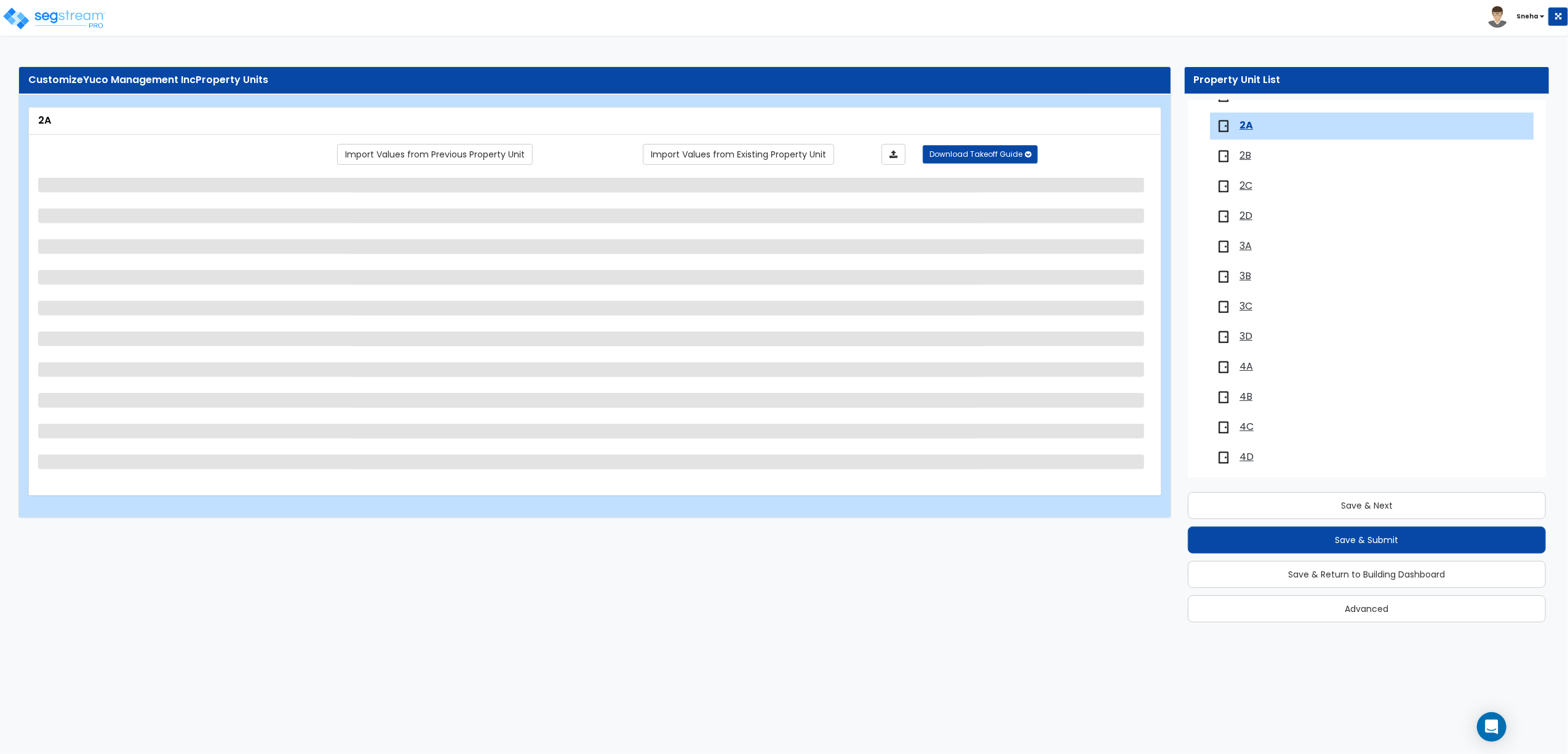
scroll to position [205, 0]
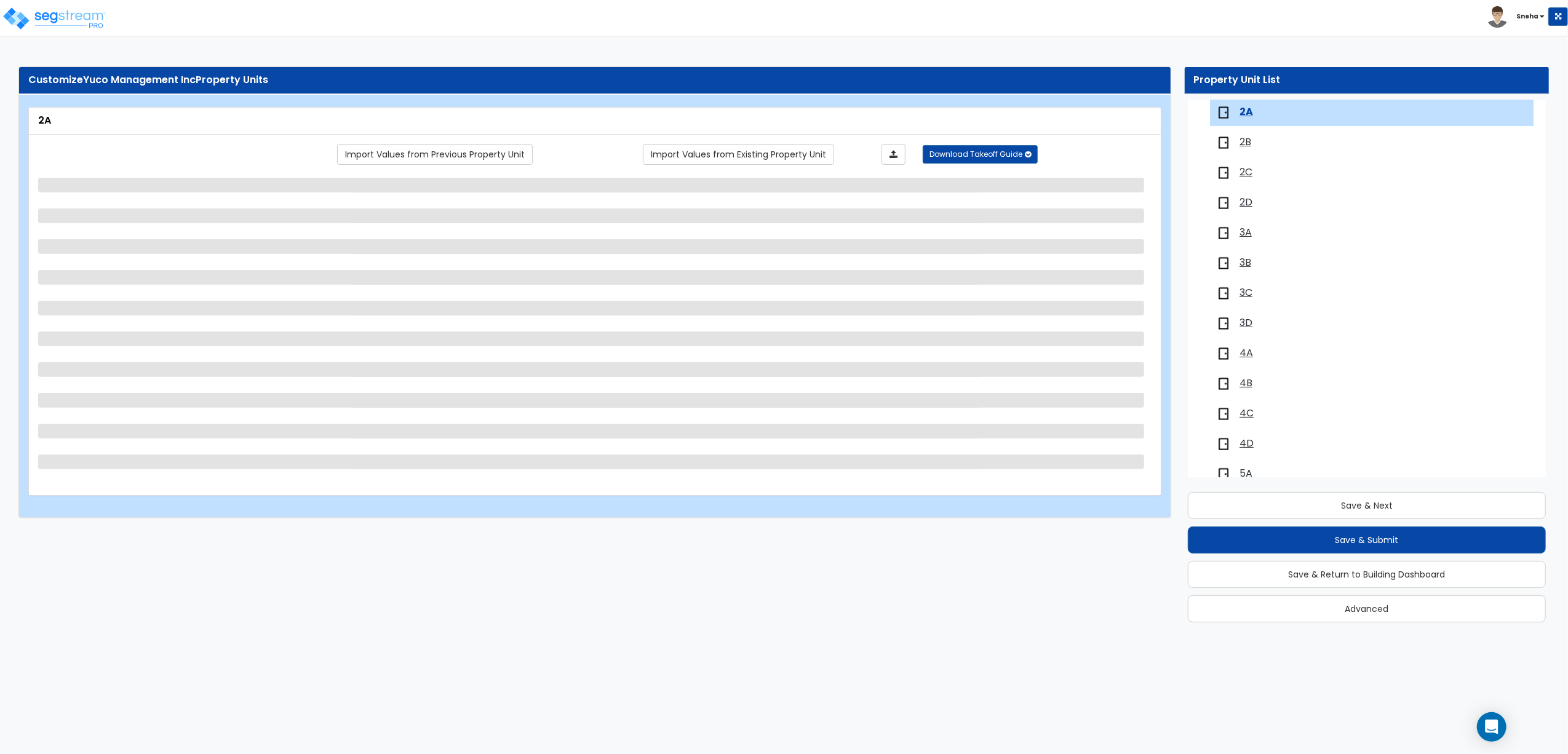
select select "1"
select select "3"
select select "1"
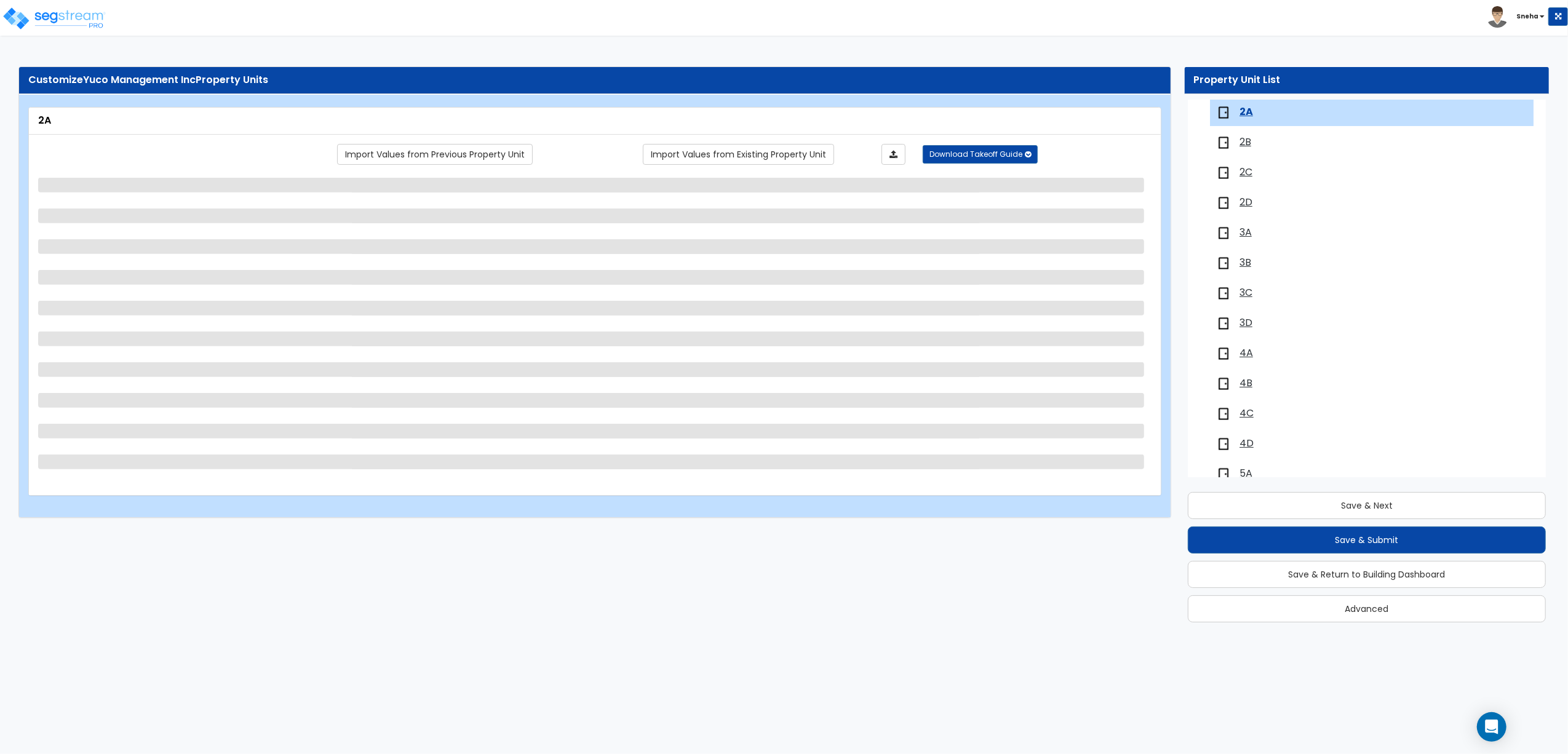
select select "3"
select select "1"
select select "2"
select select "1"
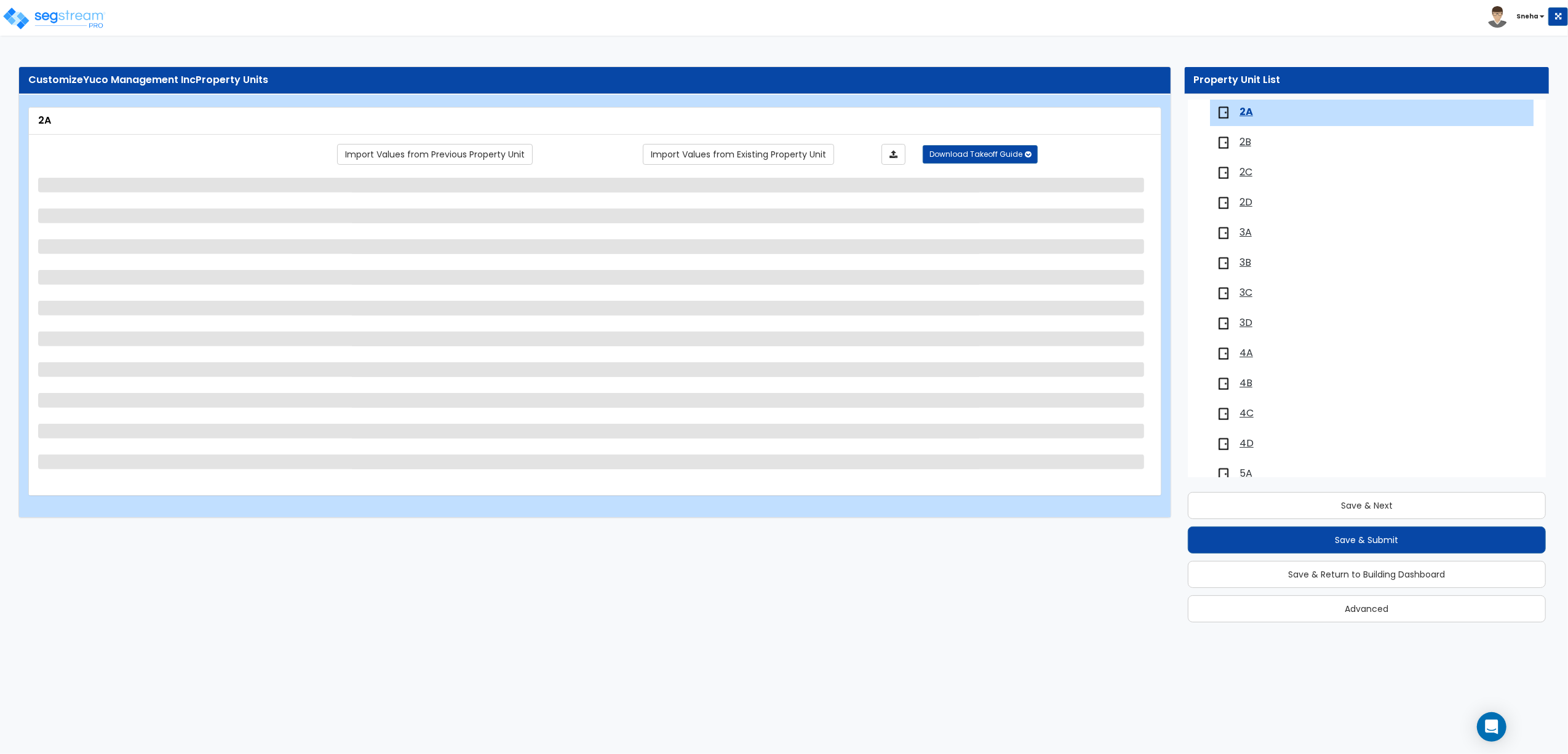
select select "2"
select select "1"
select select "4"
select select "1"
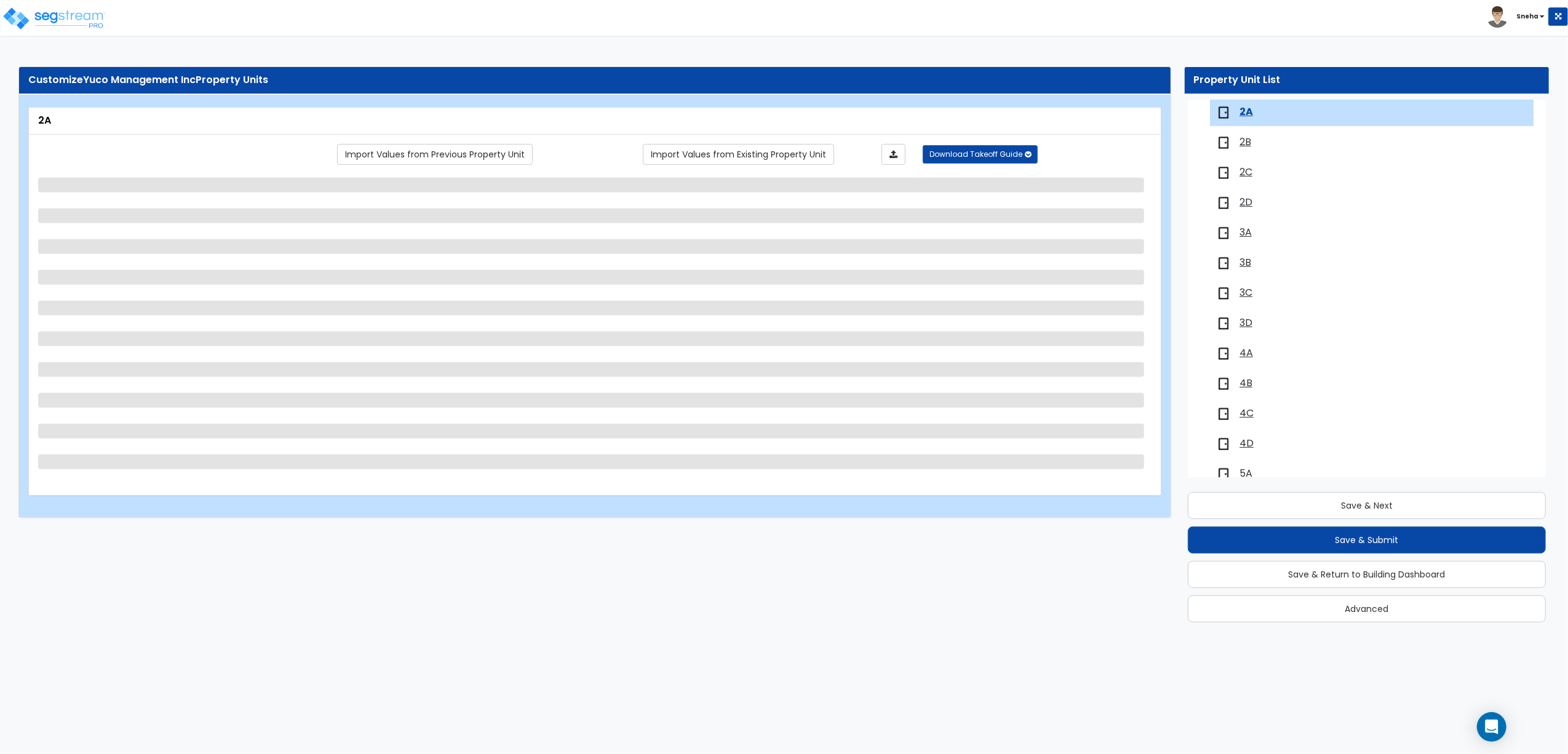
select select "1"
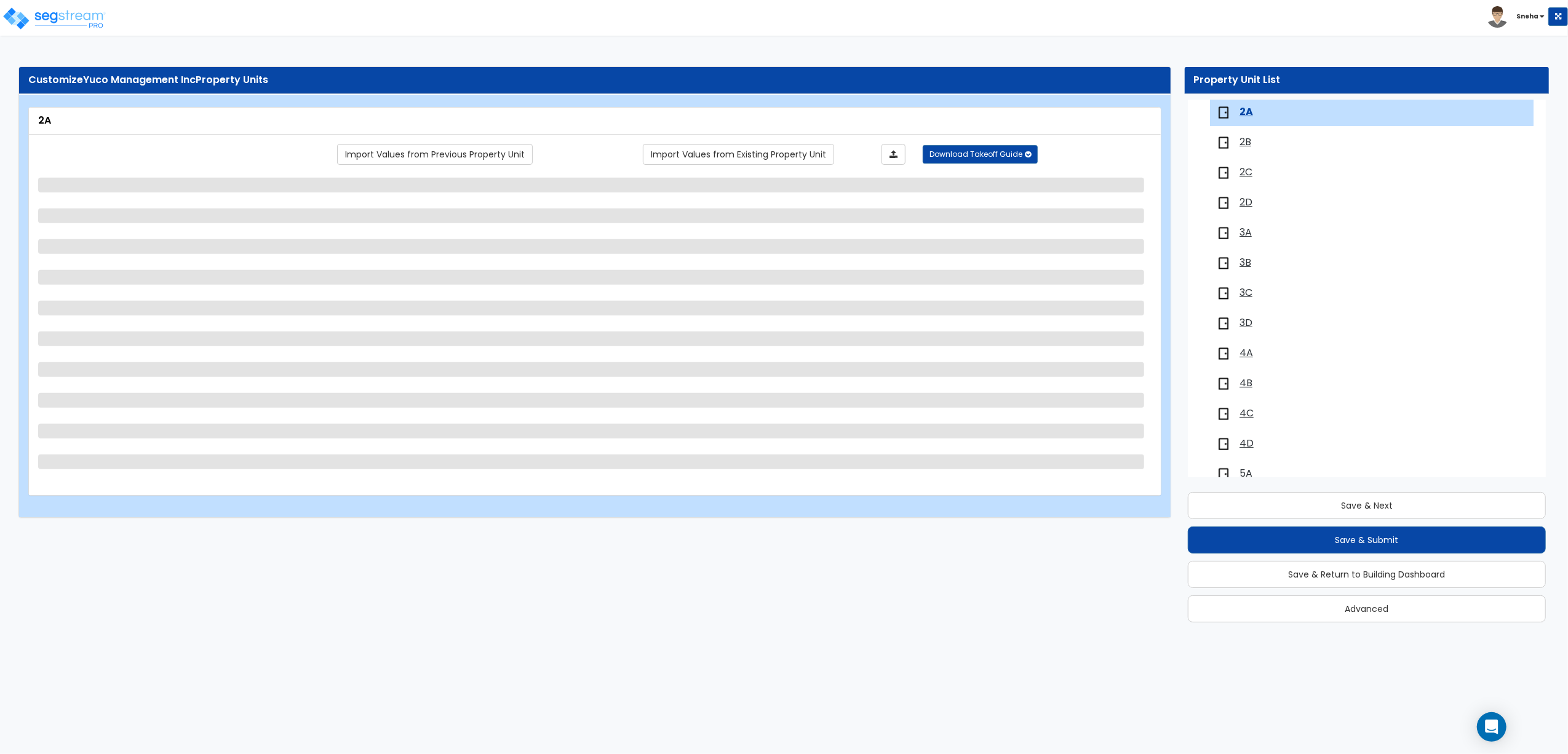
select select "1"
select select "3"
select select "1"
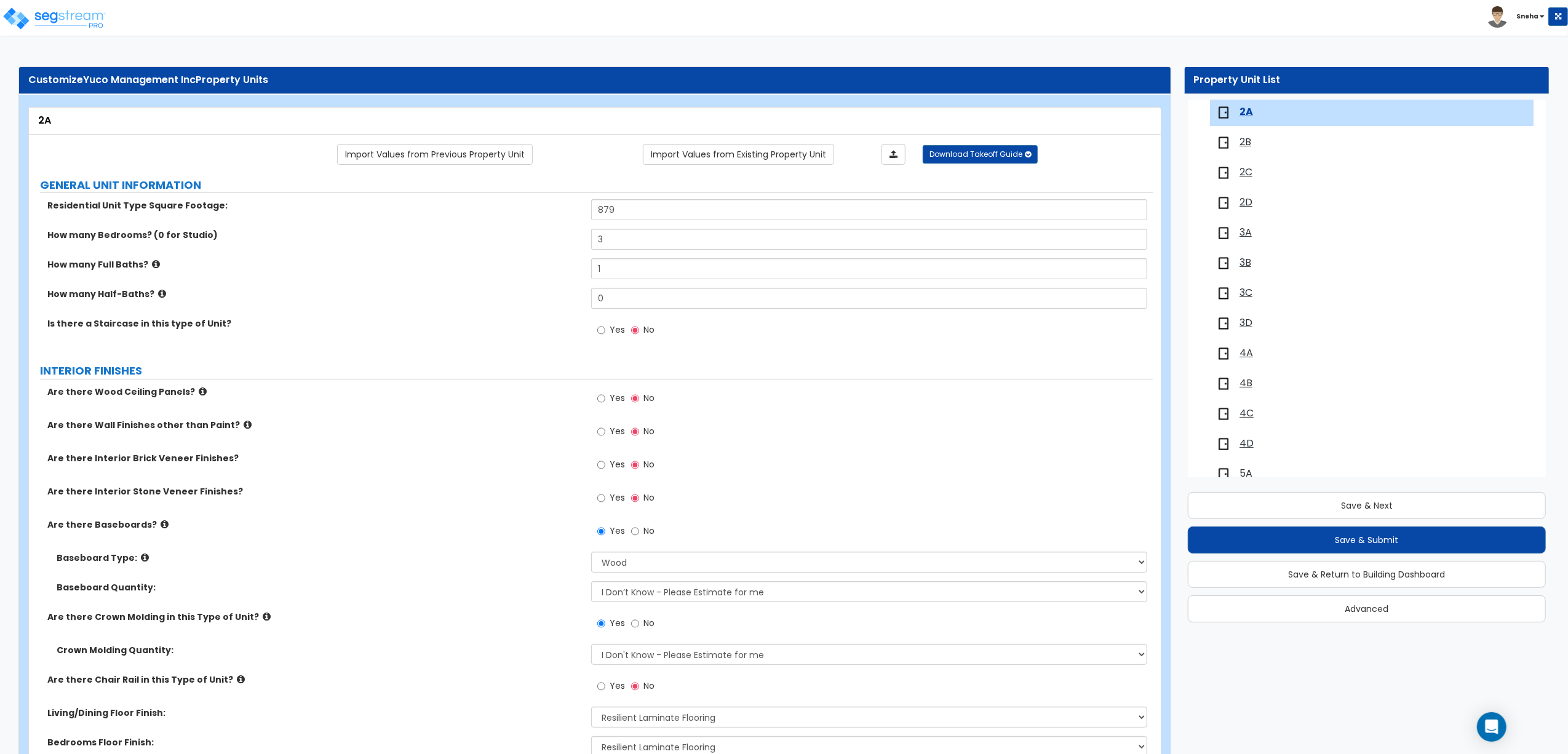
click at [1241, 143] on span "2B" at bounding box center [1244, 142] width 11 height 14
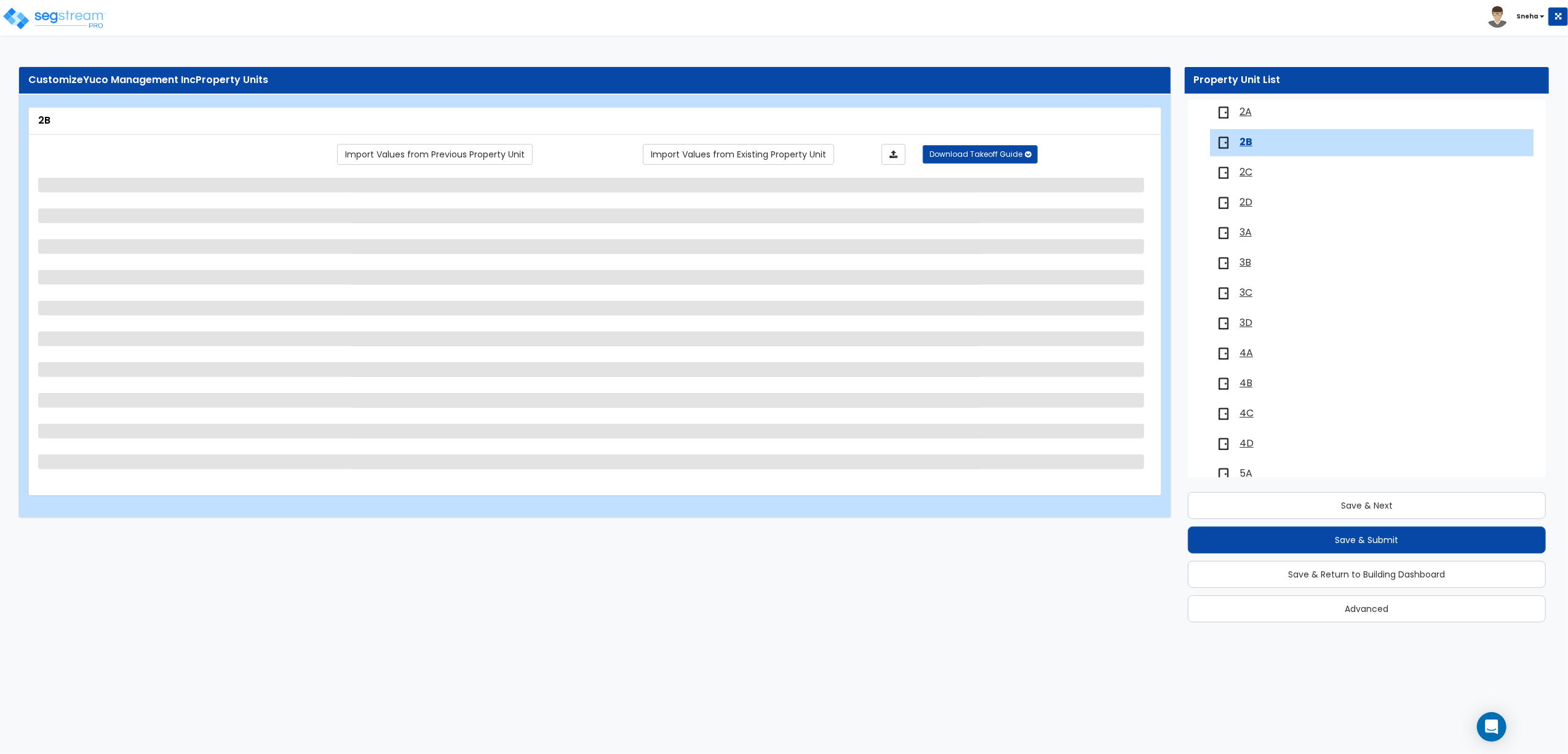
scroll to position [235, 0]
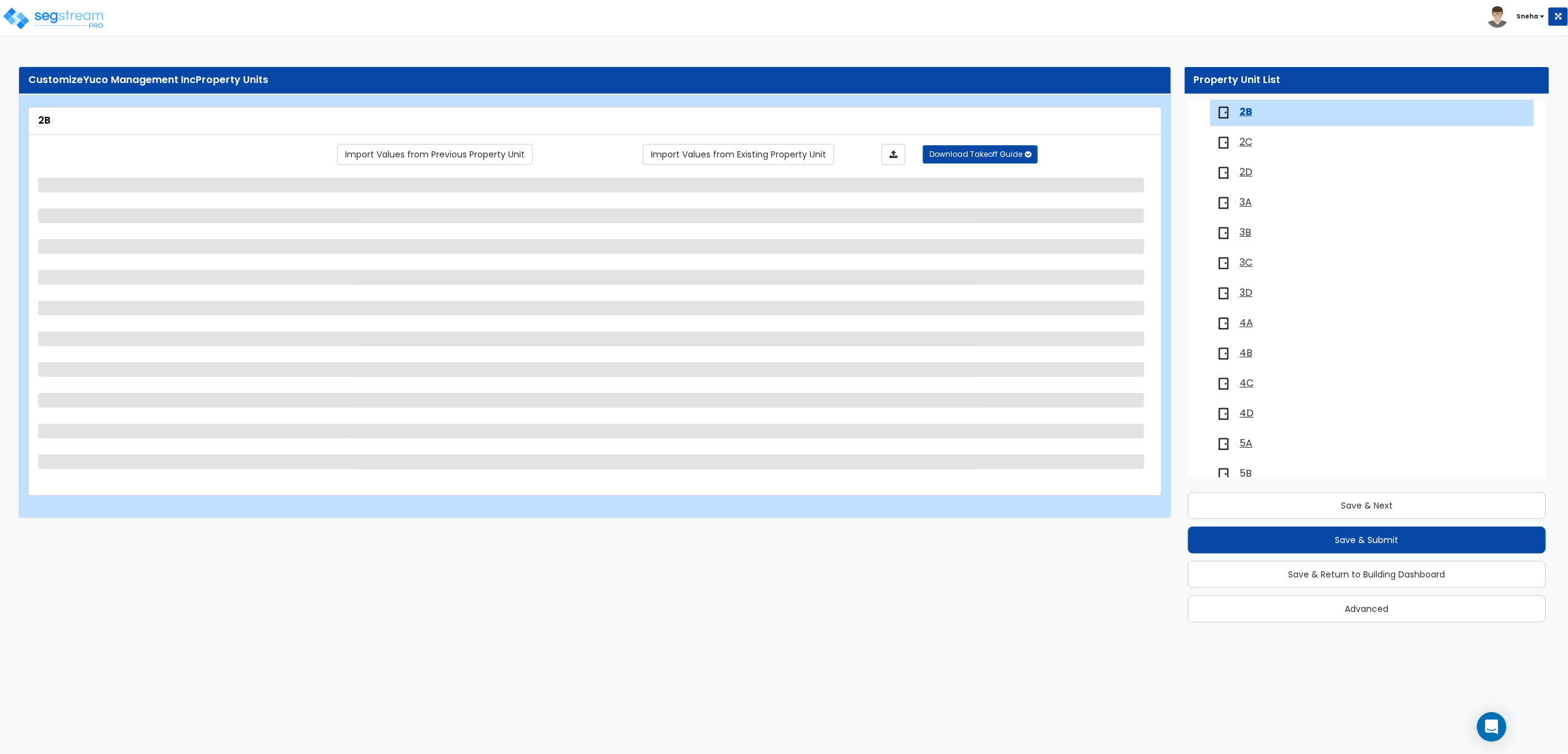
select select "1"
select select "3"
select select "2"
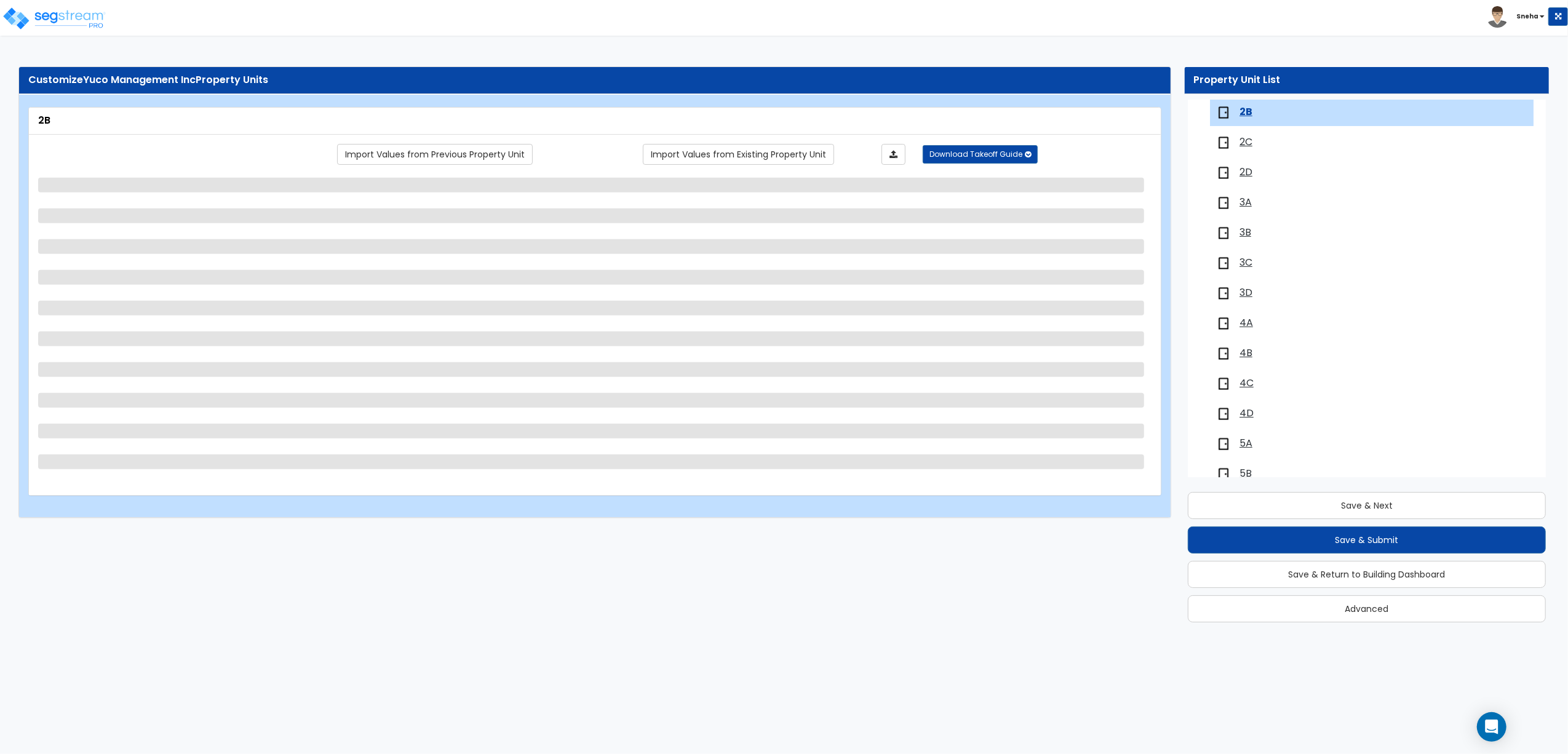
select select "3"
select select "1"
select select "2"
select select "1"
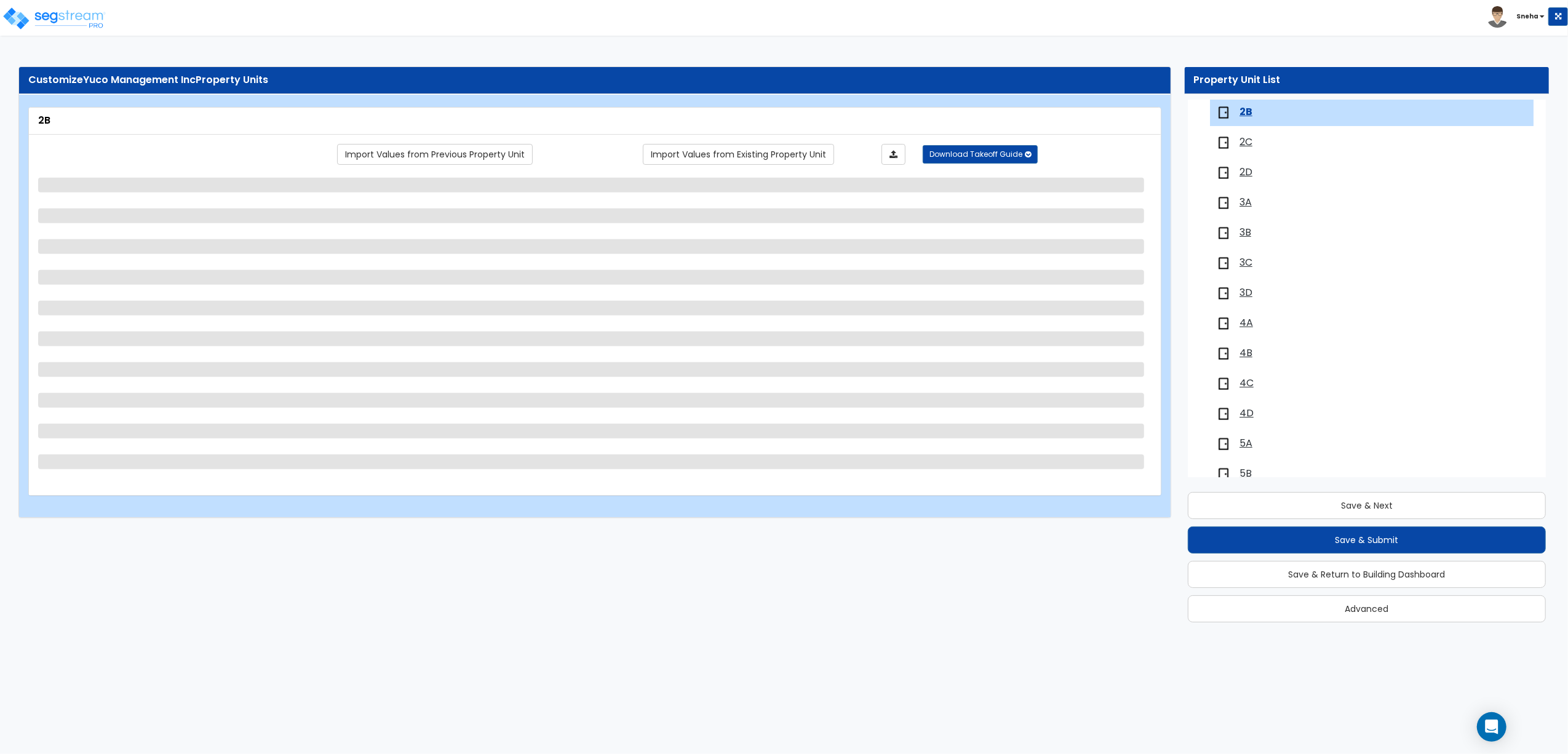
select select "3"
select select "1"
select select "2"
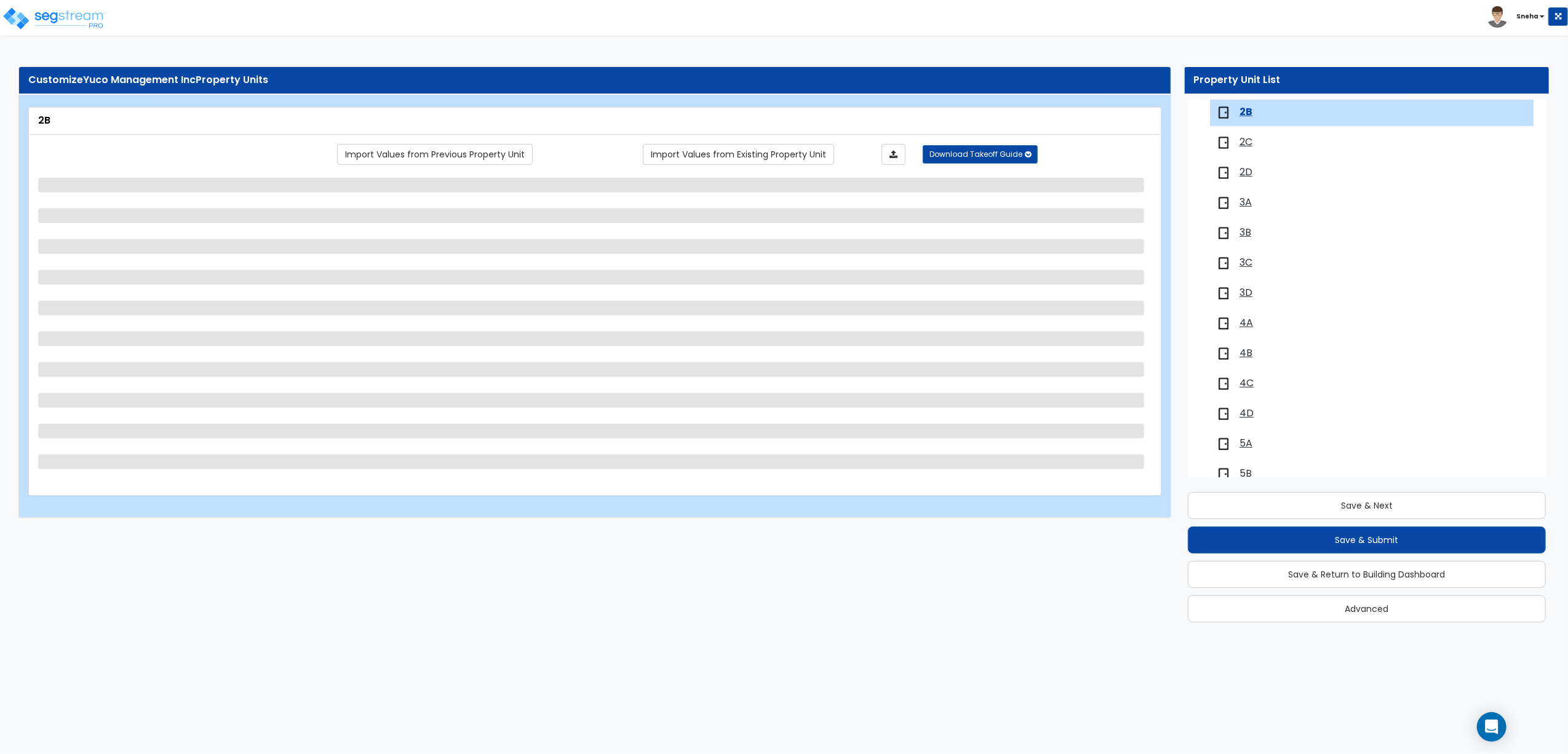
select select "1"
select select "2"
select select "1"
select select "4"
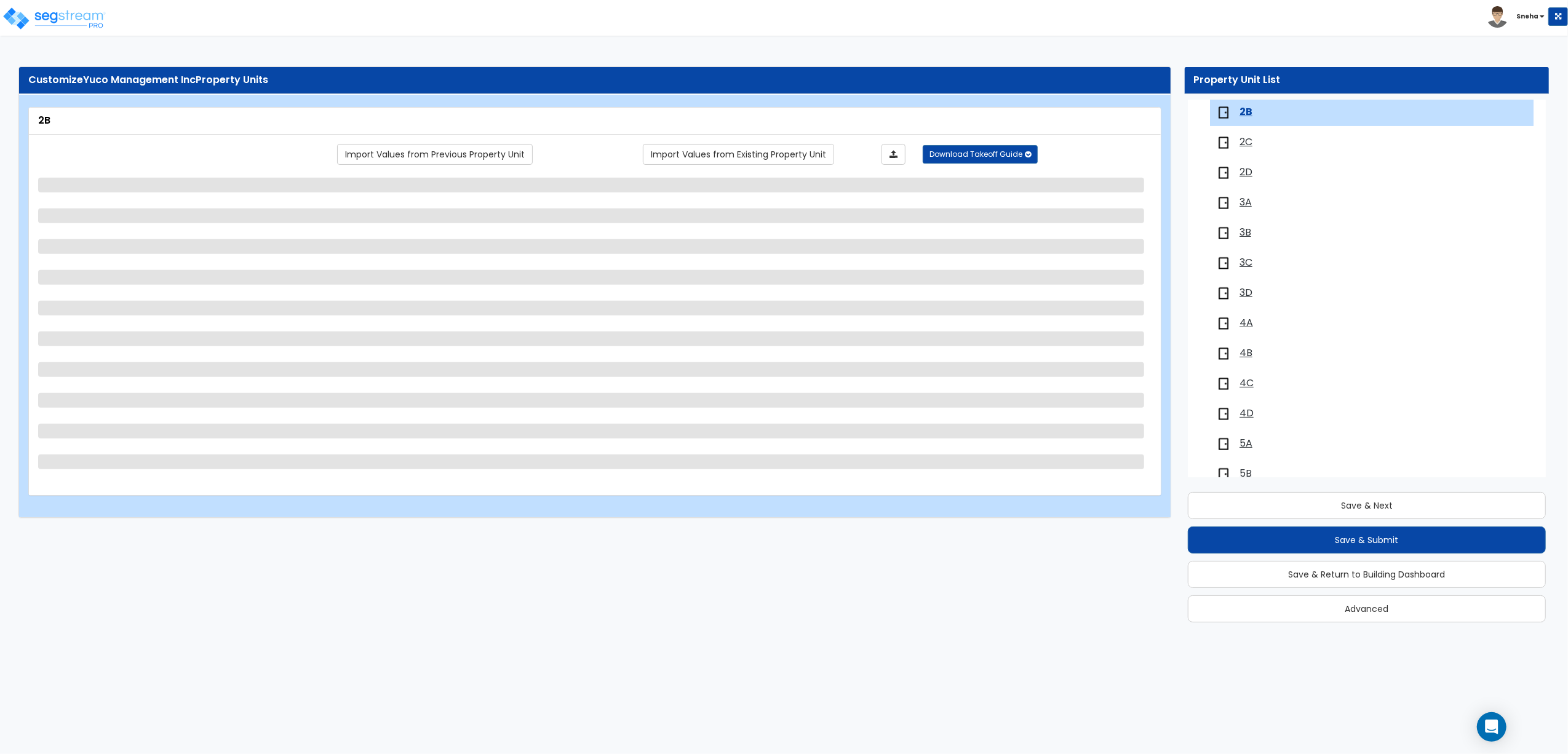
select select "1"
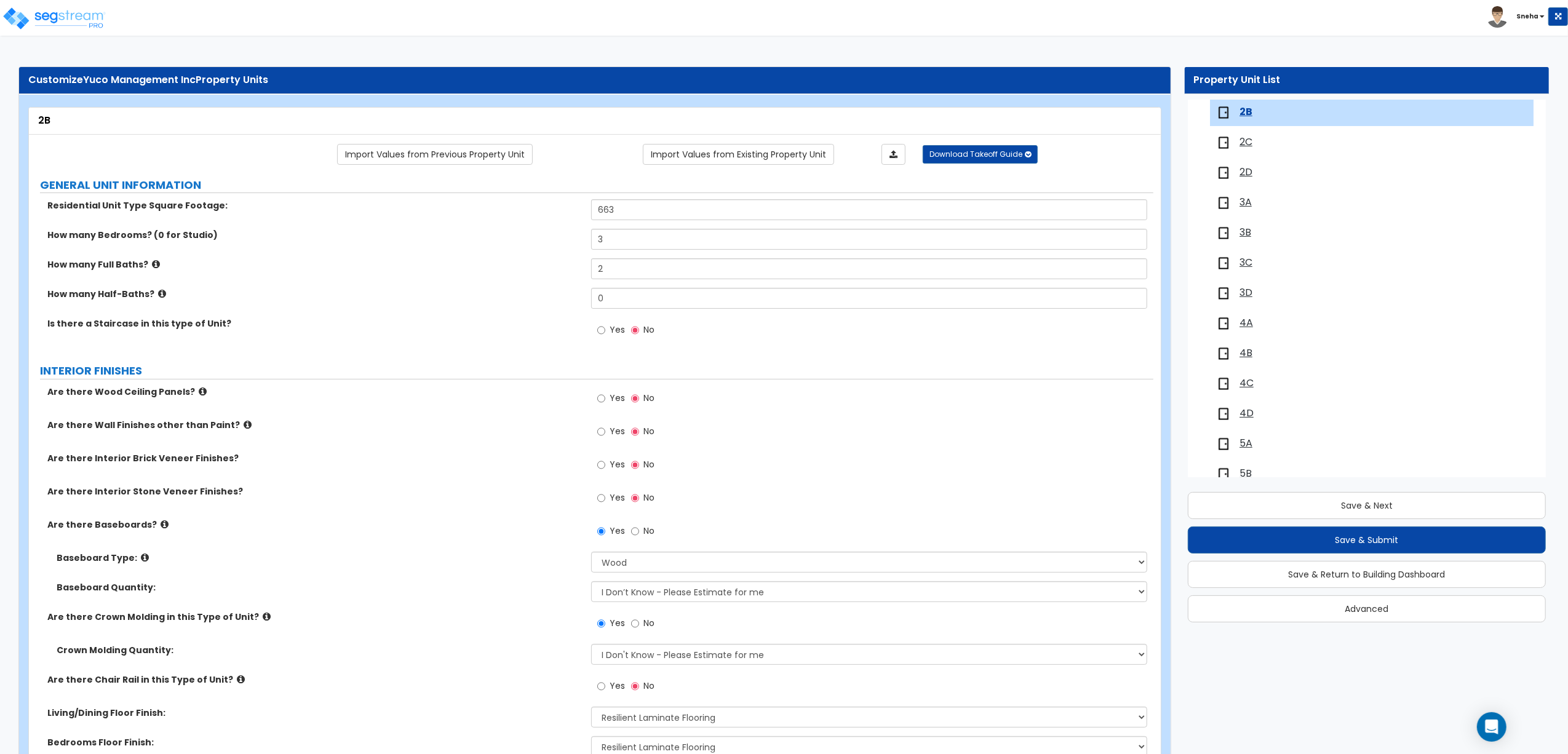
click at [1252, 143] on span "2C" at bounding box center [1245, 142] width 13 height 14
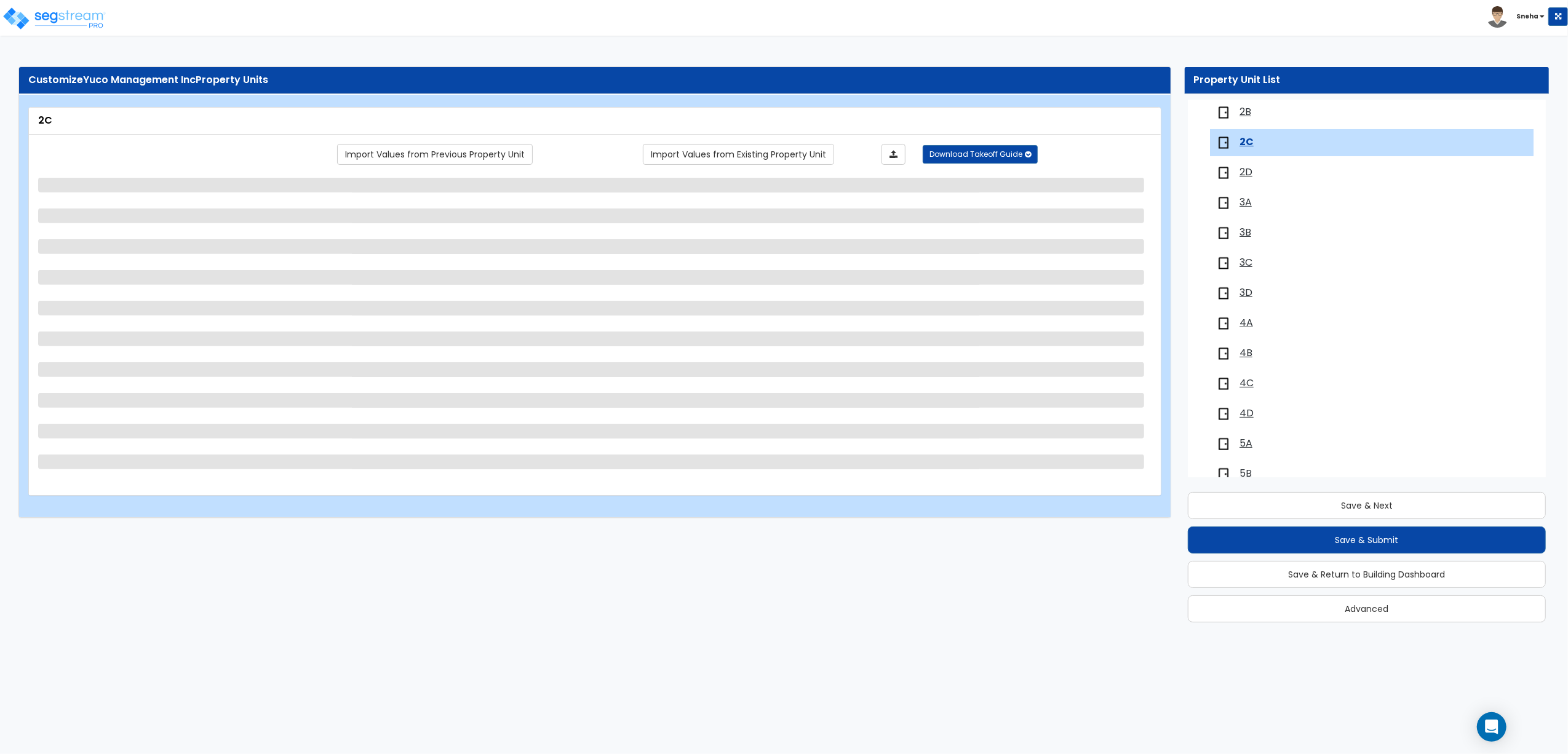
scroll to position [264, 0]
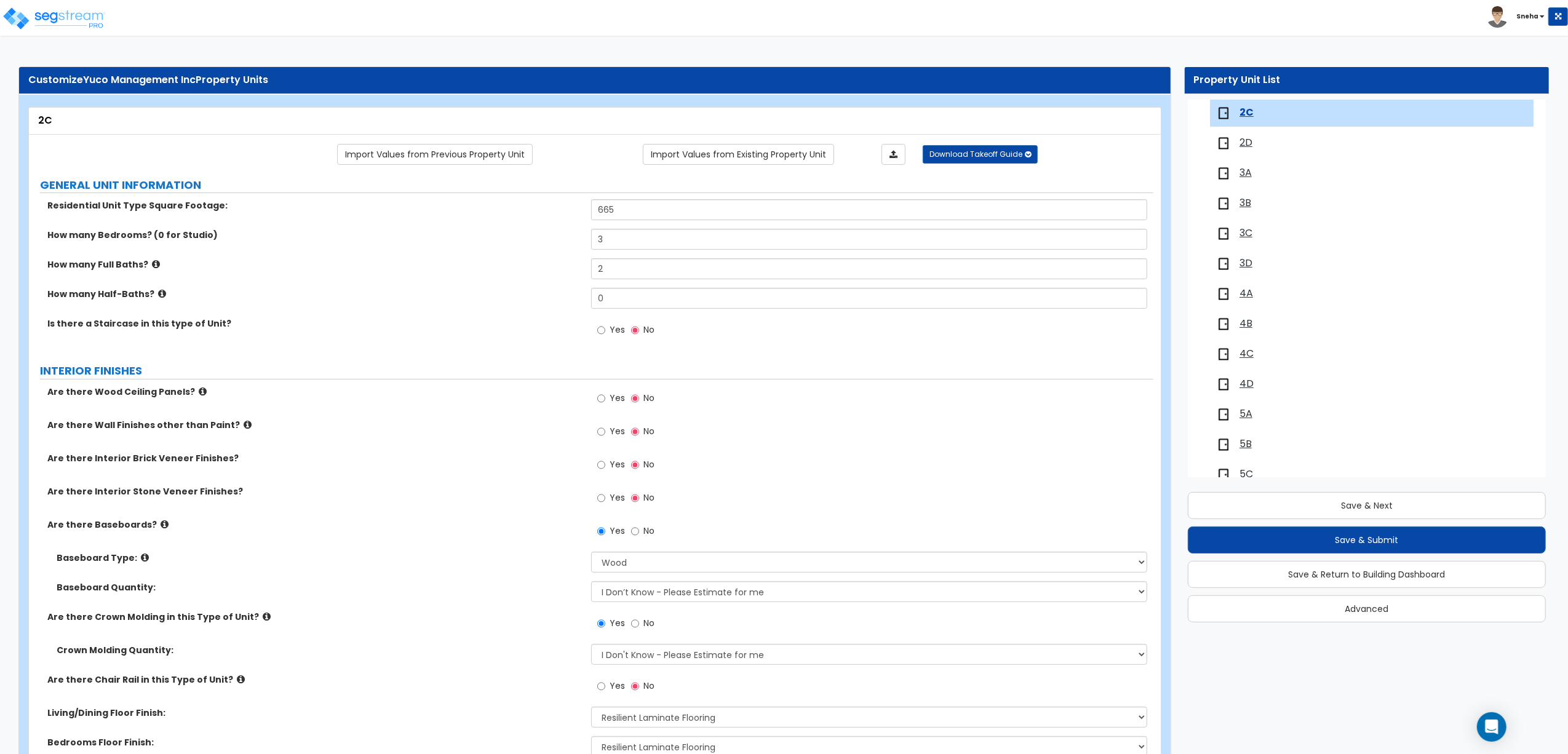
click at [1245, 143] on span "2D" at bounding box center [1245, 143] width 13 height 14
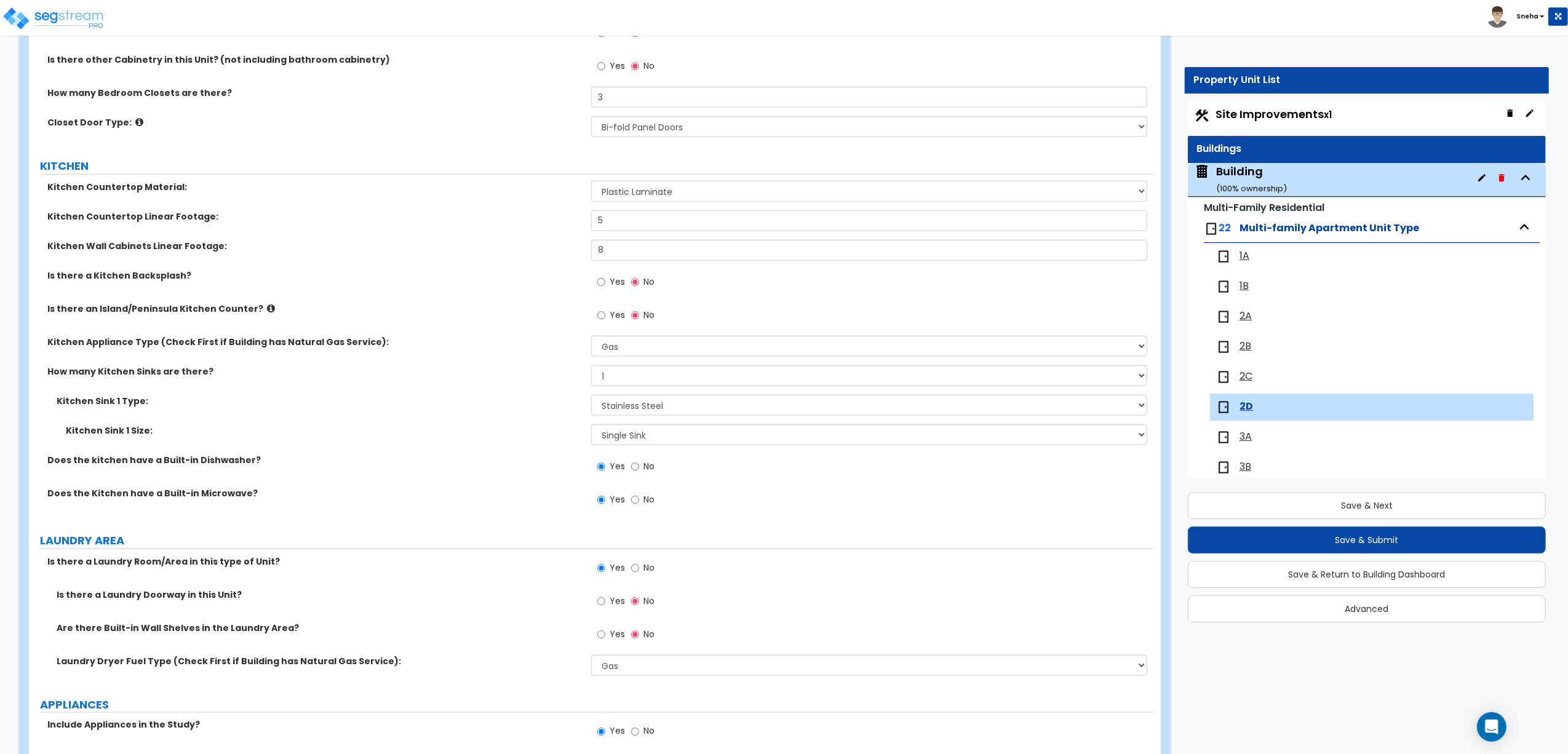
scroll to position [1640, 0]
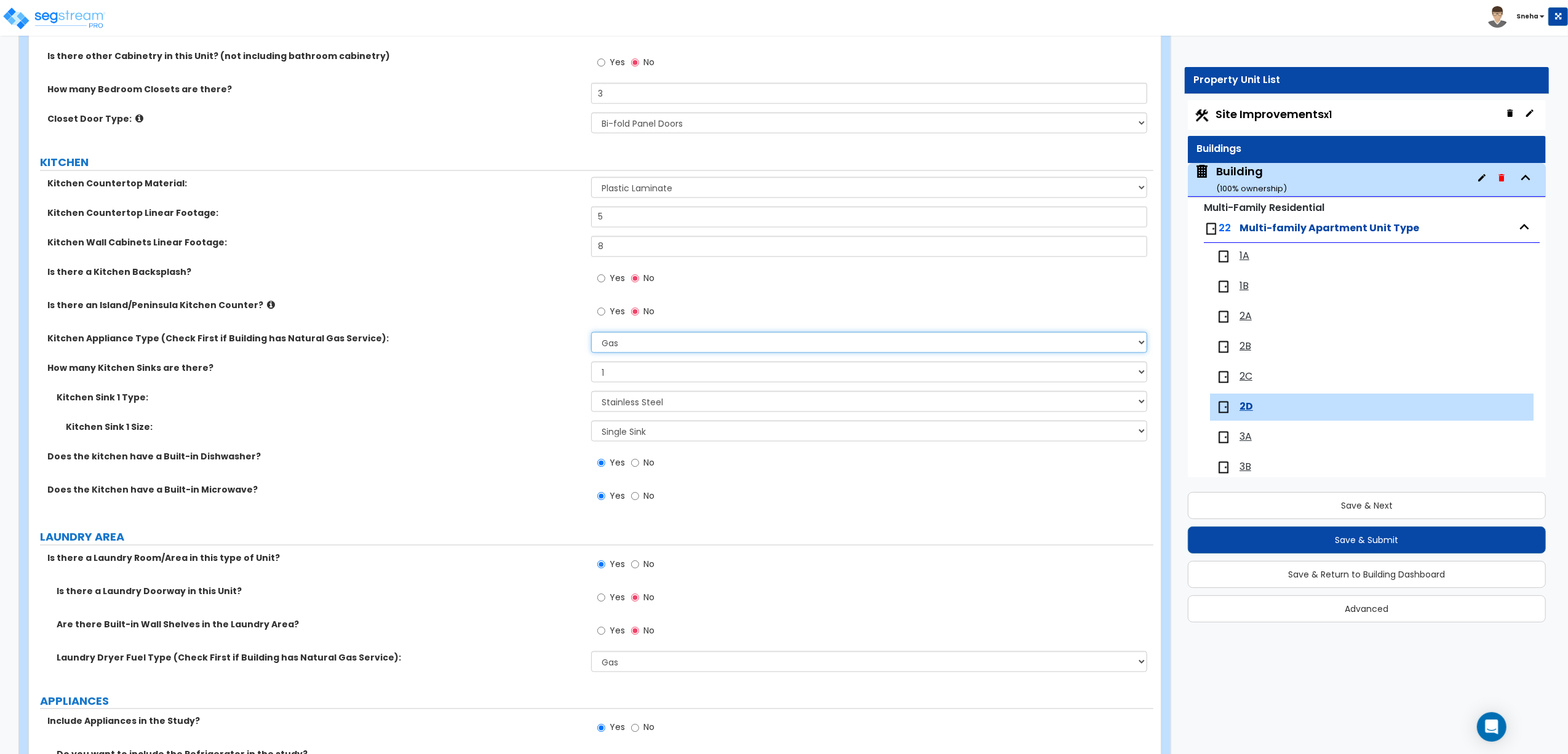
click at [635, 337] on select "Please Choose One Gas Electric" at bounding box center [869, 343] width 556 height 21
click at [530, 368] on label "How many Kitchen Sinks are there?" at bounding box center [315, 368] width 534 height 12
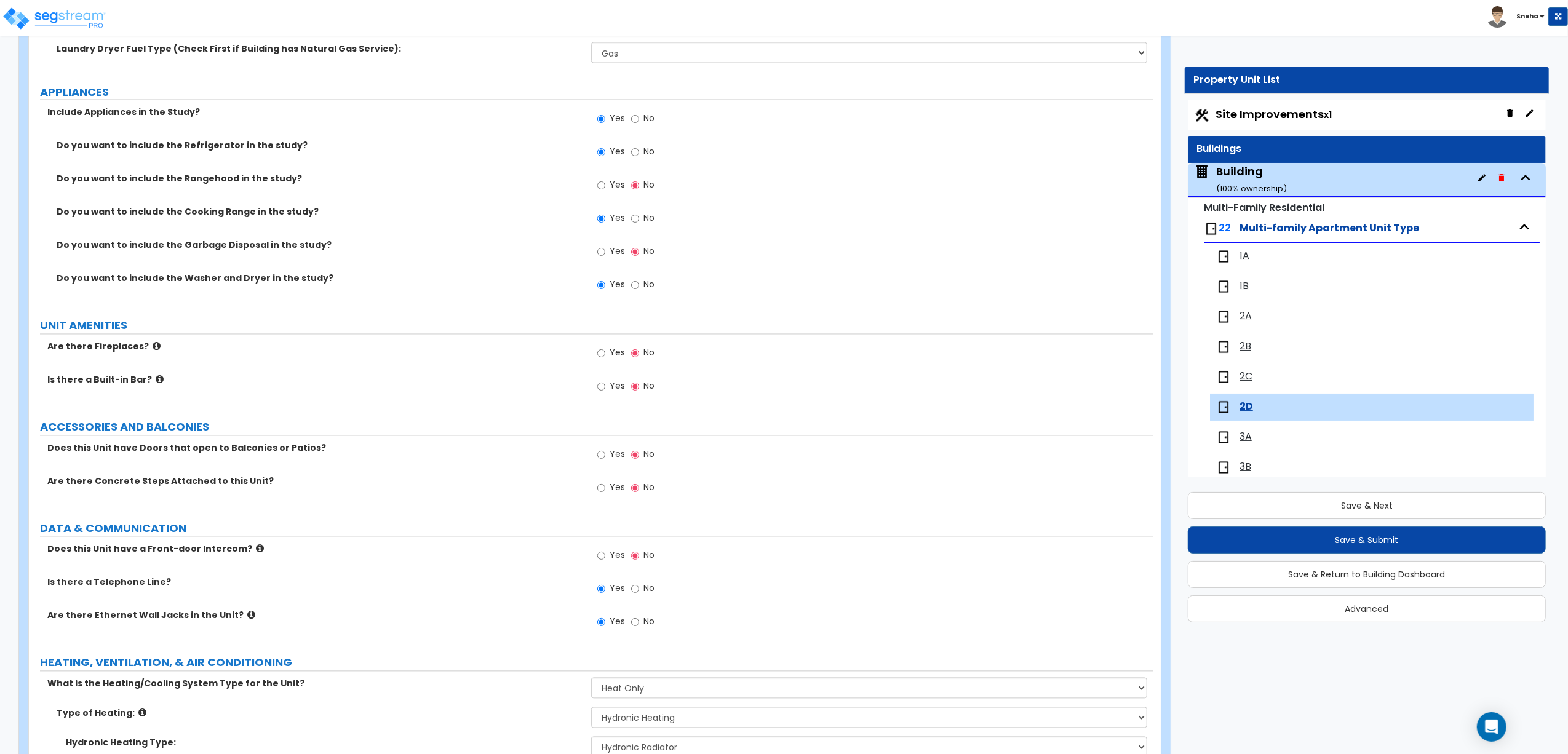
scroll to position [2105, 0]
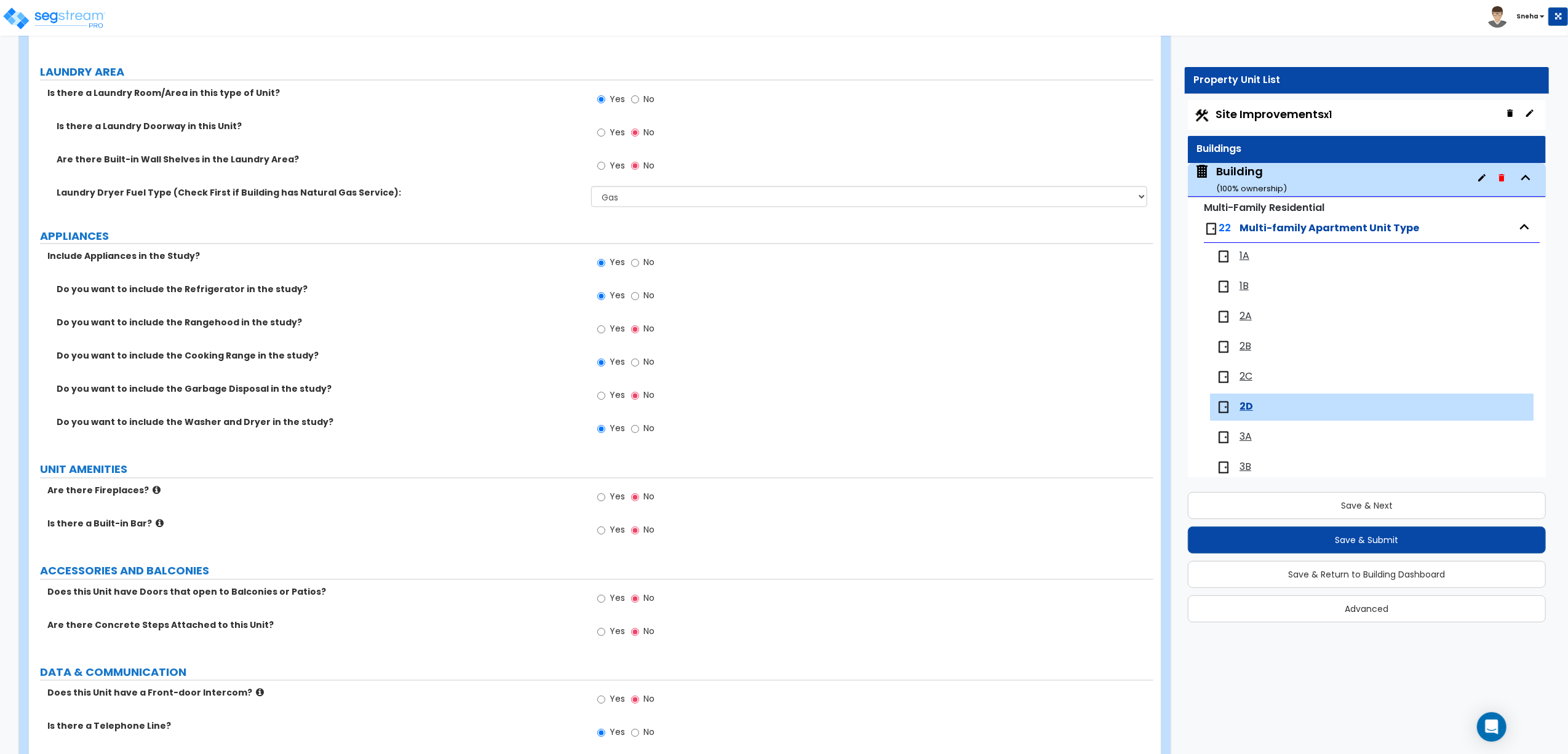
click at [1257, 180] on div "Building ( 100 % ownership)" at bounding box center [1251, 180] width 71 height 32
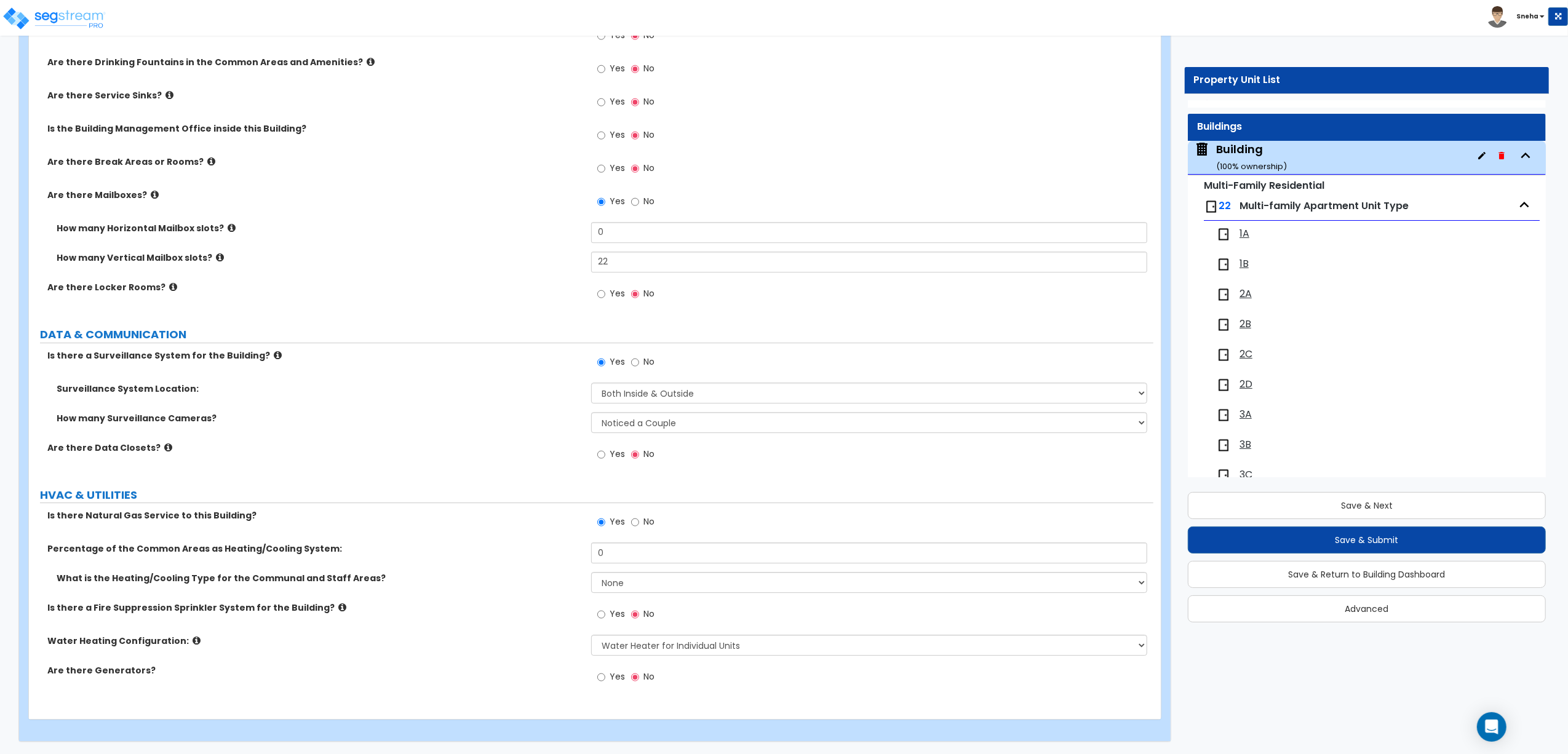
scroll to position [0, 0]
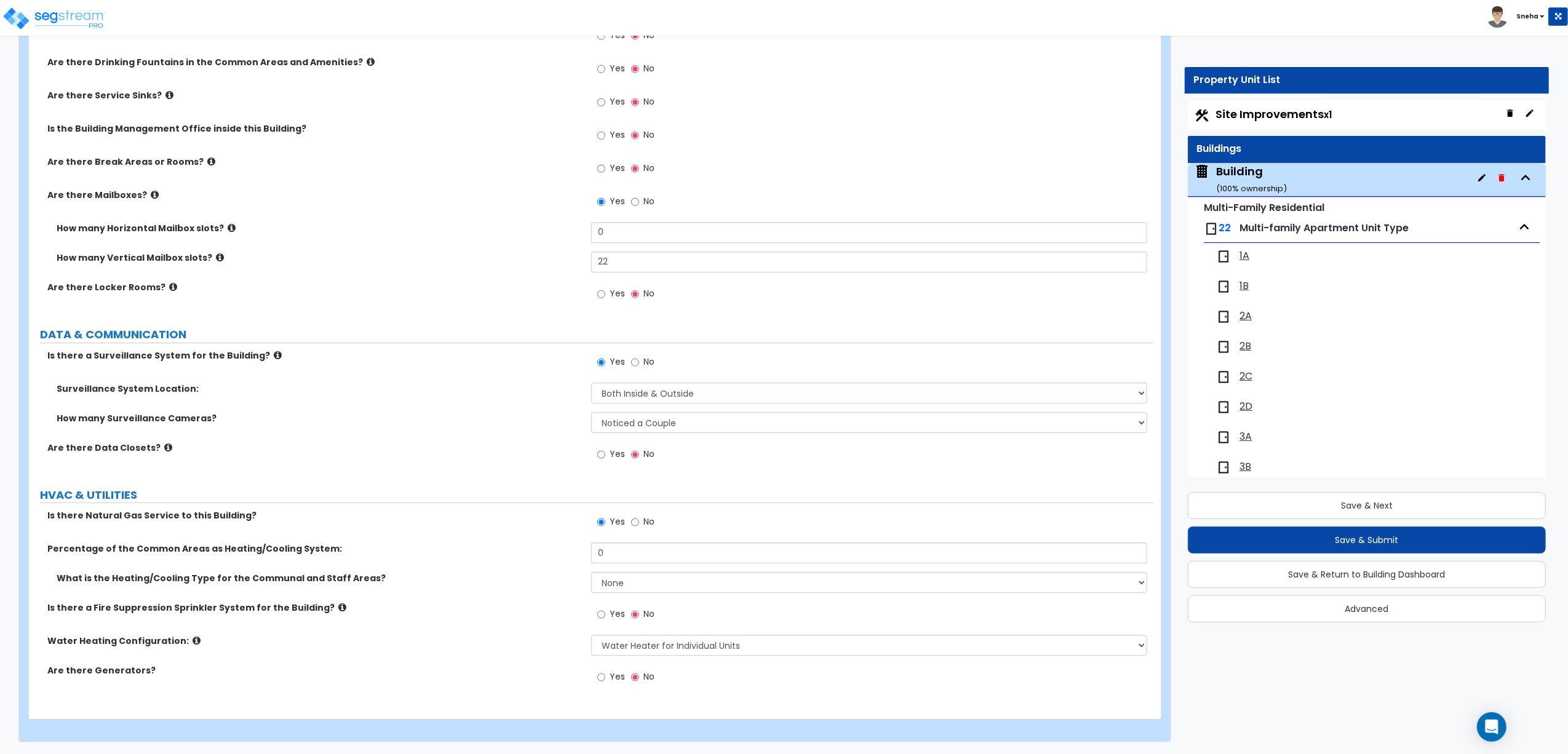
click at [1271, 115] on span "Site Improvements x1" at bounding box center [1274, 114] width 116 height 15
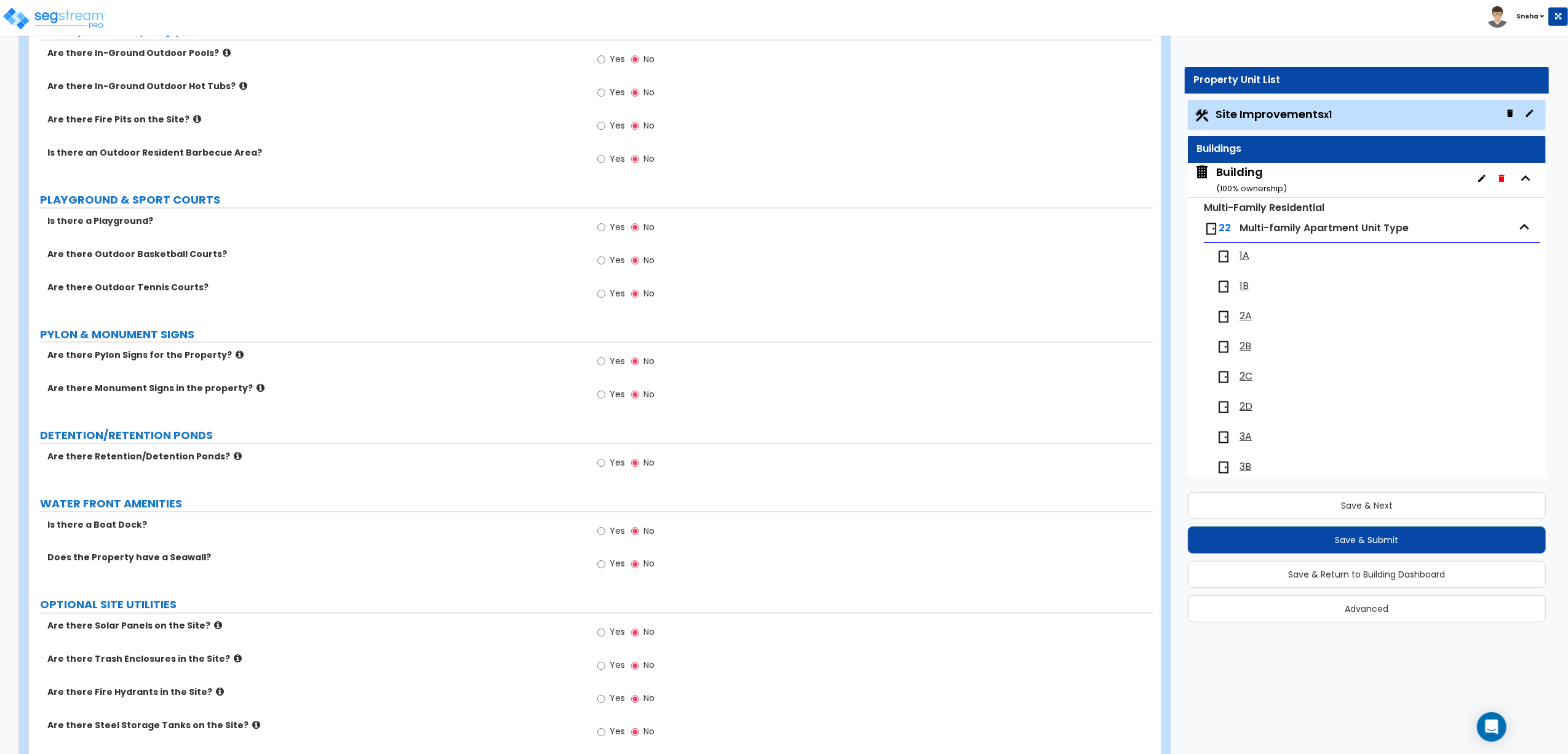
scroll to position [1857, 0]
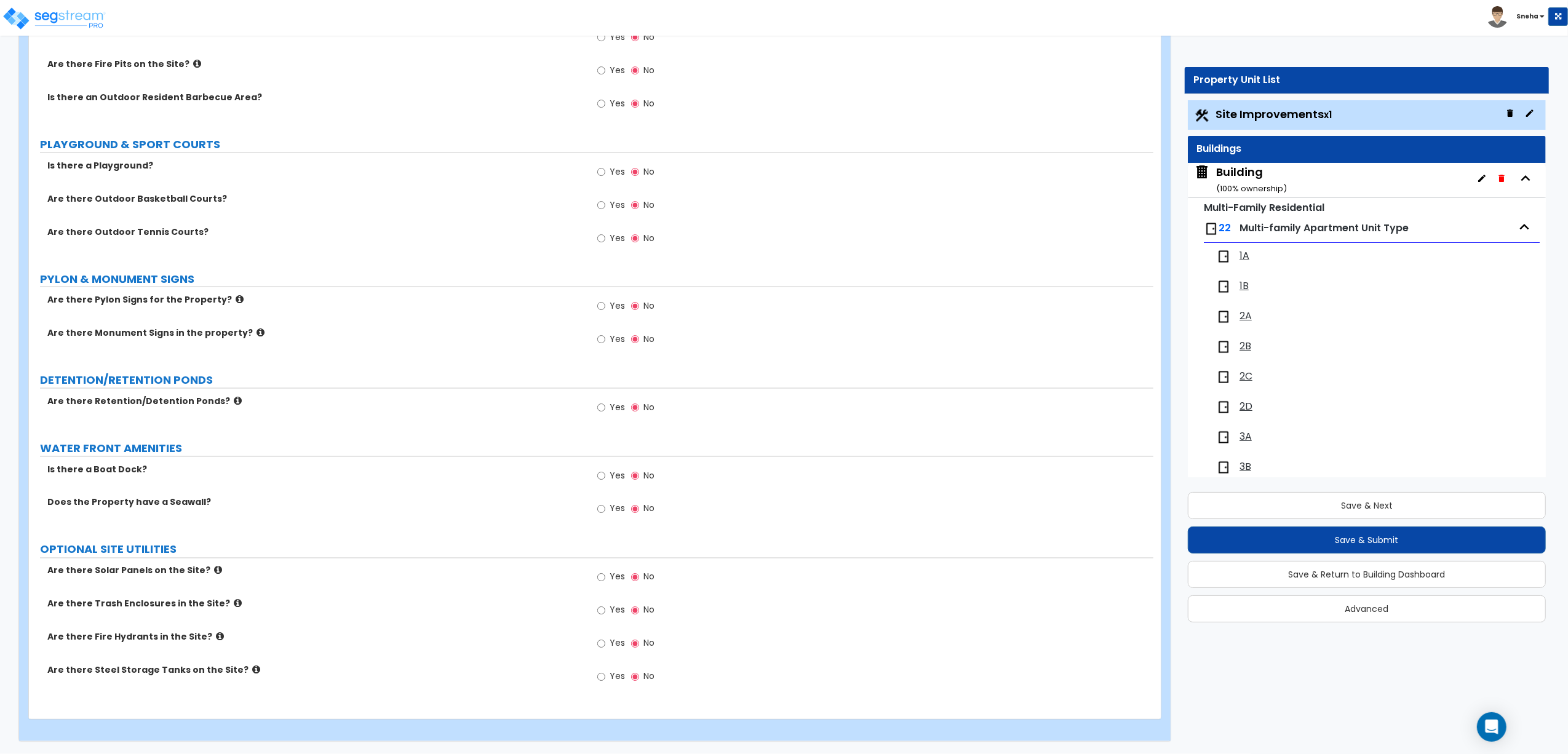
click at [1219, 171] on div "Building ( 100 % ownership)" at bounding box center [1251, 180] width 71 height 32
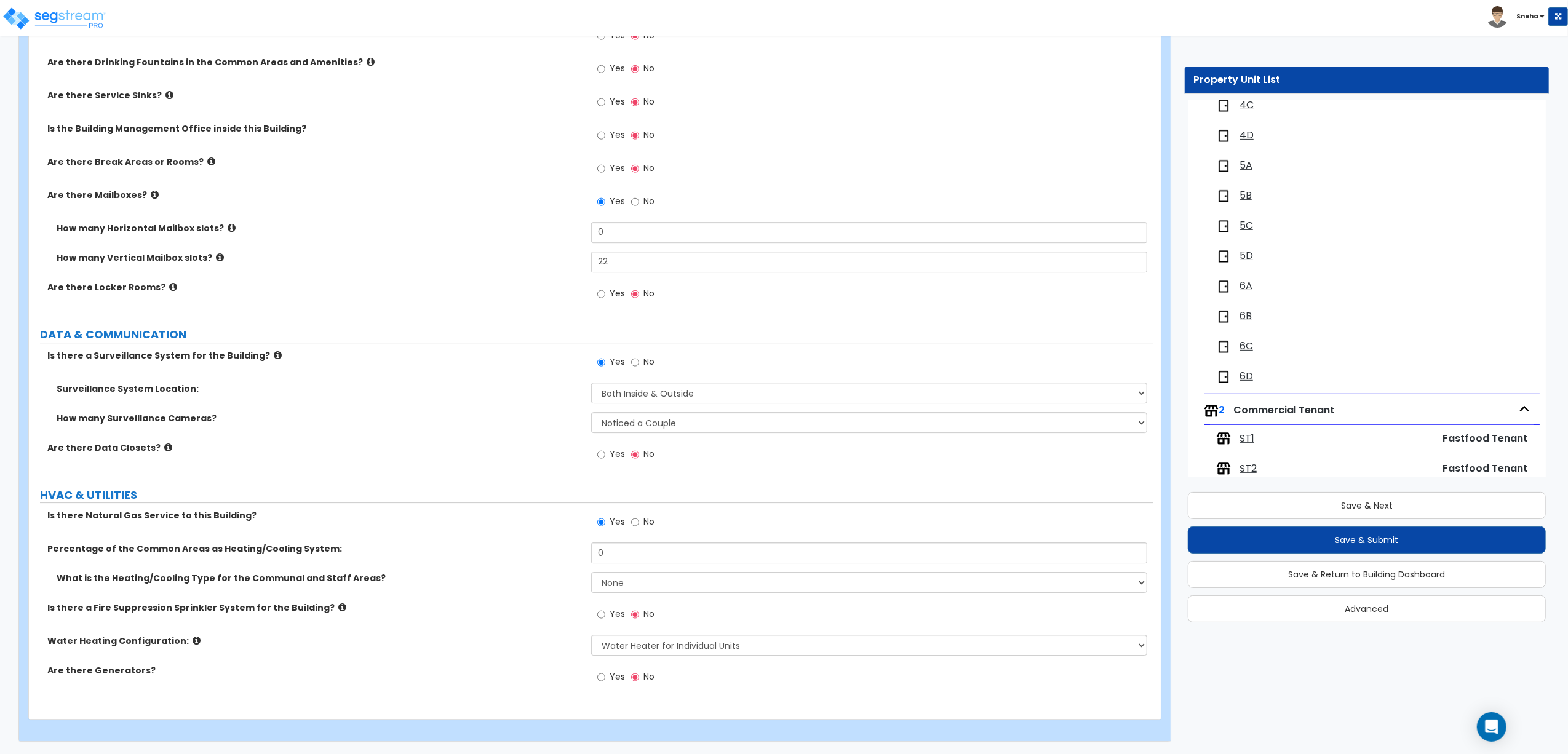
scroll to position [533, 0]
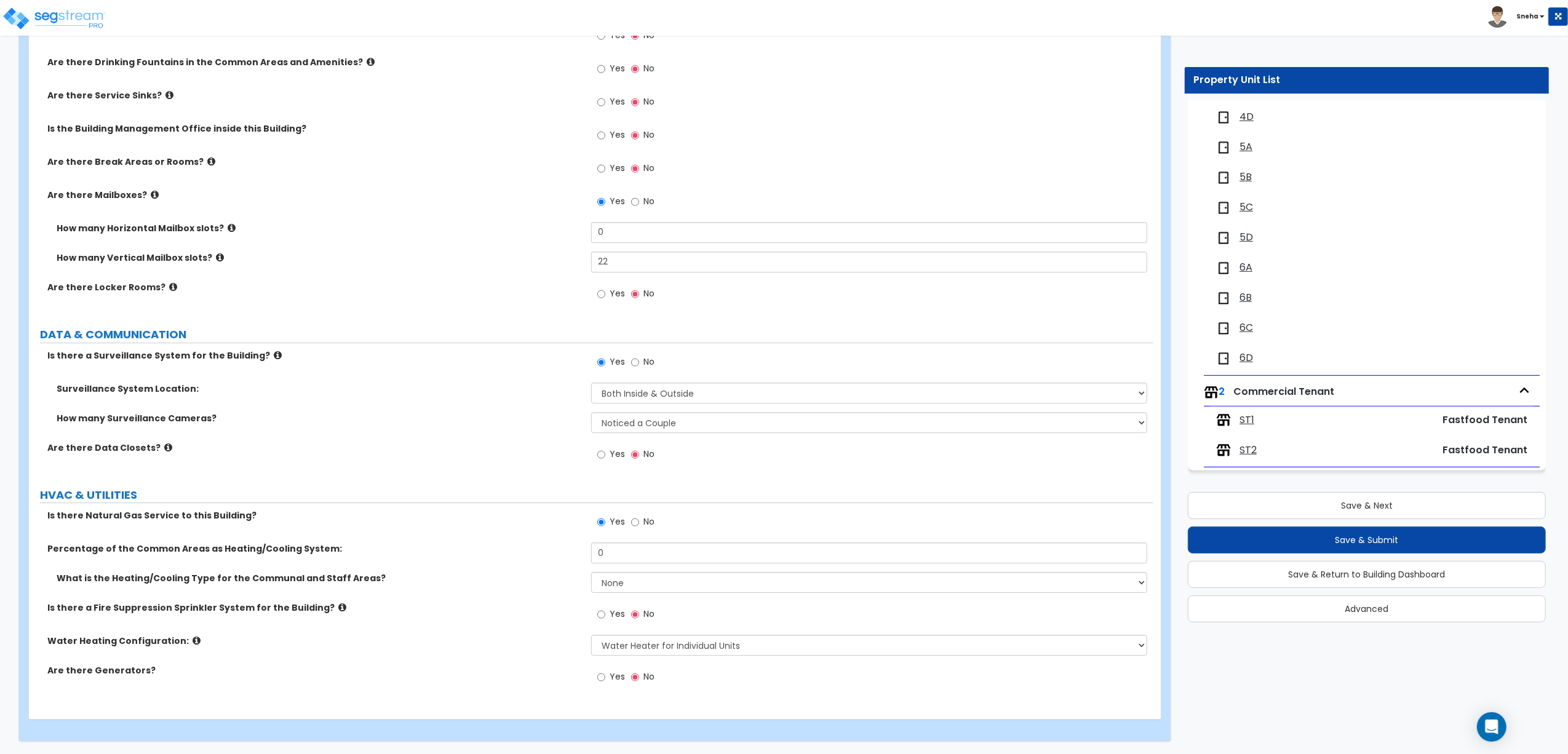
click at [1245, 417] on span "ST1" at bounding box center [1247, 420] width 15 height 14
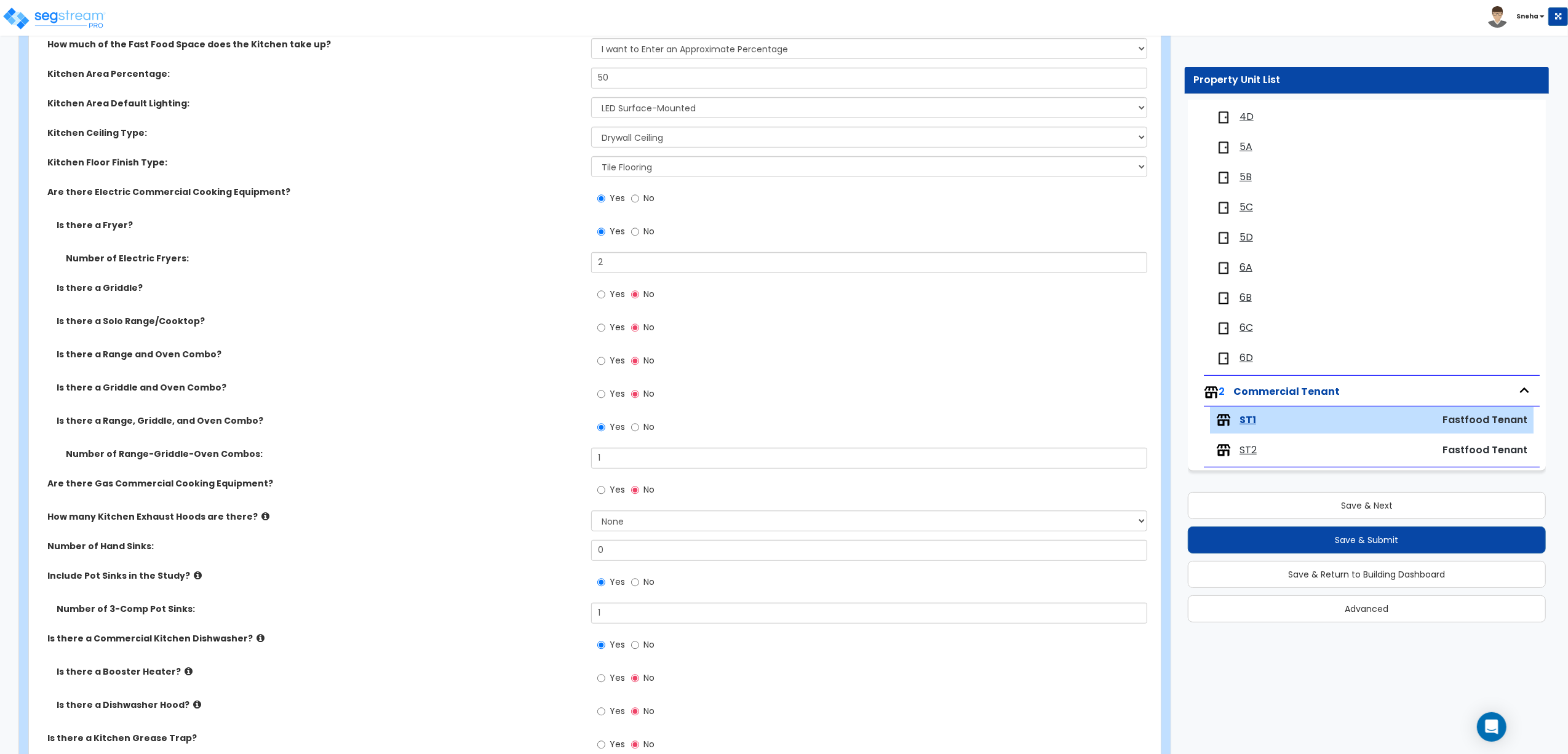
scroll to position [492, 0]
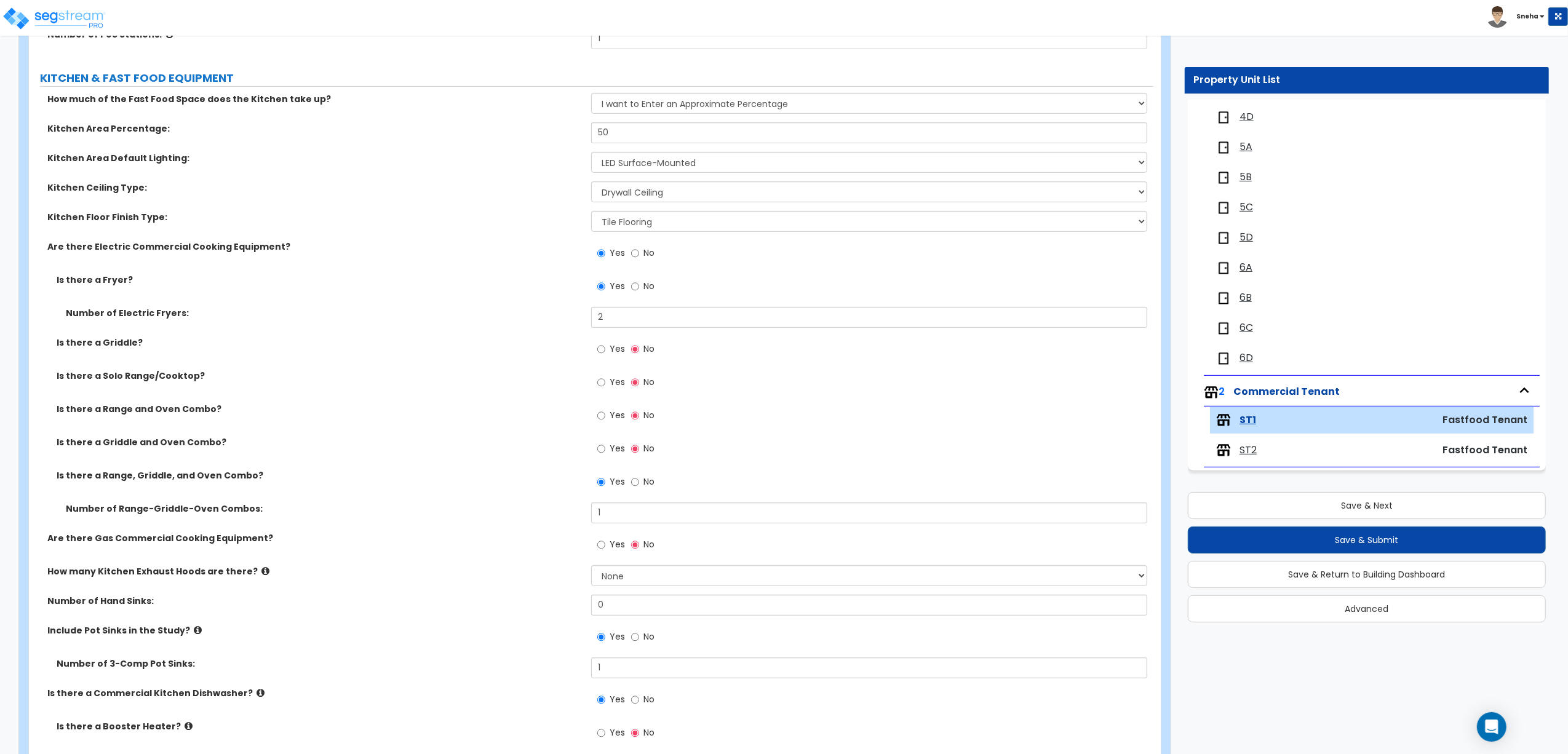
click at [607, 545] on label "Yes" at bounding box center [610, 546] width 28 height 21
click at [605, 545] on input "Yes" at bounding box center [601, 545] width 8 height 14
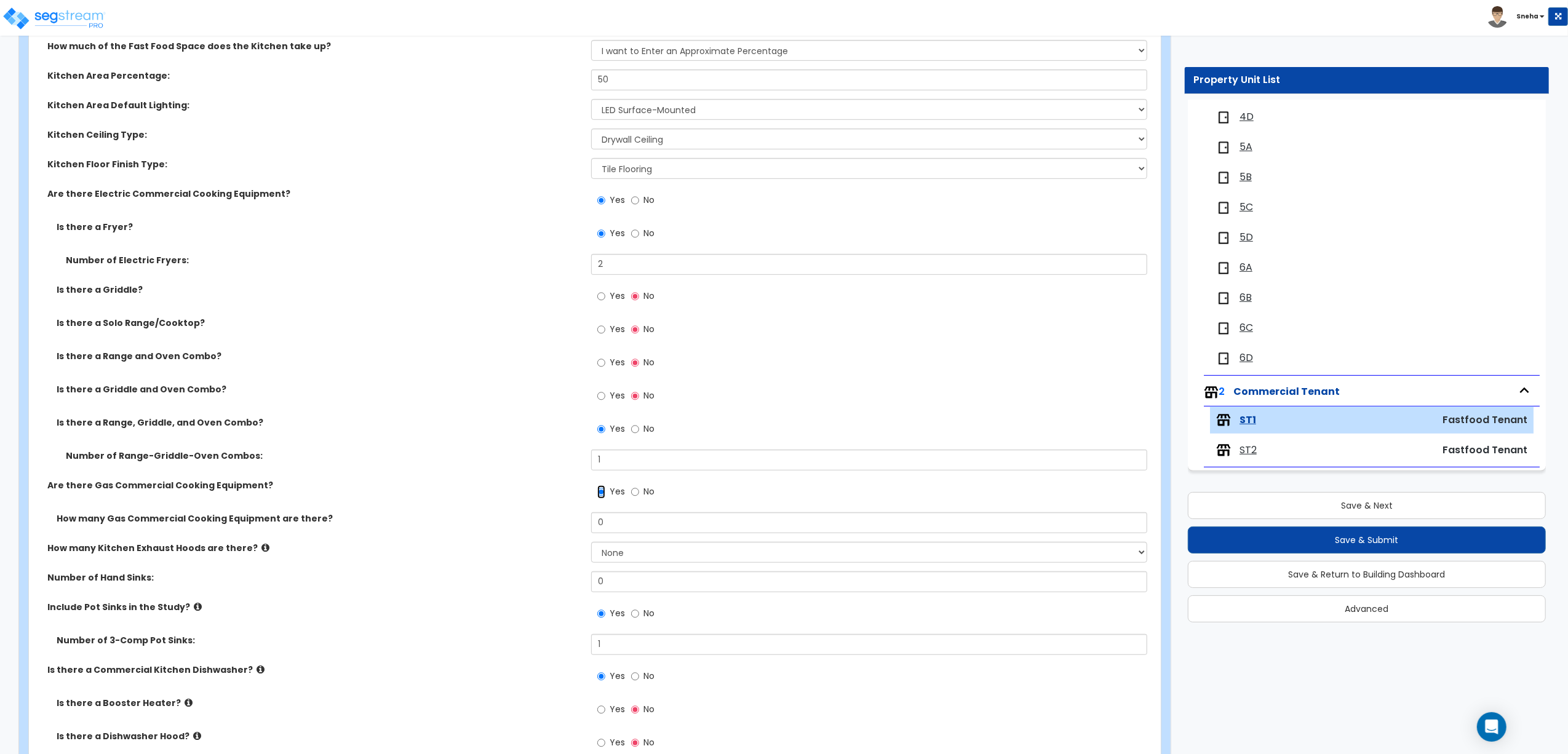
scroll to position [574, 0]
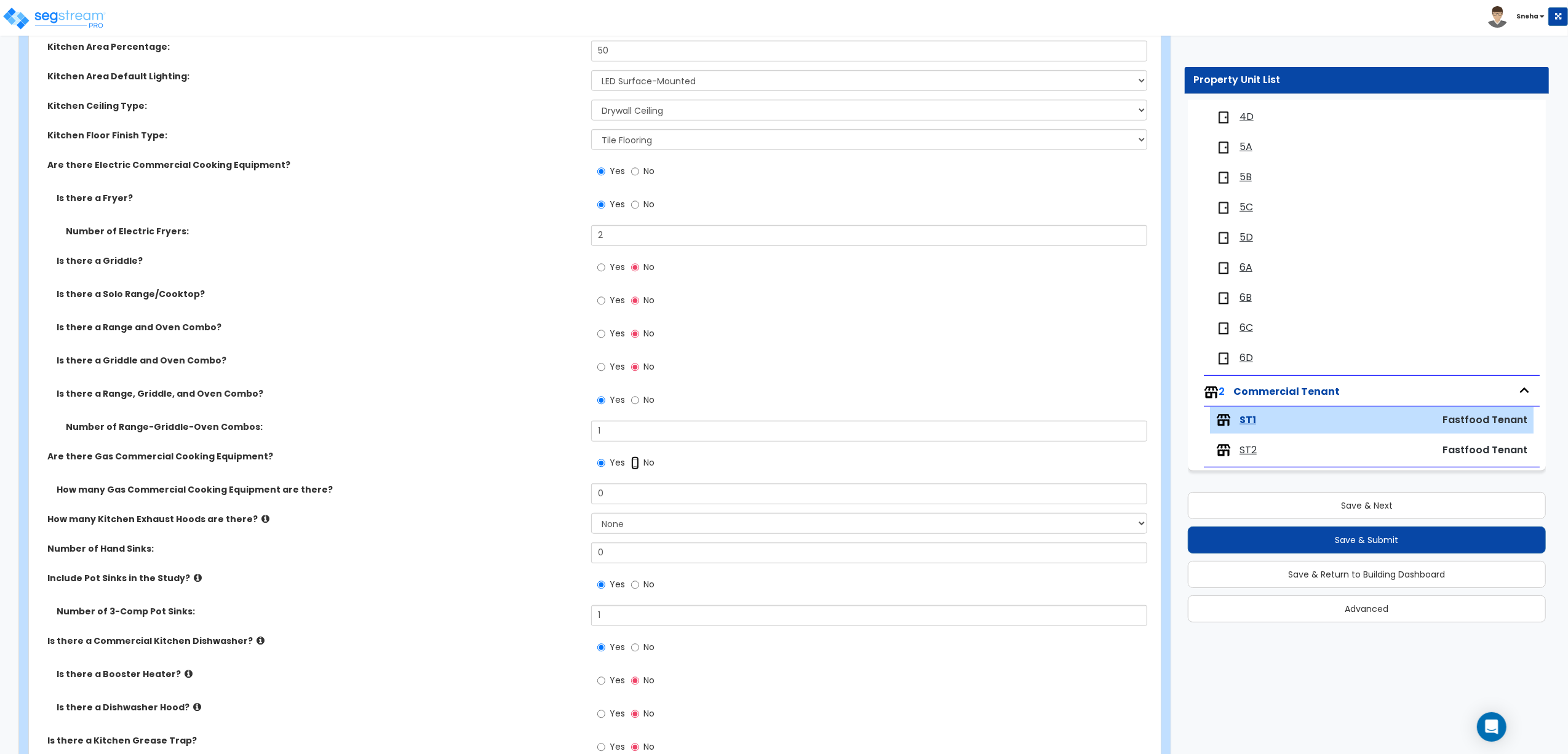
click at [637, 466] on input "No" at bounding box center [635, 463] width 8 height 14
click at [545, 508] on div "How many Kitchen Exhaust Hoods are there? None 1 2 3" at bounding box center [591, 498] width 1124 height 29
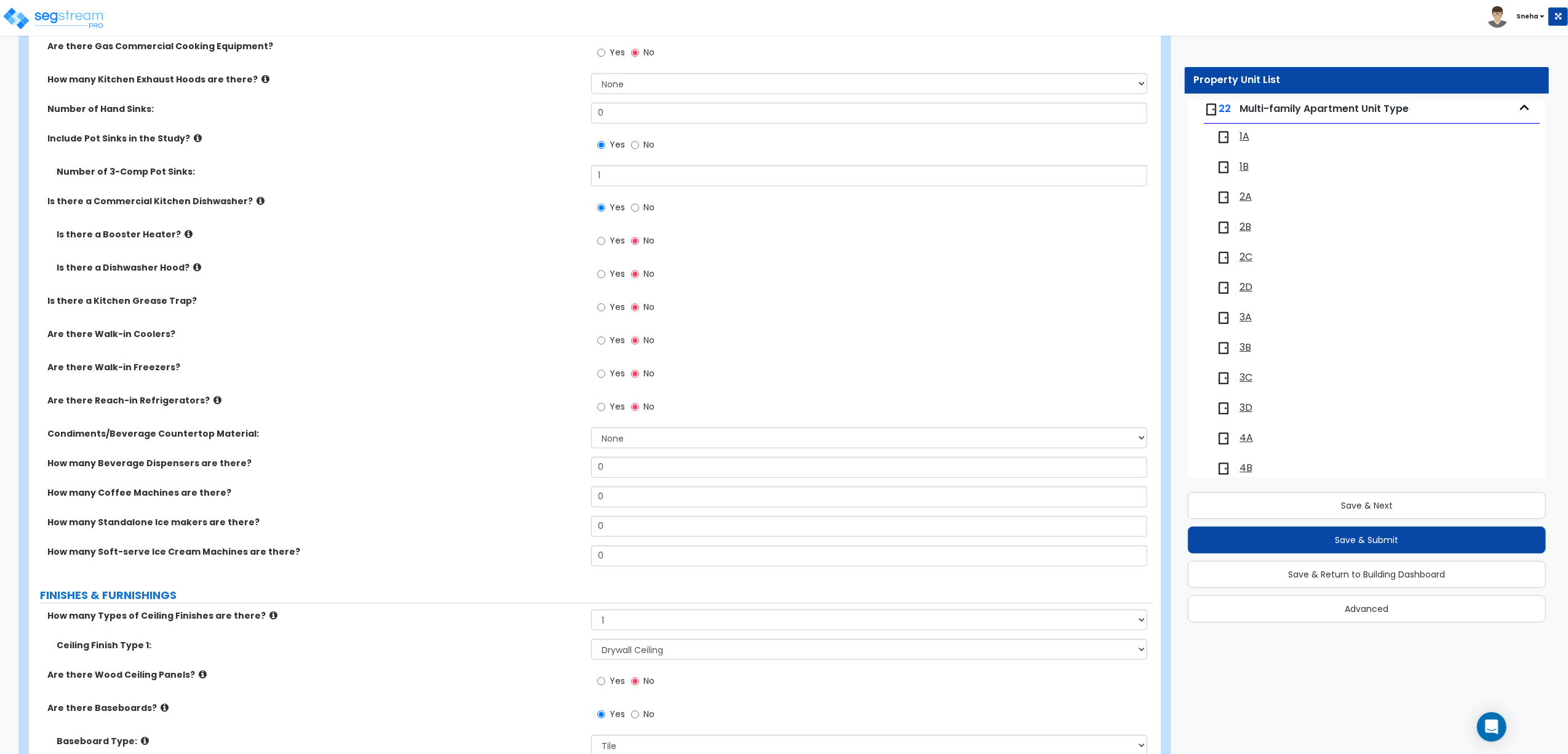
scroll to position [0, 0]
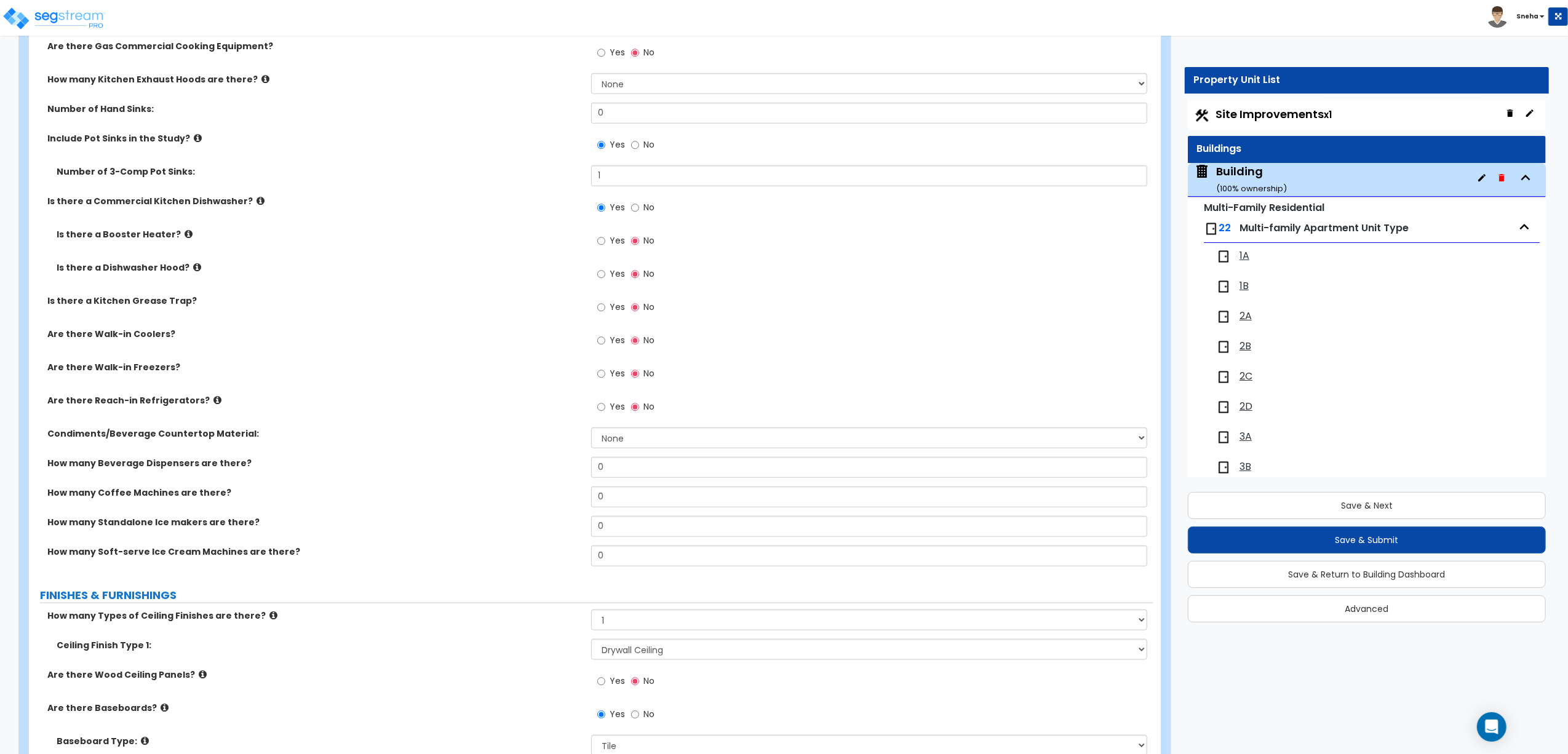
click at [1247, 374] on span "2C" at bounding box center [1245, 377] width 13 height 14
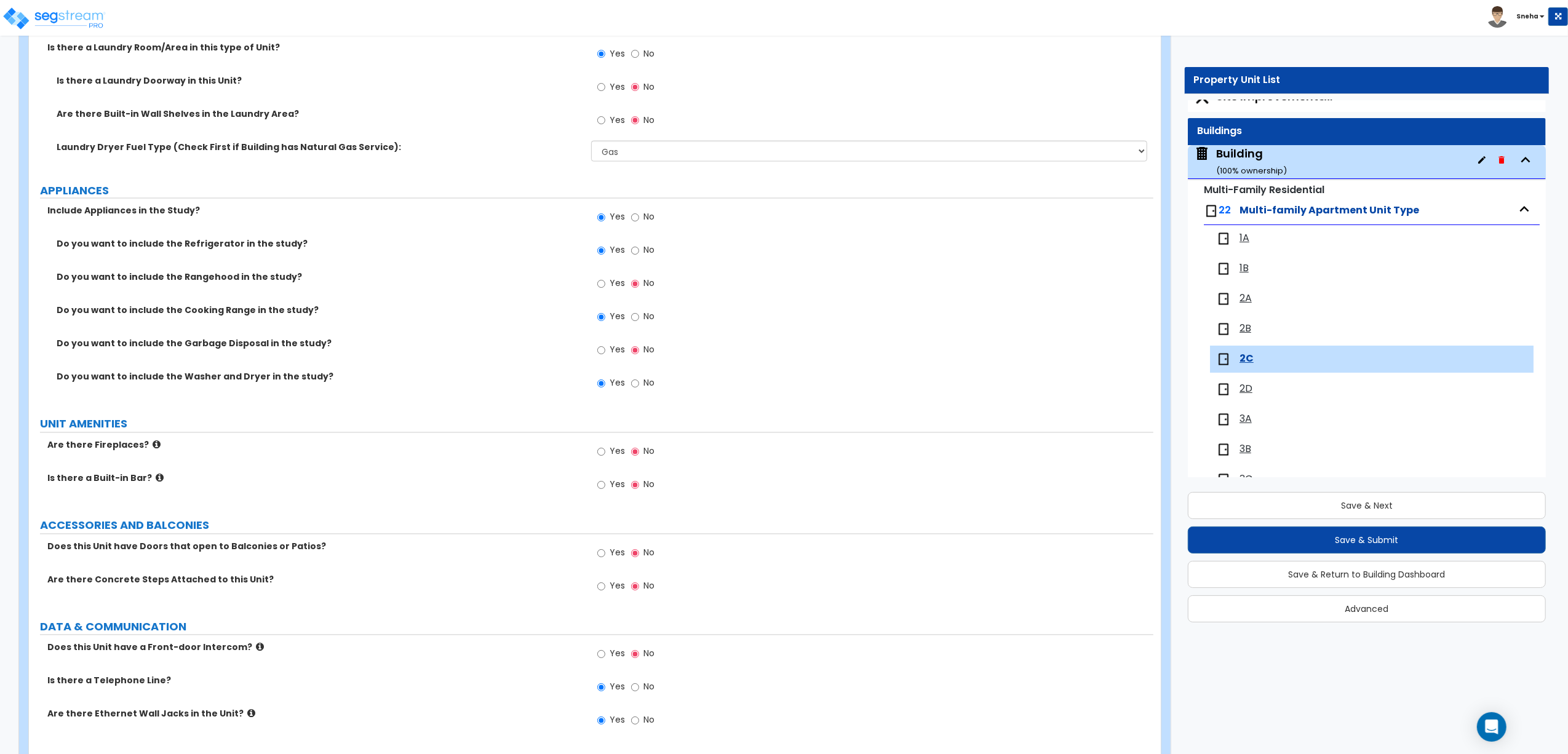
scroll to position [2270, 0]
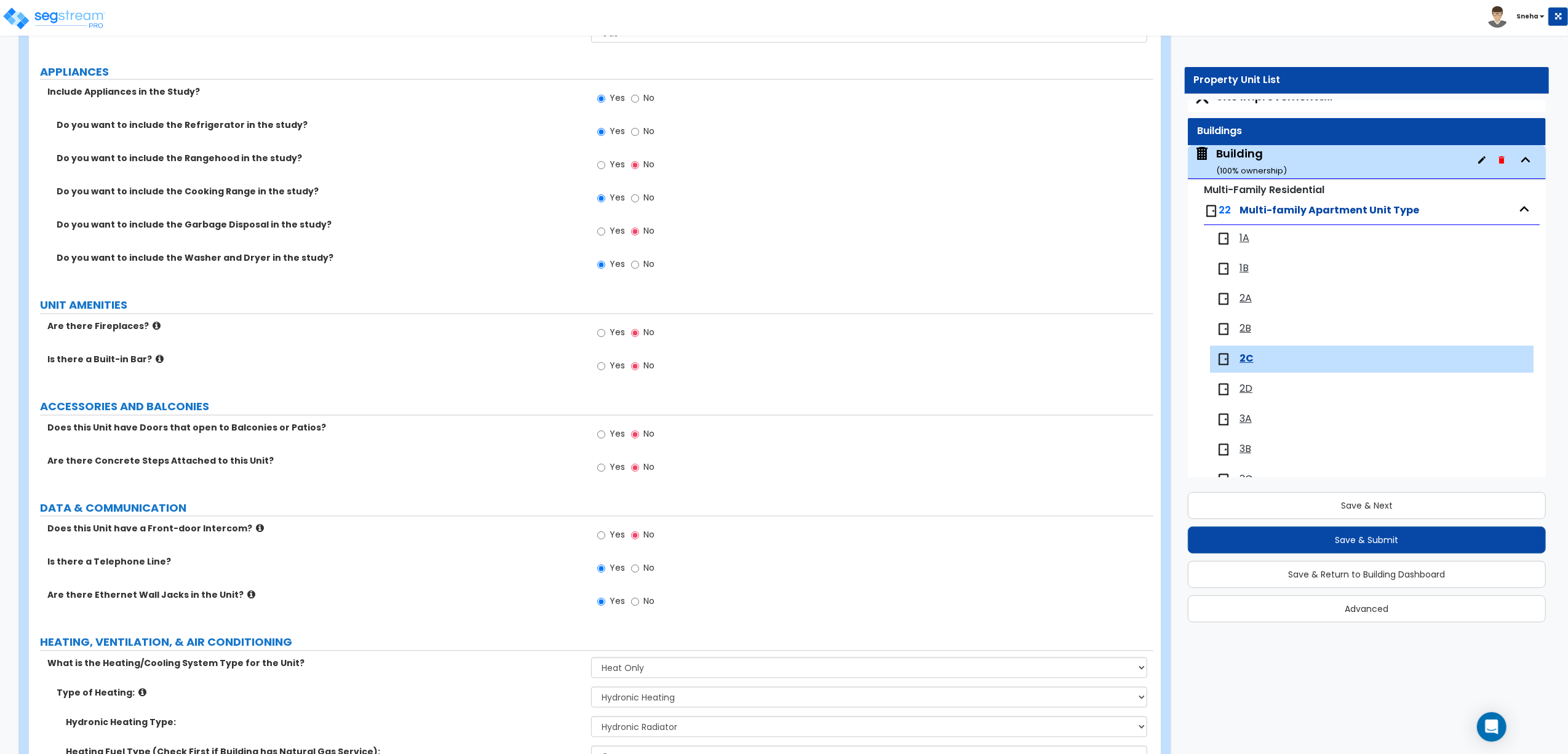
click at [1220, 153] on div "Building ( 100 % ownership)" at bounding box center [1251, 162] width 71 height 32
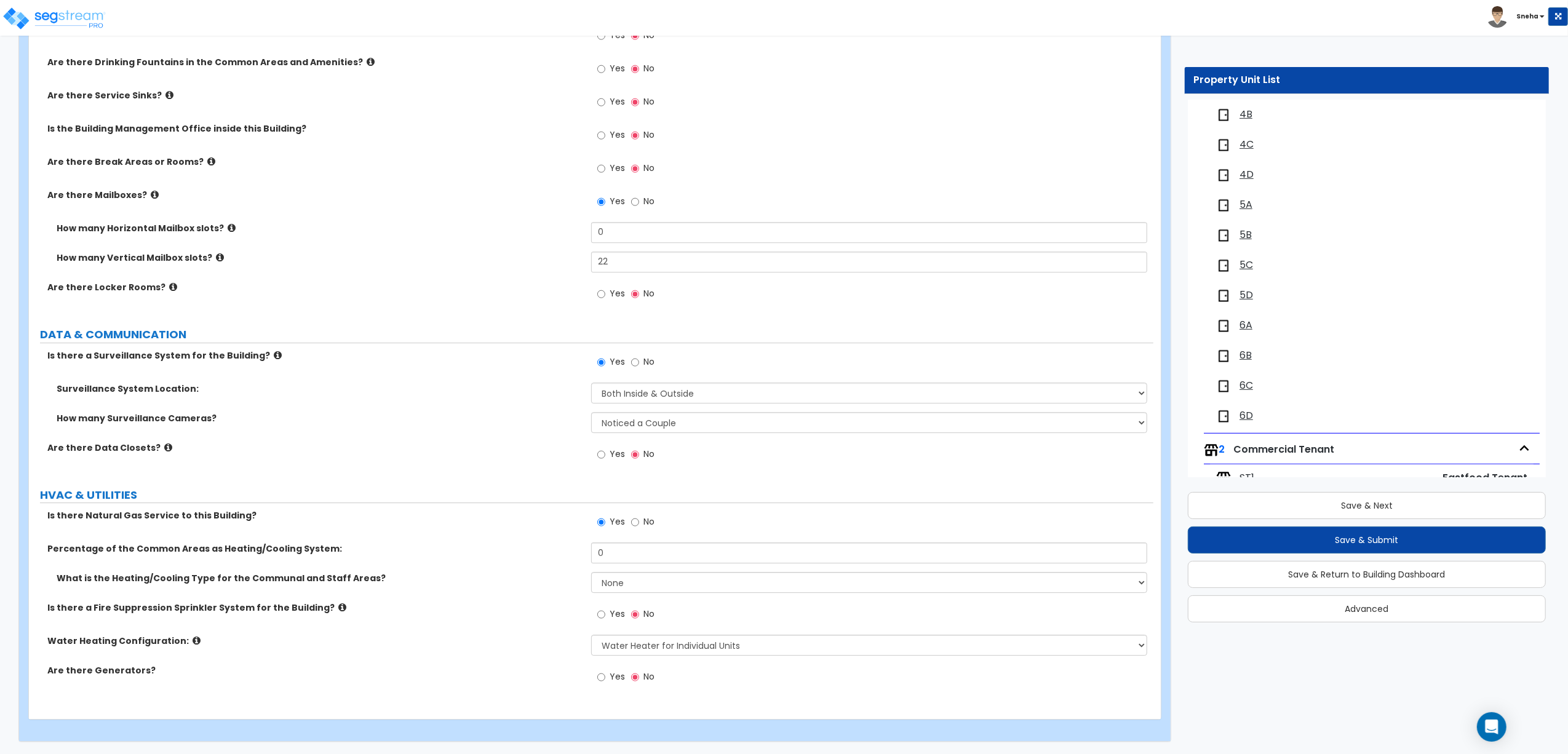
scroll to position [533, 0]
click at [1247, 420] on span "ST1" at bounding box center [1247, 420] width 15 height 14
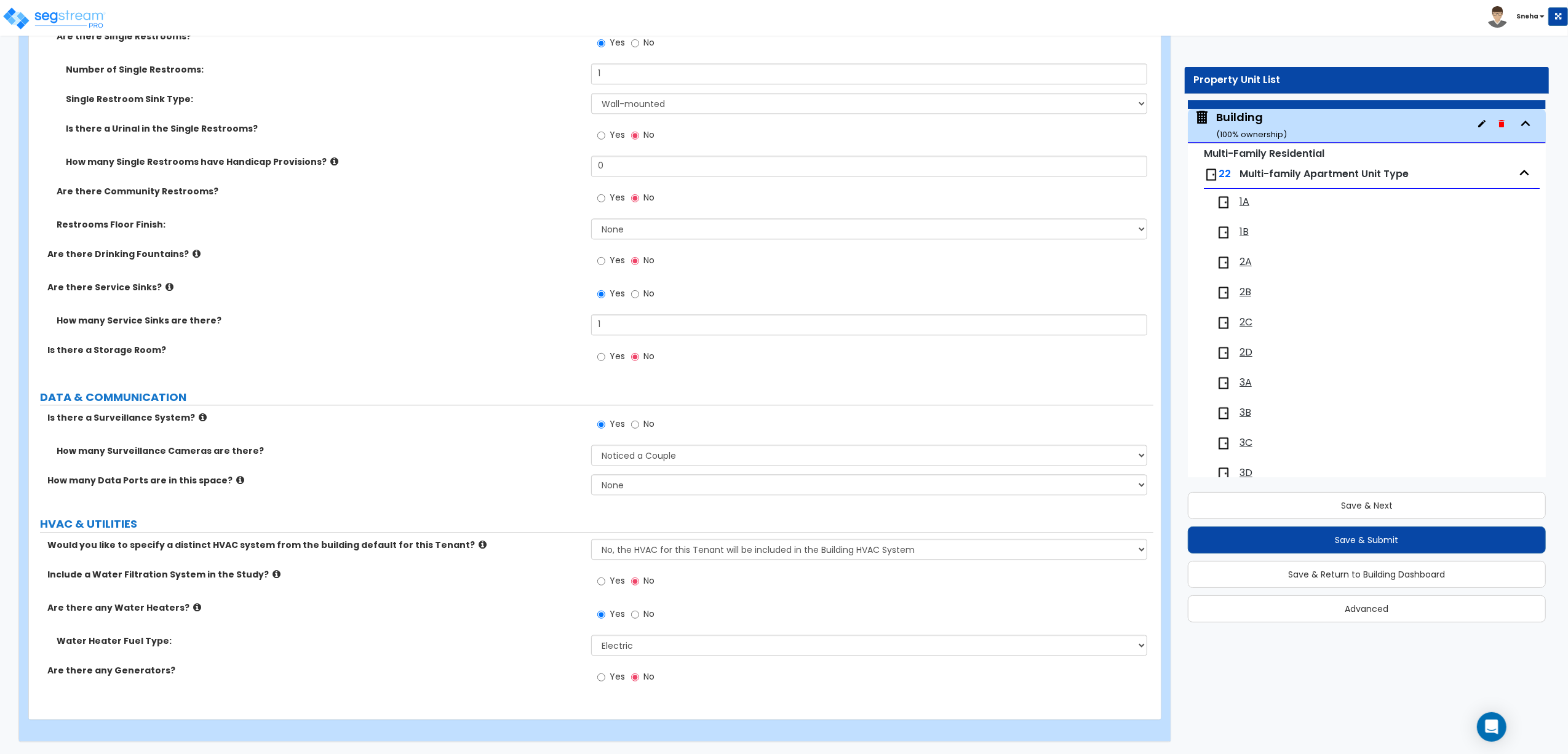
scroll to position [0, 0]
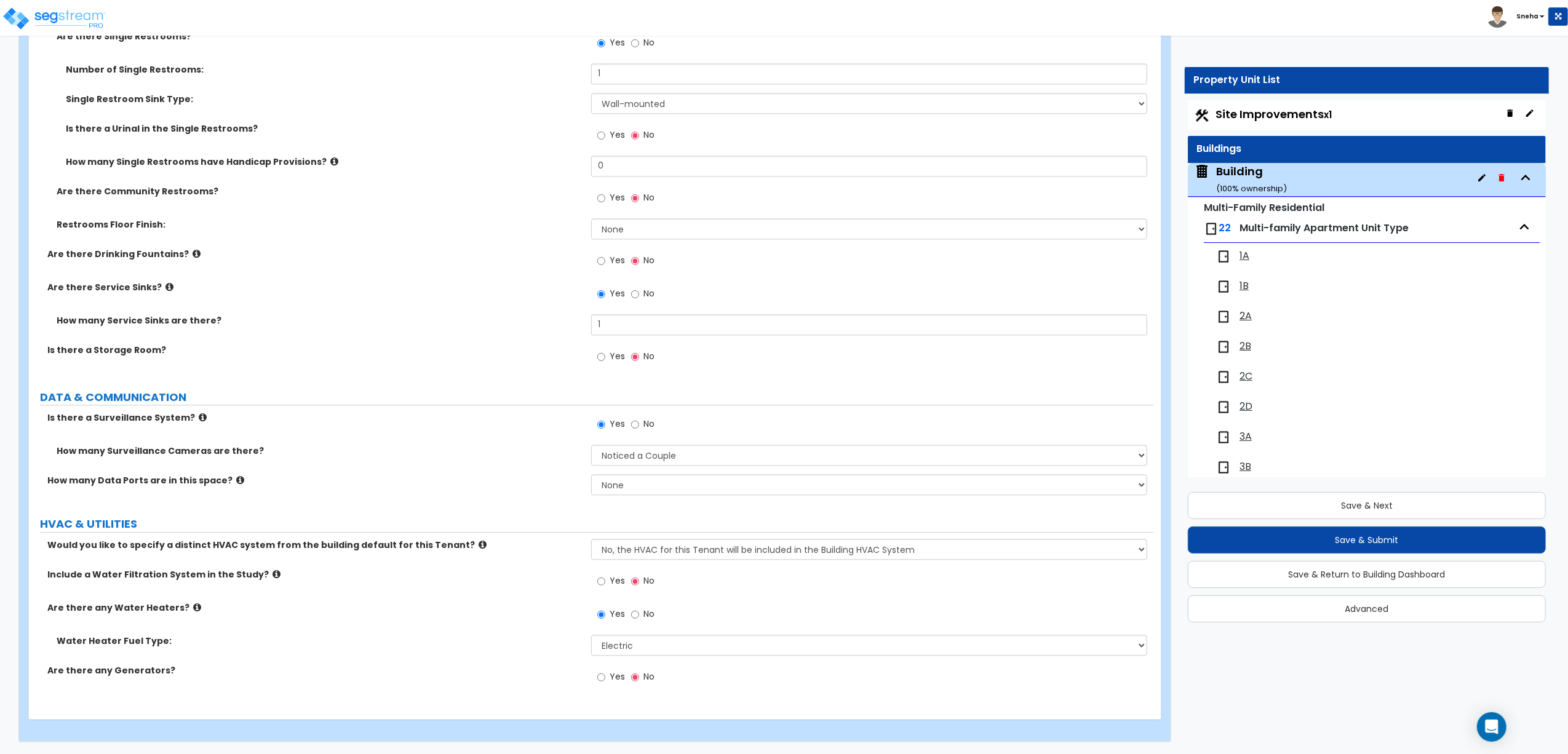
click at [1230, 168] on div "Building ( 100 % ownership)" at bounding box center [1251, 180] width 71 height 32
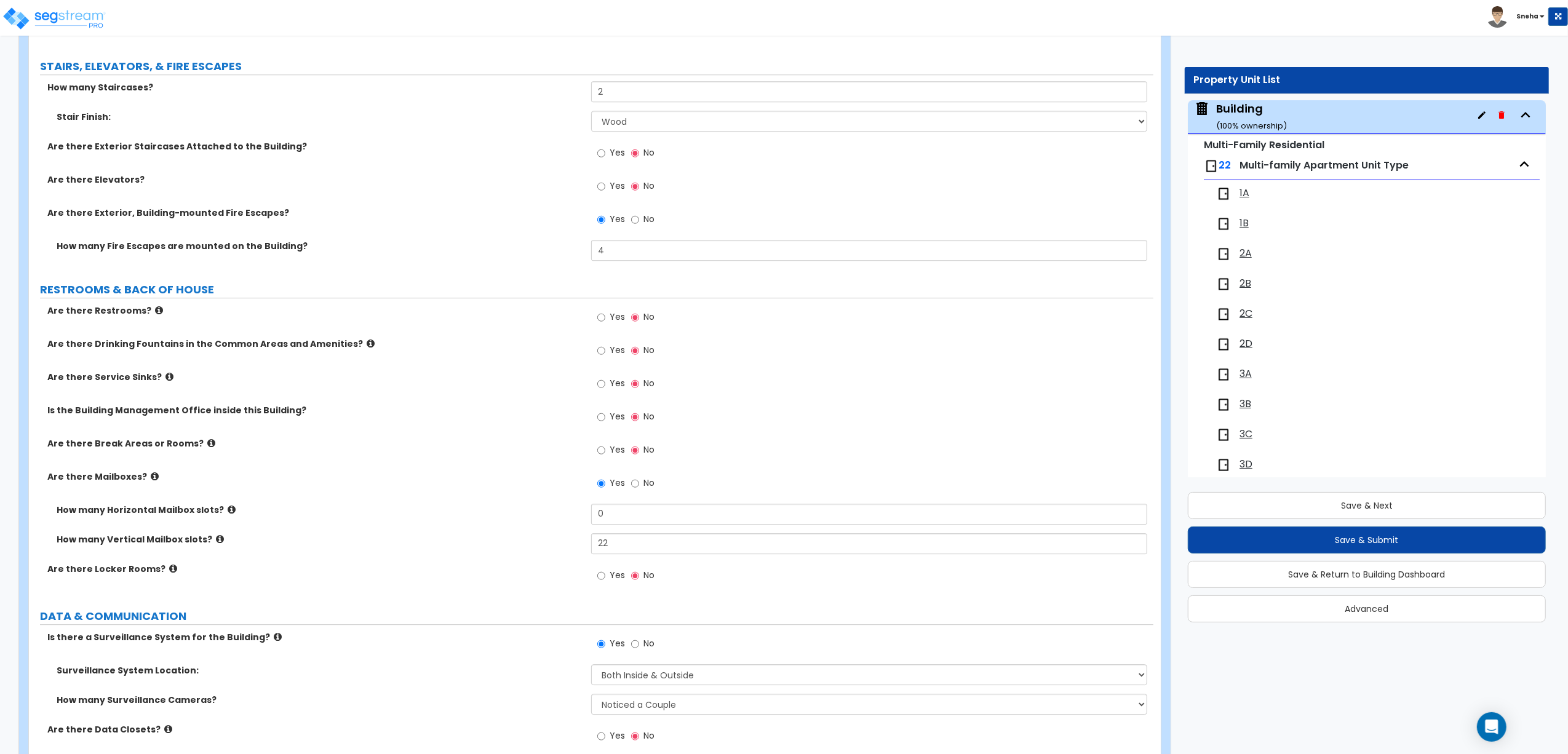
scroll to position [3649, 0]
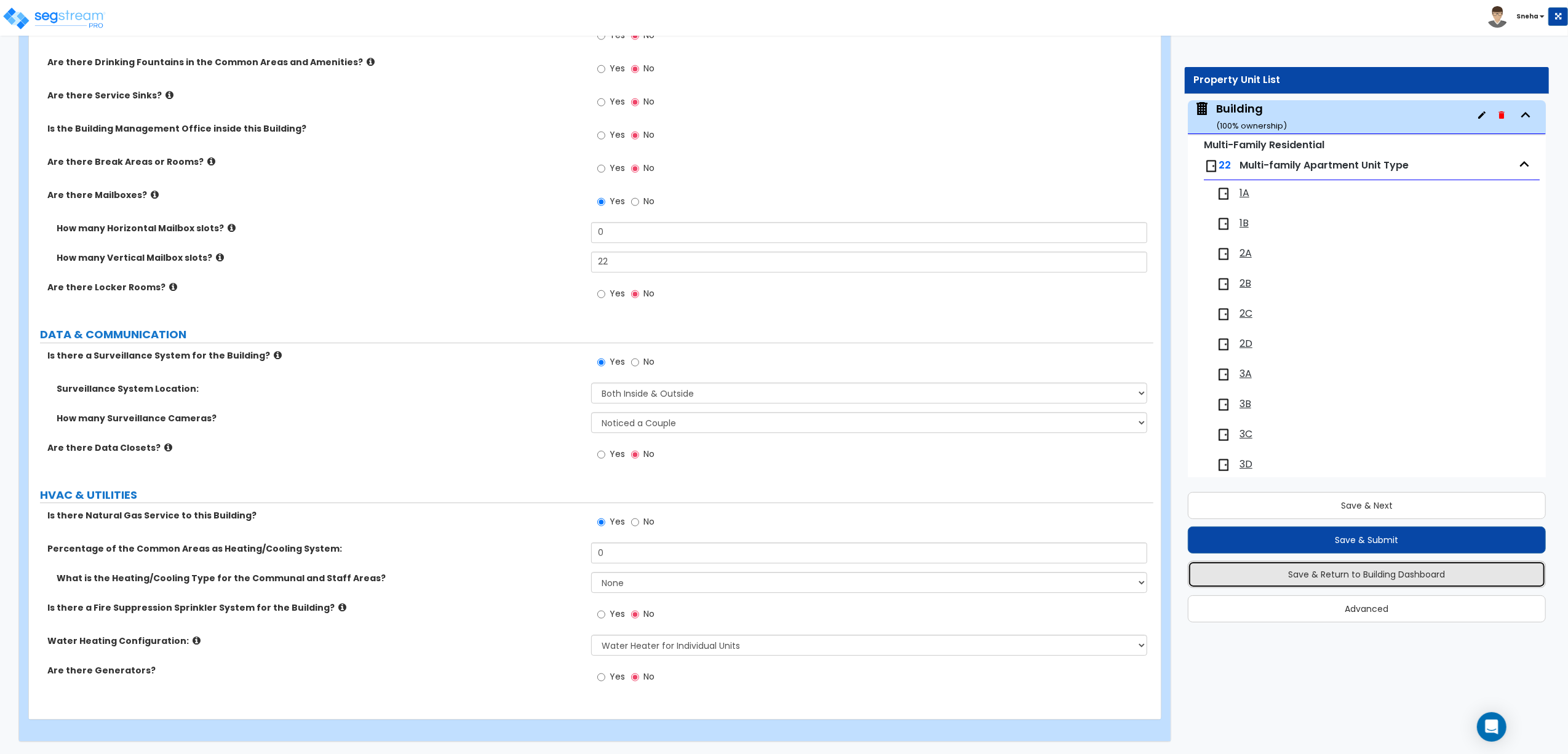
click at [1410, 579] on button "Save & Return to Building Dashboard" at bounding box center [1367, 574] width 358 height 27
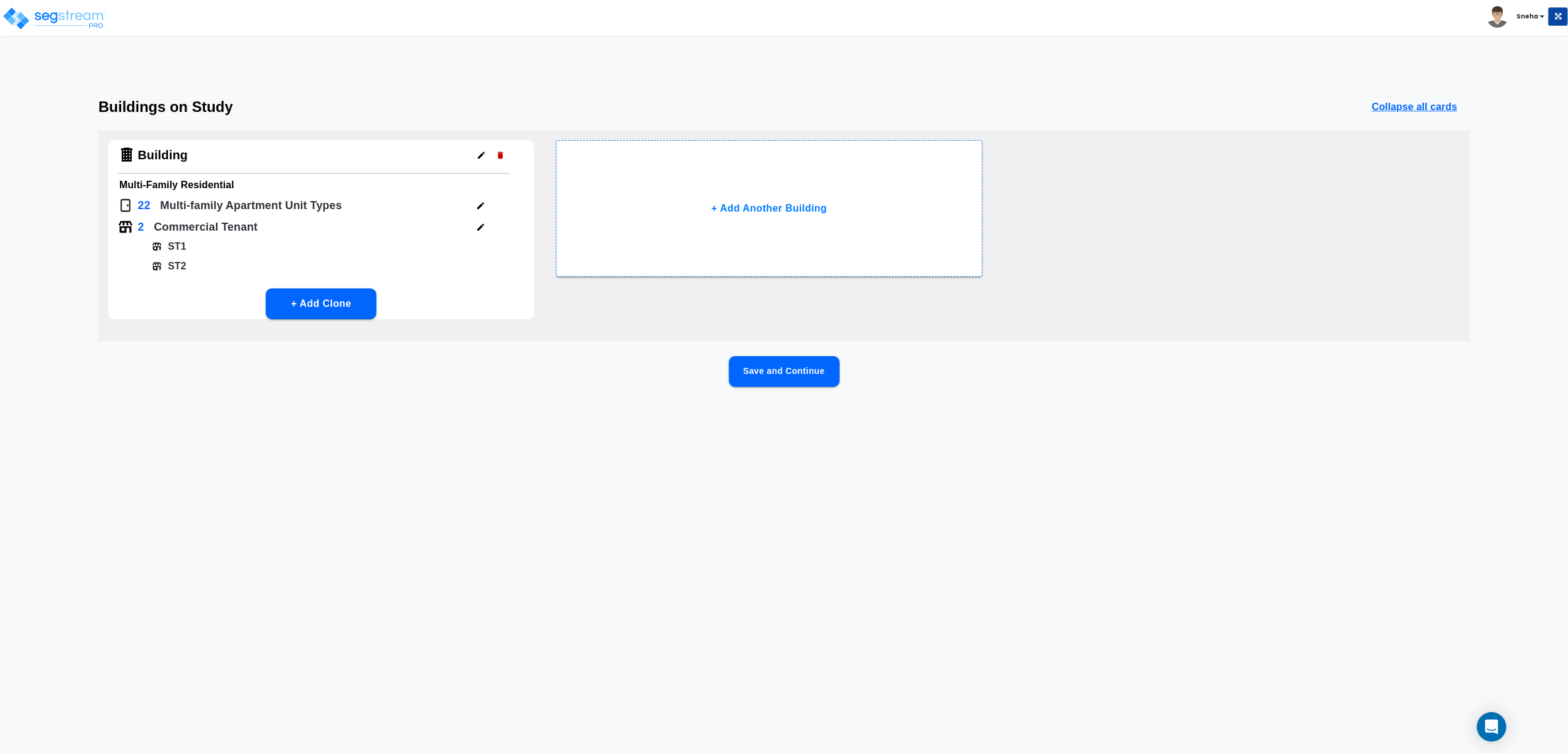
scroll to position [0, 0]
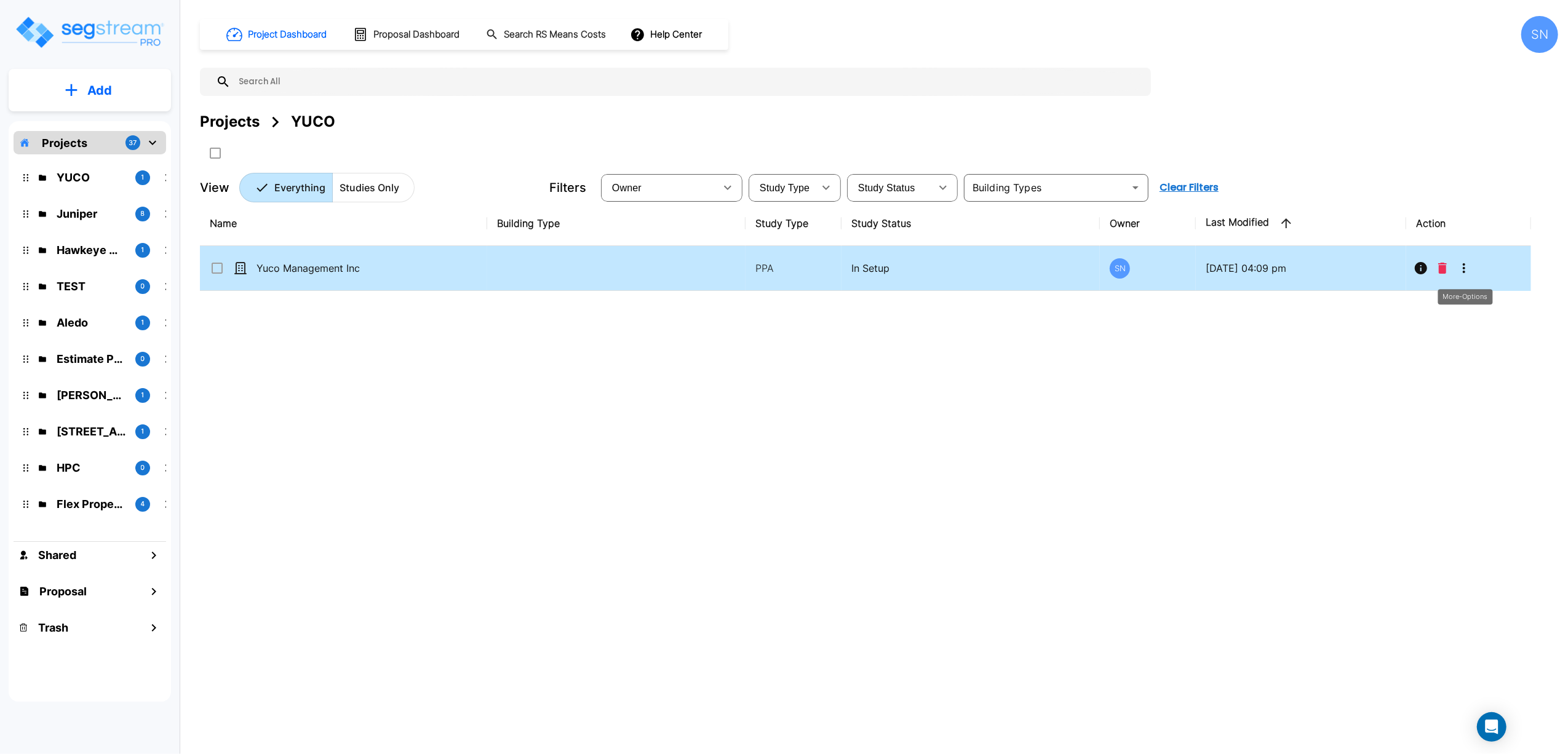
click at [1464, 272] on icon "More-Options" at bounding box center [1464, 269] width 15 height 15
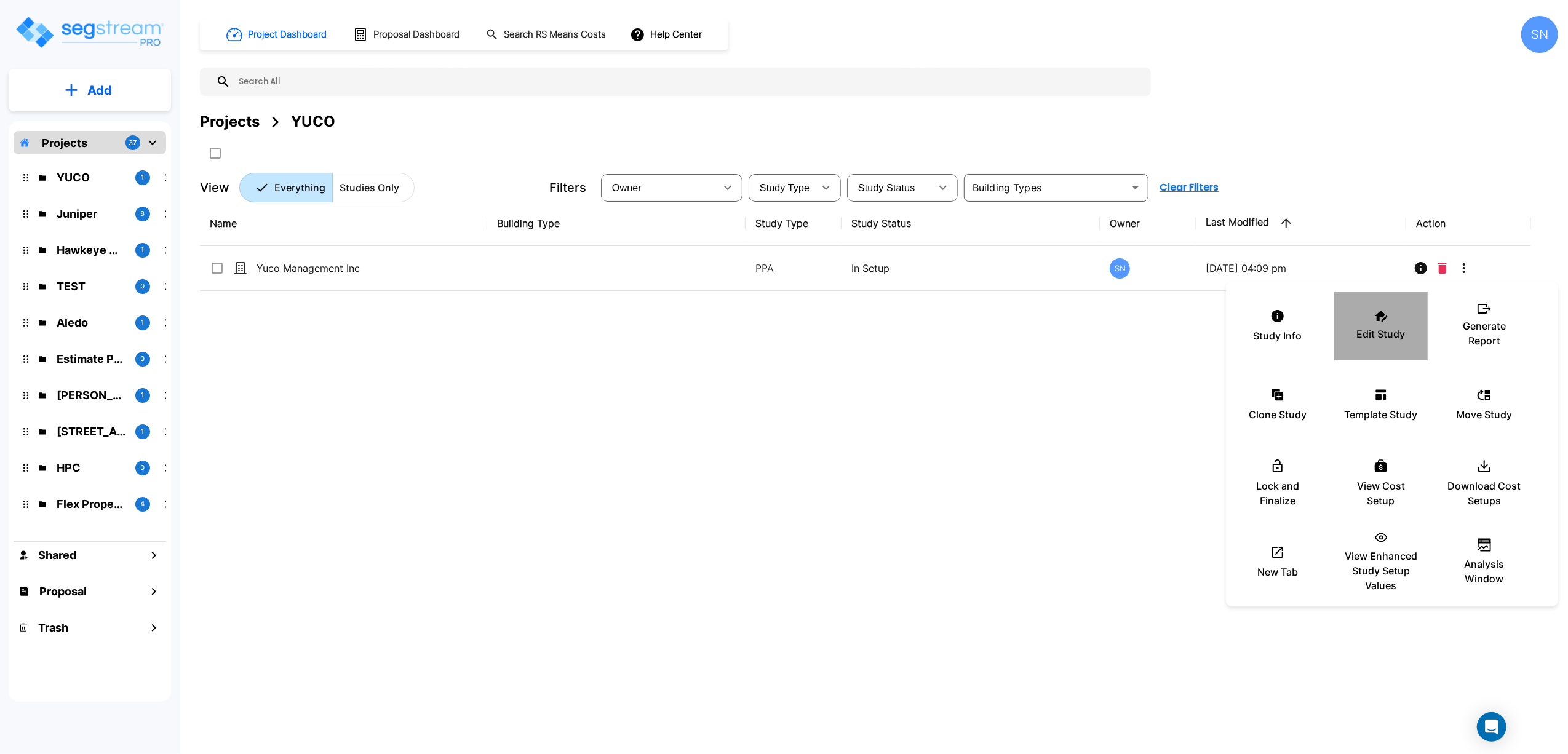
click at [1384, 321] on icon at bounding box center [1381, 316] width 13 height 11
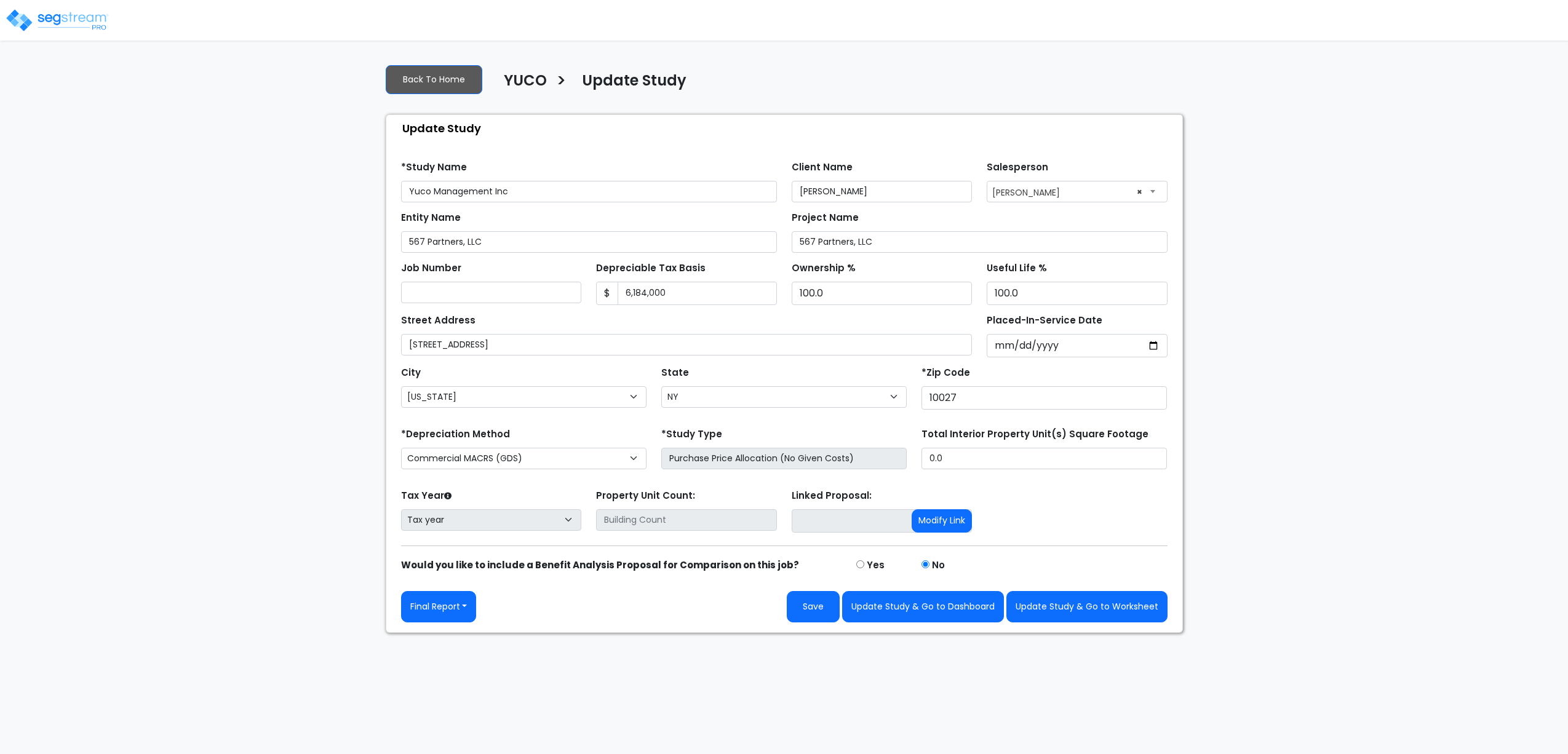
select select "NY"
click at [992, 405] on input "10027" at bounding box center [1044, 398] width 245 height 23
click at [1032, 347] on input "Placed-In-Service Date" at bounding box center [1077, 346] width 181 height 23
click at [1150, 346] on input "Placed-In-Service Date" at bounding box center [1077, 346] width 181 height 23
type input "2025-07-29"
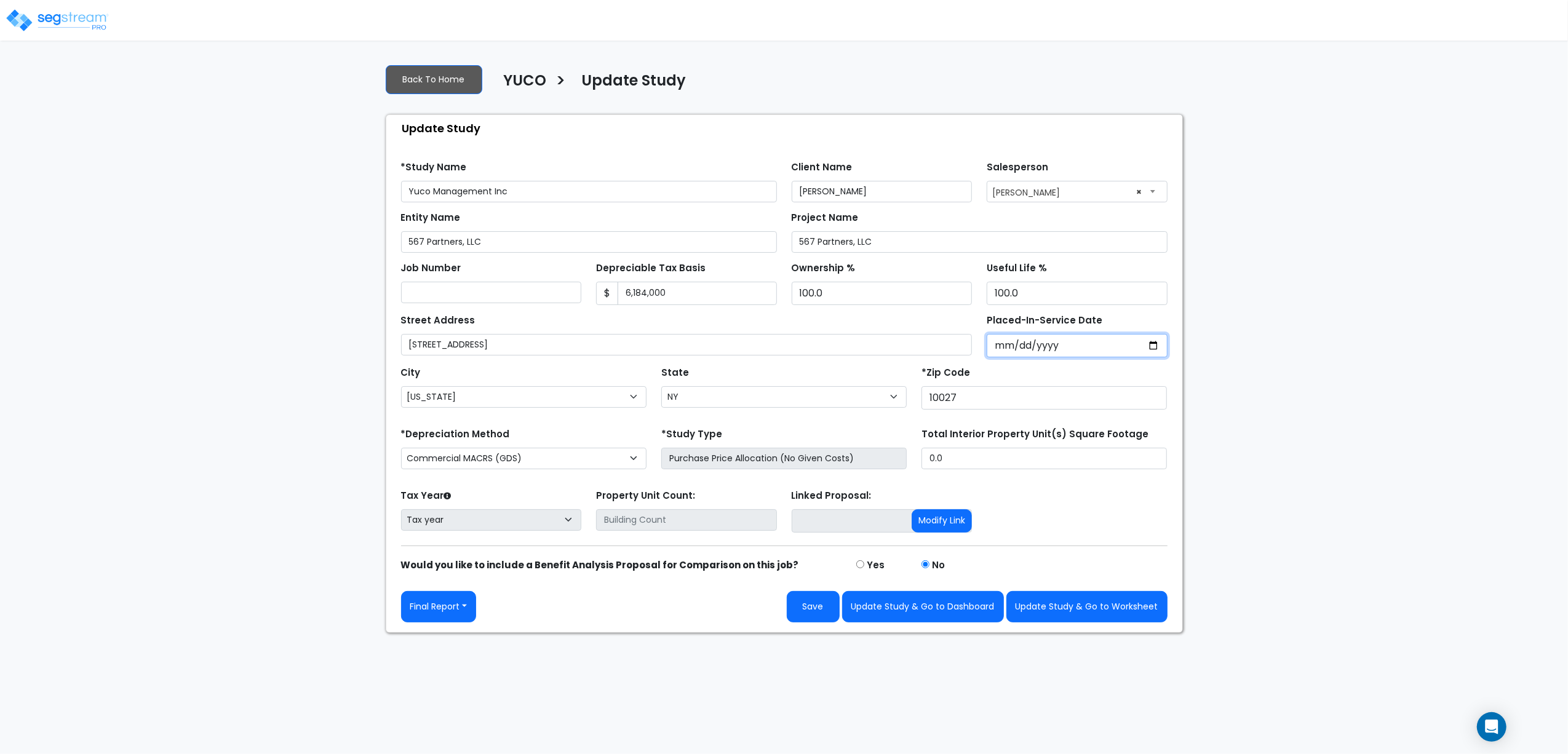
select select "2025"
click at [832, 370] on div "State State National Average AB AK AL AR AZ BC CA CO CT DC DE FL GA HI" at bounding box center [783, 388] width 260 height 49
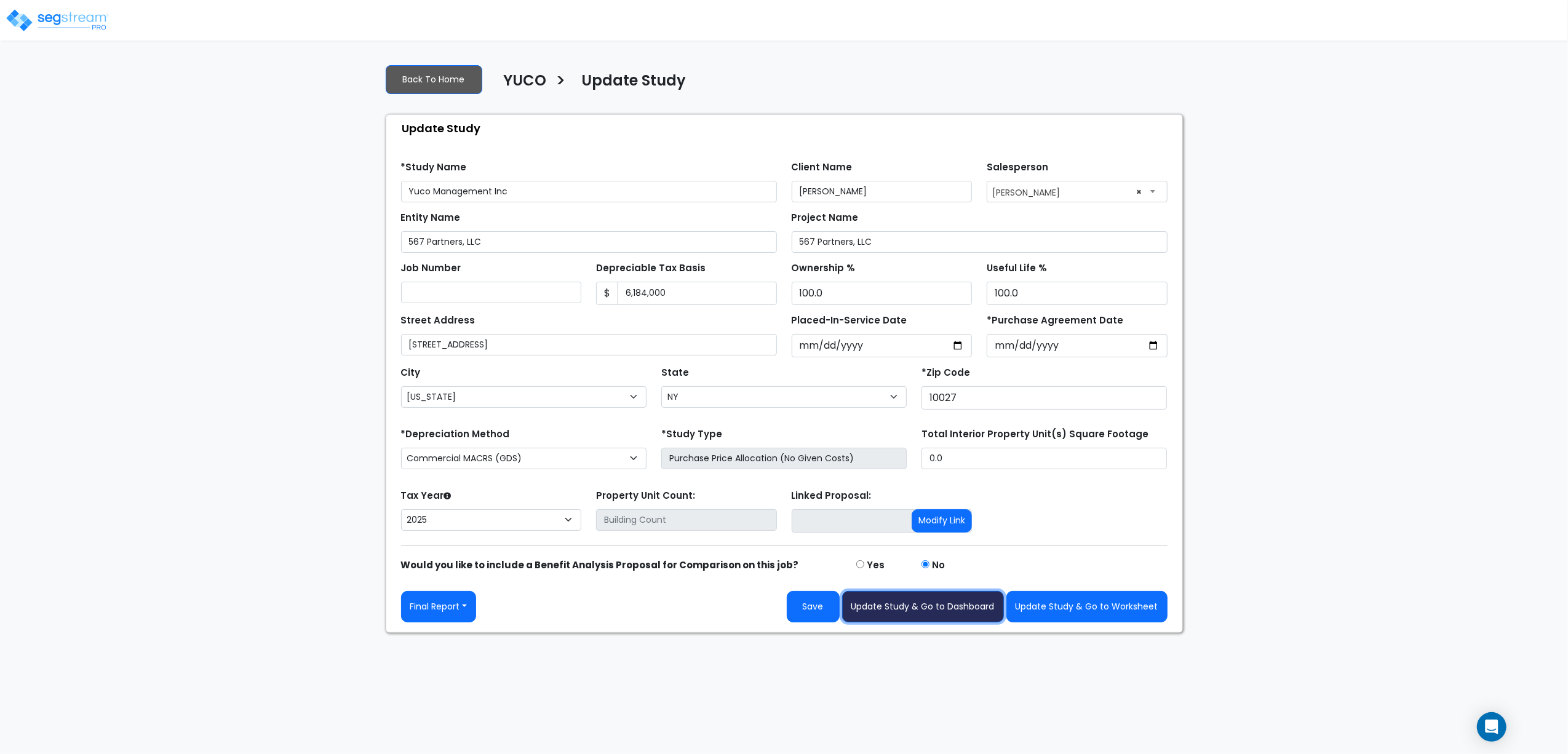
click at [978, 616] on button "Update Study & Go to Dashboard" at bounding box center [923, 607] width 161 height 32
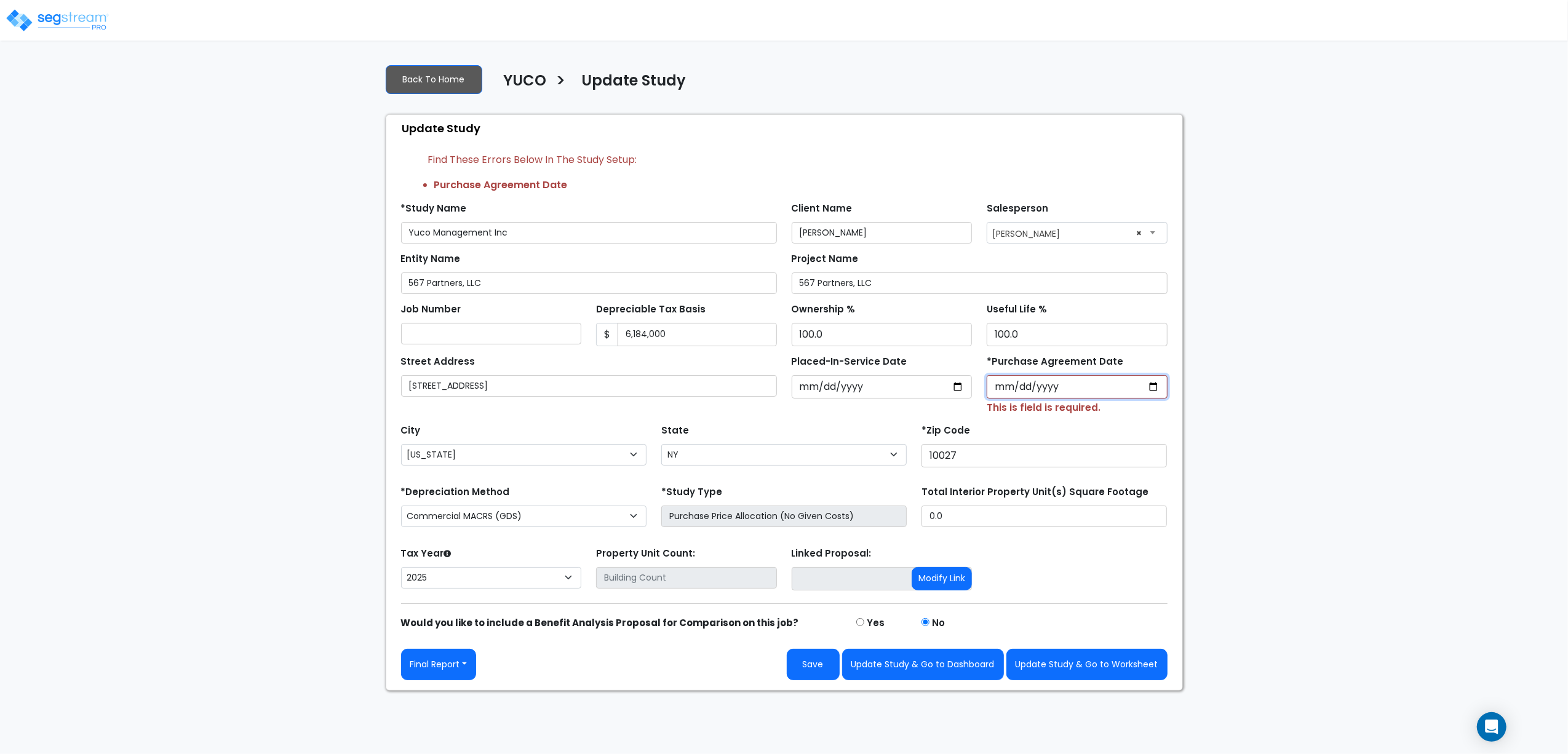
click at [1152, 386] on input "*Purchase Agreement Date" at bounding box center [1077, 386] width 181 height 23
click at [1155, 390] on input "2025-09-29" at bounding box center [1077, 386] width 181 height 23
type input "[DATE]"
click at [979, 673] on button "Update Study & Go to Dashboard" at bounding box center [923, 665] width 161 height 32
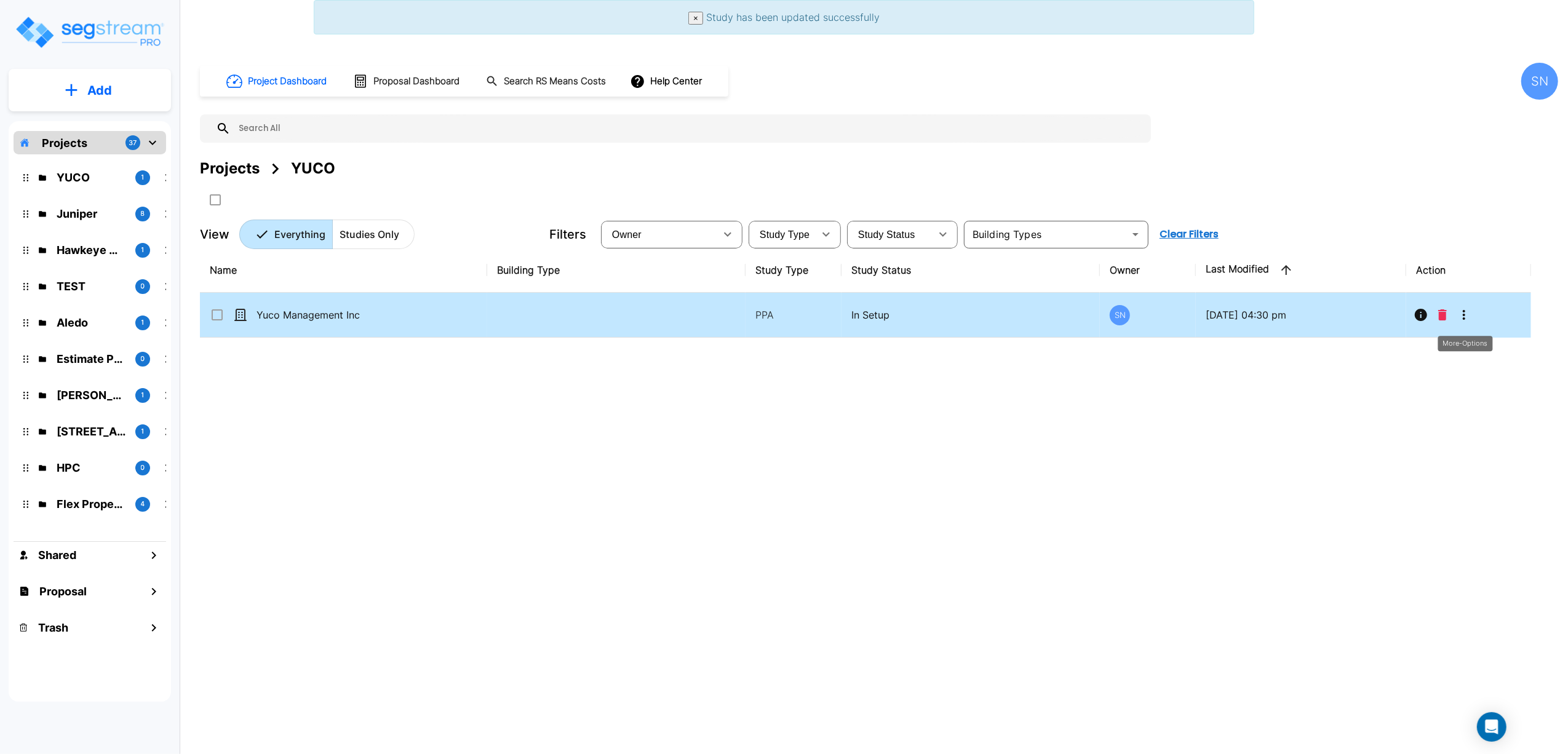
click at [1464, 319] on icon "More-Options" at bounding box center [1464, 315] width 15 height 15
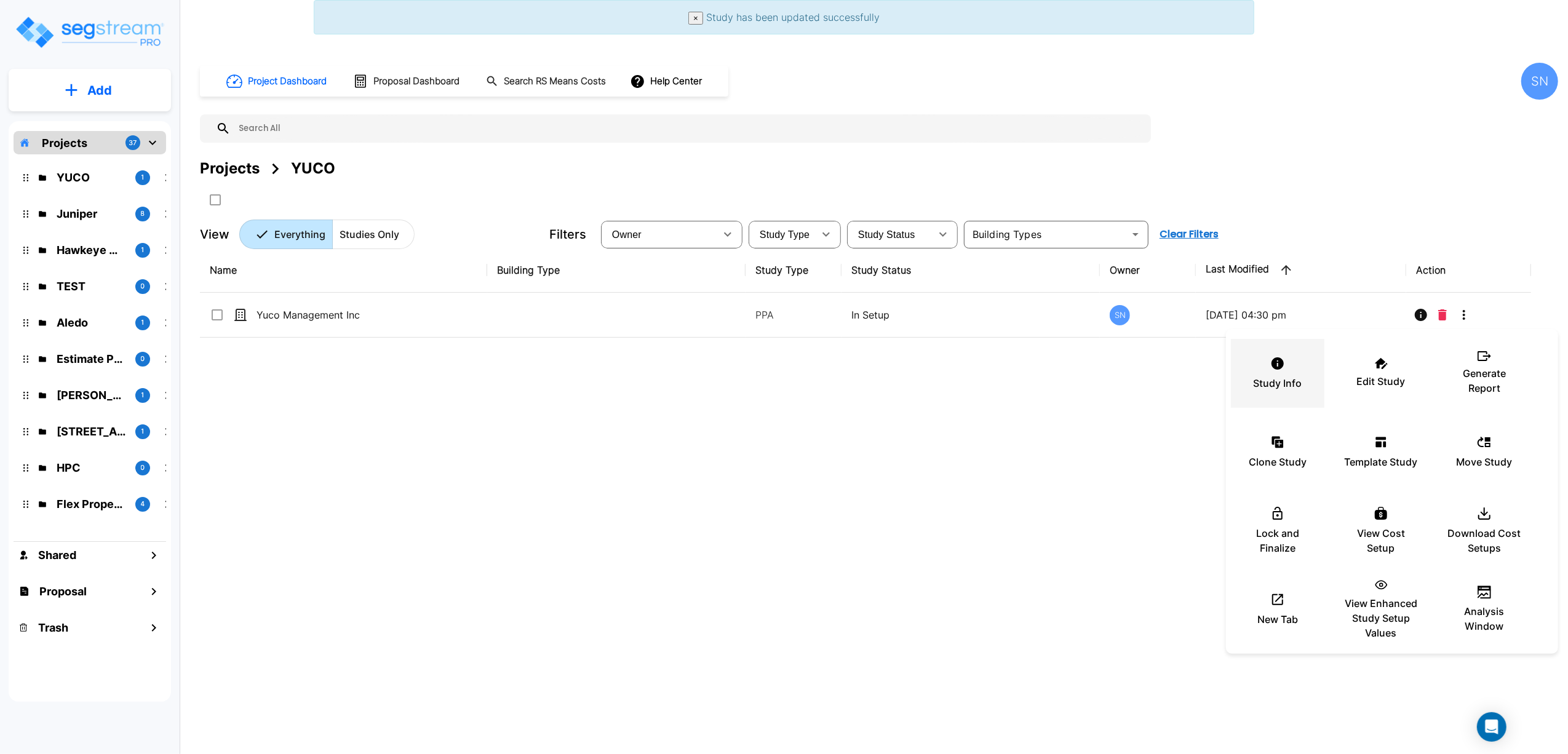
click at [1288, 380] on p "Study Info" at bounding box center [1277, 383] width 48 height 15
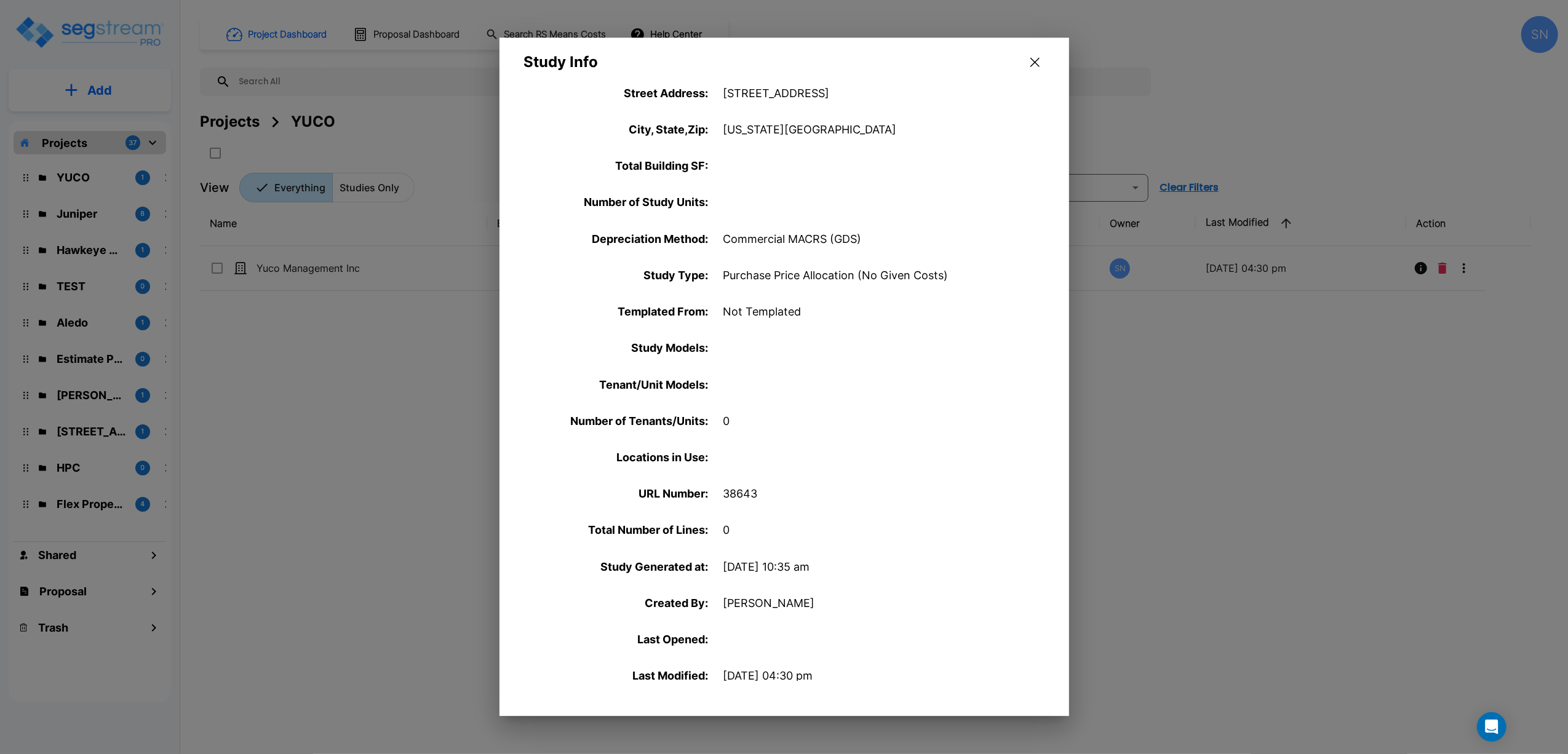
scroll to position [254, 0]
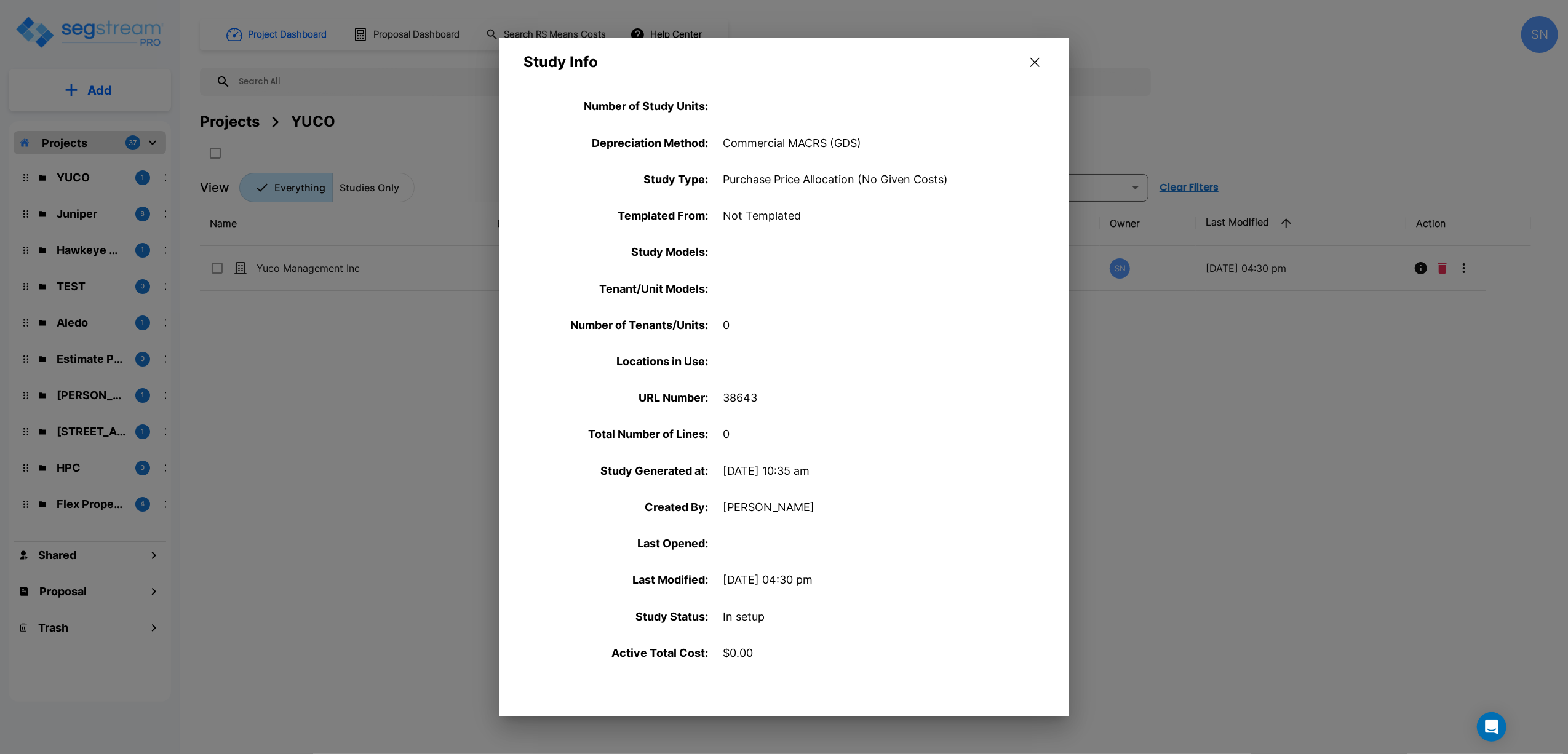
click at [1176, 567] on div at bounding box center [784, 377] width 1568 height 754
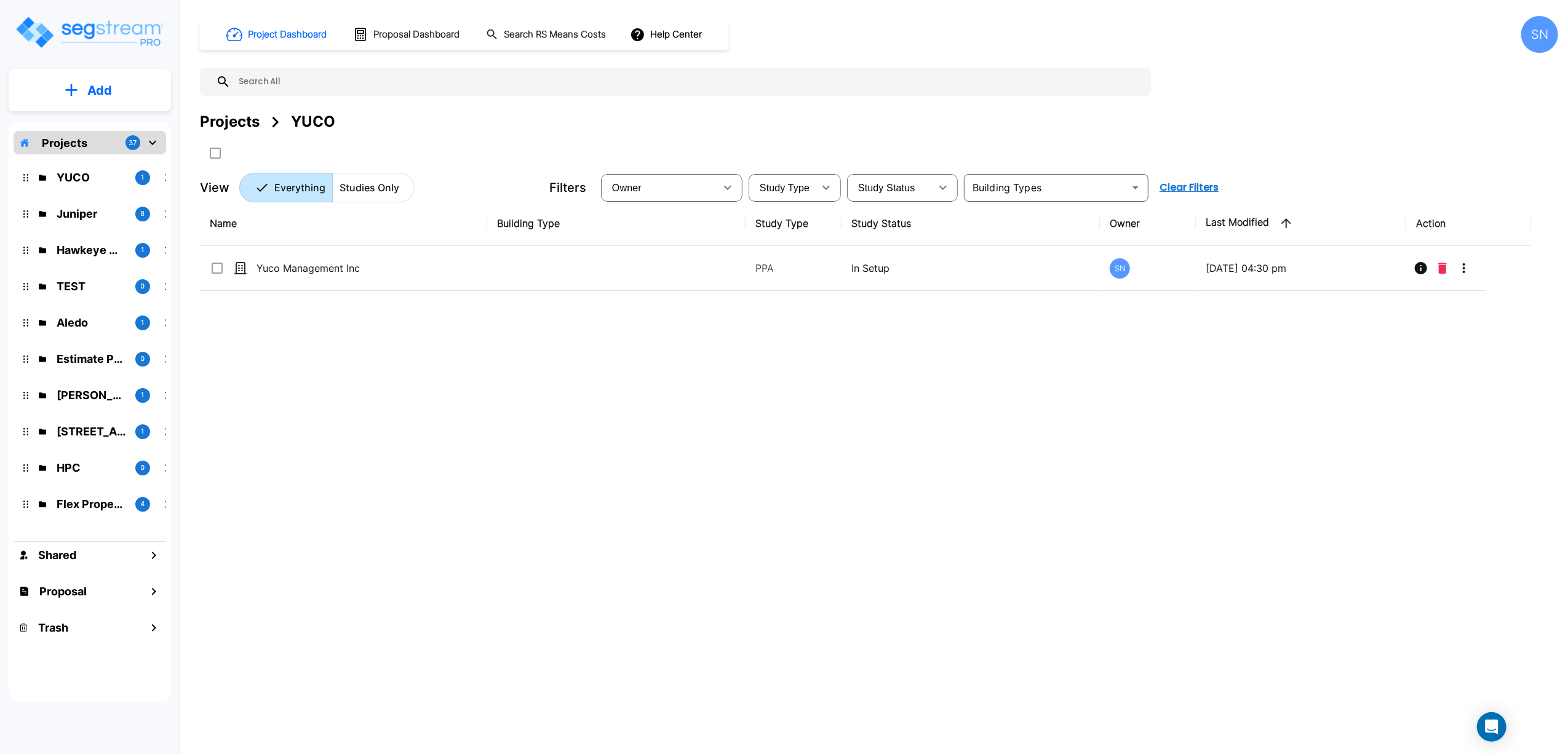
click at [703, 423] on div "Name Building Type Study Type Study Status Owner Last Modified Action Yuco Mana…" at bounding box center [865, 435] width 1331 height 467
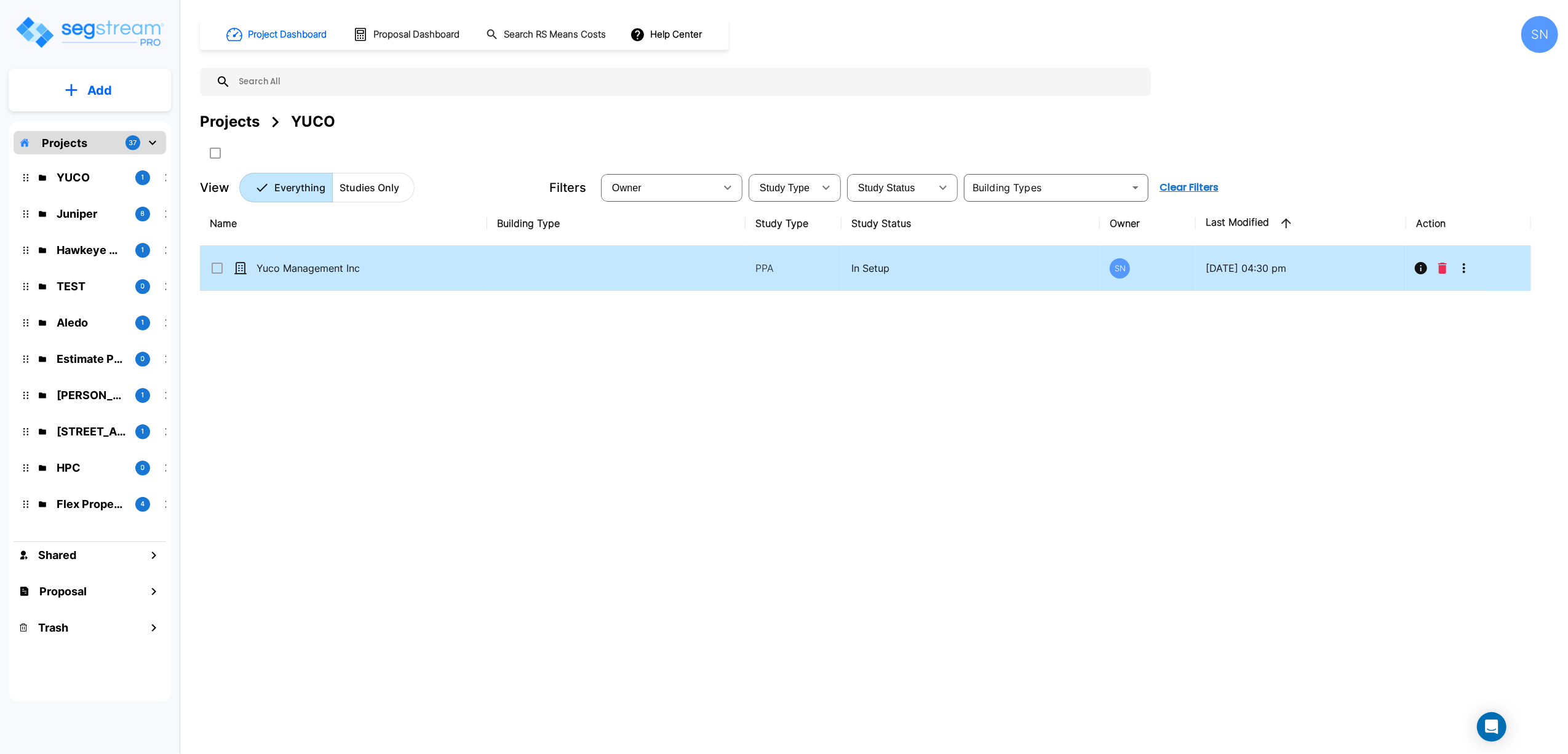
click at [1465, 275] on icon "More-Options" at bounding box center [1464, 269] width 15 height 15
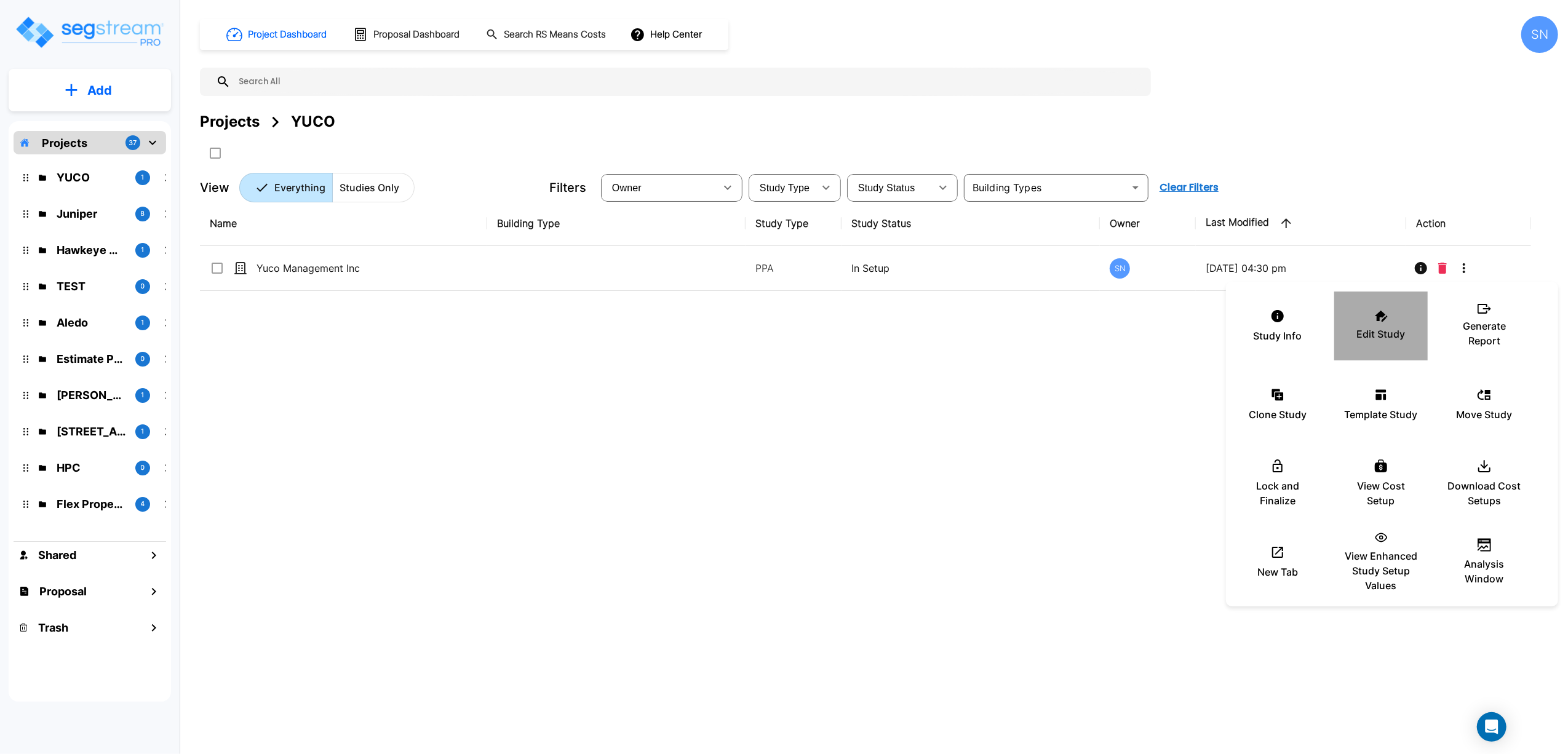
click at [1370, 320] on div "Edit Study" at bounding box center [1381, 326] width 74 height 62
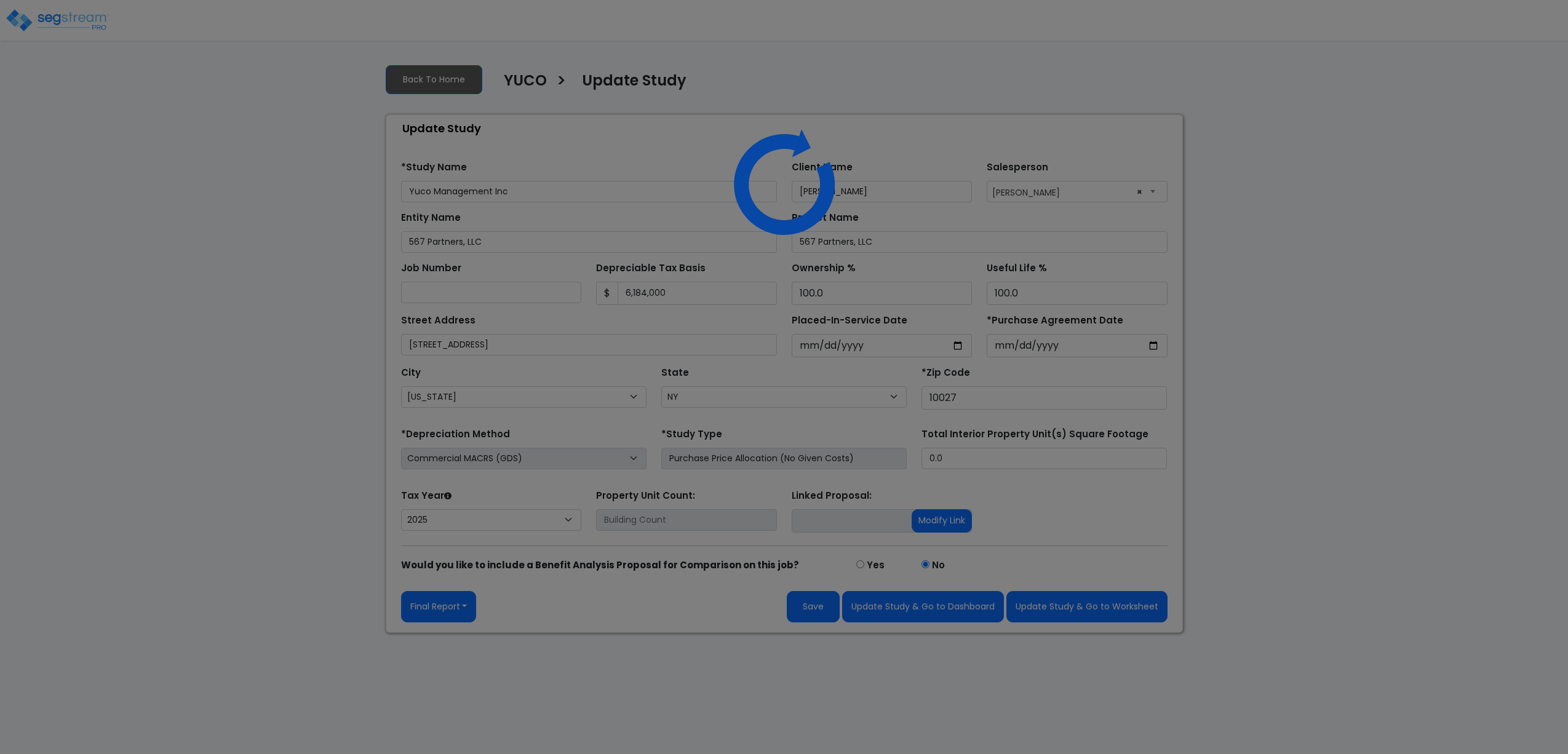
select select "NY"
select select "2025"
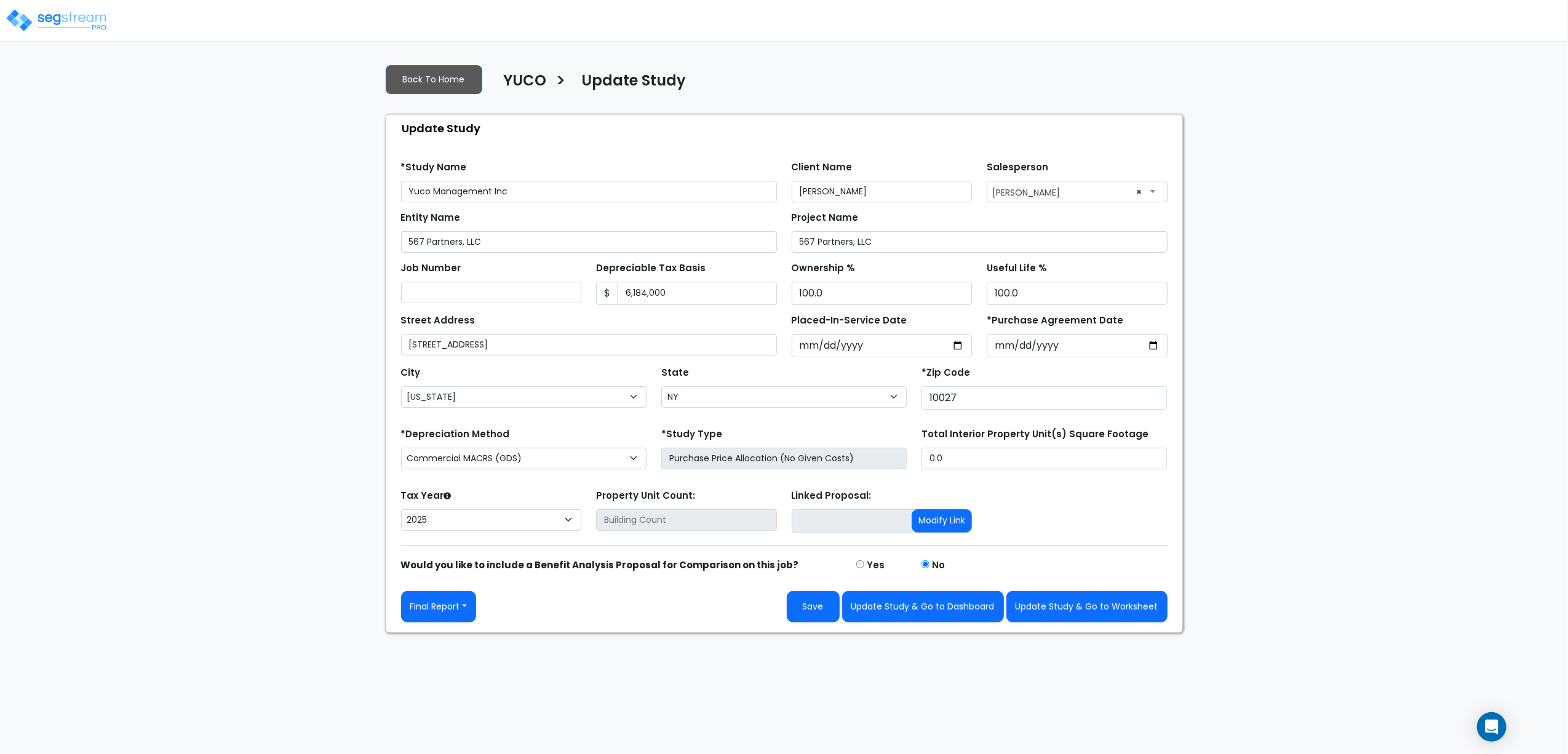
click at [1314, 324] on div "We are Building your Study. So please grab a coffee and let us do the heavy lif…" at bounding box center [784, 343] width 1568 height 579
click at [979, 608] on button "Update Study & Go to Dashboard" at bounding box center [923, 607] width 161 height 32
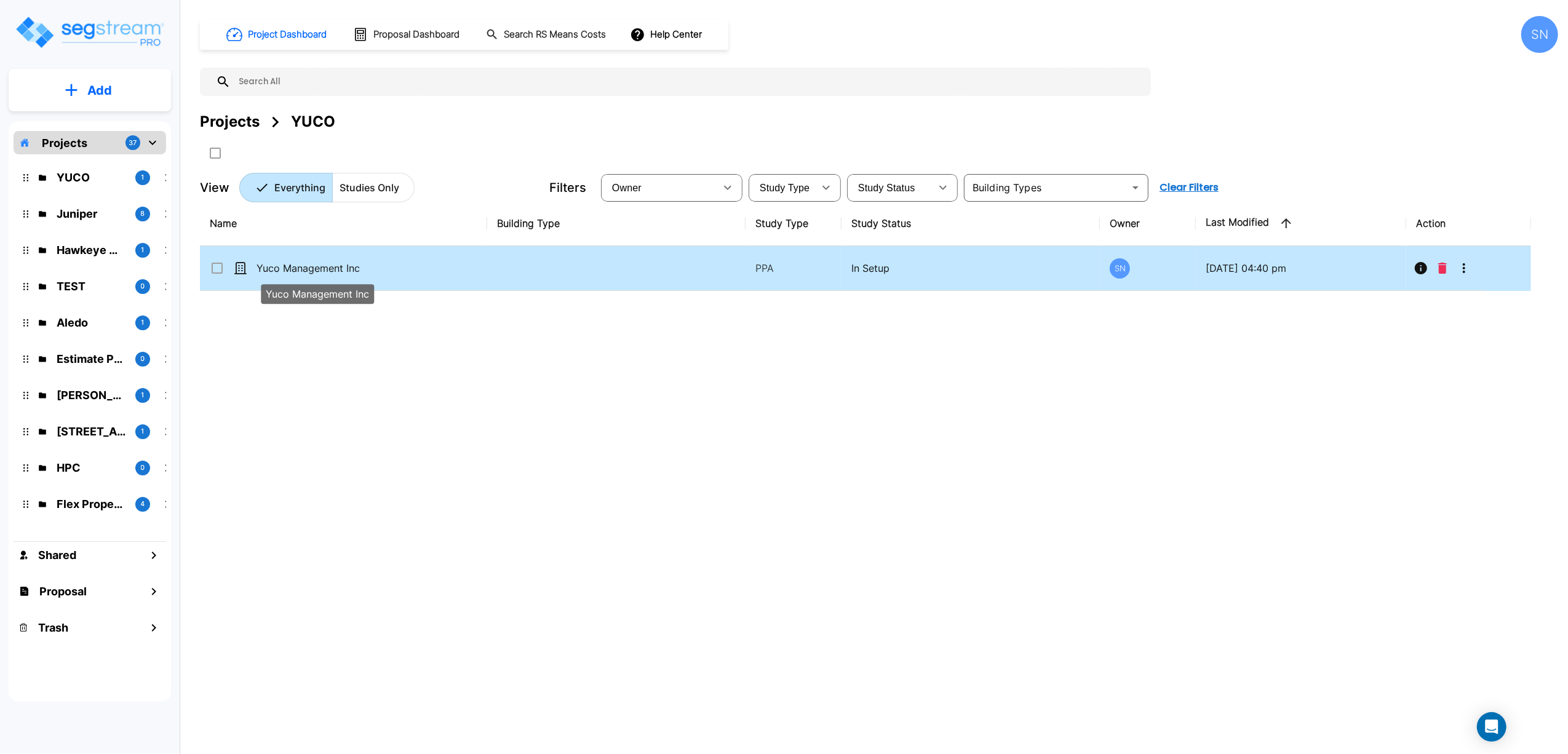
click at [293, 269] on p "Yuco Management Inc" at bounding box center [318, 269] width 123 height 15
checkbox input "true"
click at [293, 269] on p "Yuco Management Inc" at bounding box center [318, 269] width 123 height 15
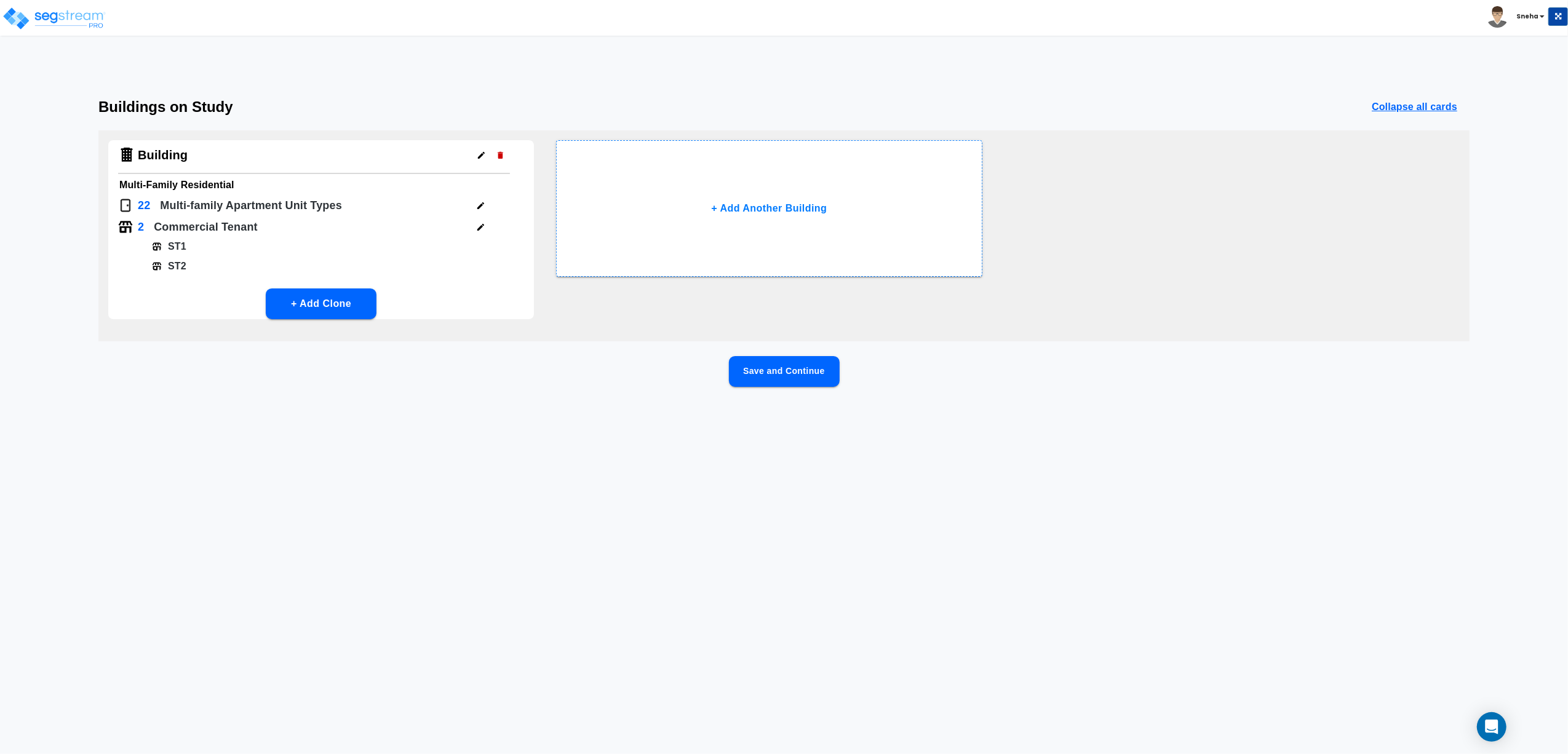
click at [779, 377] on button "Save and Continue" at bounding box center [784, 371] width 111 height 31
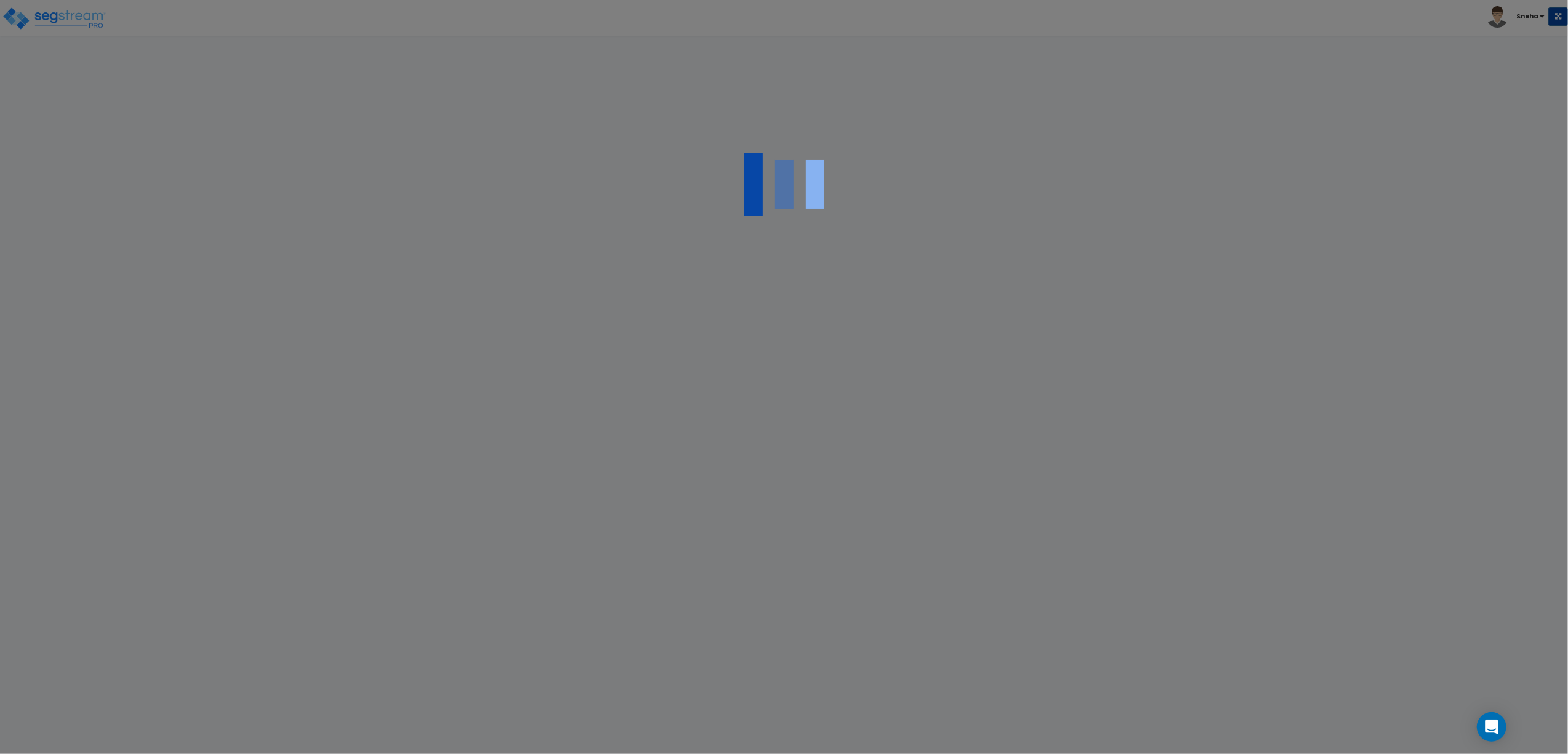
click at [779, 377] on div at bounding box center [784, 377] width 1568 height 754
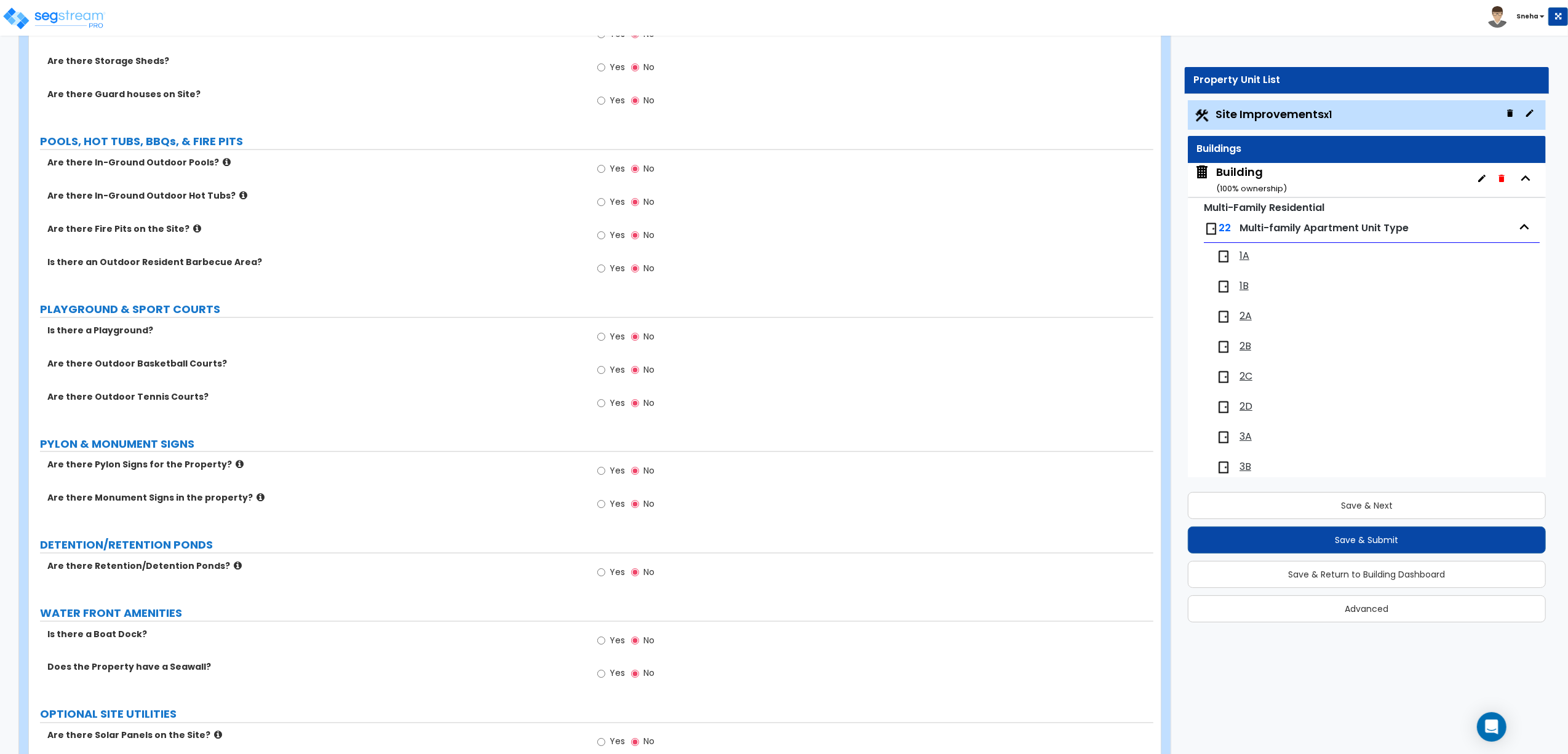
scroll to position [1857, 0]
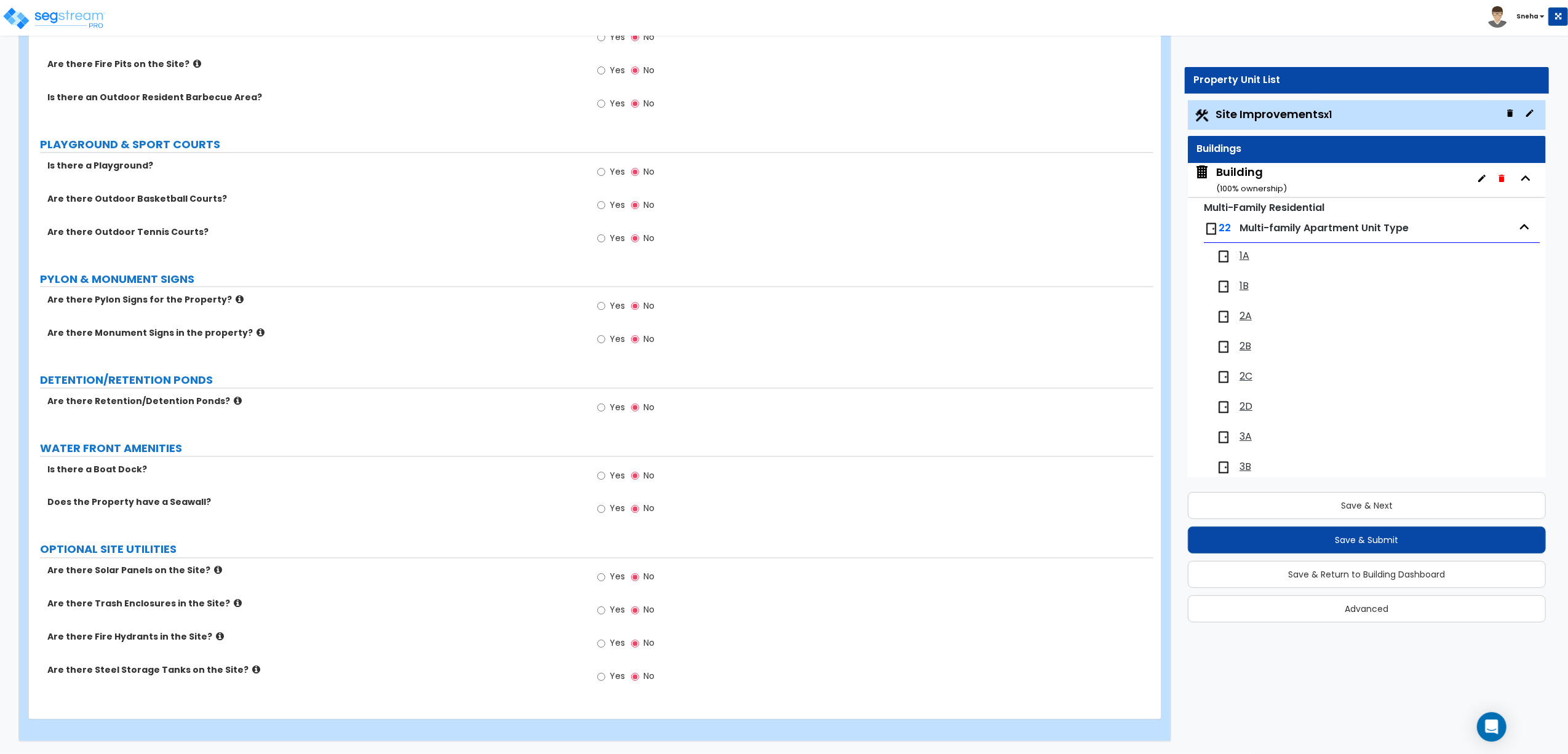
click at [1231, 181] on div "Building ( 100 % ownership)" at bounding box center [1251, 180] width 71 height 32
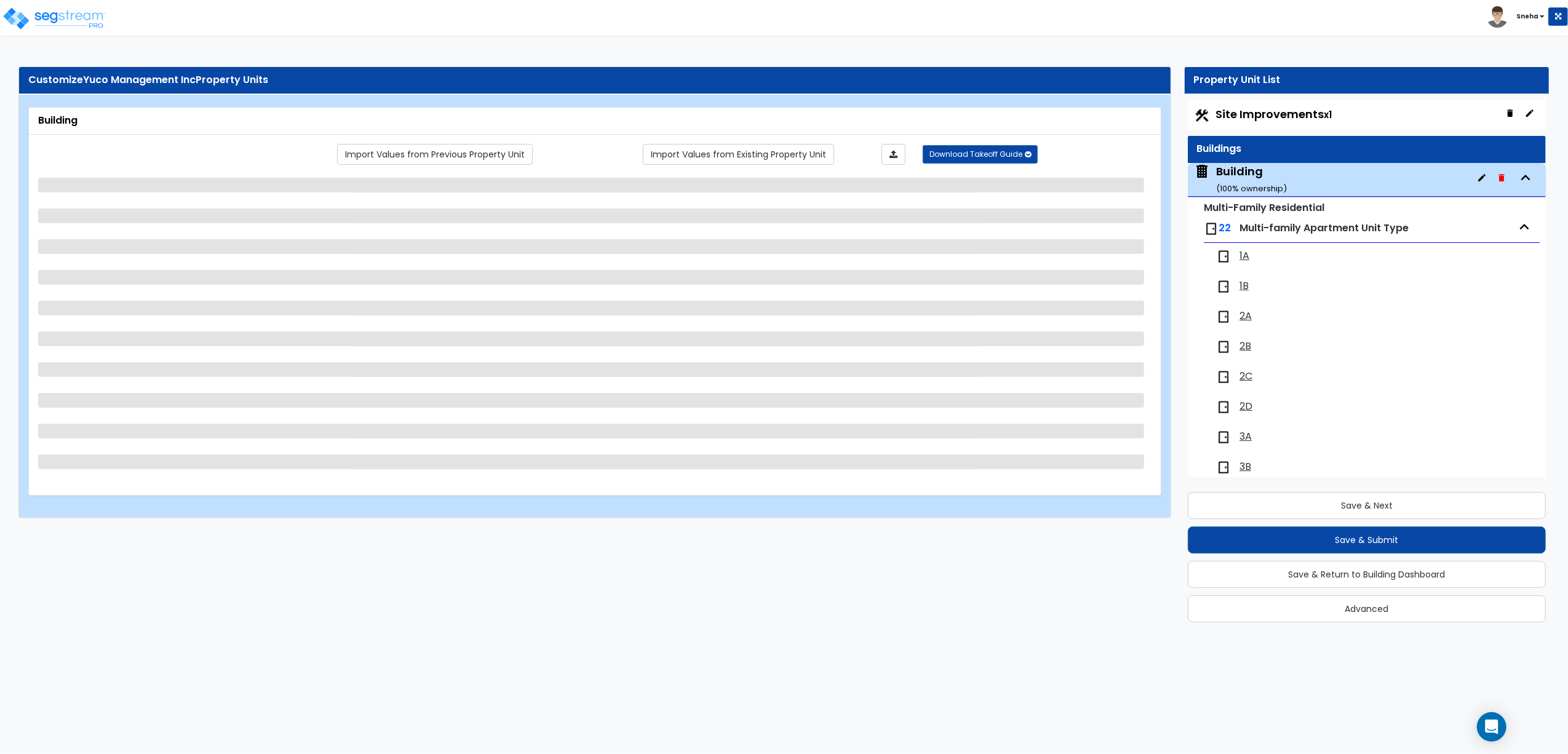
scroll to position [63, 0]
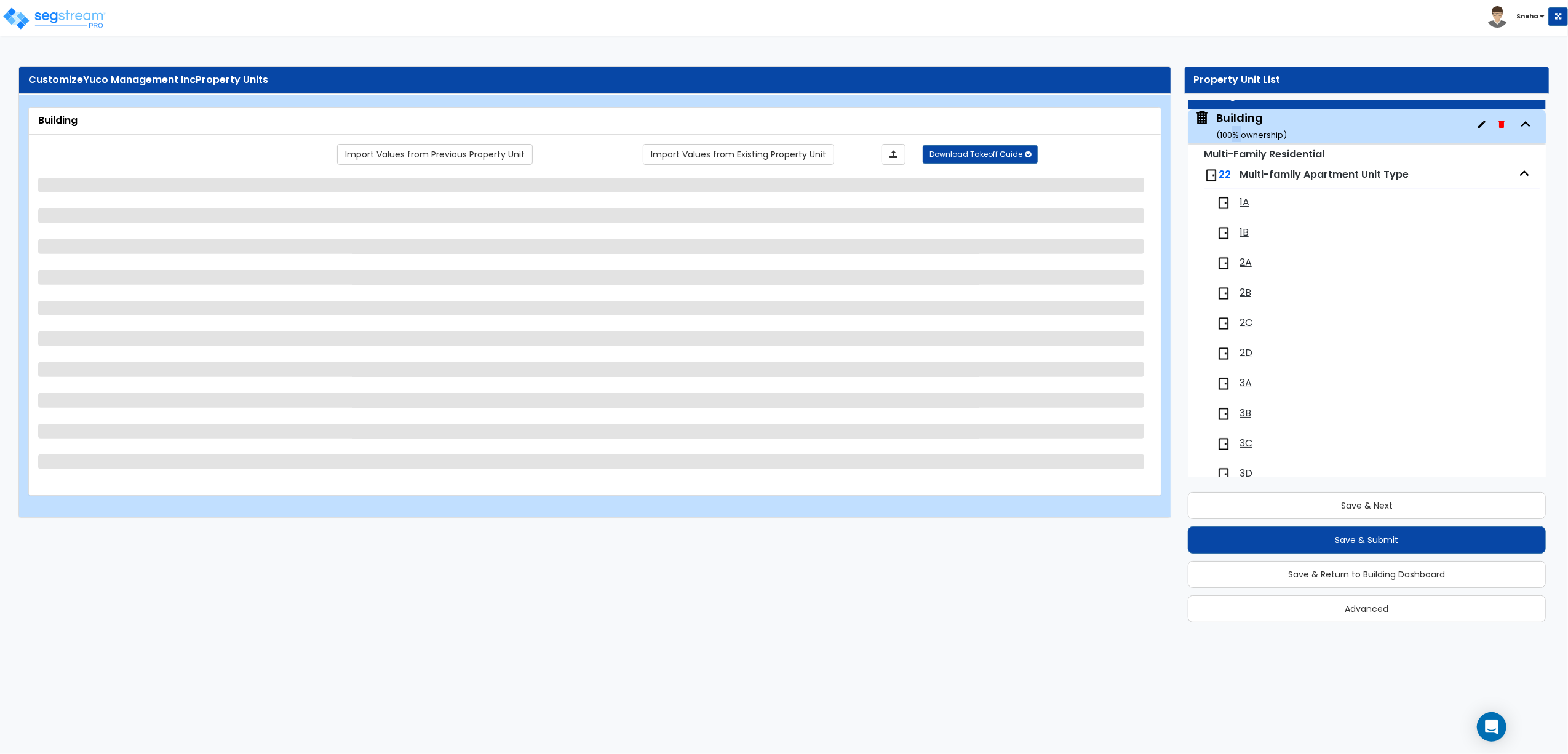
click at [1231, 181] on div "Building ( 100 % ownership) Multi-Family Residential 22 Multi-family Apartment …" at bounding box center [1367, 529] width 358 height 839
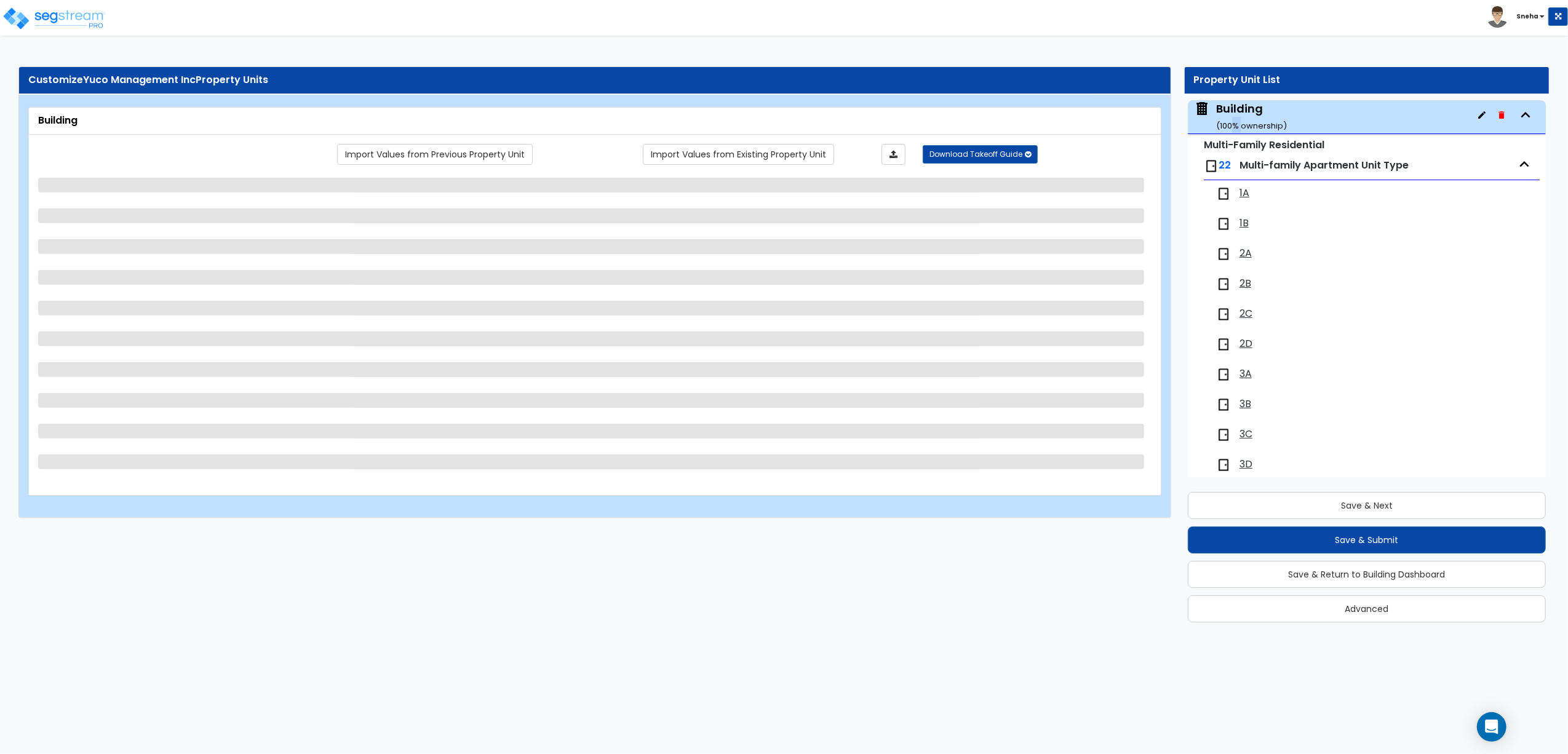
select select "7"
select select "1"
select select "2"
select select "3"
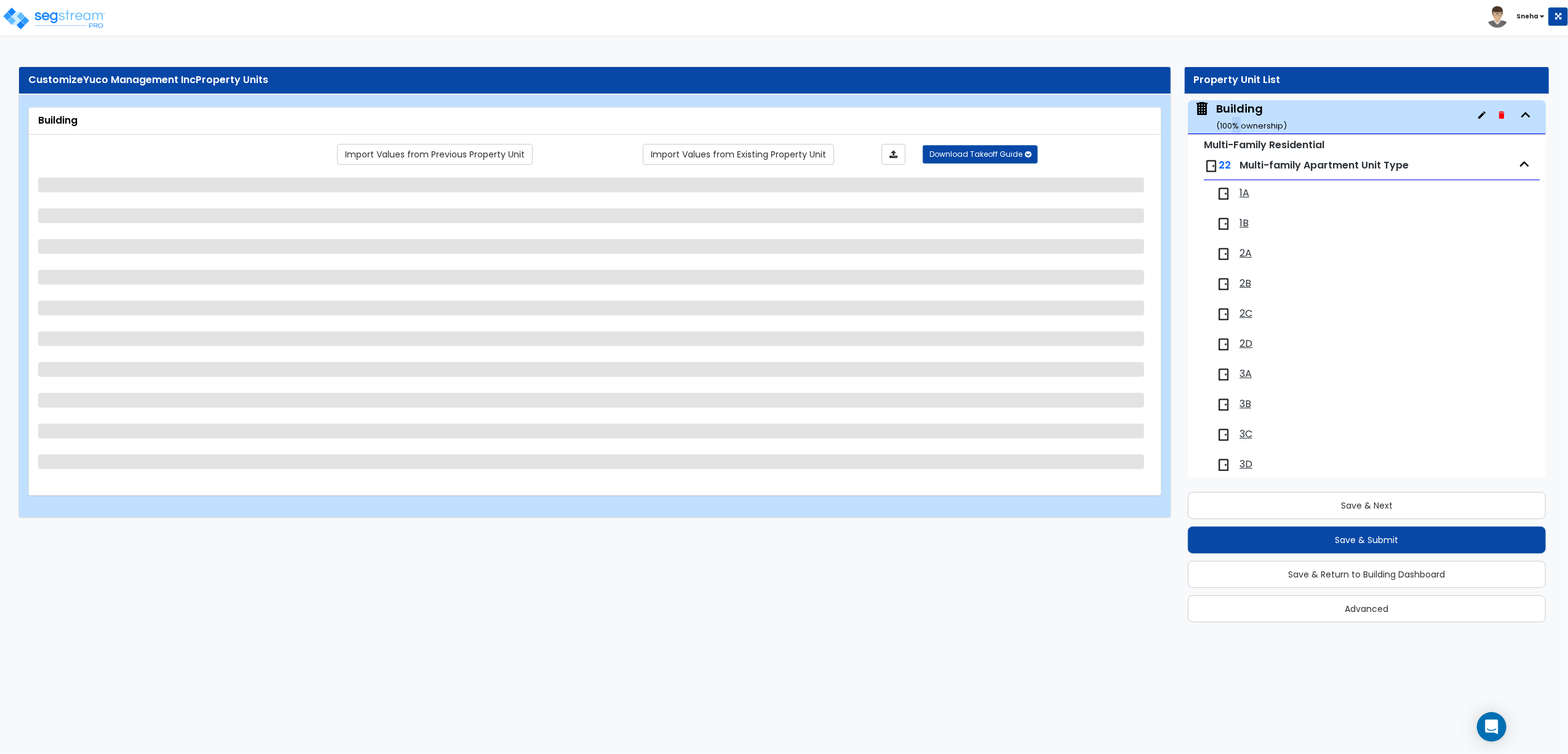
select select "2"
select select "1"
select select "2"
select select "1"
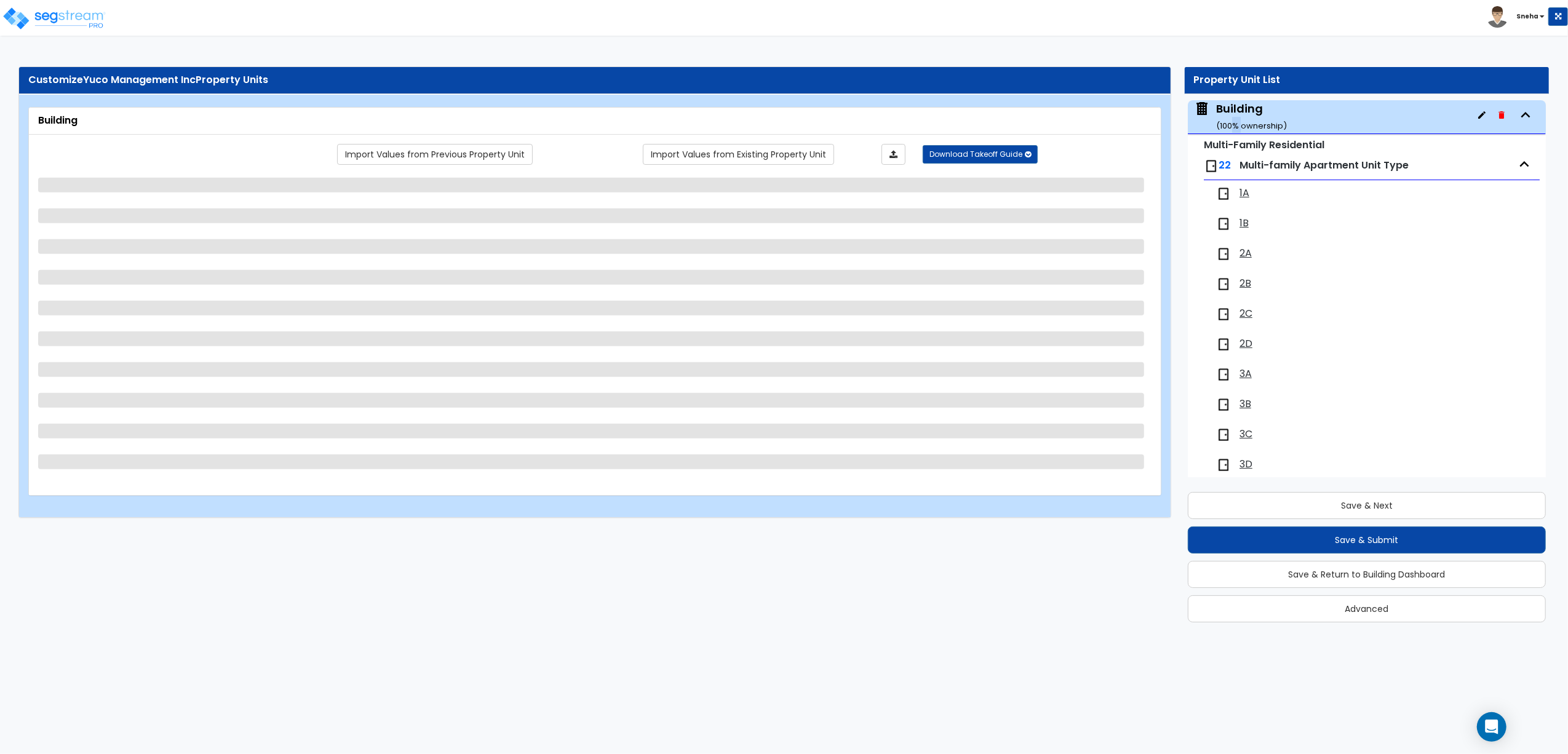
select select "2"
select select "1"
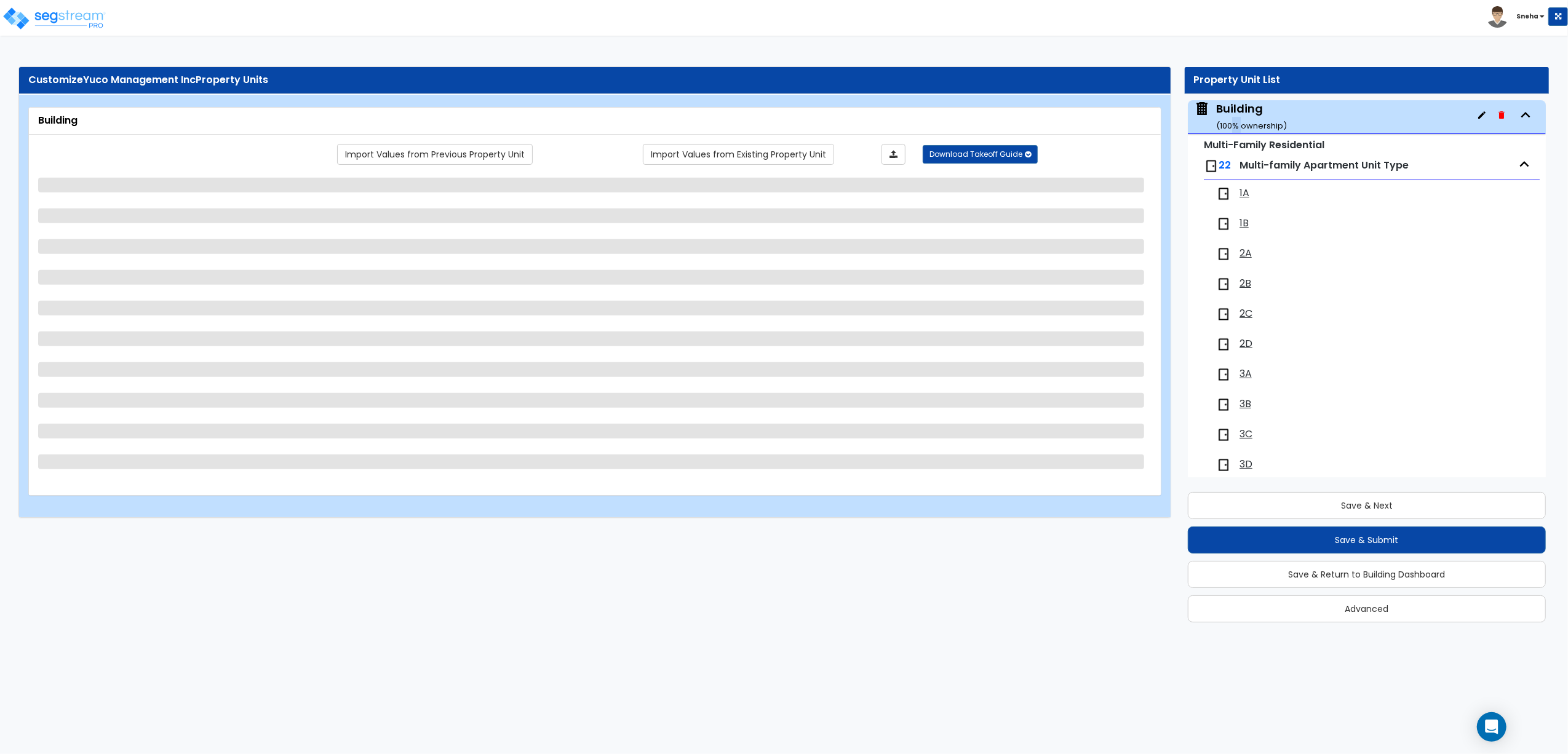
select select "6"
select select "4"
select select "1"
select select "2"
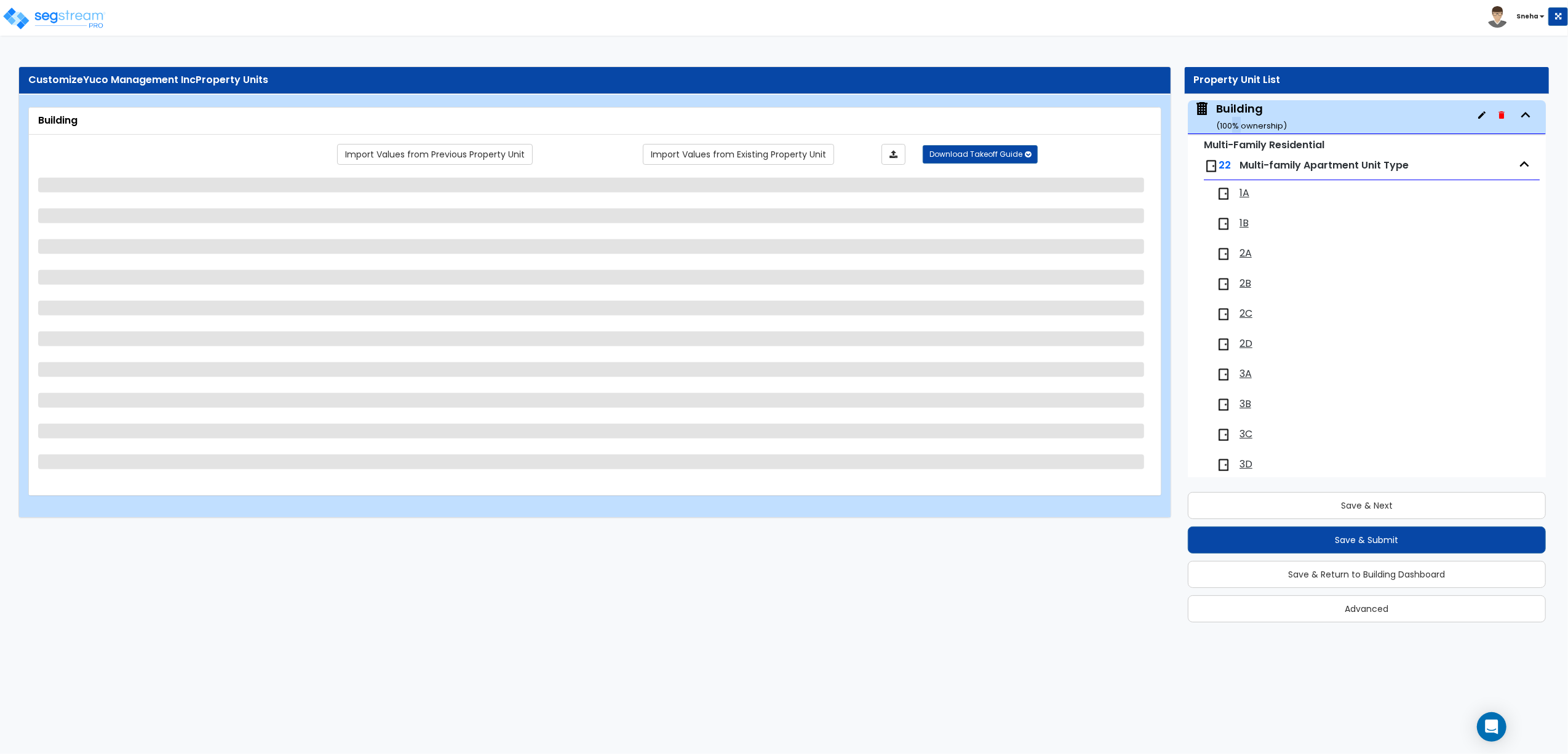
select select "3"
select select "2"
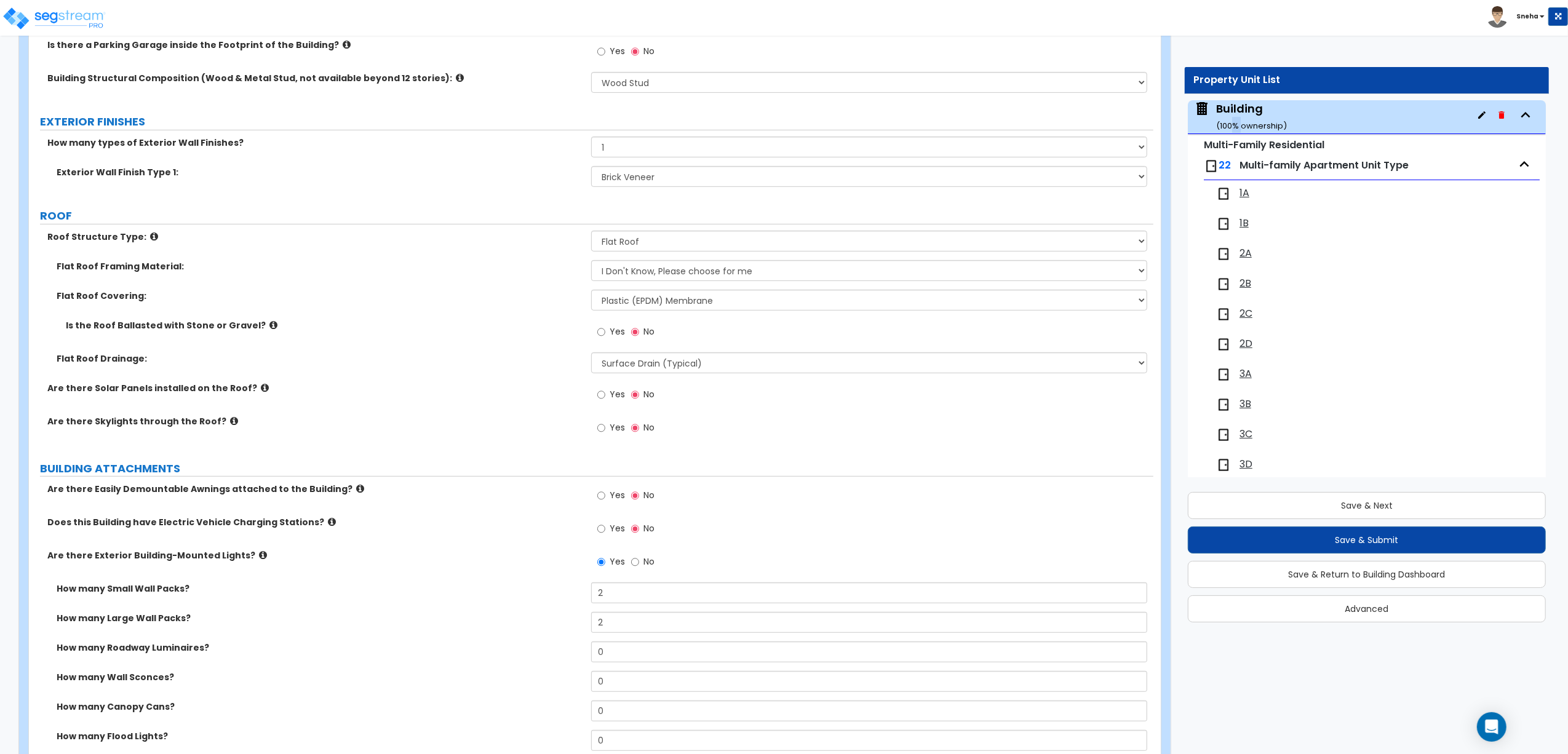
scroll to position [656, 0]
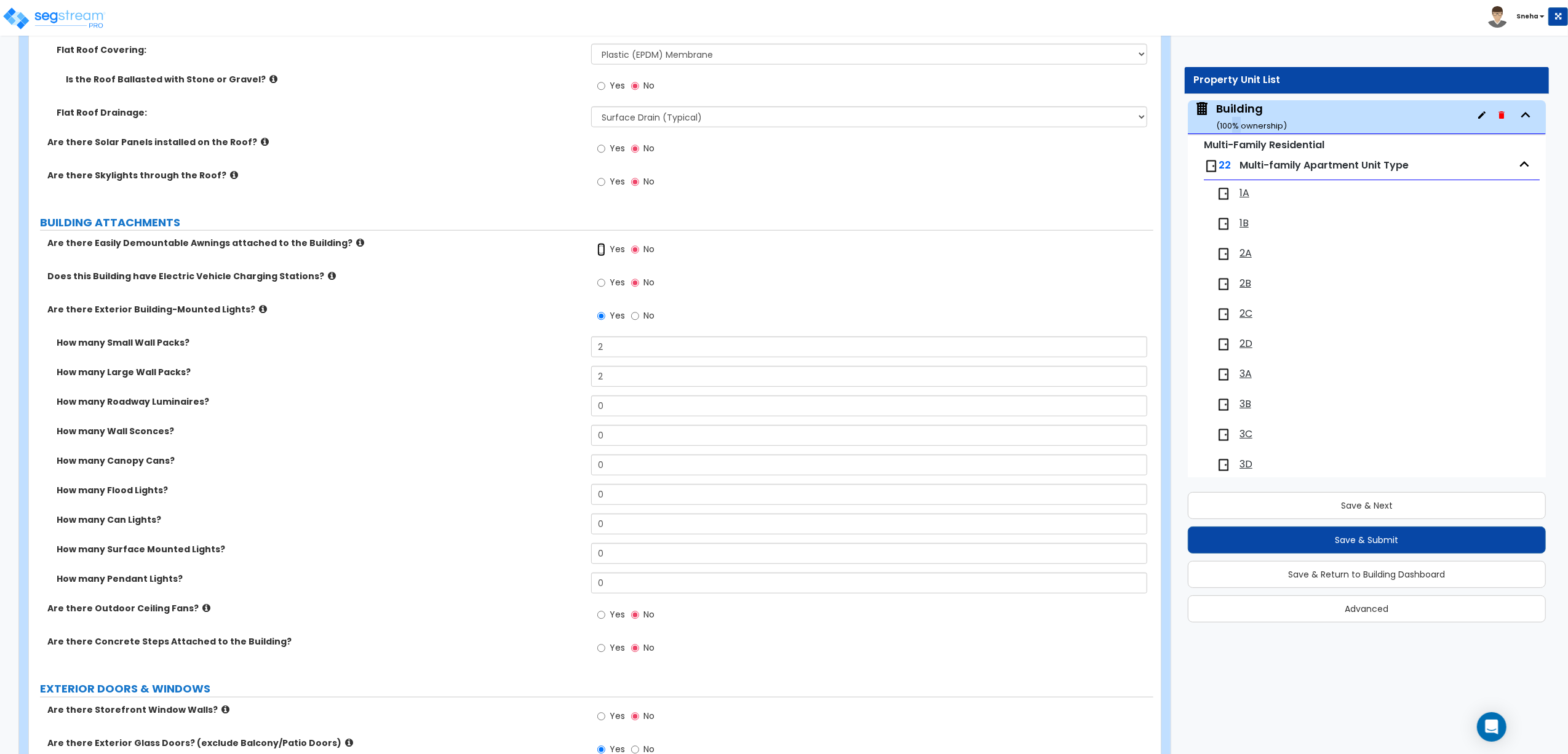
click at [598, 250] on input "Yes" at bounding box center [601, 250] width 8 height 14
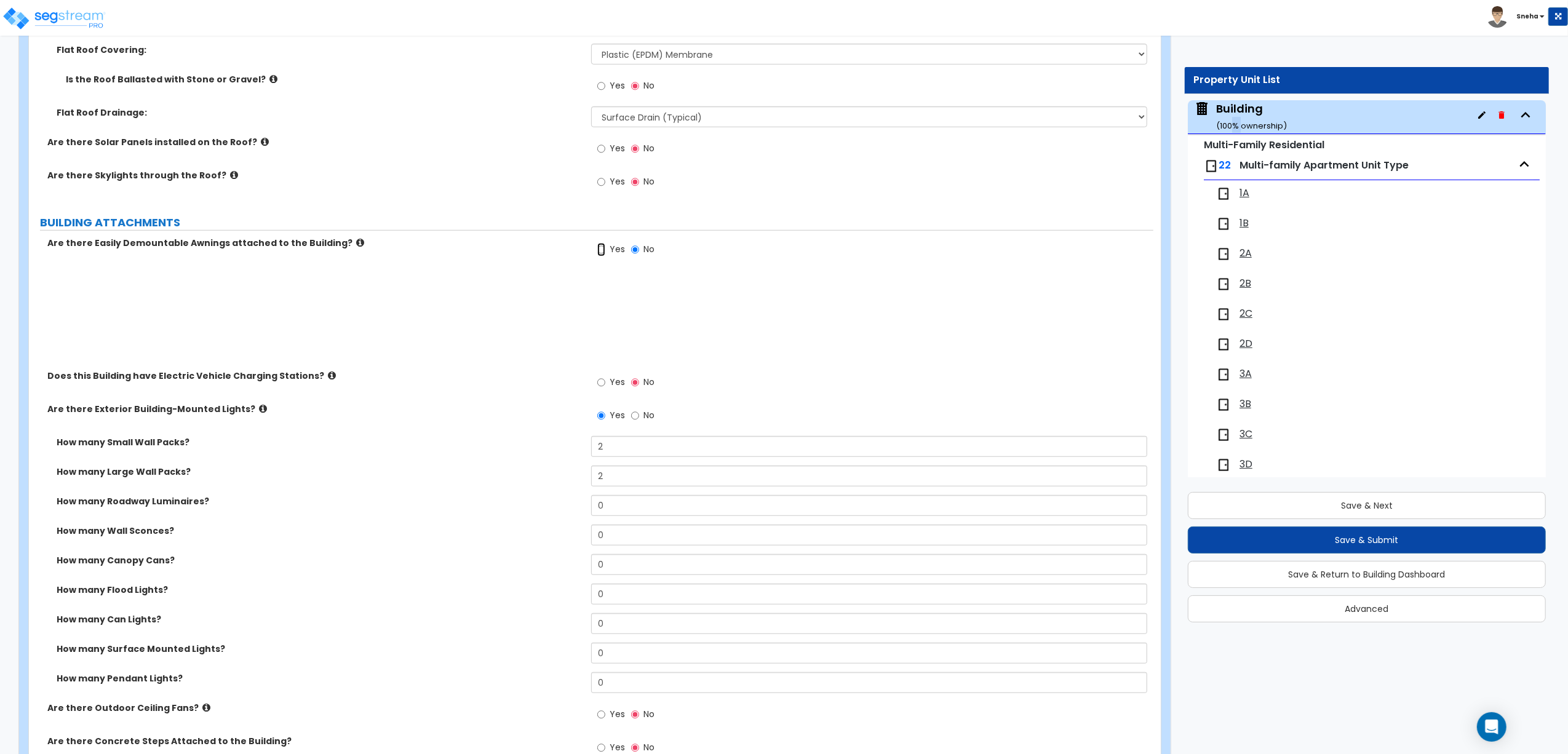
radio input "true"
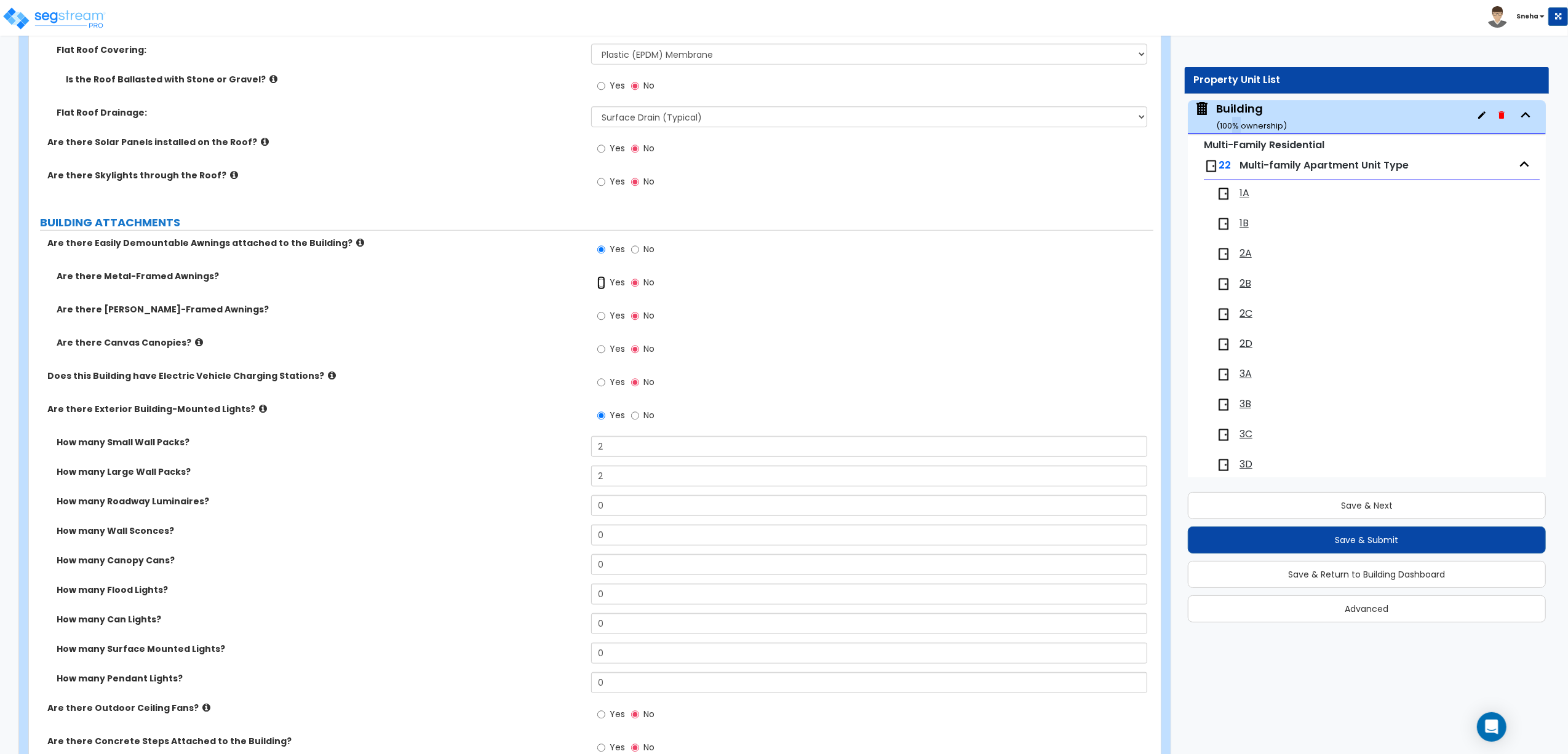
click at [601, 285] on input "Yes" at bounding box center [601, 283] width 8 height 14
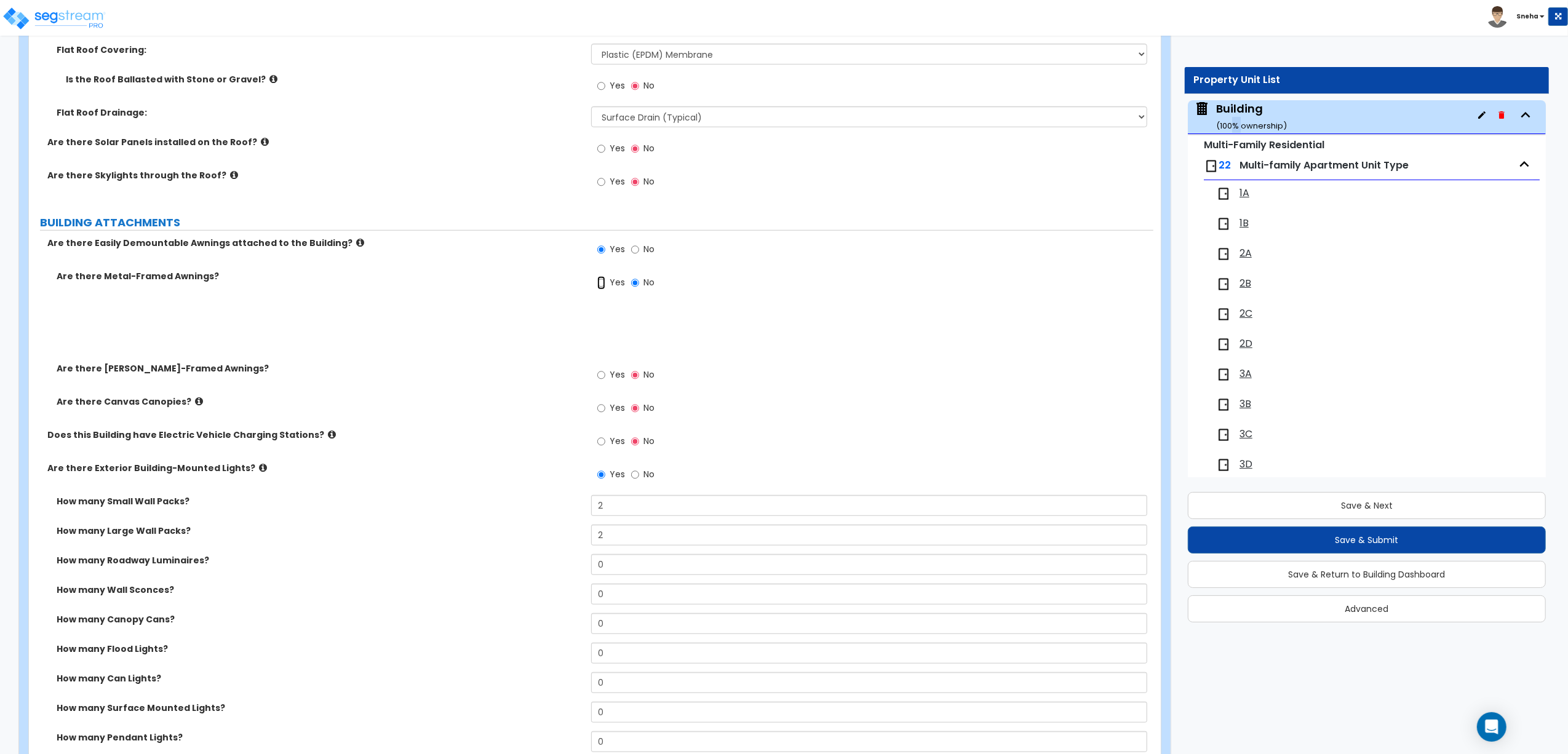
radio input "true"
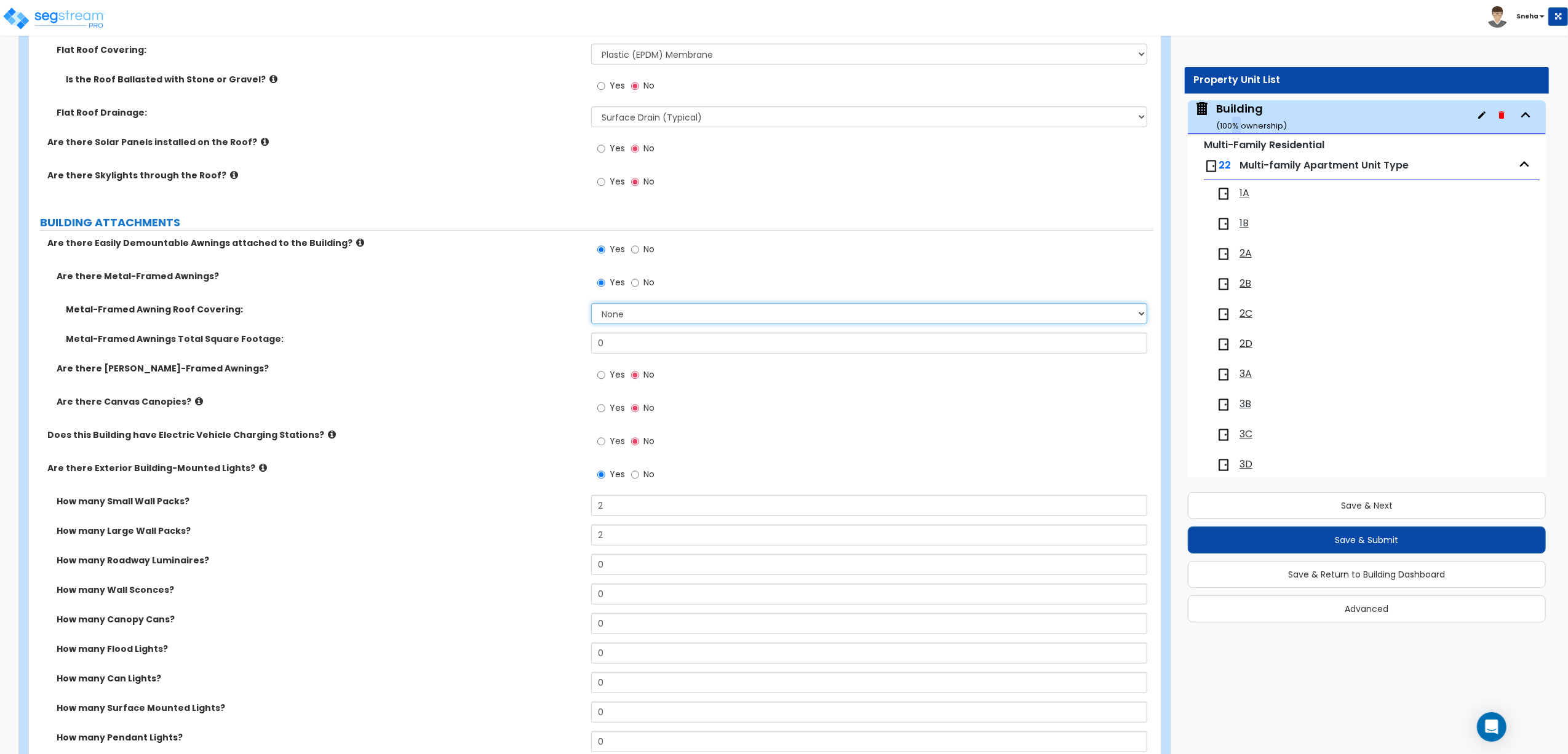
click at [616, 316] on select "None Plastic Metal Glass" at bounding box center [869, 314] width 556 height 21
select select "1"
click at [591, 305] on select "None Plastic Metal Glass" at bounding box center [869, 314] width 556 height 21
drag, startPoint x: 604, startPoint y: 344, endPoint x: 579, endPoint y: 344, distance: 25.0
click at [579, 344] on div "Metal-Framed Awnings Total Square Footage: 0" at bounding box center [591, 347] width 1124 height 29
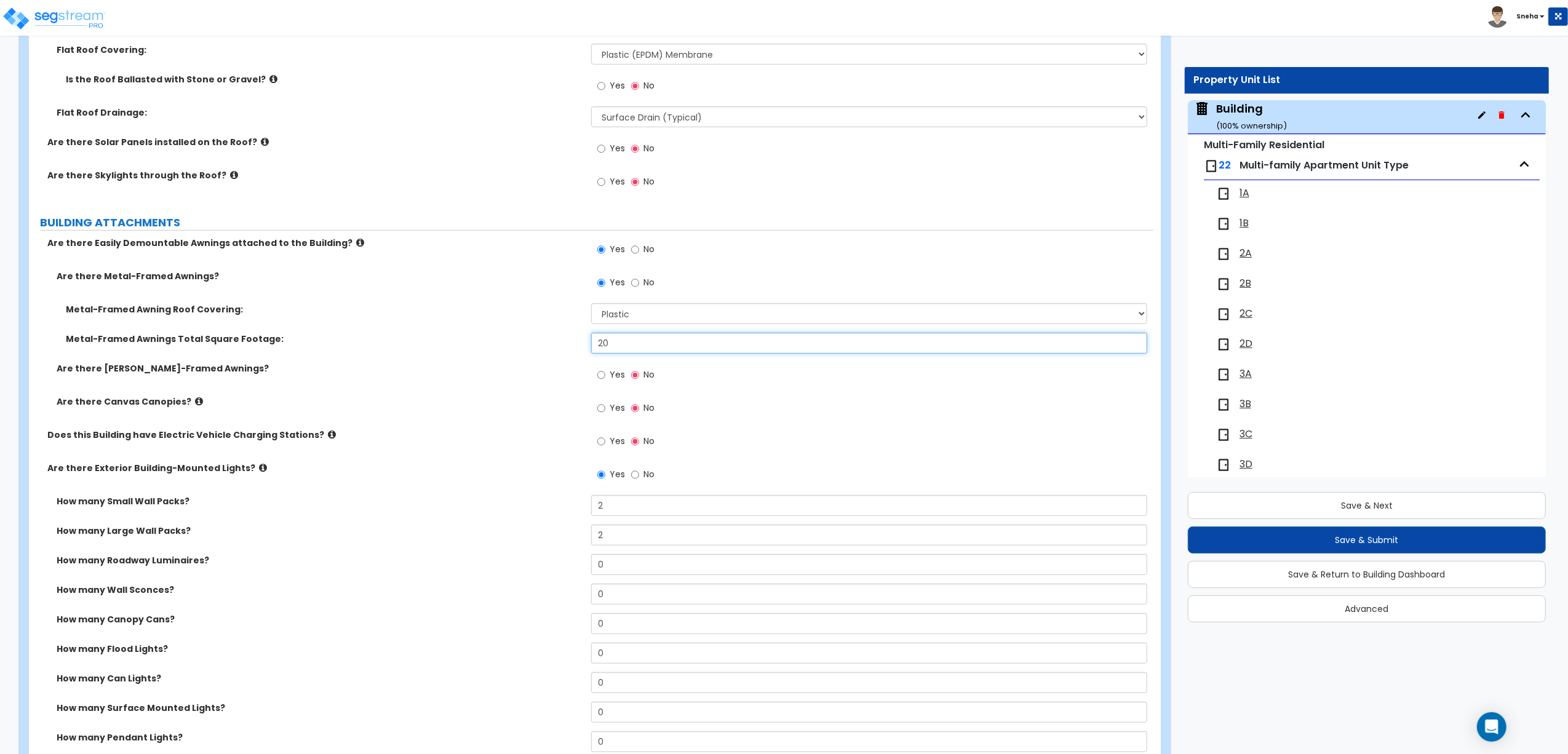
type input "20"
click at [500, 331] on div "Metal-Framed Awning Roof Covering: None Plastic Metal Glass" at bounding box center [591, 318] width 1124 height 29
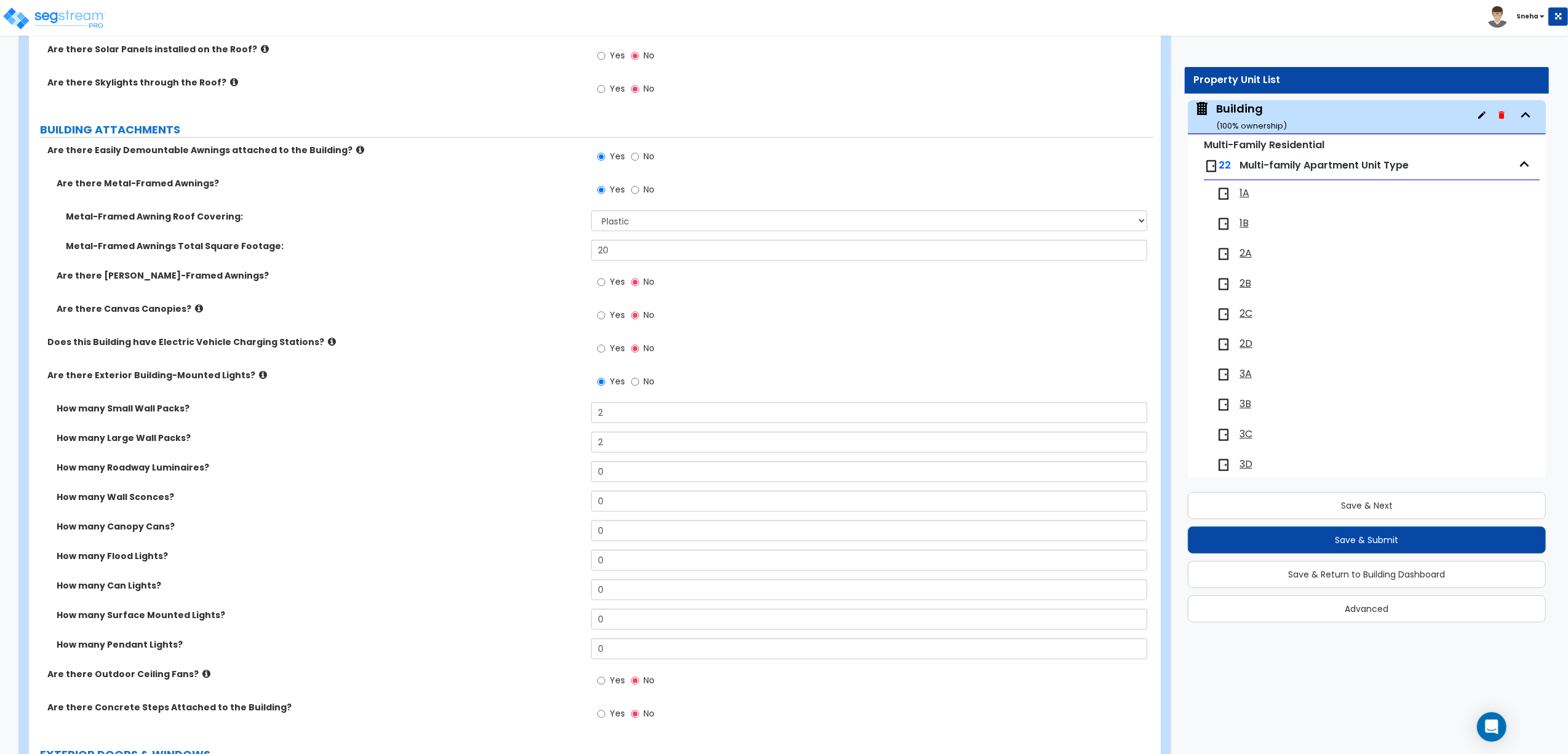
scroll to position [820, 0]
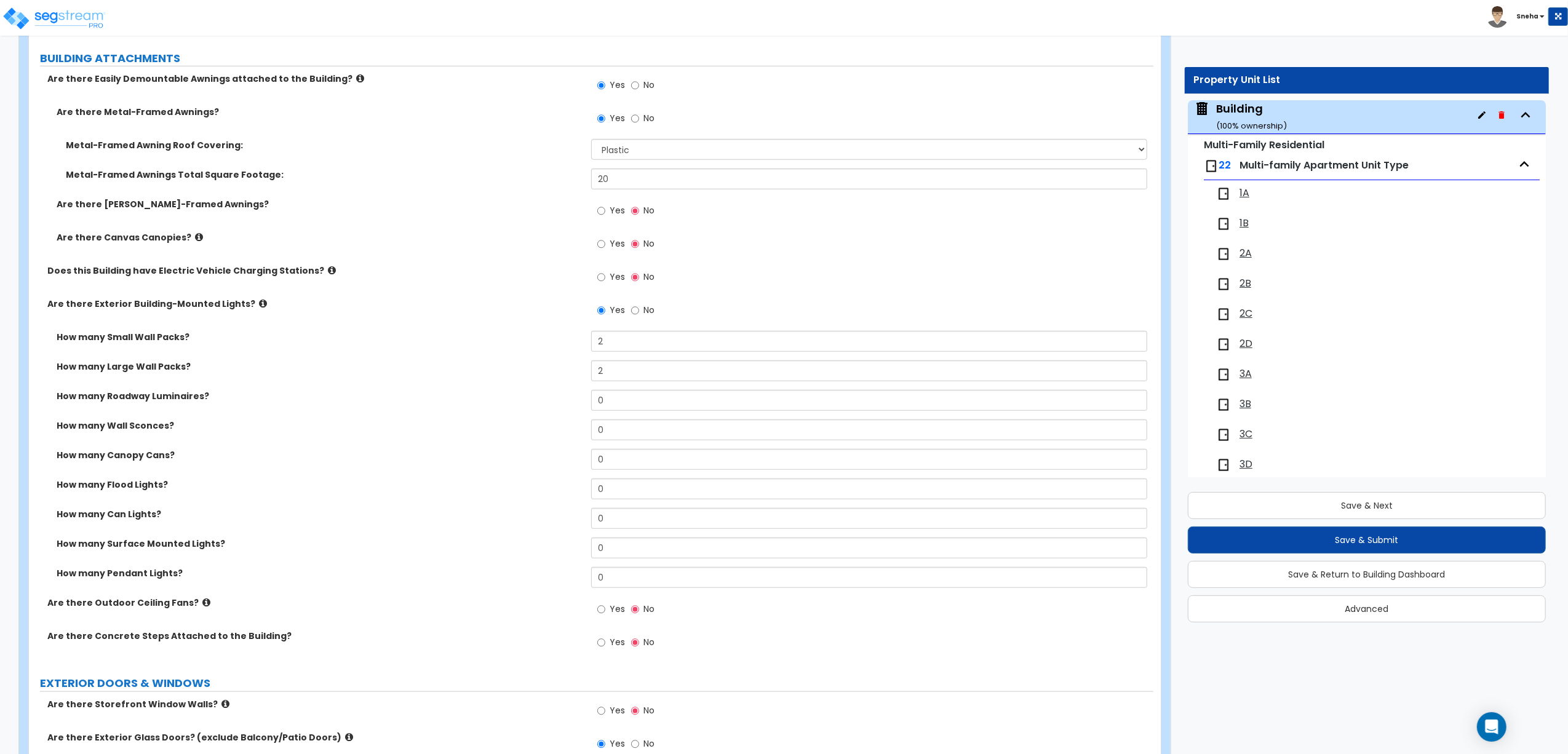
click at [195, 238] on icon at bounding box center [198, 237] width 8 height 9
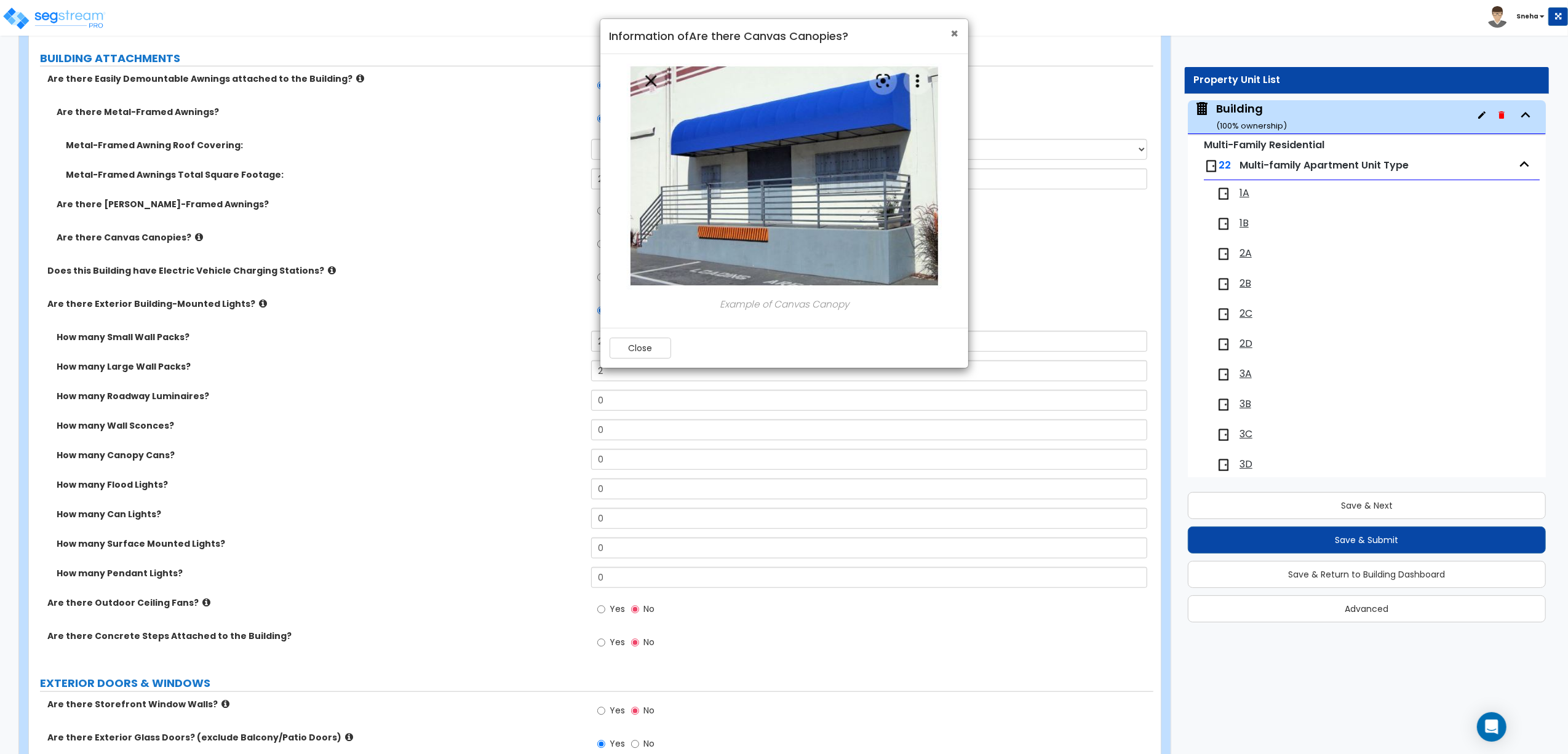
click at [955, 32] on span "×" at bounding box center [955, 34] width 8 height 18
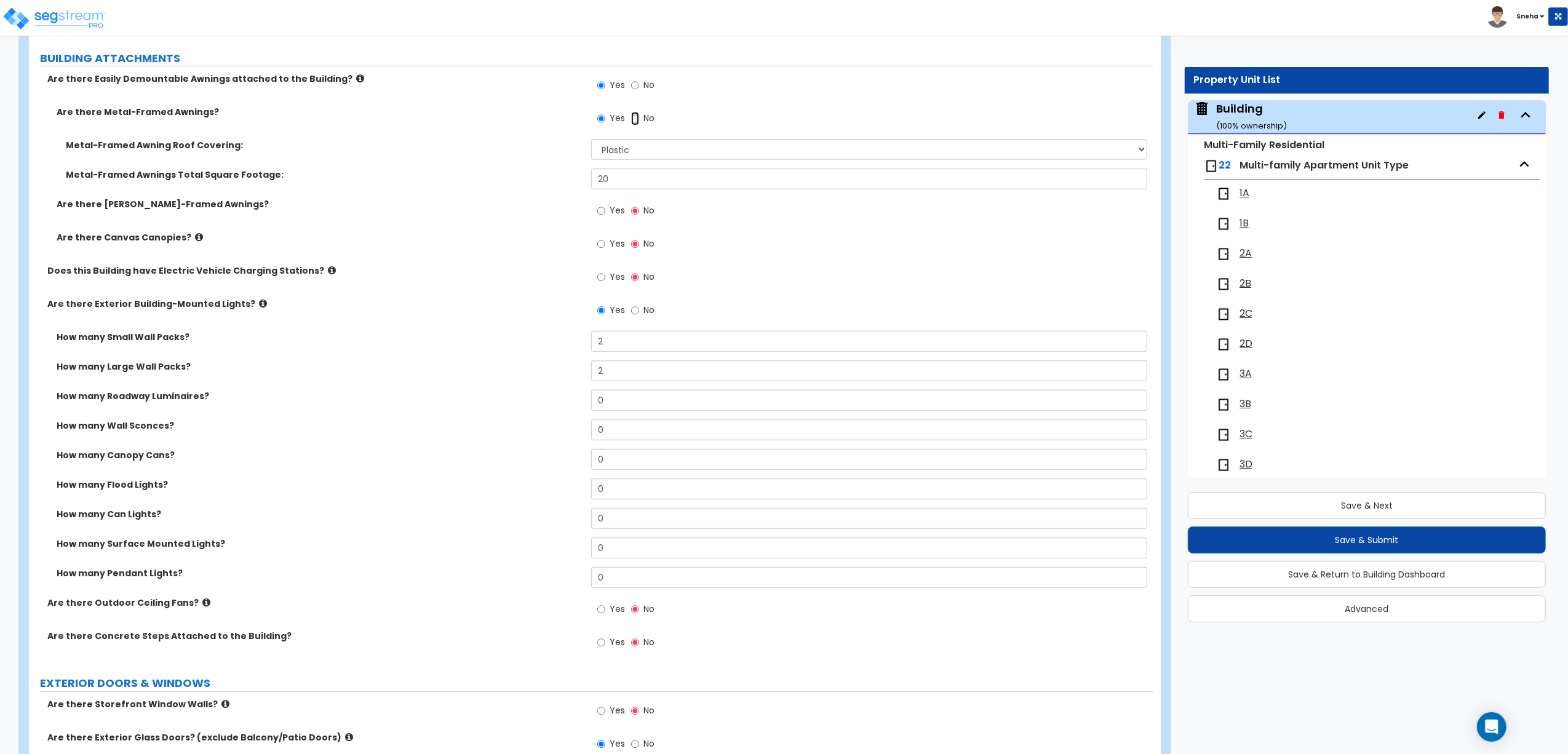
click at [633, 118] on input "No" at bounding box center [635, 118] width 8 height 14
radio input "false"
radio input "true"
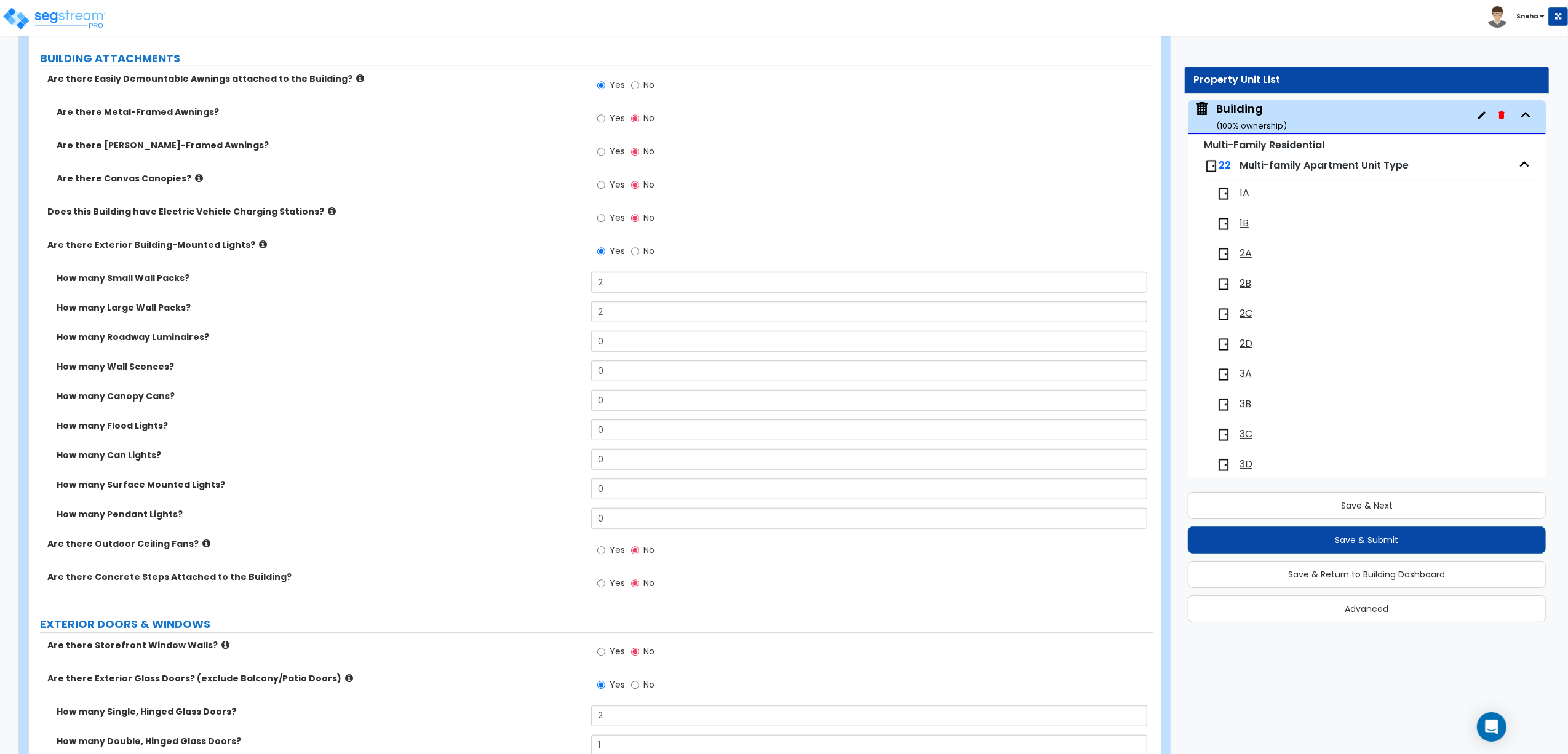
click at [606, 151] on label "Yes" at bounding box center [610, 153] width 28 height 21
click at [605, 151] on input "Yes" at bounding box center [601, 152] width 8 height 14
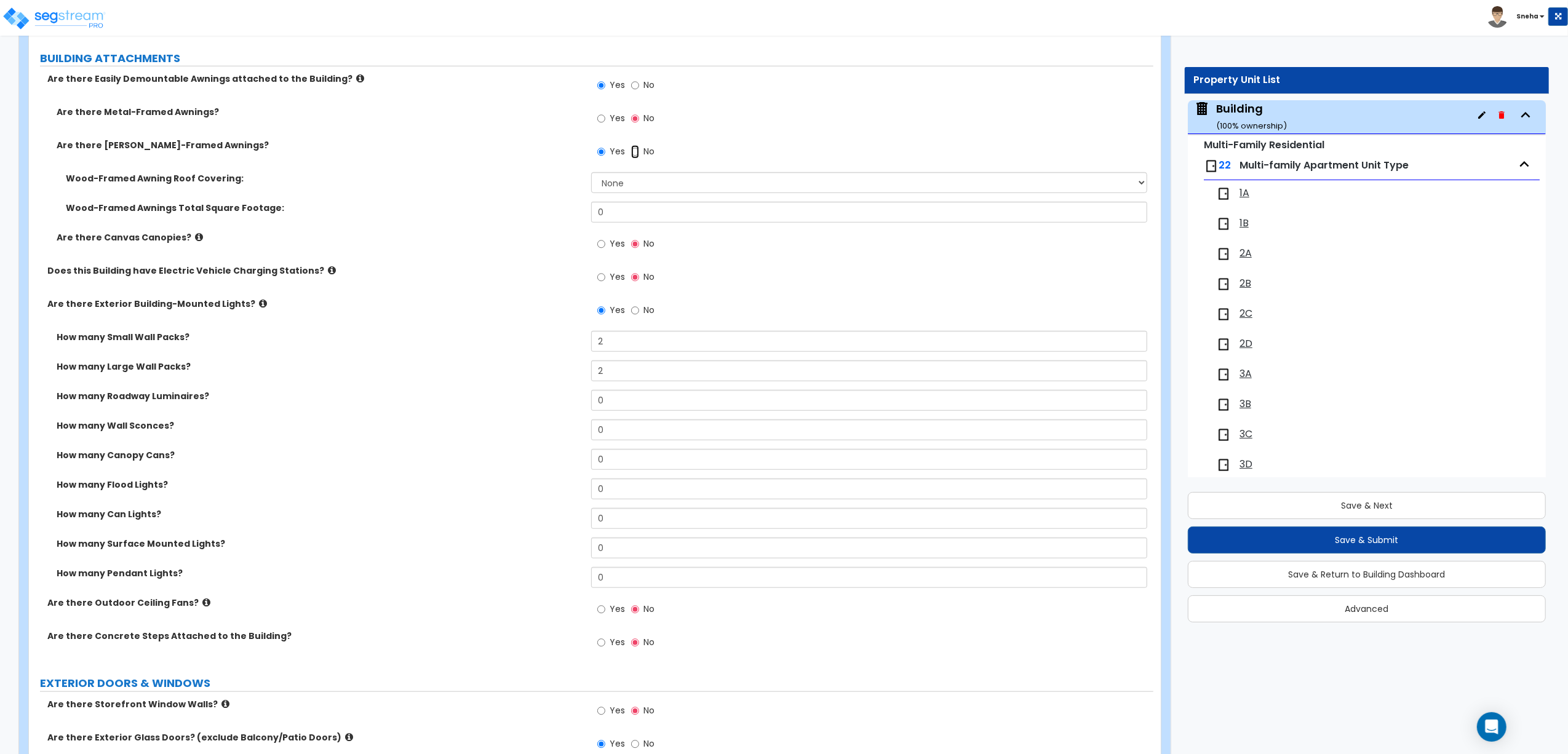
click at [636, 153] on input "No" at bounding box center [635, 152] width 8 height 14
radio input "false"
radio input "true"
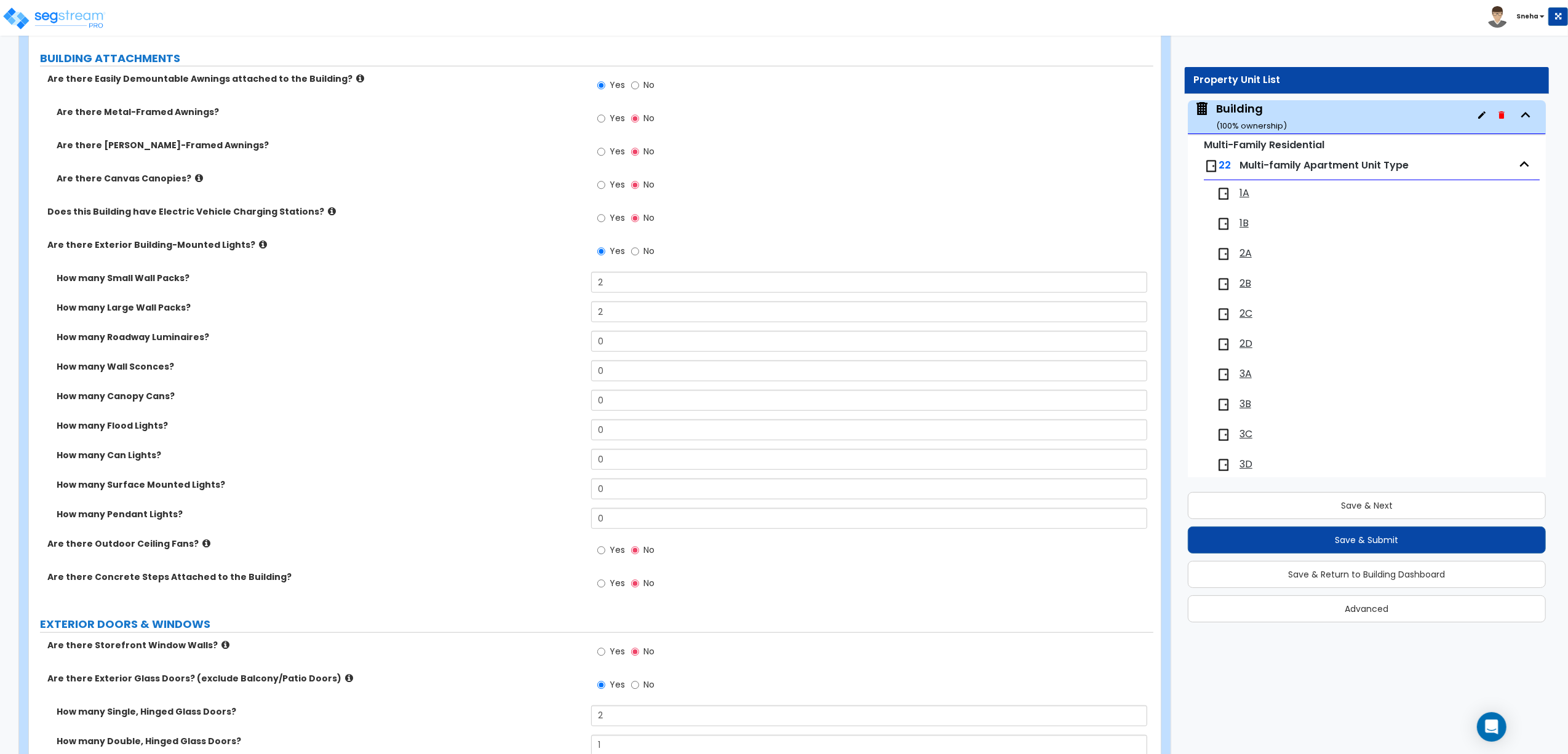
click at [638, 88] on label "No" at bounding box center [642, 87] width 23 height 21
click at [638, 88] on input "No" at bounding box center [635, 85] width 8 height 14
radio input "false"
radio input "true"
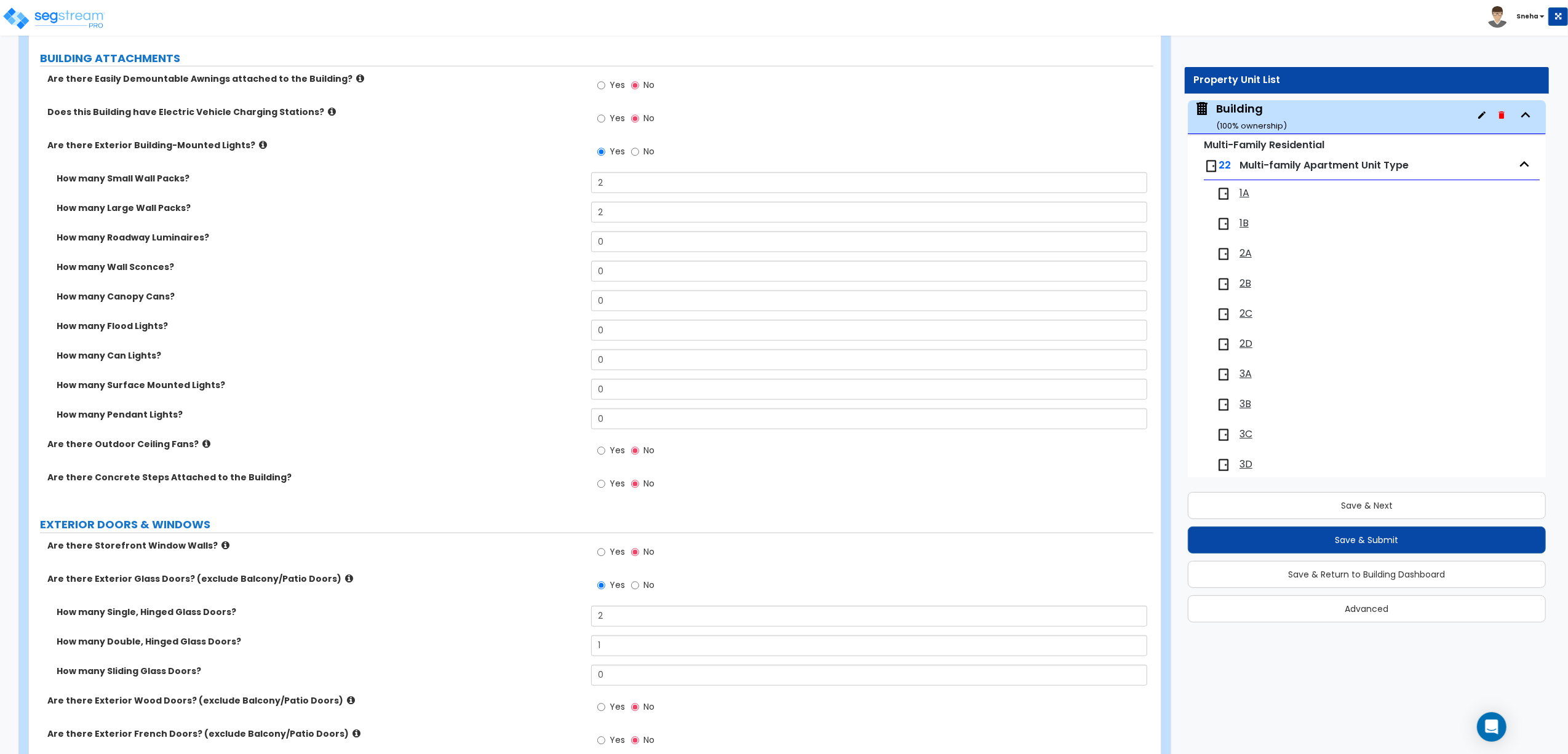
click at [606, 86] on label "Yes" at bounding box center [610, 87] width 28 height 21
click at [605, 86] on input "Yes" at bounding box center [601, 85] width 8 height 14
radio input "true"
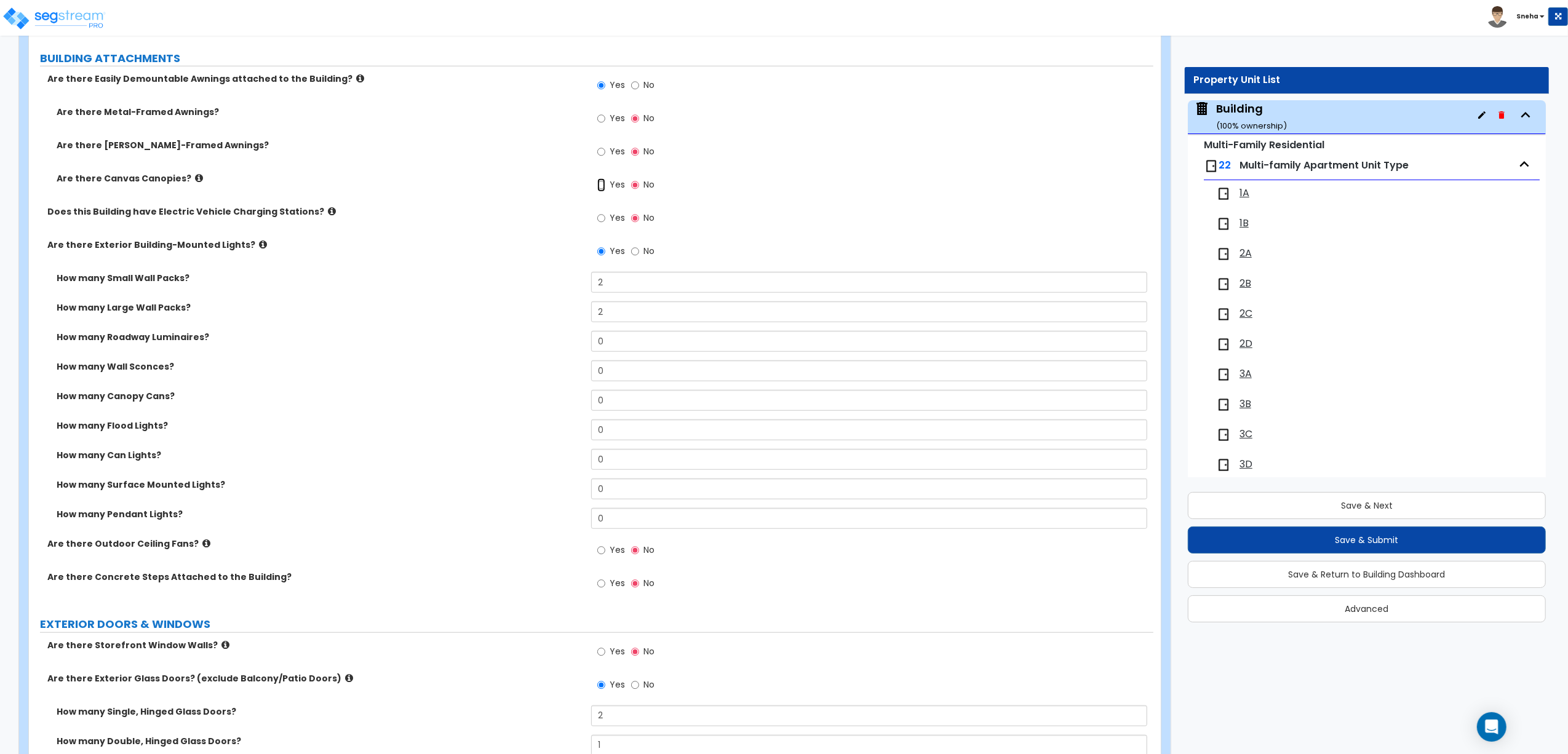
click at [604, 187] on input "Yes" at bounding box center [601, 185] width 8 height 14
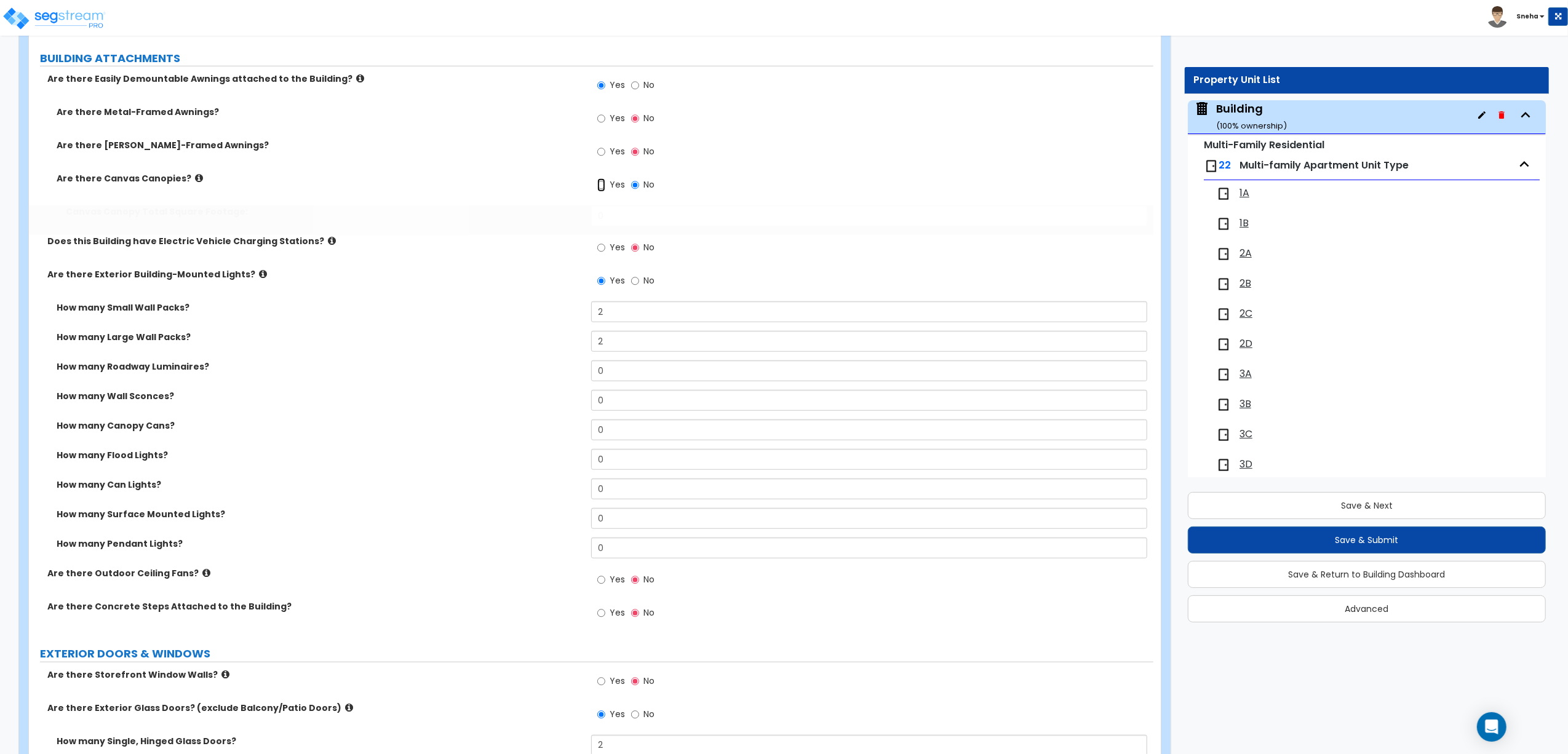
radio input "true"
click at [587, 215] on div "Canvas Canopy Total Square Footage: 0" at bounding box center [591, 220] width 1124 height 29
type input "20"
click at [554, 198] on div "Are there Canvas Canopies? Yes No" at bounding box center [591, 189] width 1124 height 33
click at [195, 182] on icon at bounding box center [198, 178] width 8 height 9
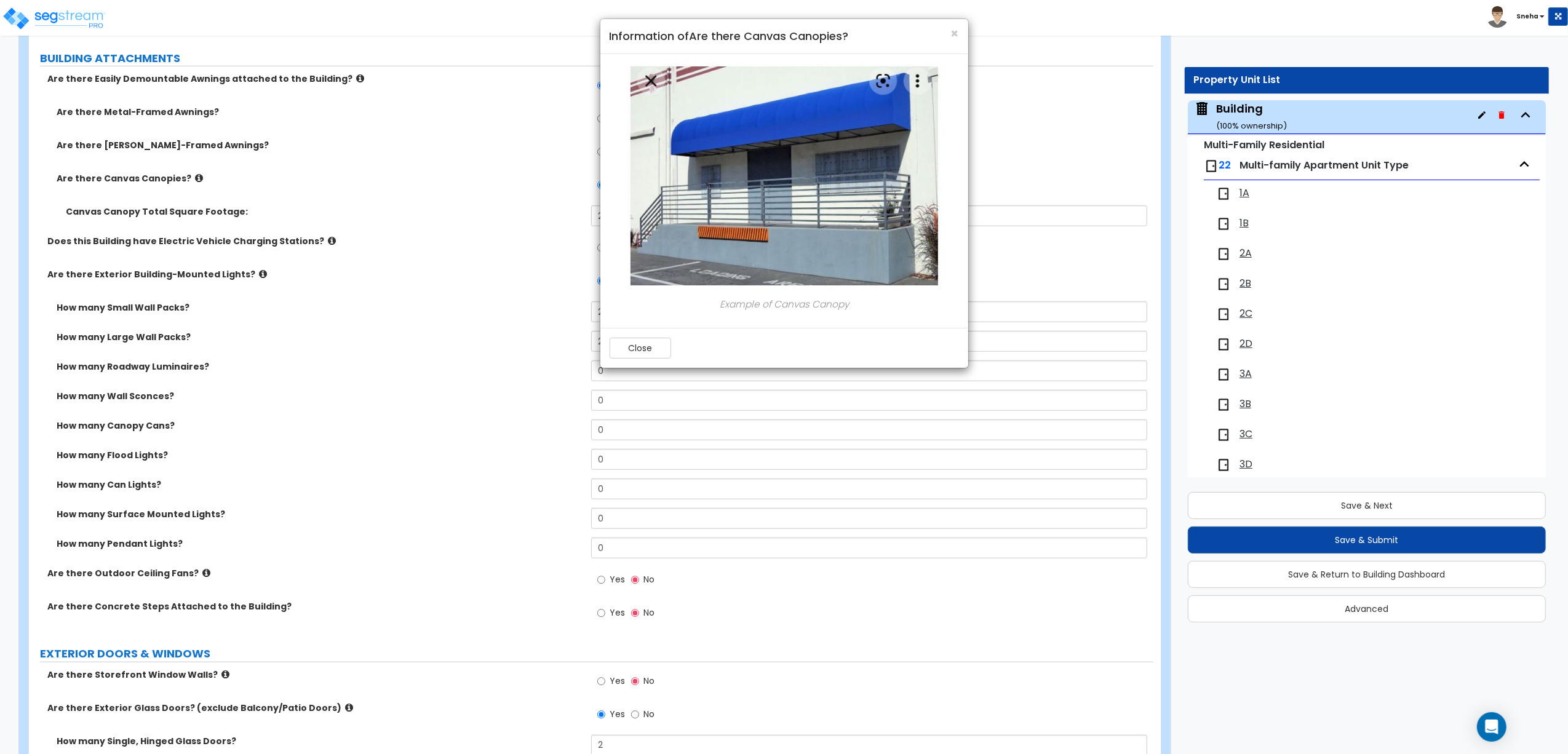
click at [474, 185] on div "× Information of Are there Canvas Canopies? Example of Canvas Canopy Close" at bounding box center [784, 377] width 1568 height 754
click at [475, 296] on div "× Information of Are there Canvas Canopies? Example of Canvas Canopy Close" at bounding box center [784, 377] width 1568 height 754
click at [948, 35] on h4 "Information of Are there Canvas Canopies?" at bounding box center [784, 35] width 349 height 16
click at [955, 31] on span "×" at bounding box center [955, 34] width 8 height 18
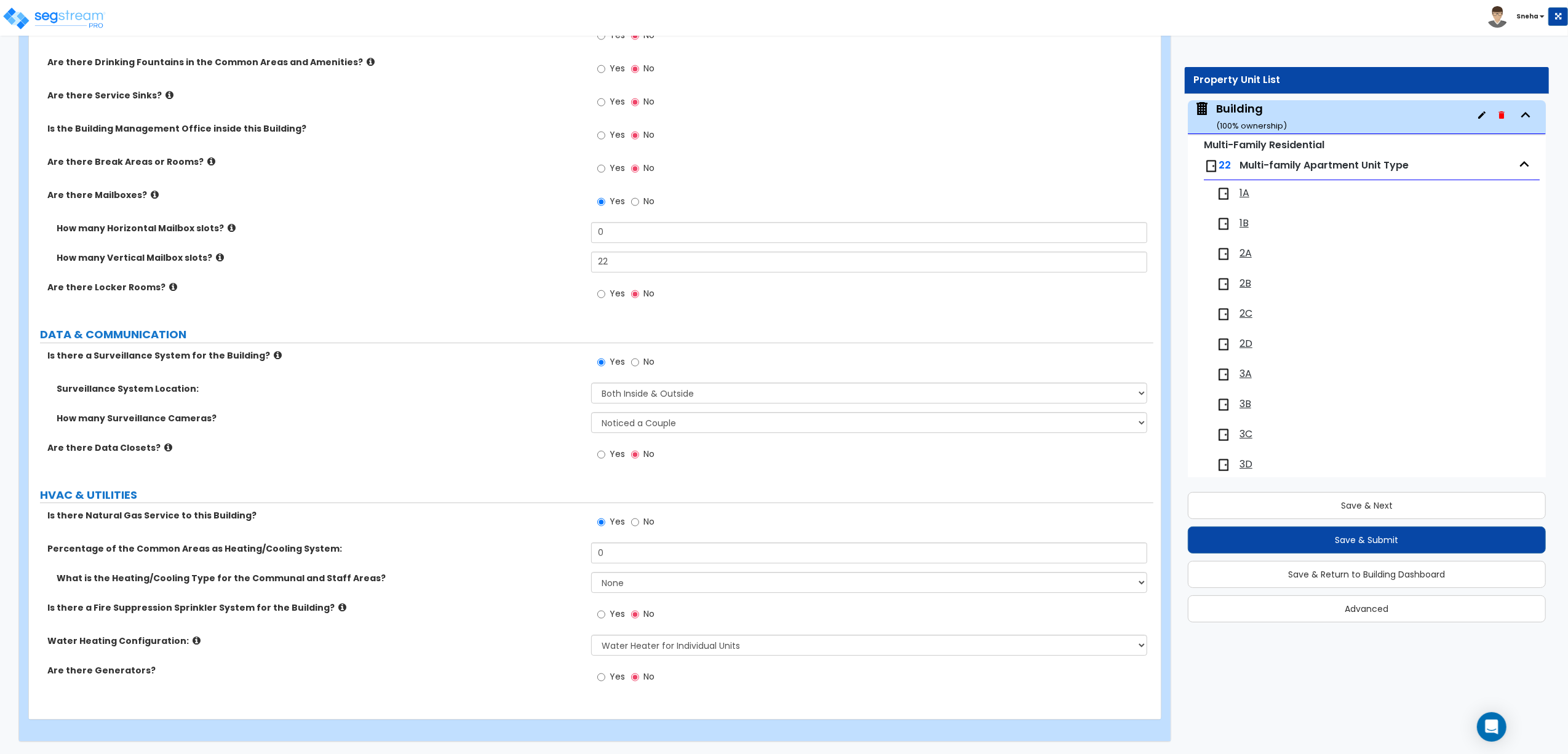
scroll to position [533, 0]
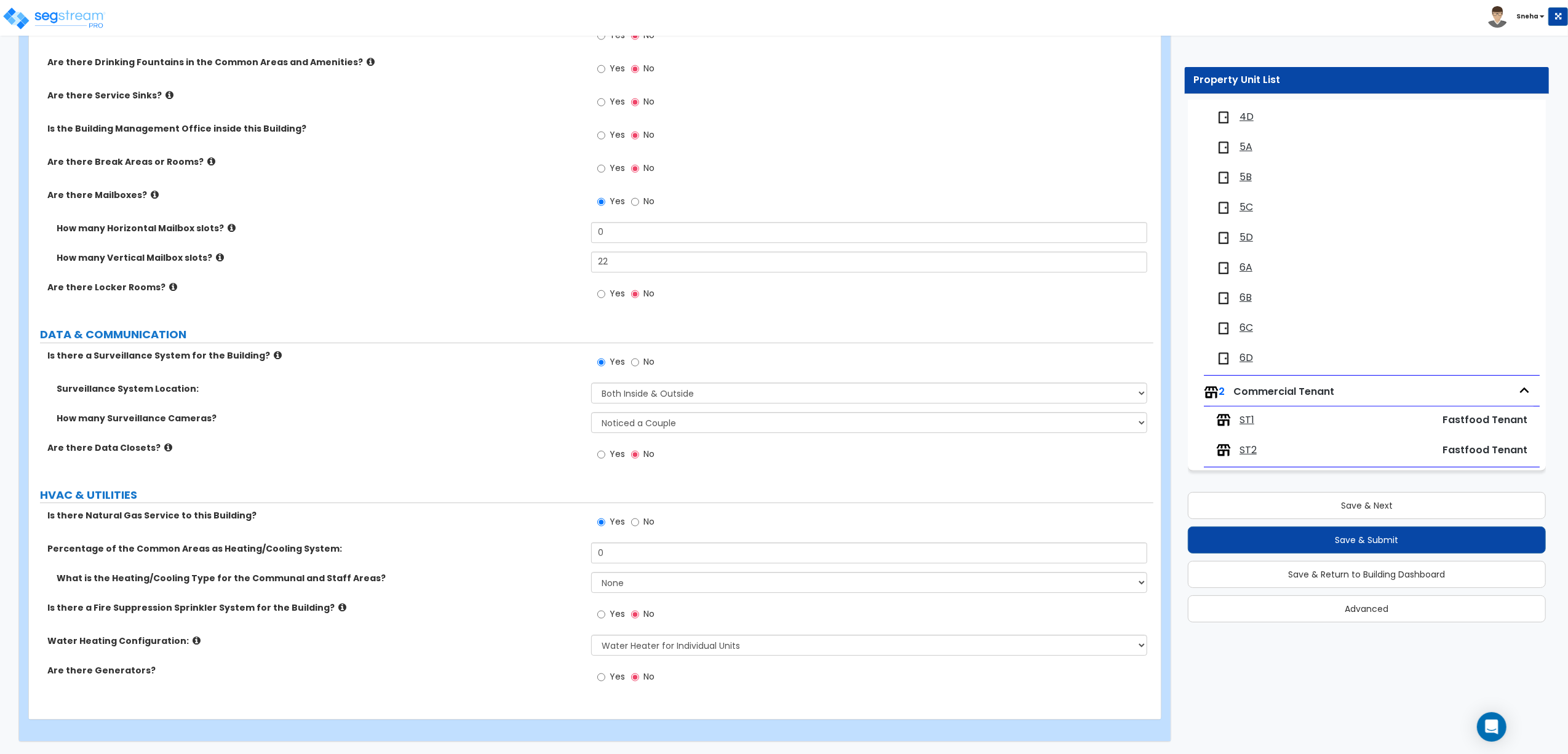
click at [1249, 420] on span "ST1" at bounding box center [1247, 420] width 15 height 14
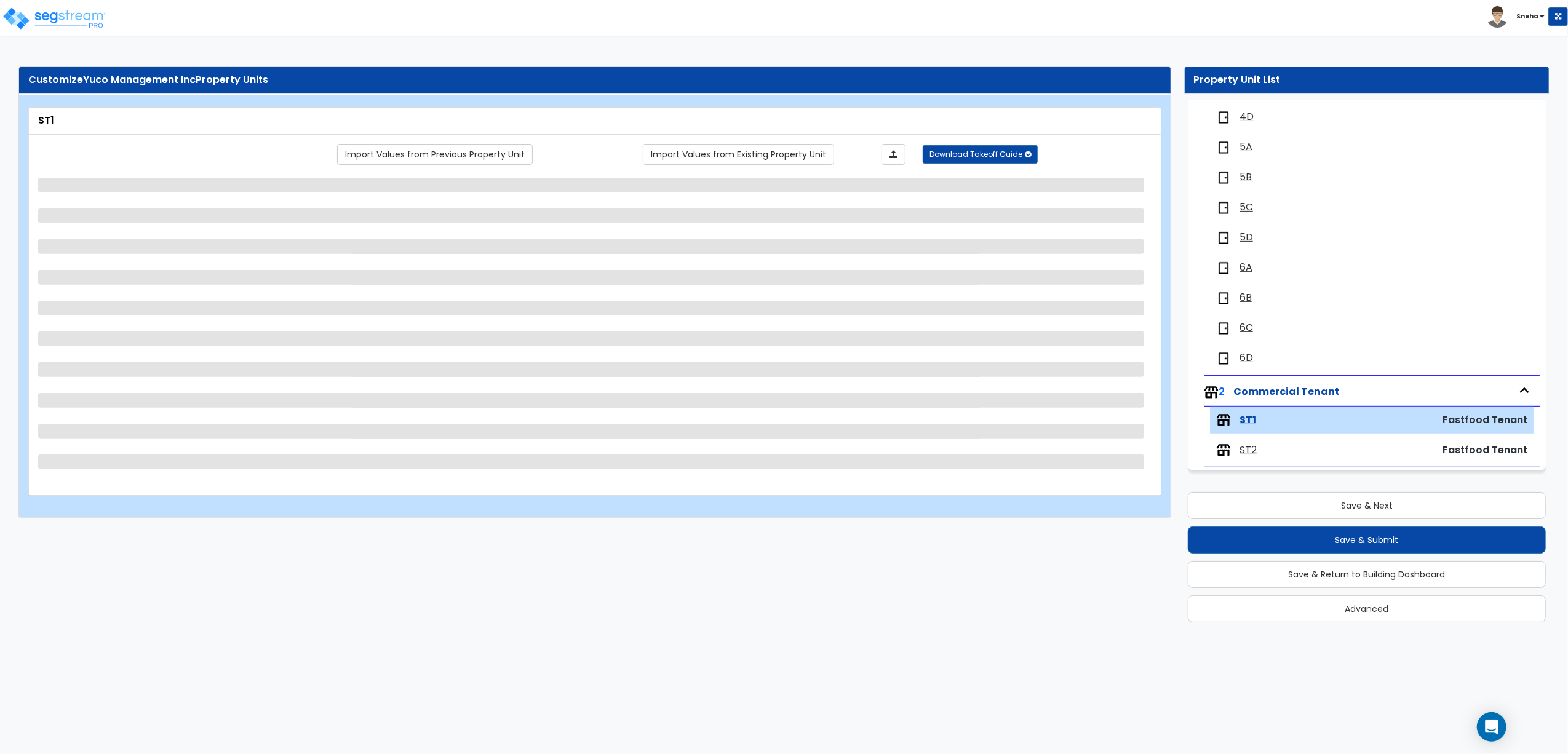
select select "1"
select select "3"
select select "1"
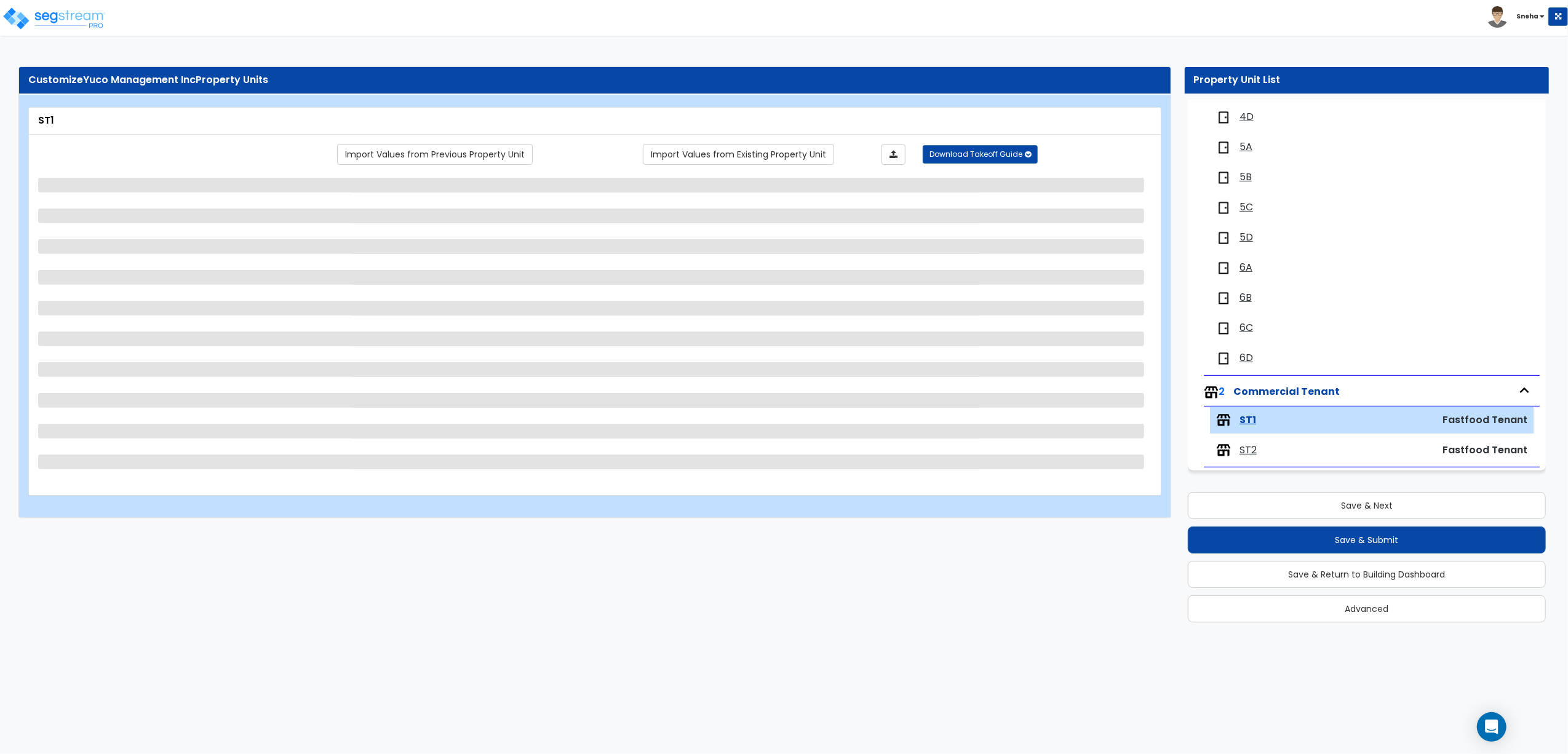
select select "1"
select select "4"
select select "1"
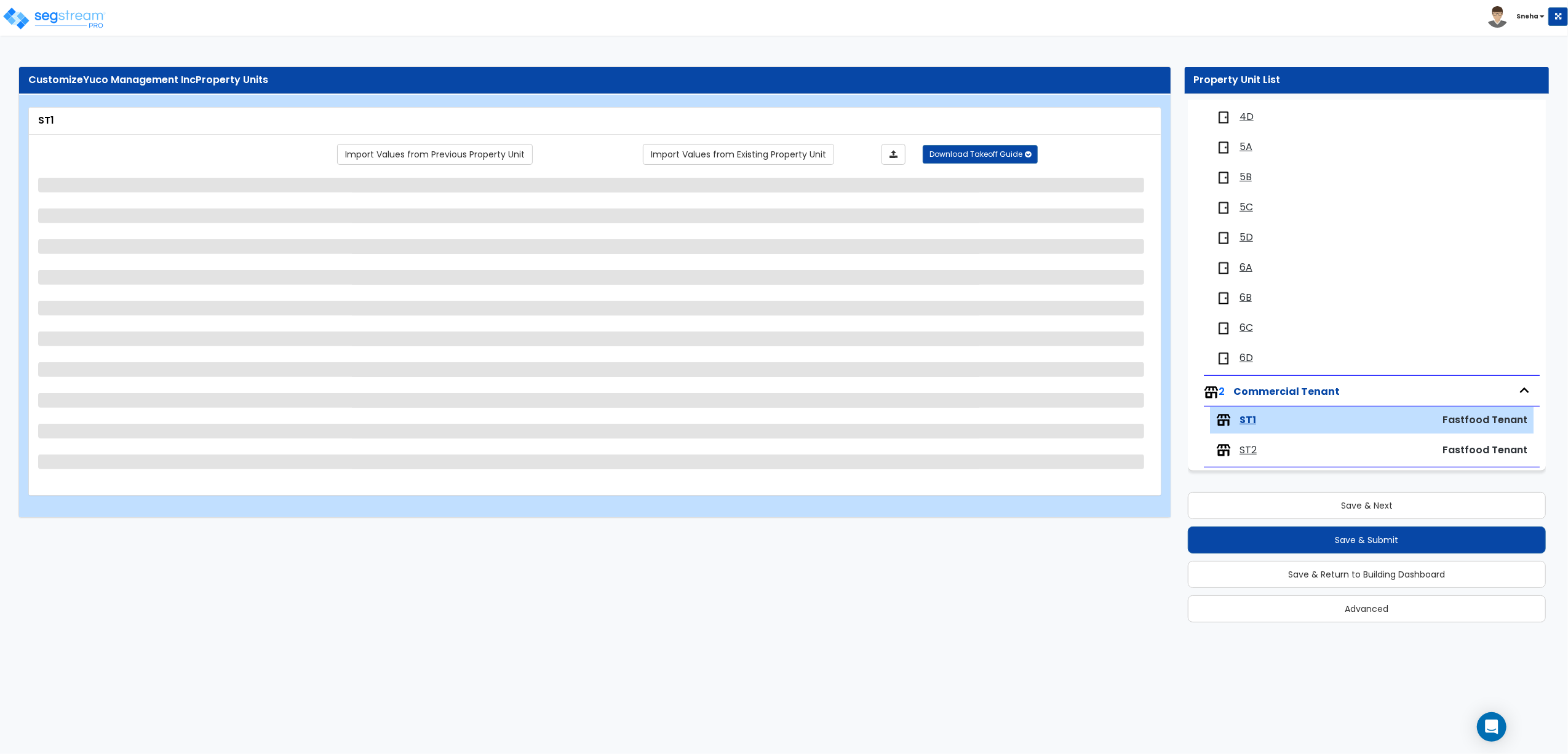
select select "1"
select select "2"
select select "1"
select select "2"
select select "1"
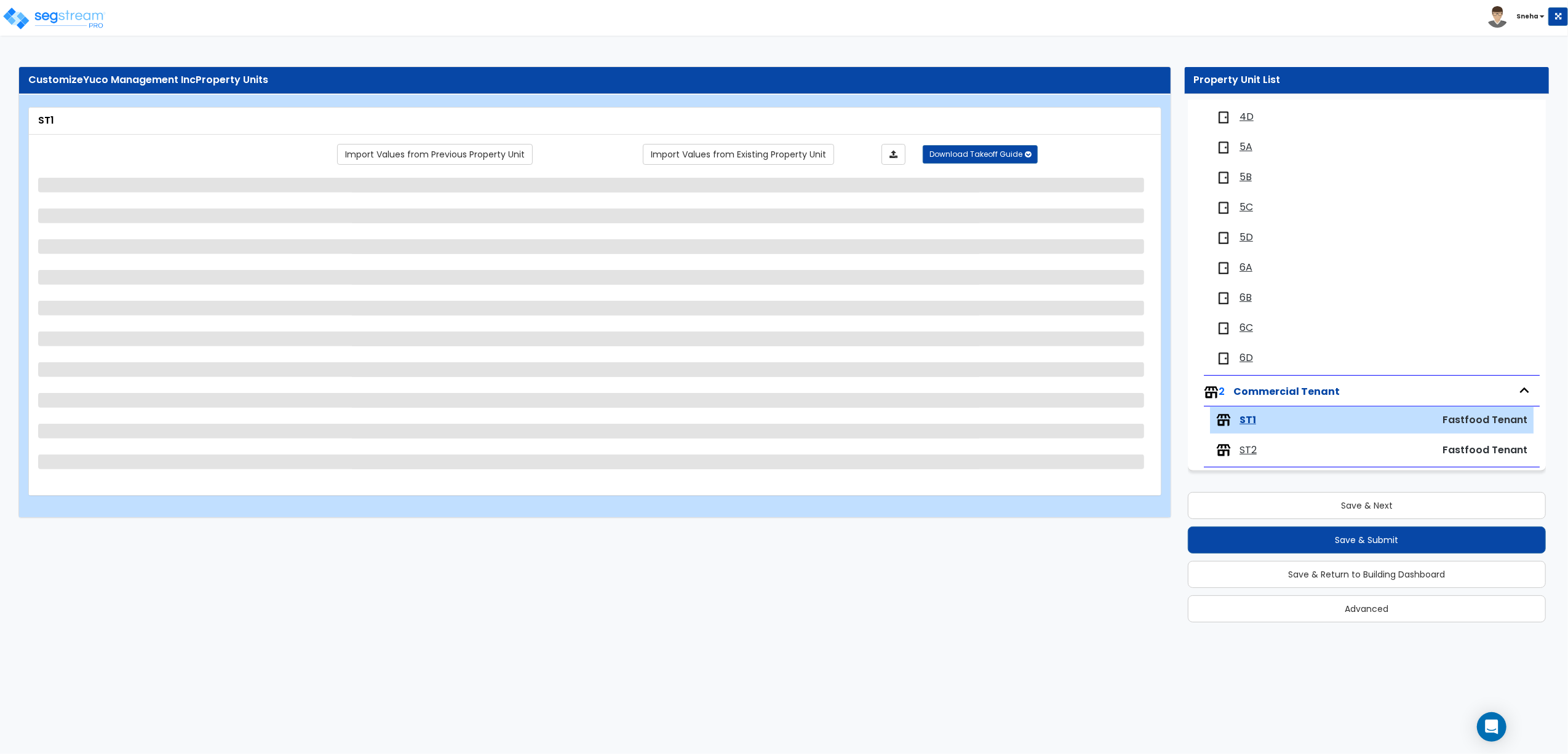
select select "2"
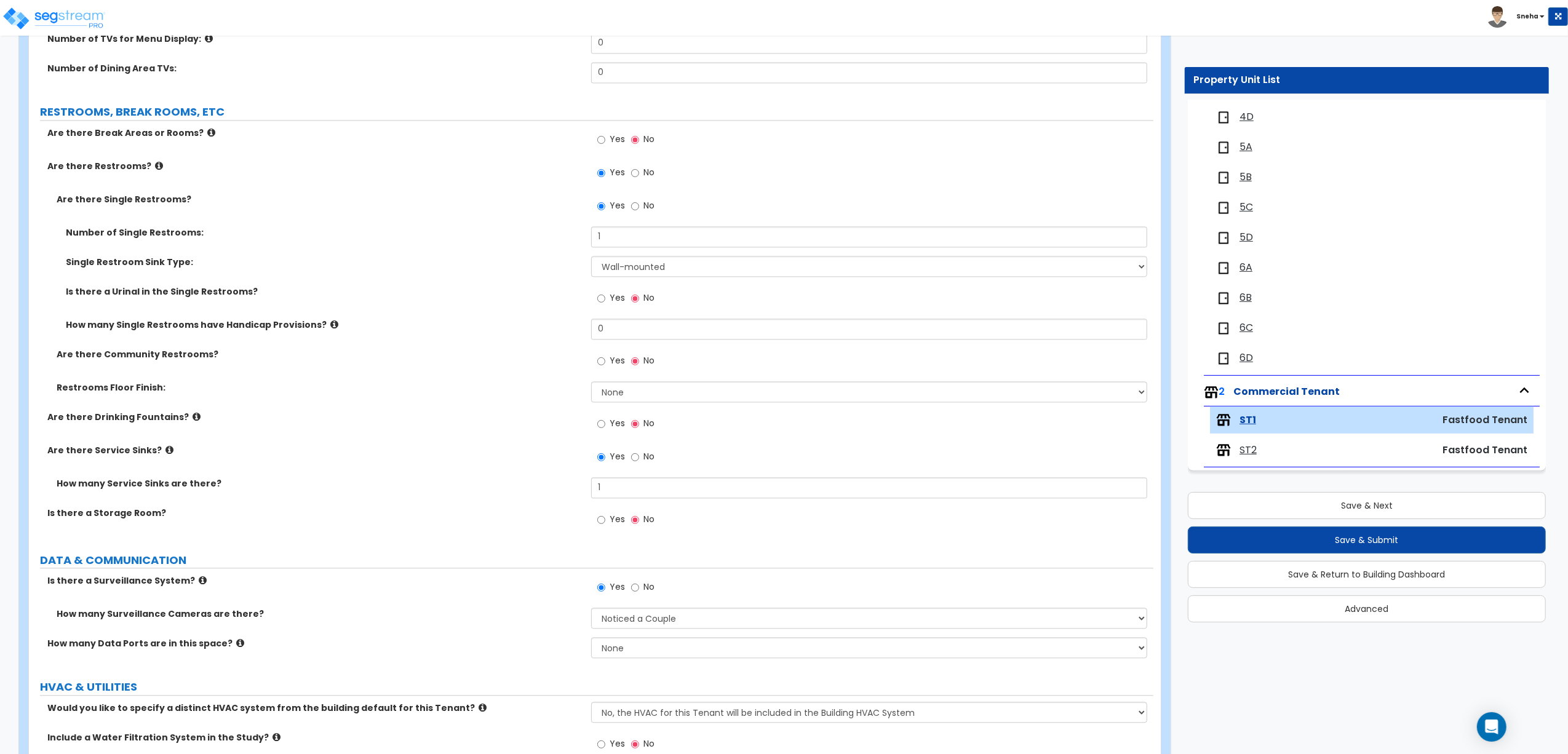
scroll to position [2762, 0]
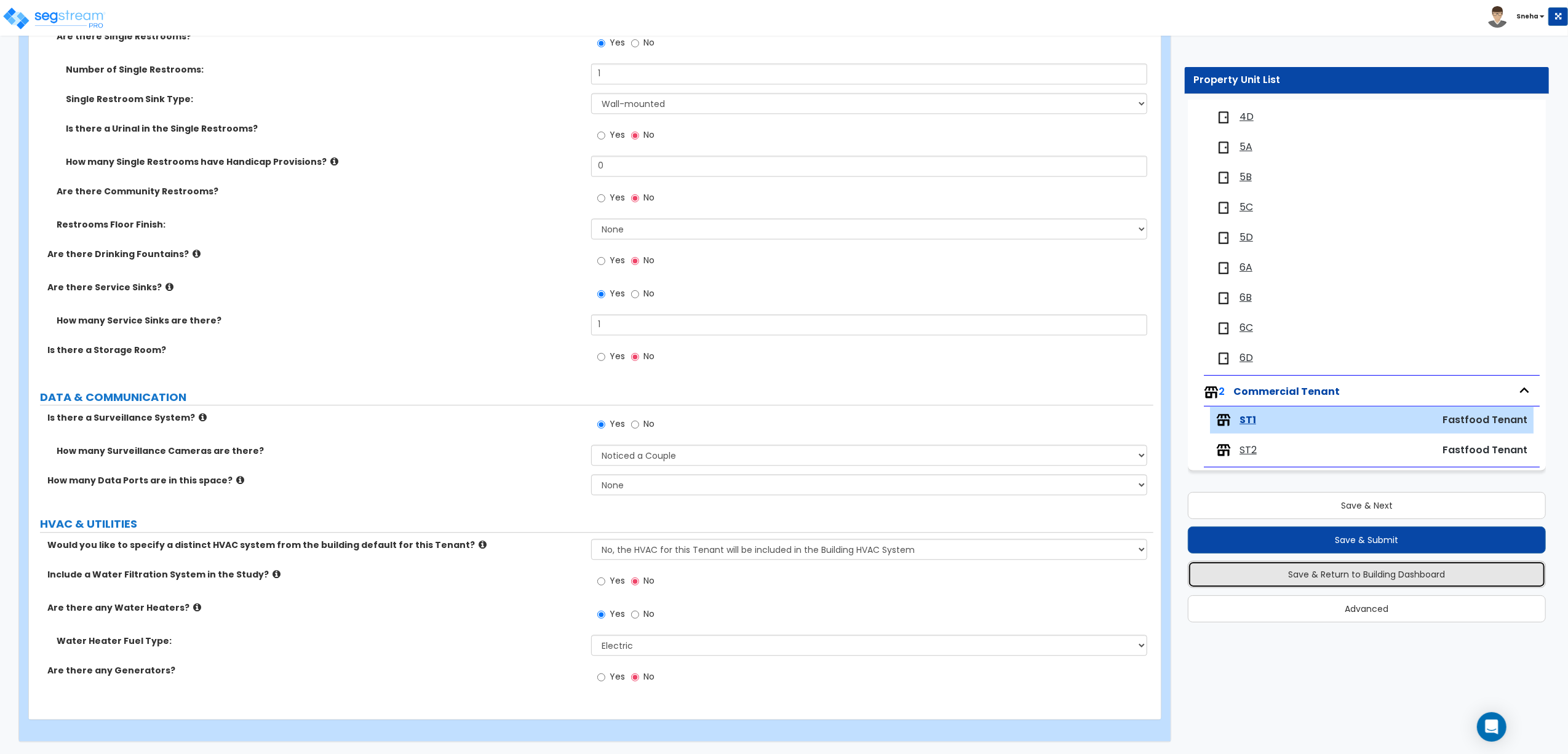
click at [1335, 574] on button "Save & Return to Building Dashboard" at bounding box center [1367, 574] width 358 height 27
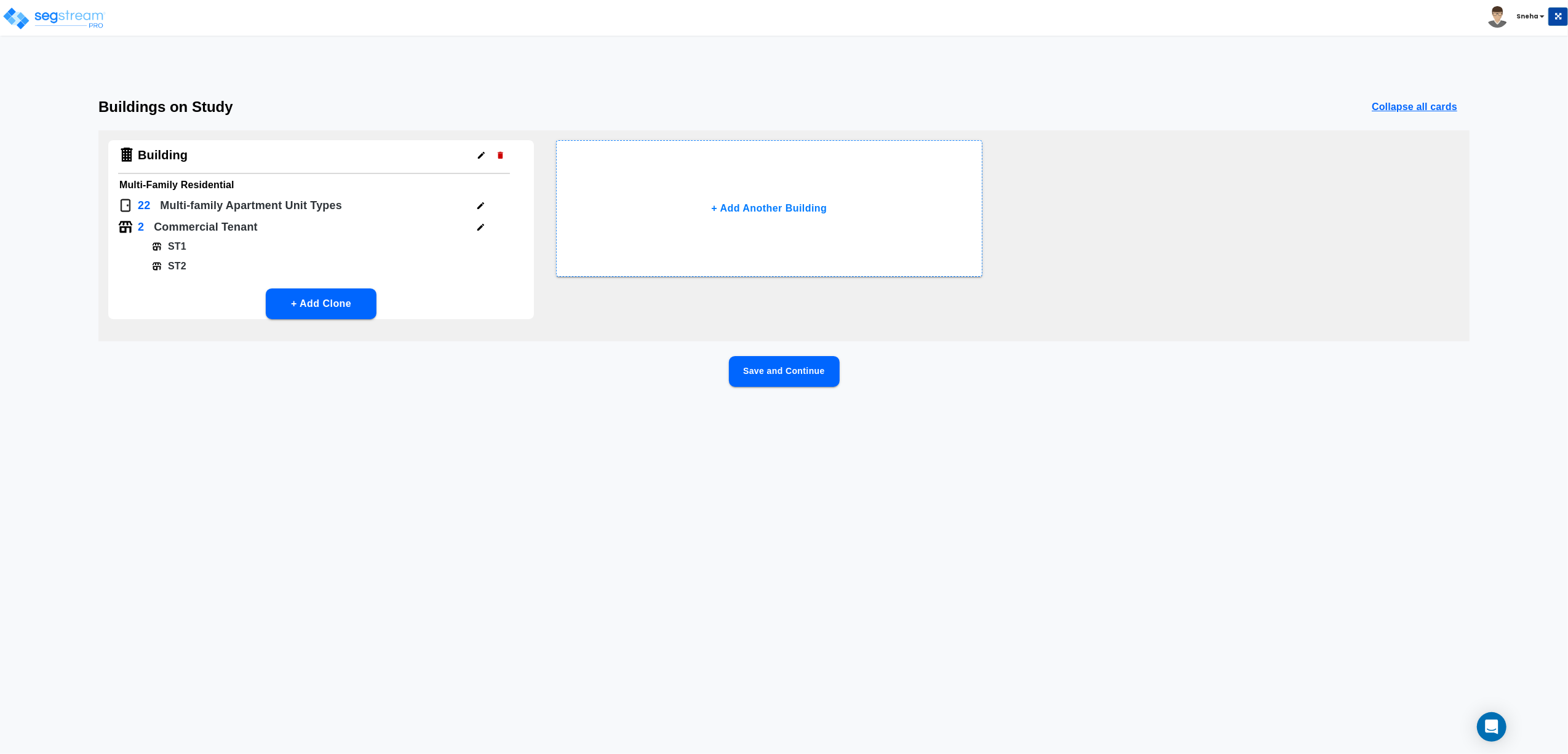
scroll to position [0, 0]
click at [824, 441] on html "Toggle navigation Sneha x" at bounding box center [784, 220] width 1568 height 441
click at [992, 441] on html "Toggle navigation Sneha x" at bounding box center [784, 220] width 1568 height 441
